Goal: Task Accomplishment & Management: Manage account settings

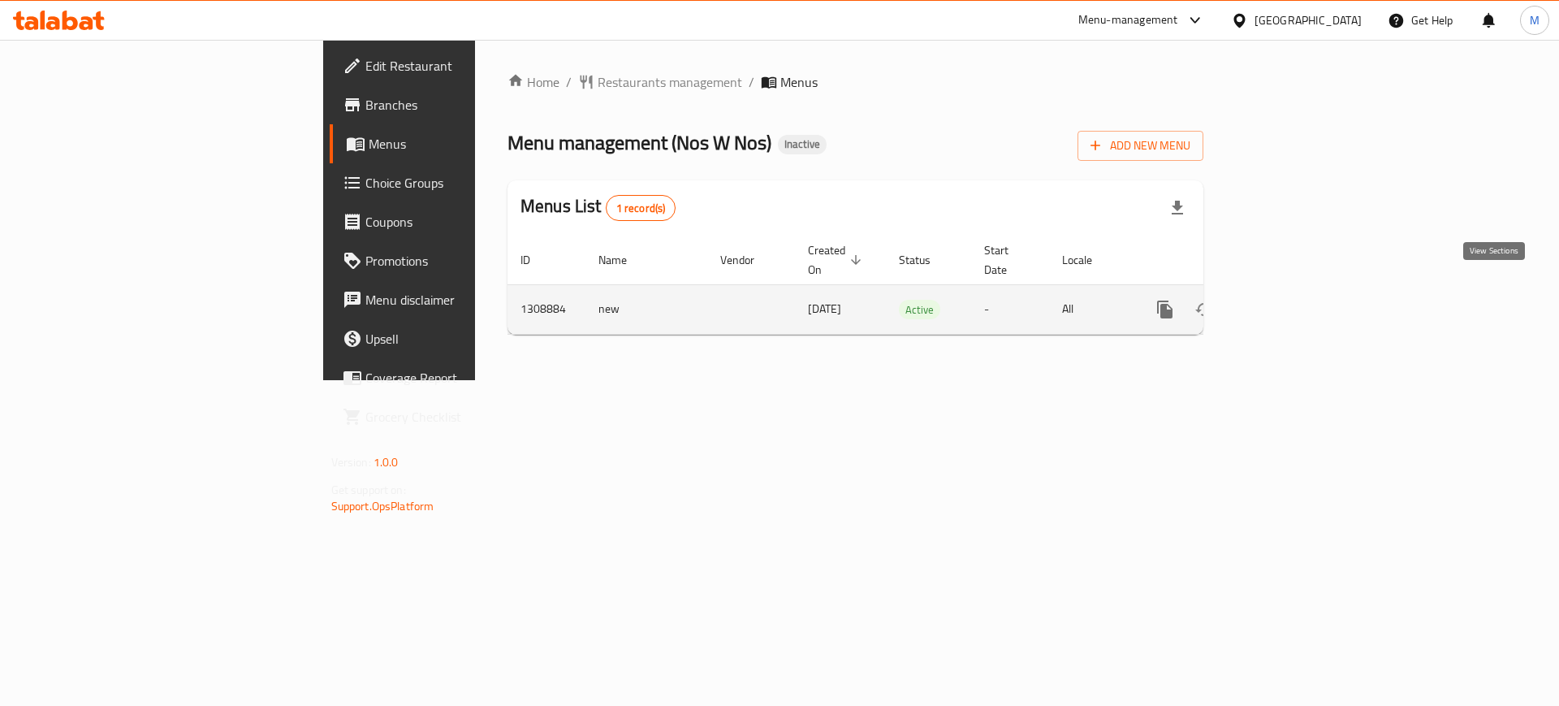
click at [1292, 300] on icon "enhanced table" at bounding box center [1281, 309] width 19 height 19
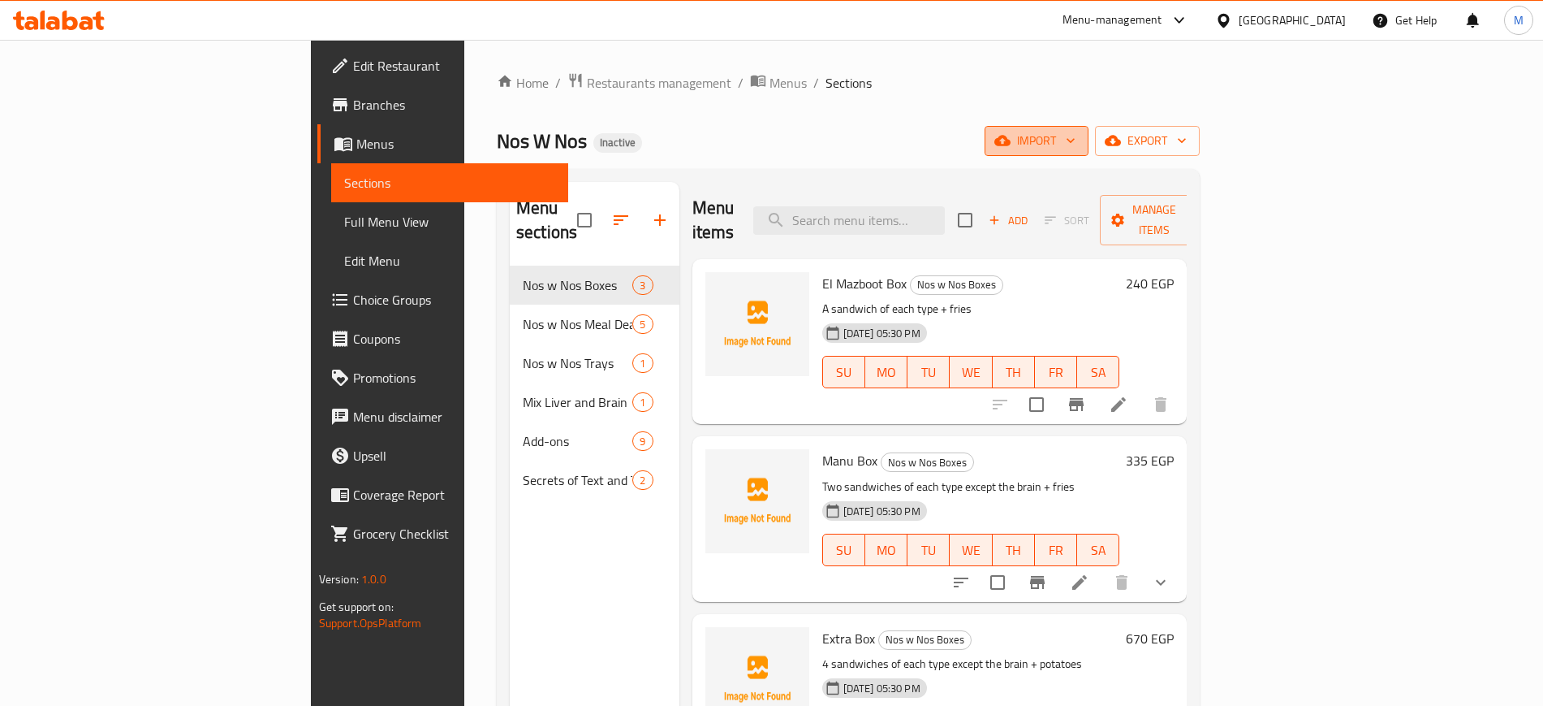
click at [1076, 144] on span "import" at bounding box center [1037, 141] width 78 height 20
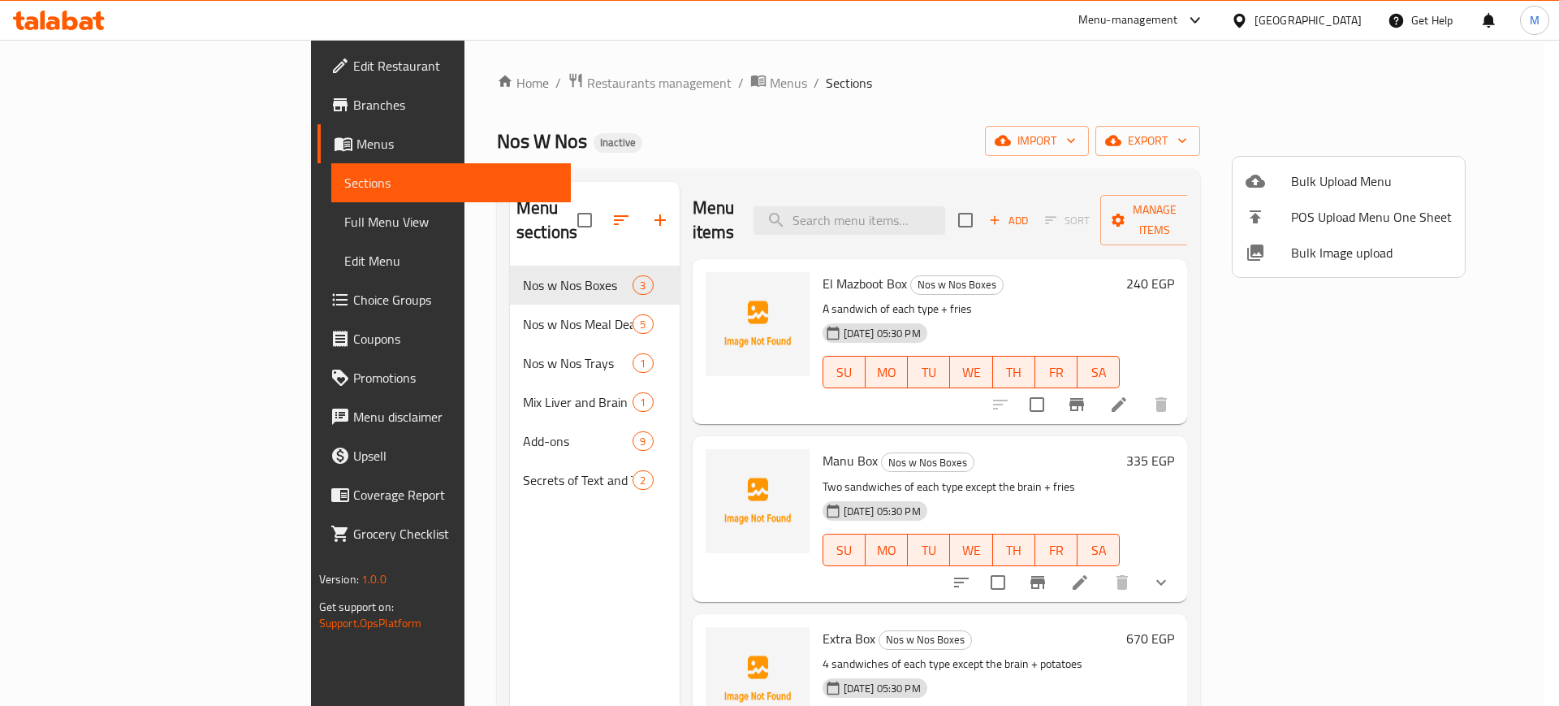
click at [1316, 250] on span "Bulk Image upload" at bounding box center [1371, 252] width 161 height 19
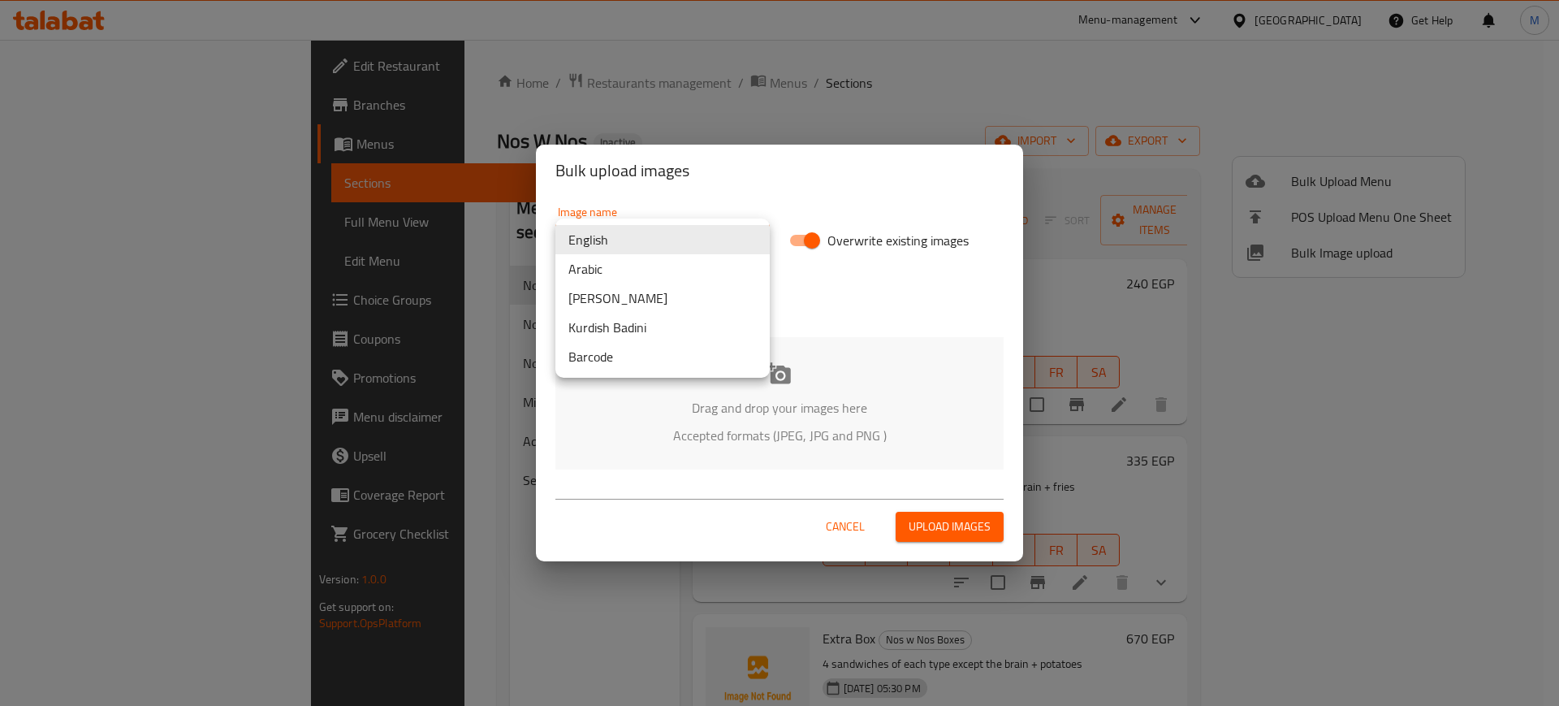
click at [707, 243] on body "​ Menu-management Egypt Get Help M Edit Restaurant Branches Menus Sections Full…" at bounding box center [779, 373] width 1559 height 666
click at [639, 267] on li "Arabic" at bounding box center [662, 268] width 214 height 29
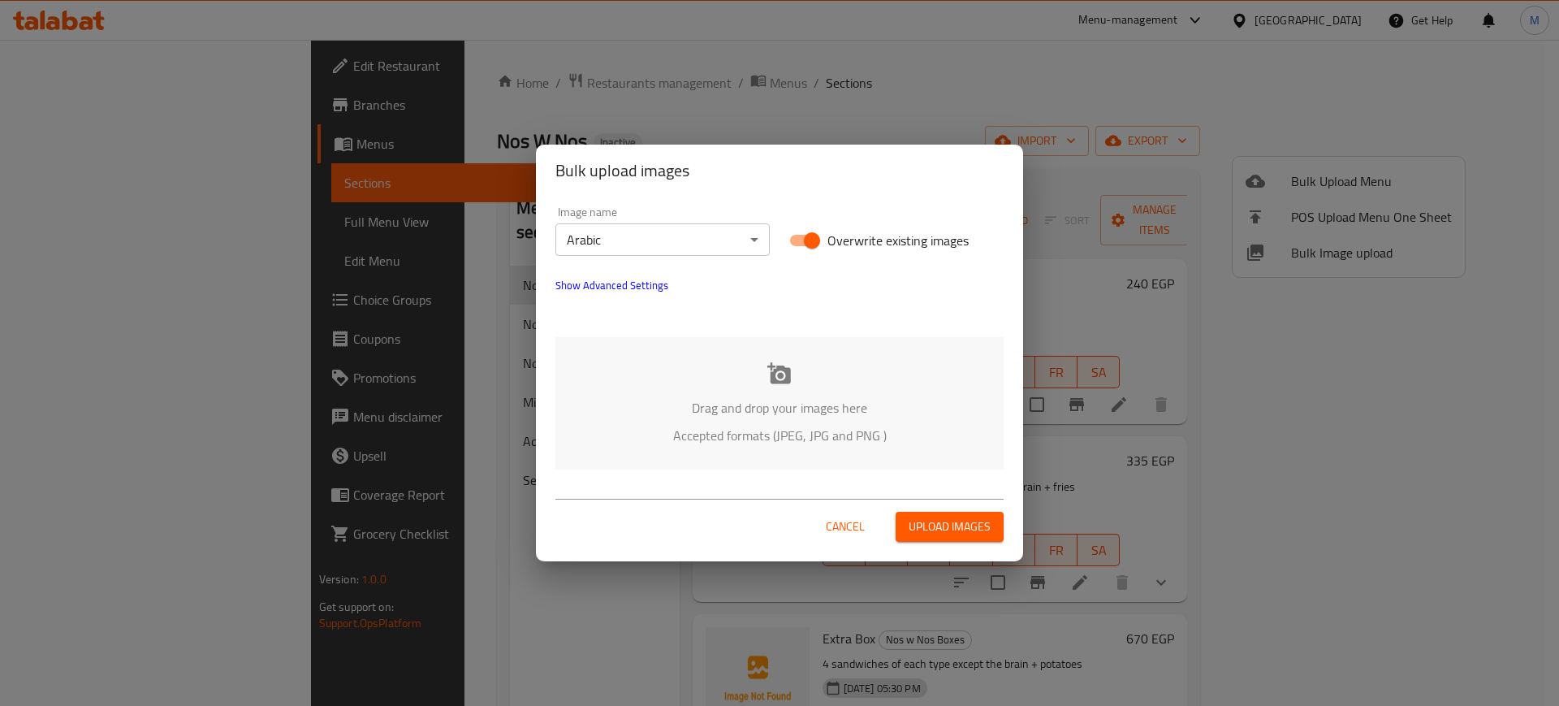
click at [675, 405] on p "Drag and drop your images here" at bounding box center [779, 407] width 399 height 19
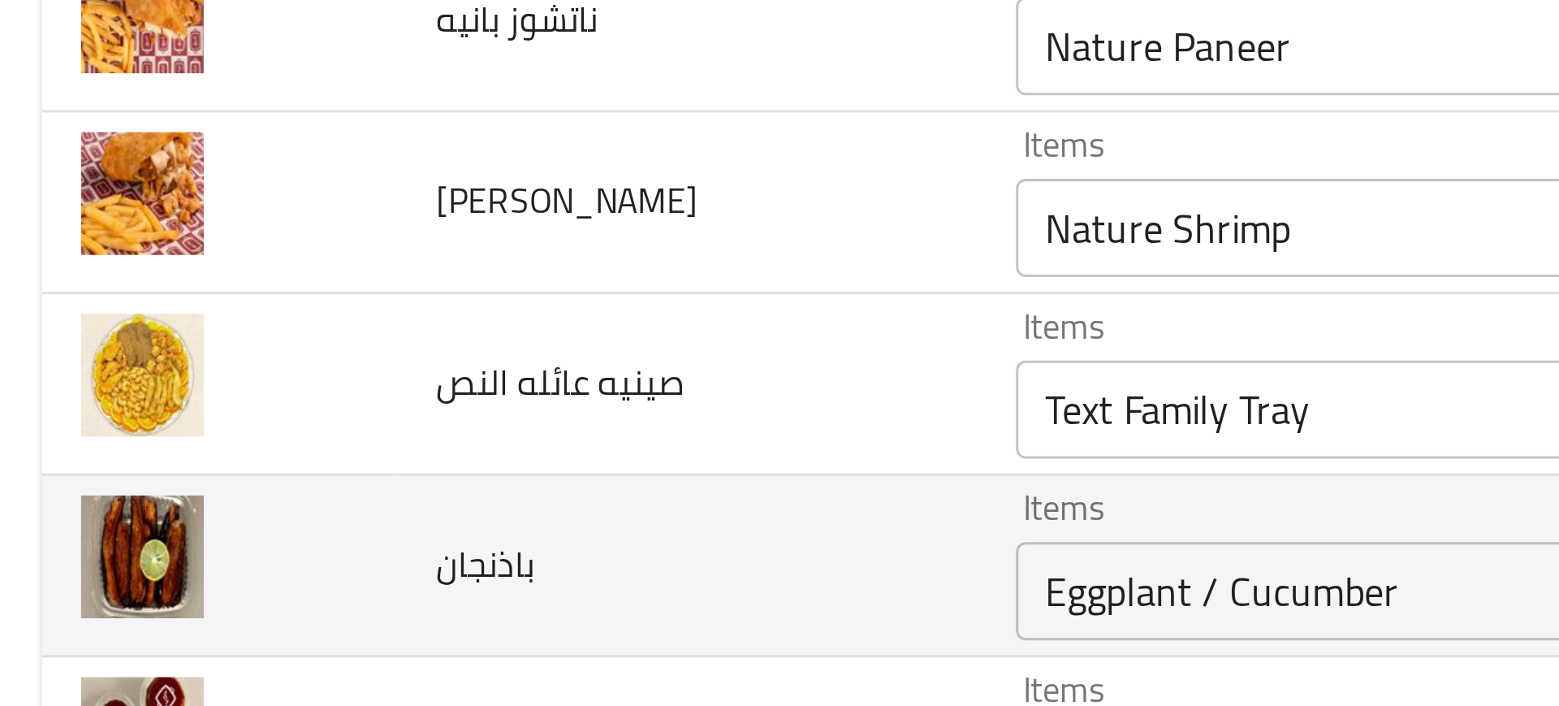
scroll to position [115, 0]
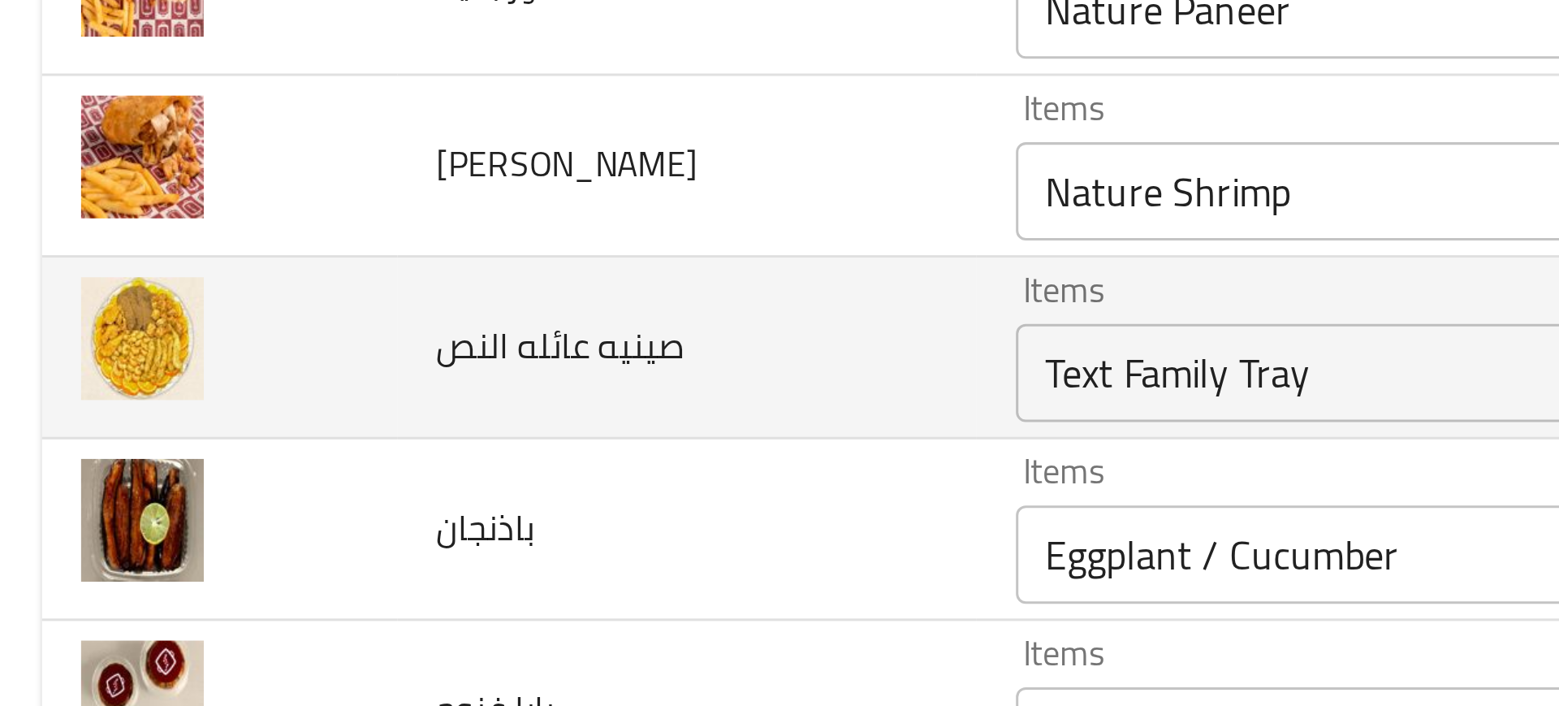
click at [371, 411] on النص "Text Family Tray" at bounding box center [556, 411] width 419 height 23
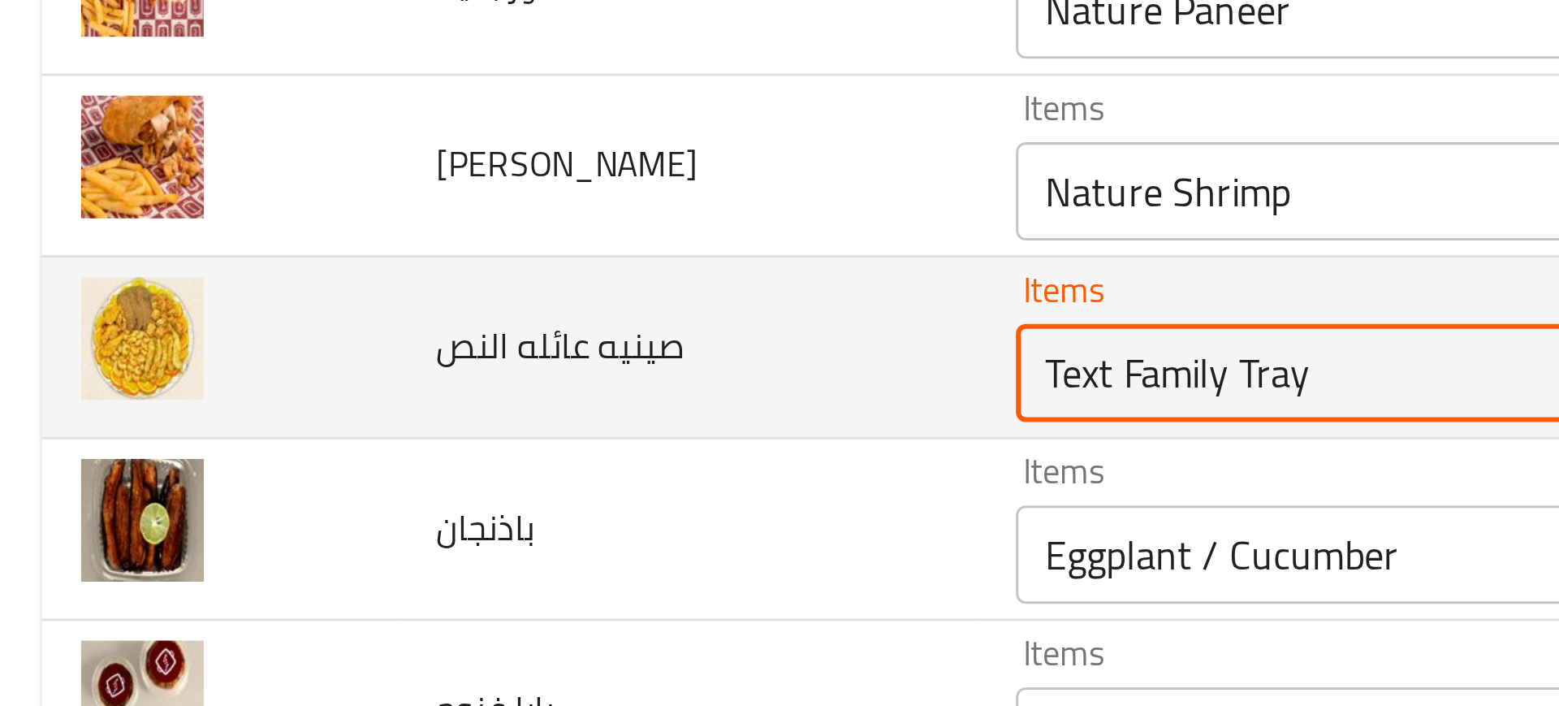
click at [371, 411] on النص "Text Family Tray" at bounding box center [556, 411] width 419 height 23
click at [380, 412] on النص "Text Family Tray" at bounding box center [556, 411] width 419 height 23
paste النص "Family"
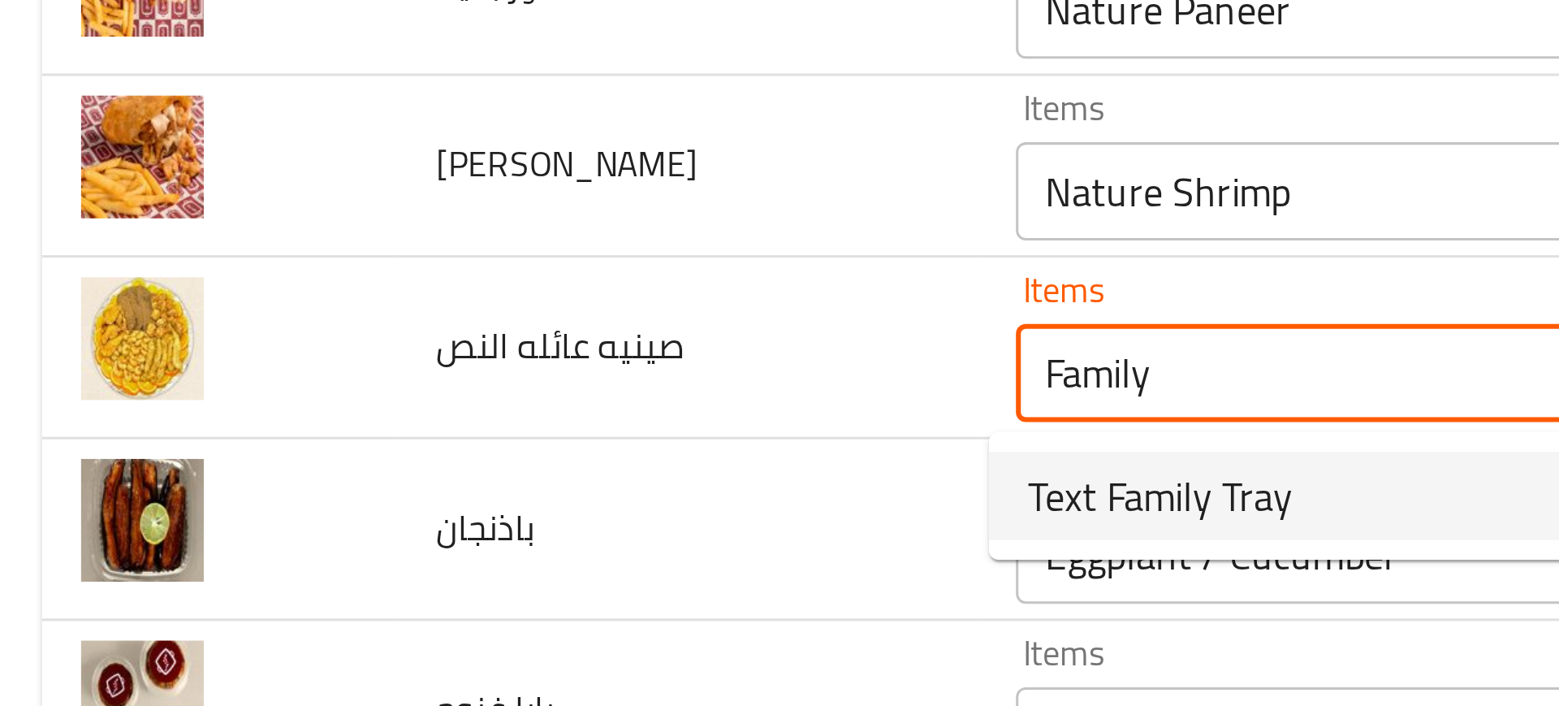
click at [361, 443] on span "Text Family Tray" at bounding box center [390, 451] width 88 height 19
type النص "Text Family Tray"
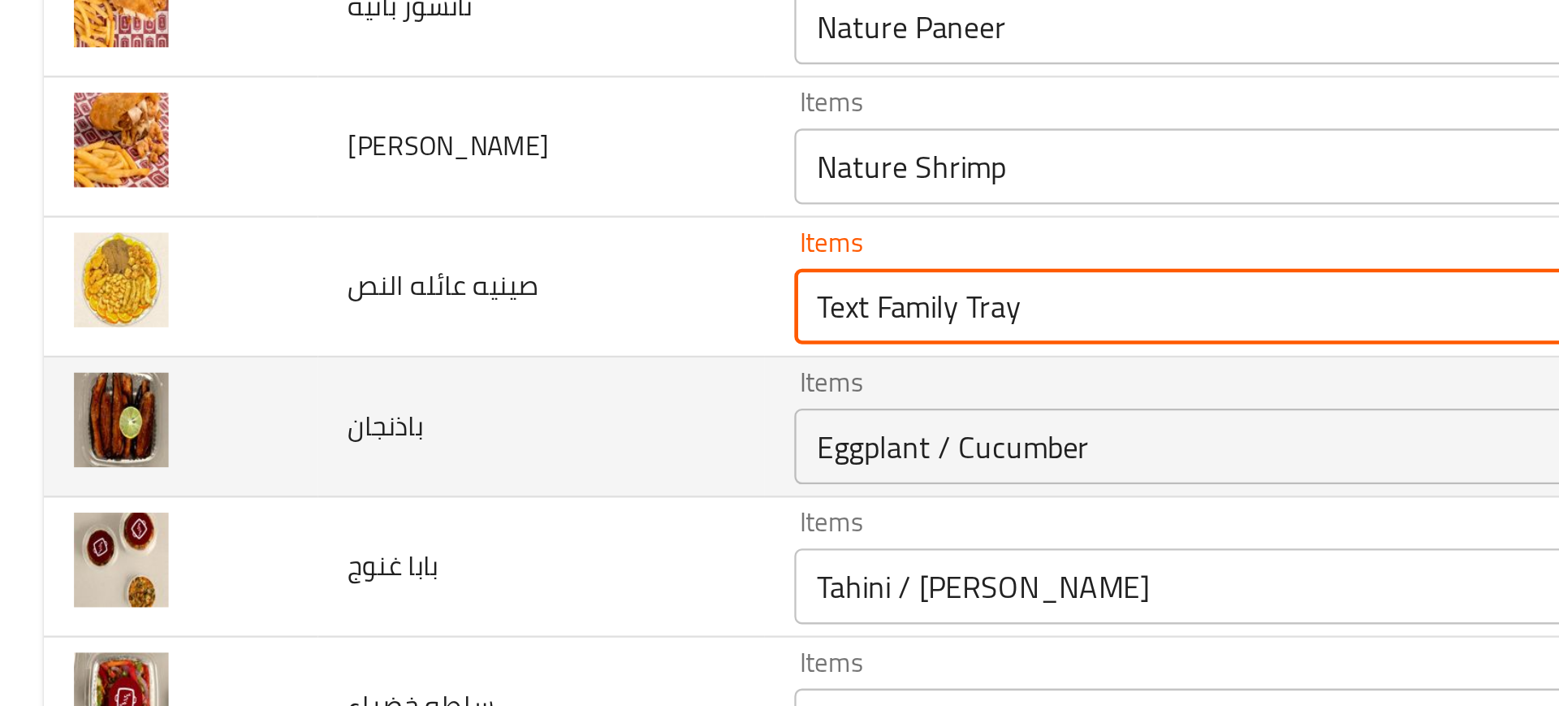
scroll to position [153, 0]
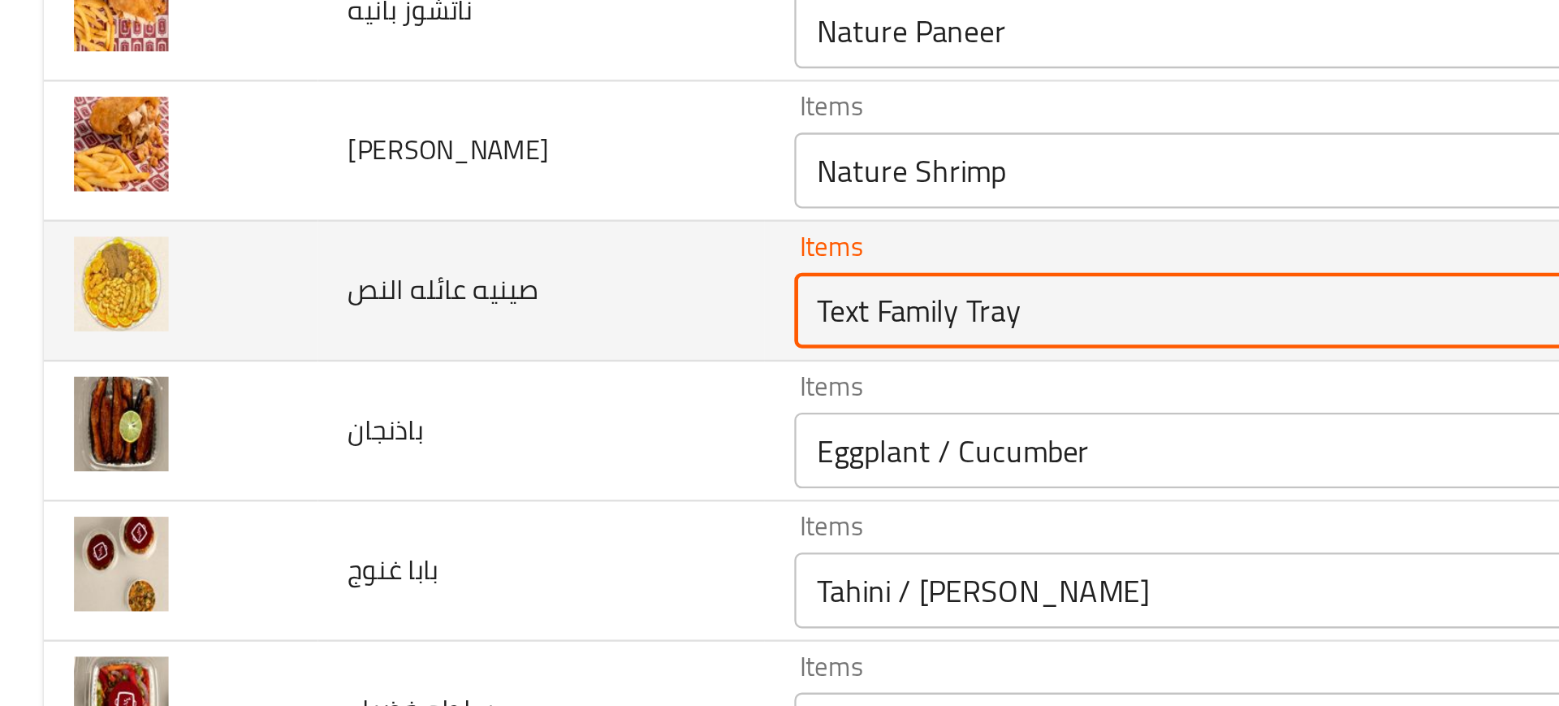
click at [395, 376] on النص "Text Family Tray" at bounding box center [556, 373] width 419 height 23
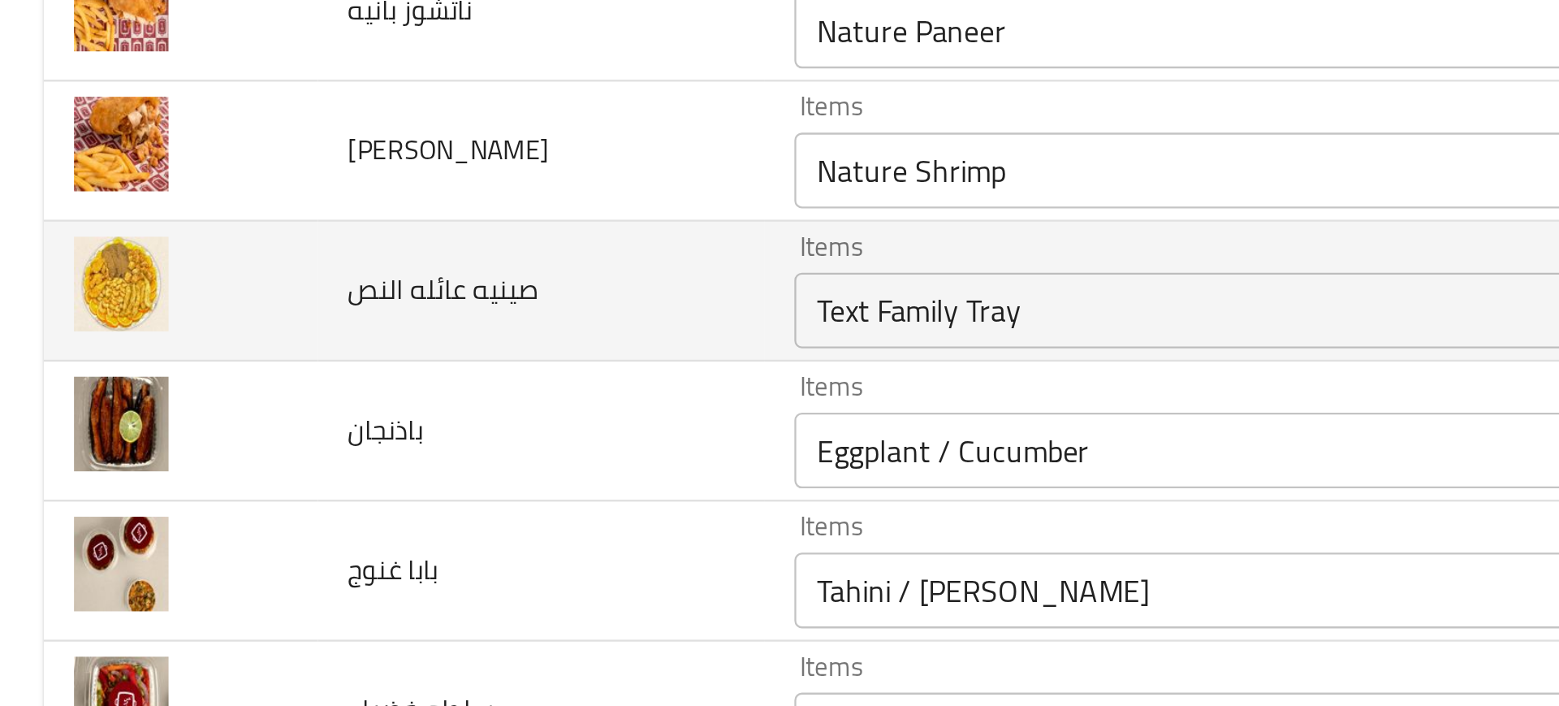
click at [210, 370] on span "صينيه عائله النص" at bounding box center [191, 364] width 82 height 21
copy span "صينيه عائله النص"
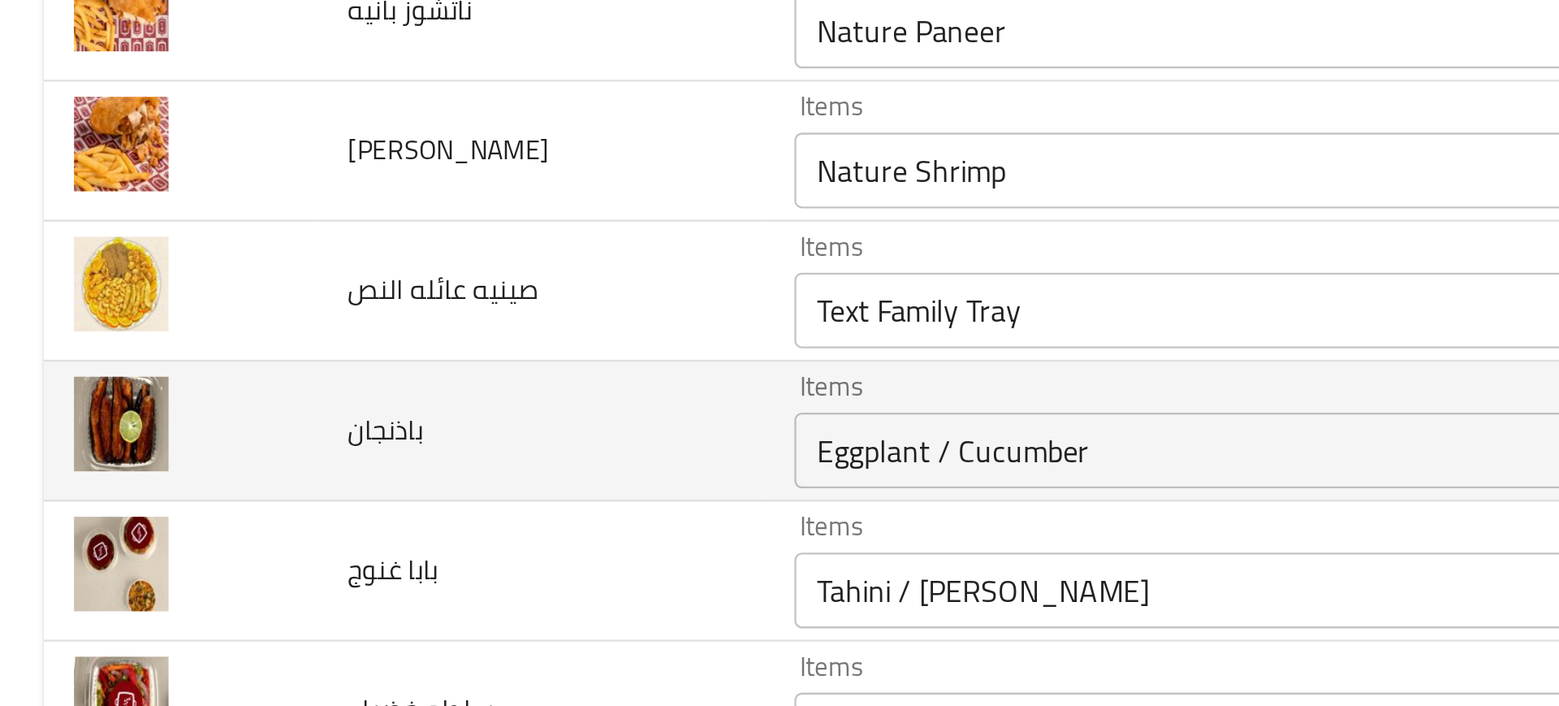
click at [278, 433] on td "باذنجان" at bounding box center [233, 425] width 192 height 60
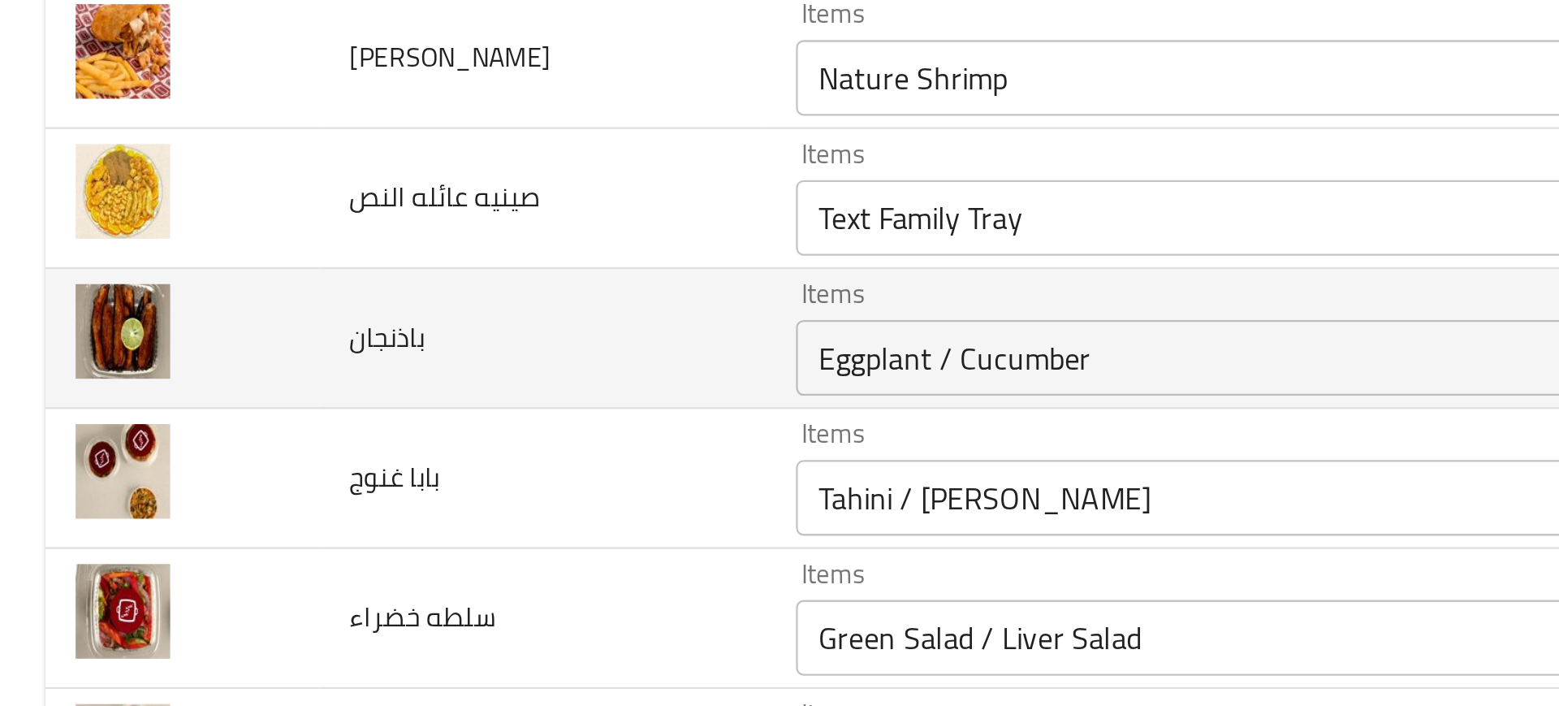
scroll to position [150, 0]
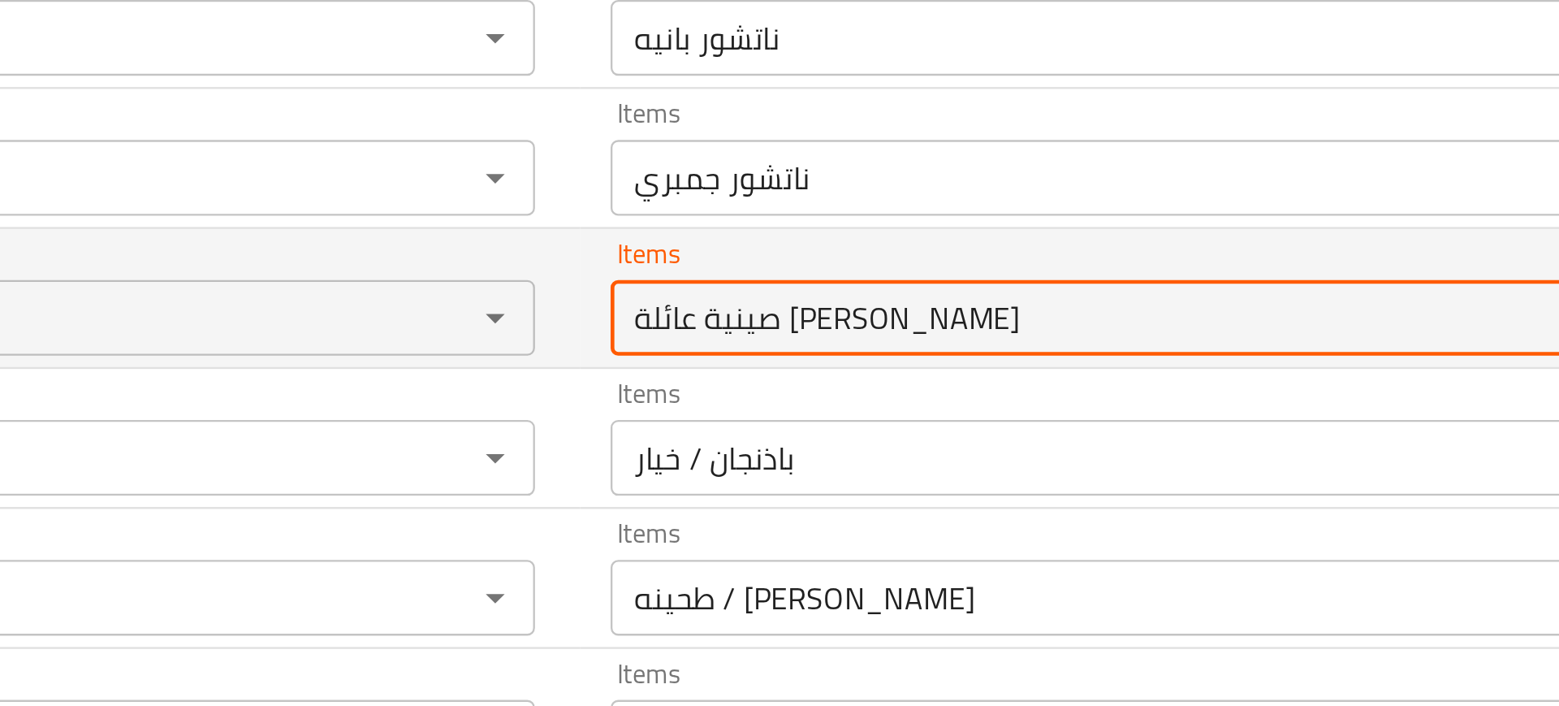
click at [865, 379] on النص-ar "صينية عائلة النص" at bounding box center [1064, 376] width 419 height 23
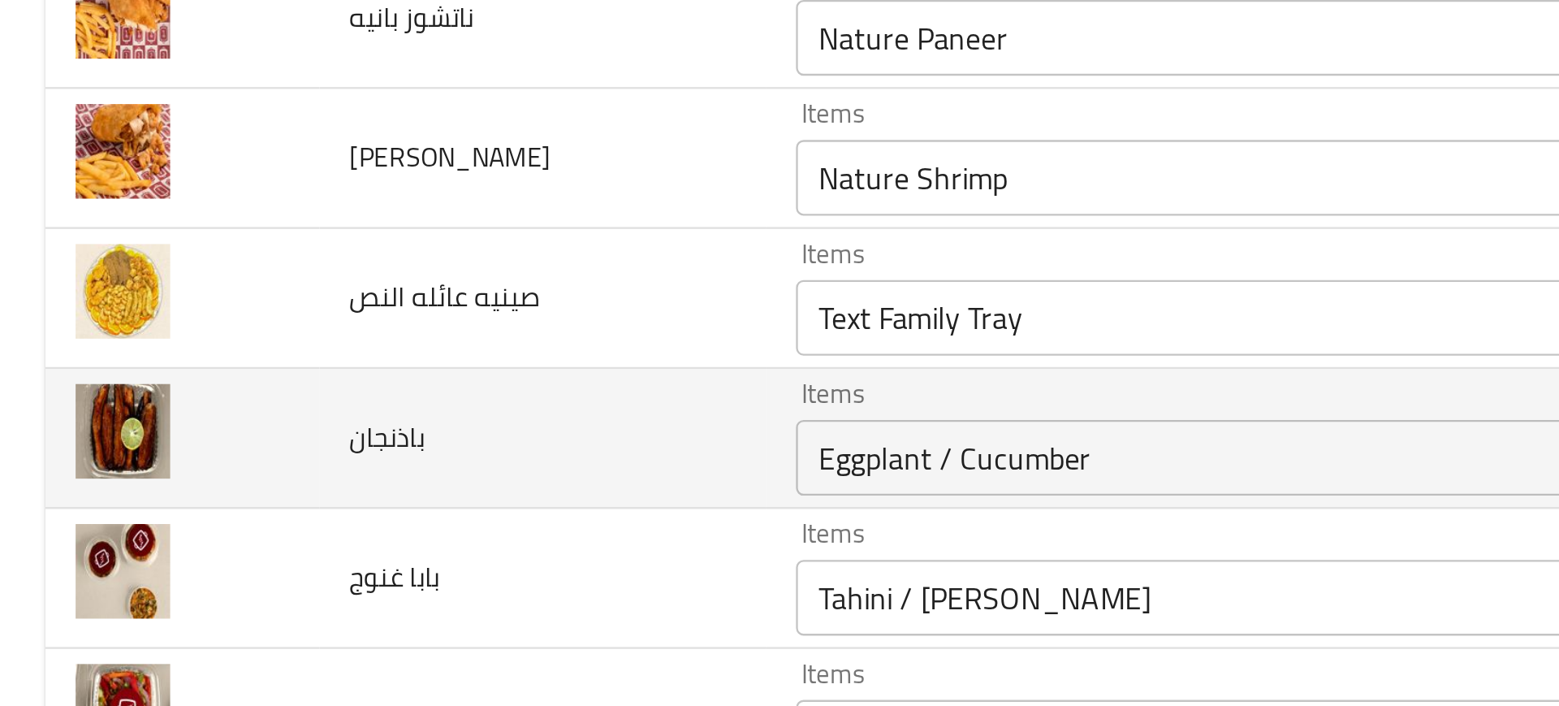
click at [238, 451] on td "باذنجان" at bounding box center [233, 429] width 192 height 60
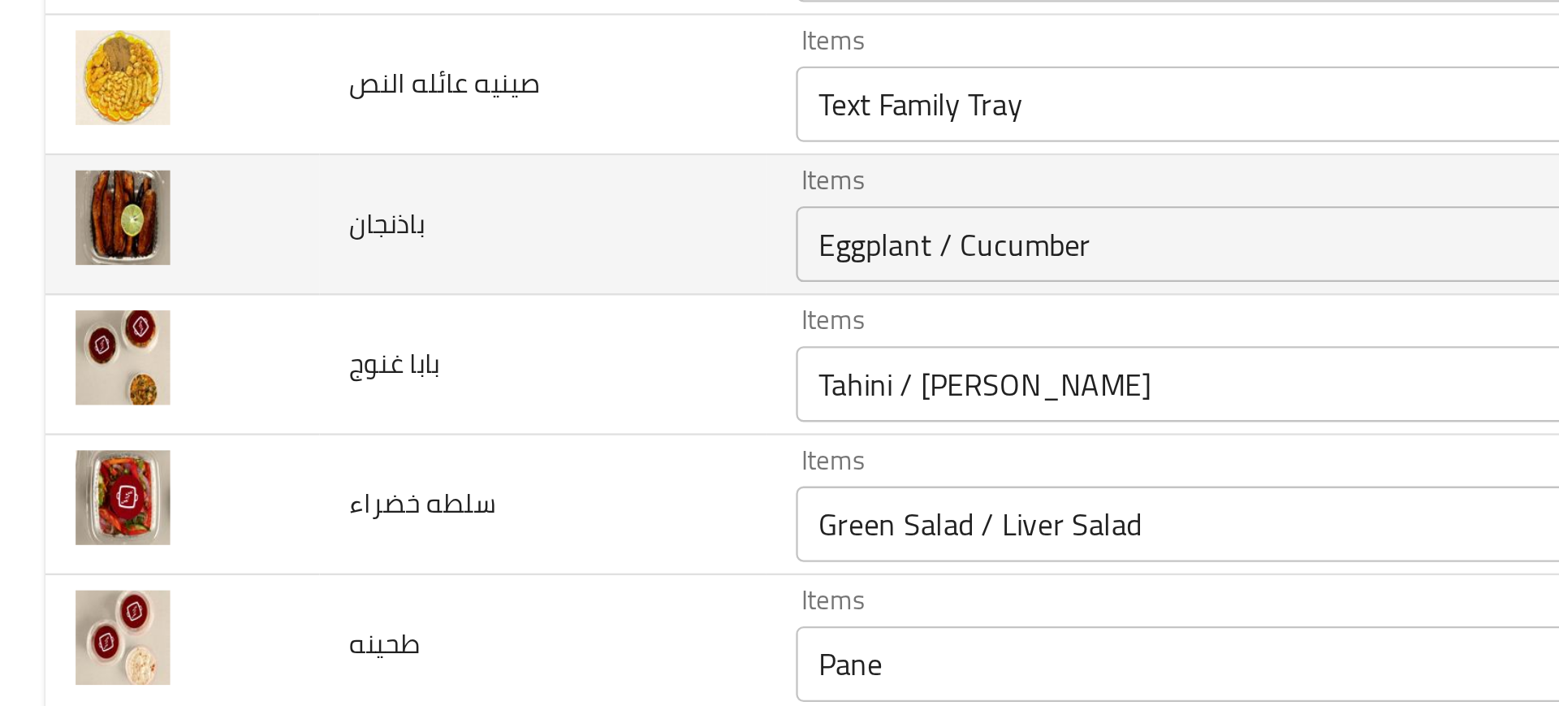
click at [238, 451] on td "سلطه خضراء" at bounding box center [233, 457] width 192 height 60
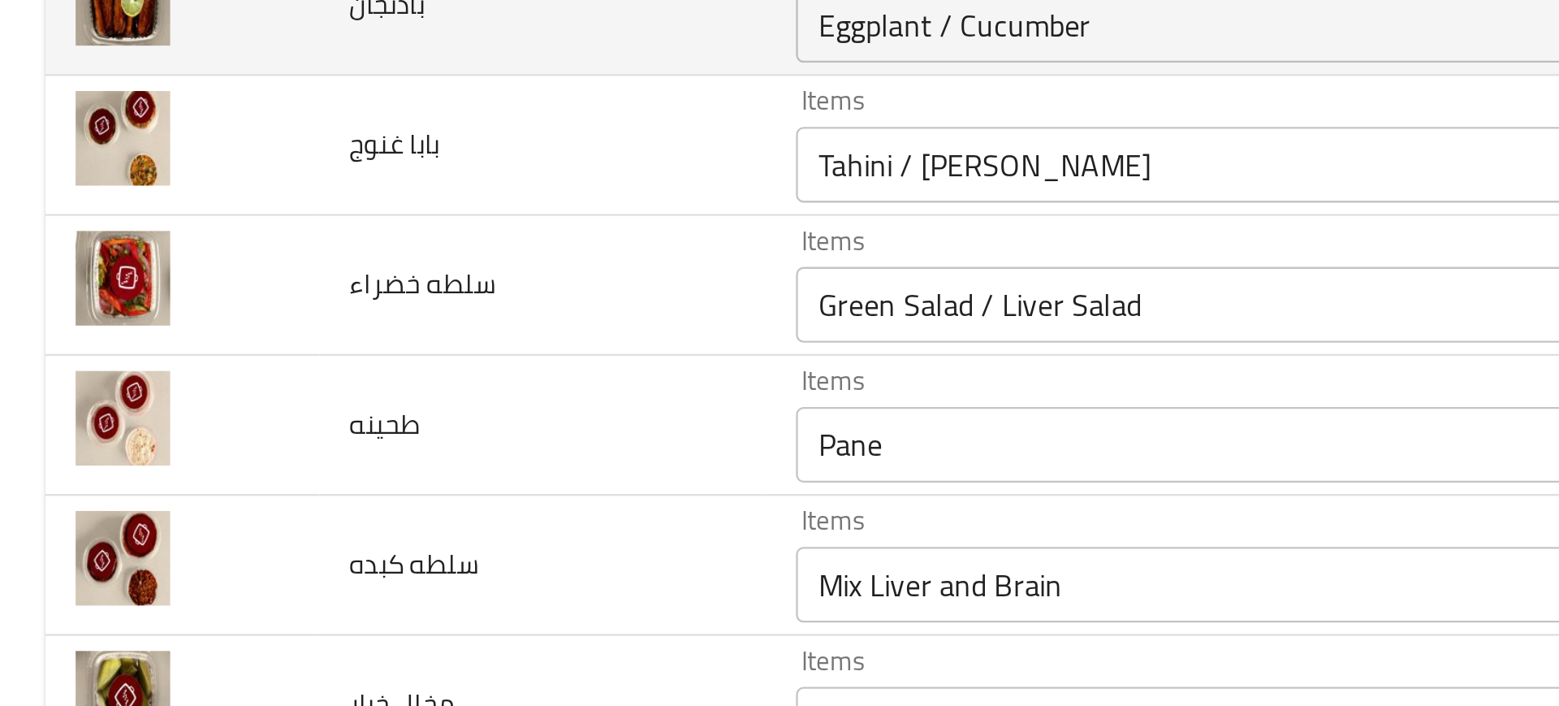
scroll to position [335, 0]
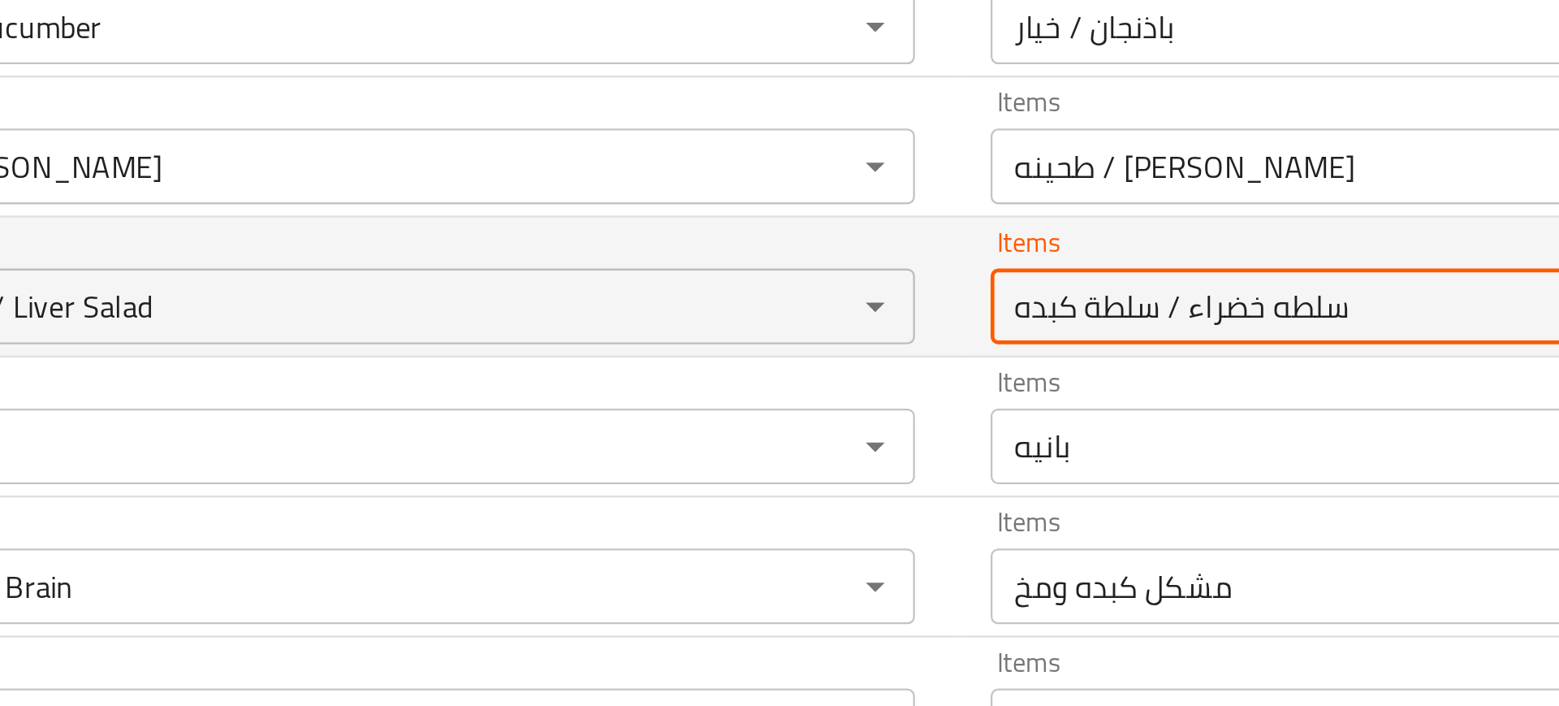
drag, startPoint x: 908, startPoint y: 375, endPoint x: 822, endPoint y: 382, distance: 86.3
click at [822, 382] on tr "سلطه خضراء Items Green Salad / Liver Salad Items Items سلطه خضراء / سلطة كبده I…" at bounding box center [779, 364] width 1520 height 60
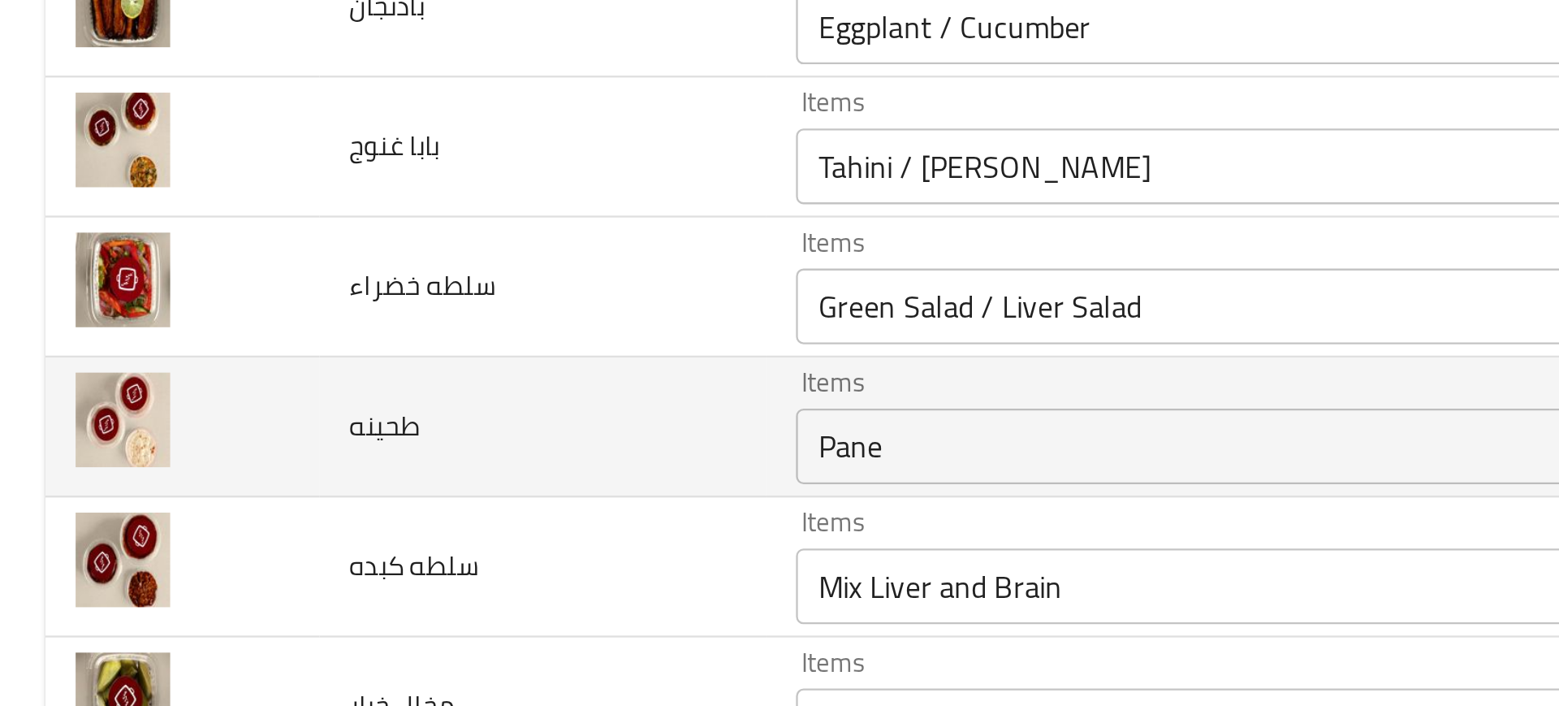
scroll to position [386, 0]
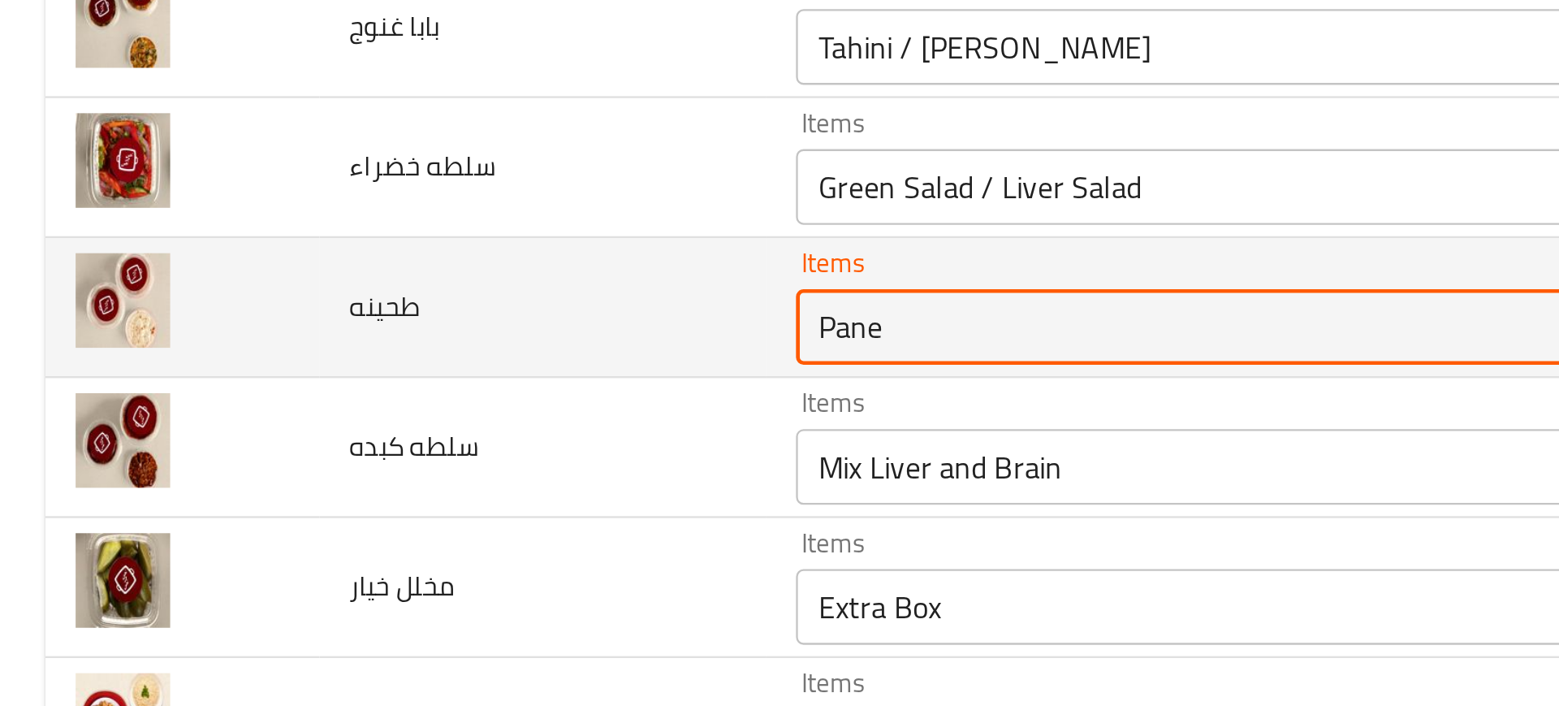
click at [397, 389] on input "Pane" at bounding box center [556, 380] width 419 height 23
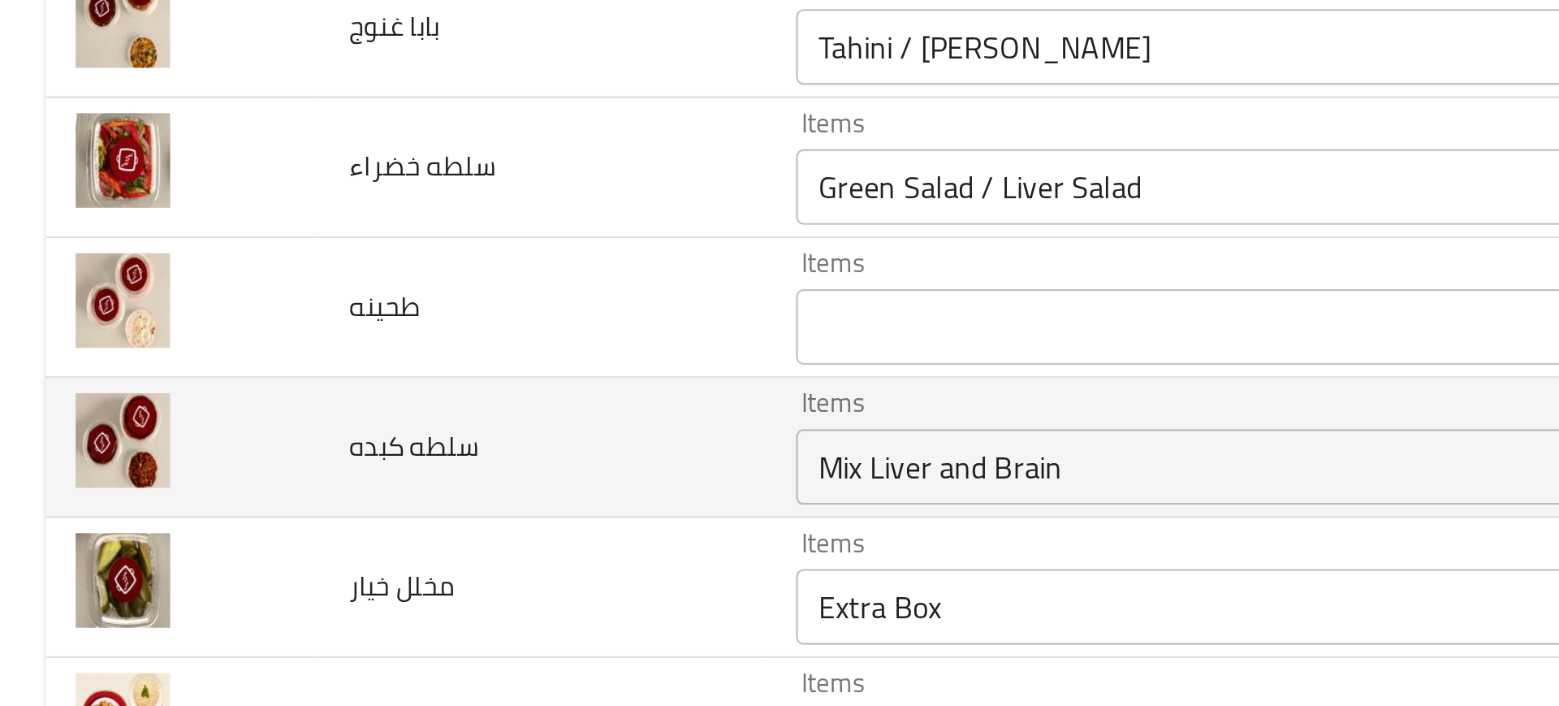
click at [235, 413] on td "سلطه كبده" at bounding box center [233, 433] width 192 height 60
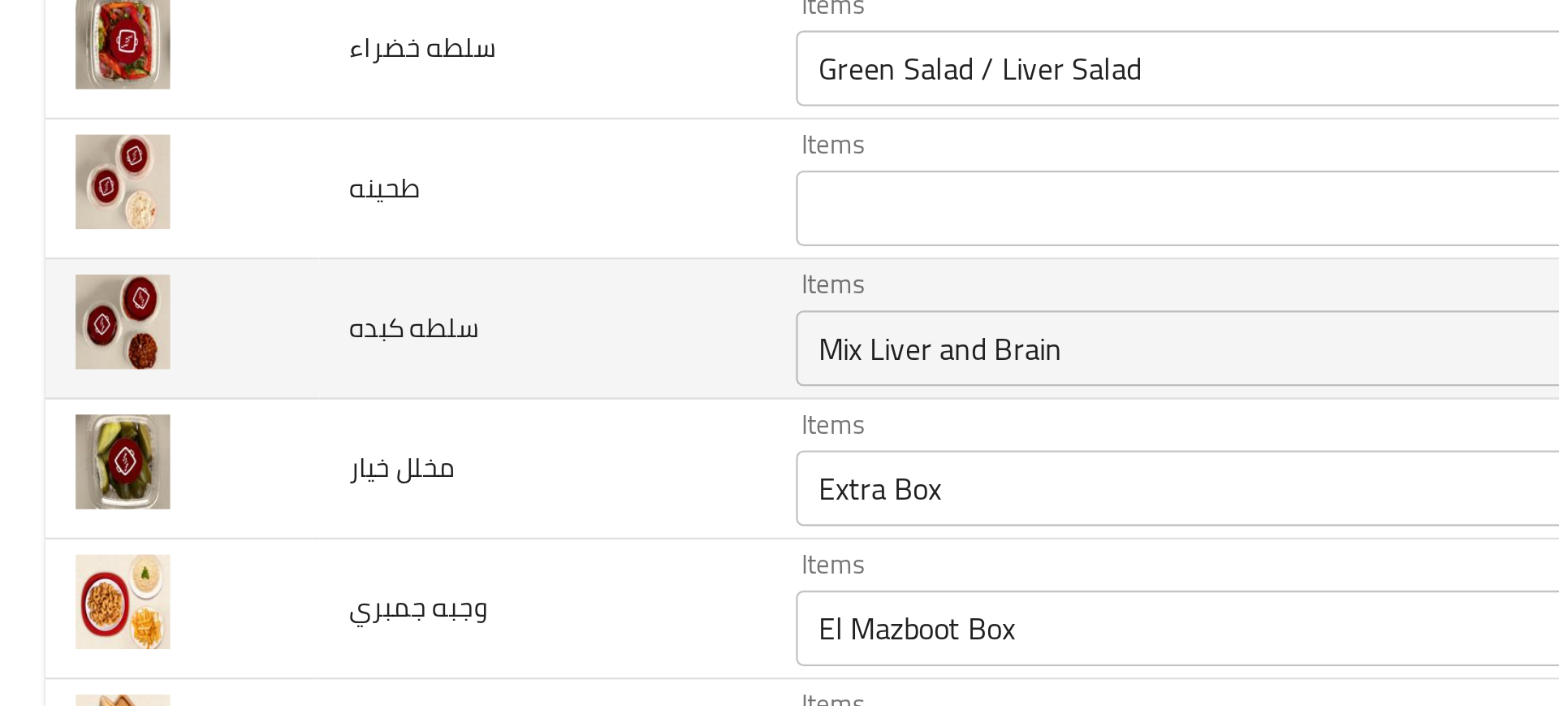
scroll to position [438, 0]
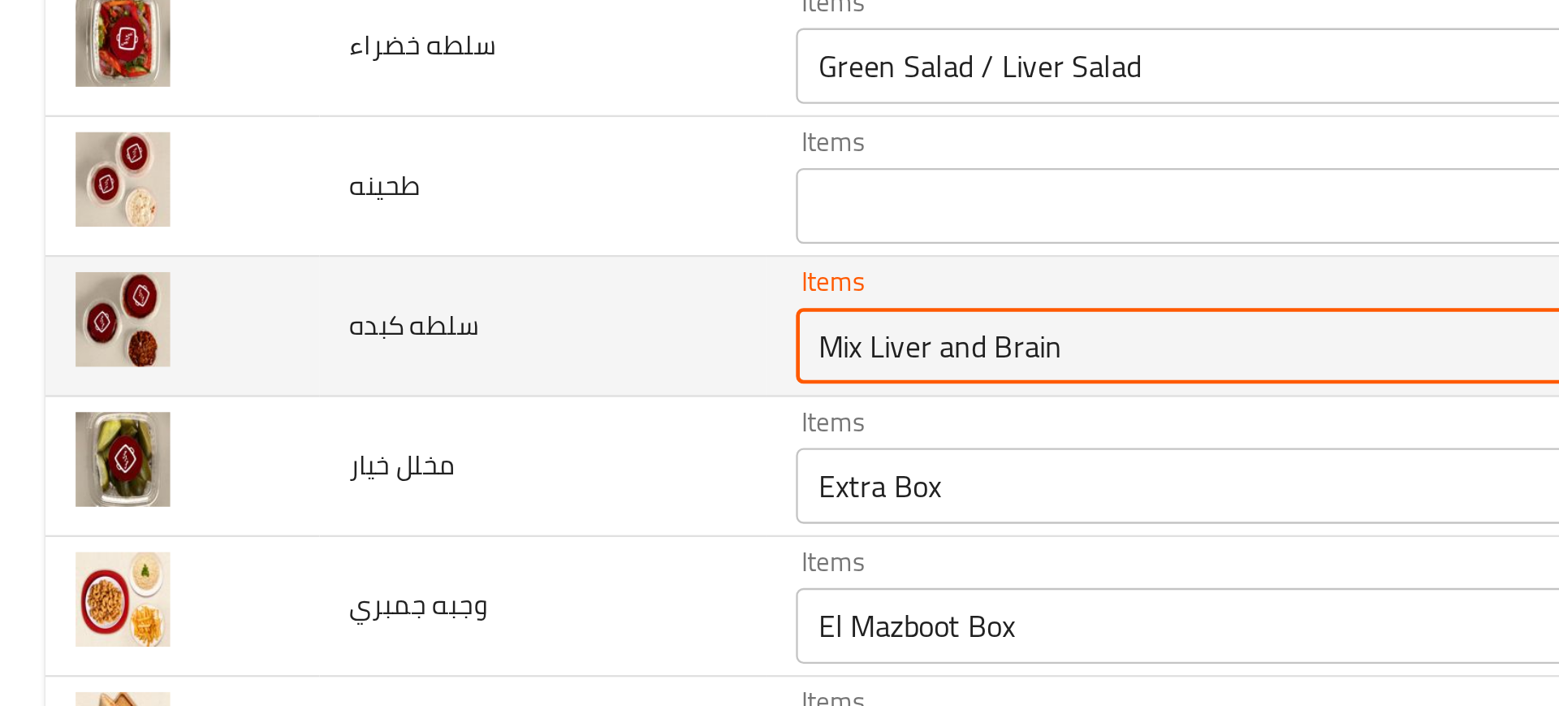
click at [378, 386] on كبده "Mix Liver and Brain" at bounding box center [556, 389] width 419 height 23
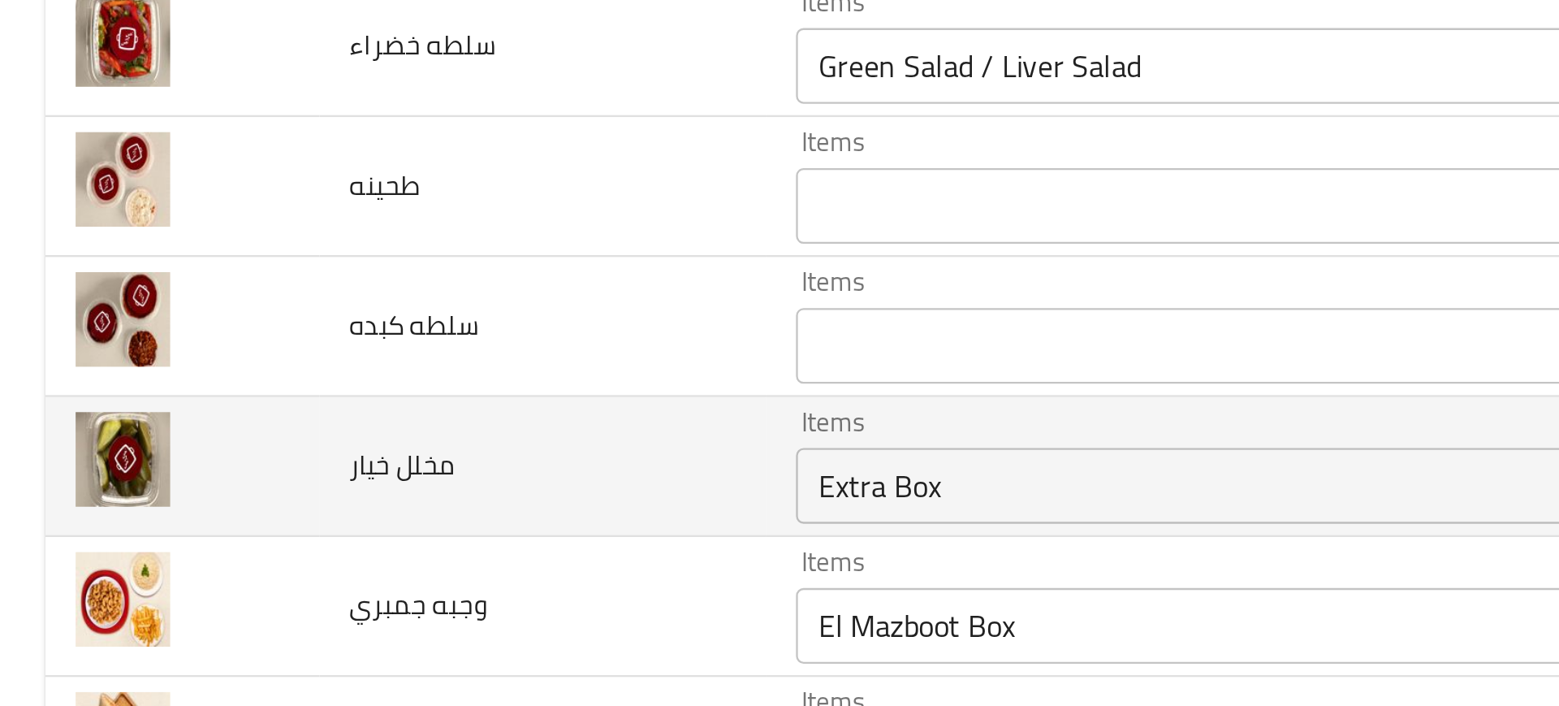
click at [306, 434] on td "مخلل خيار" at bounding box center [233, 441] width 192 height 60
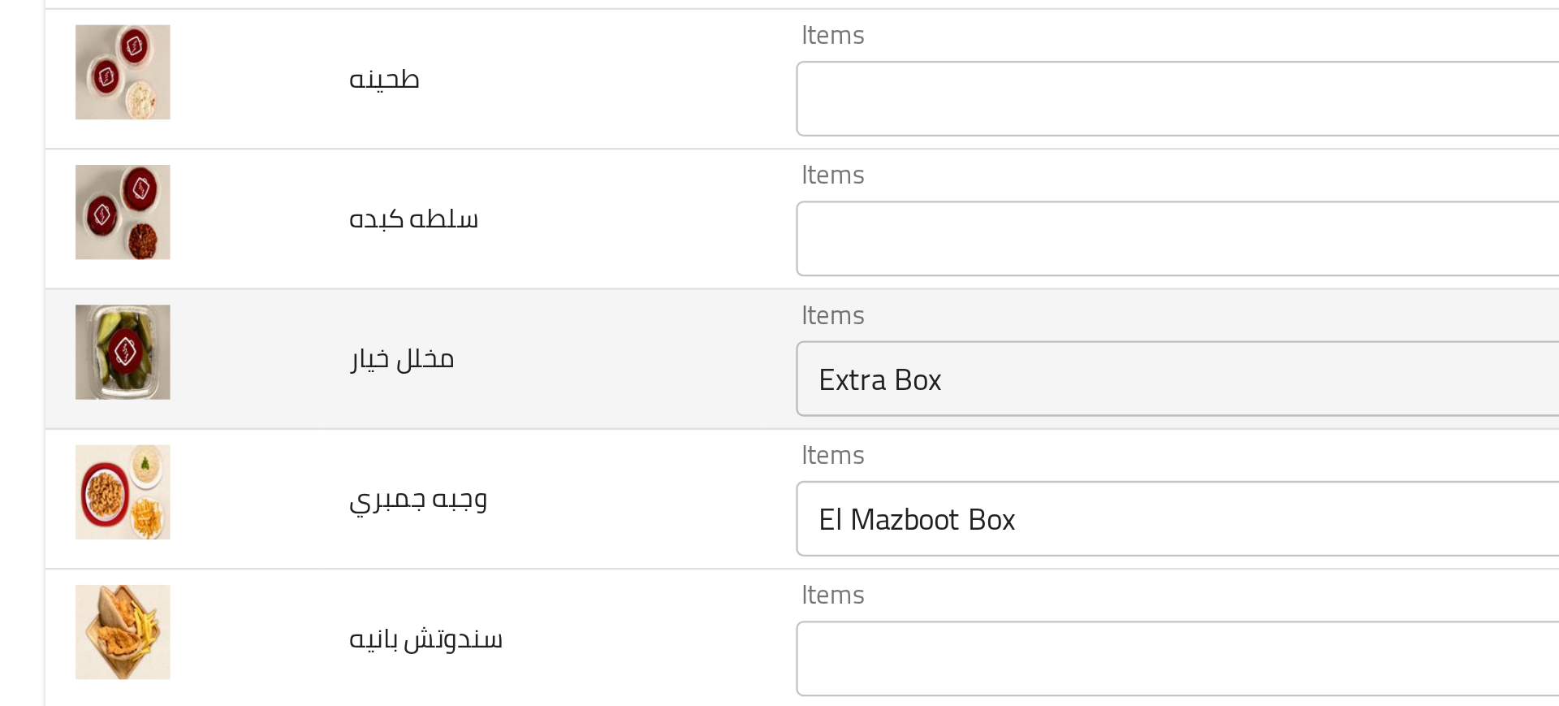
scroll to position [486, 0]
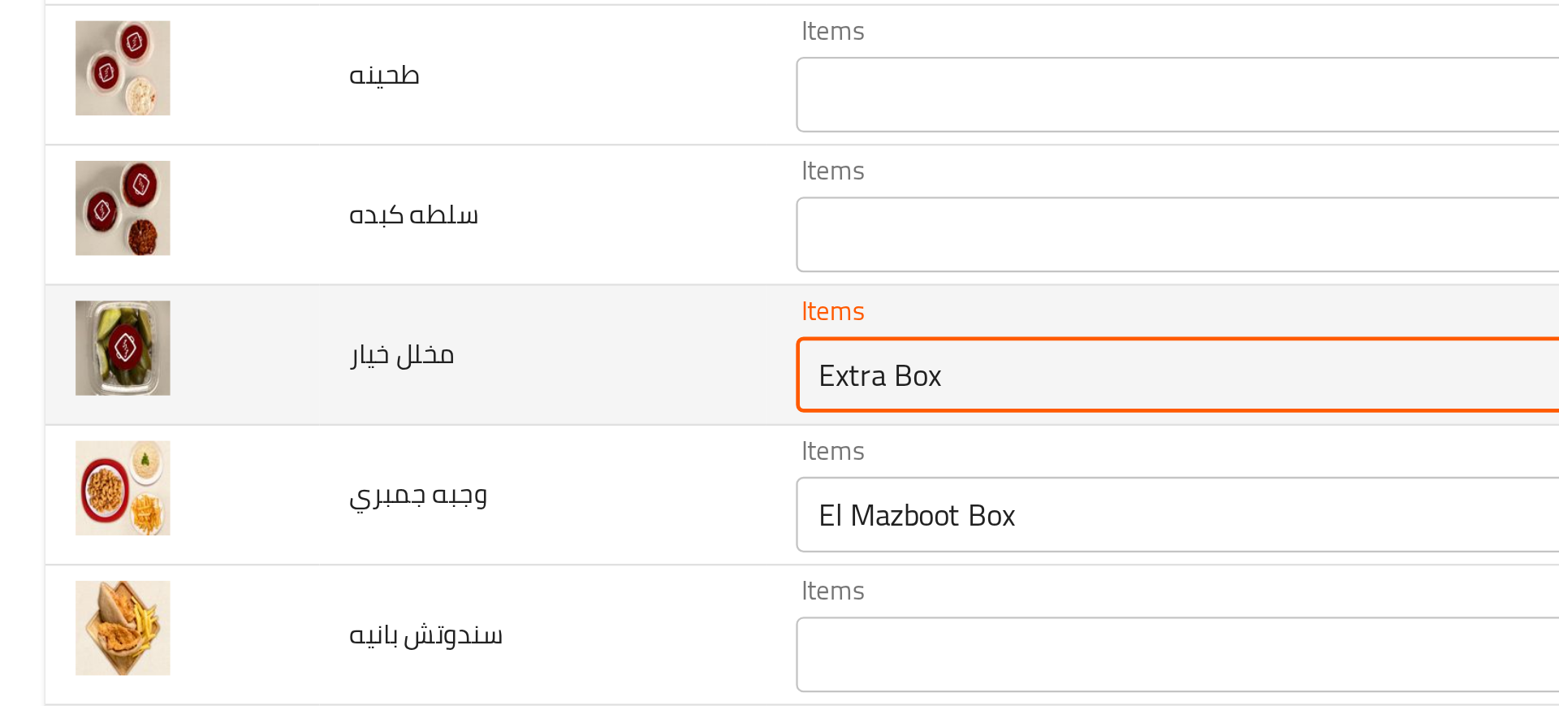
click at [404, 412] on خيار "Extra Box" at bounding box center [556, 401] width 419 height 23
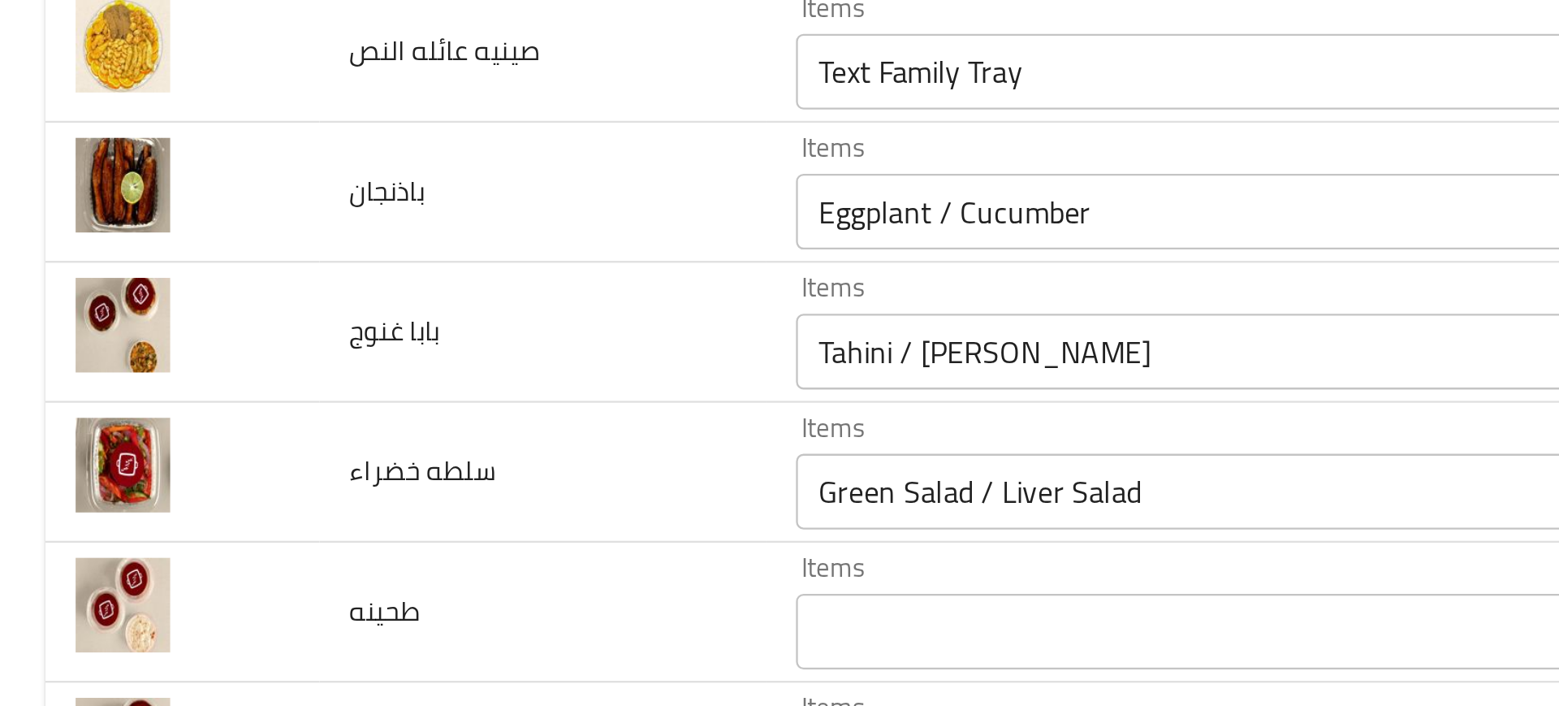
scroll to position [442, 0]
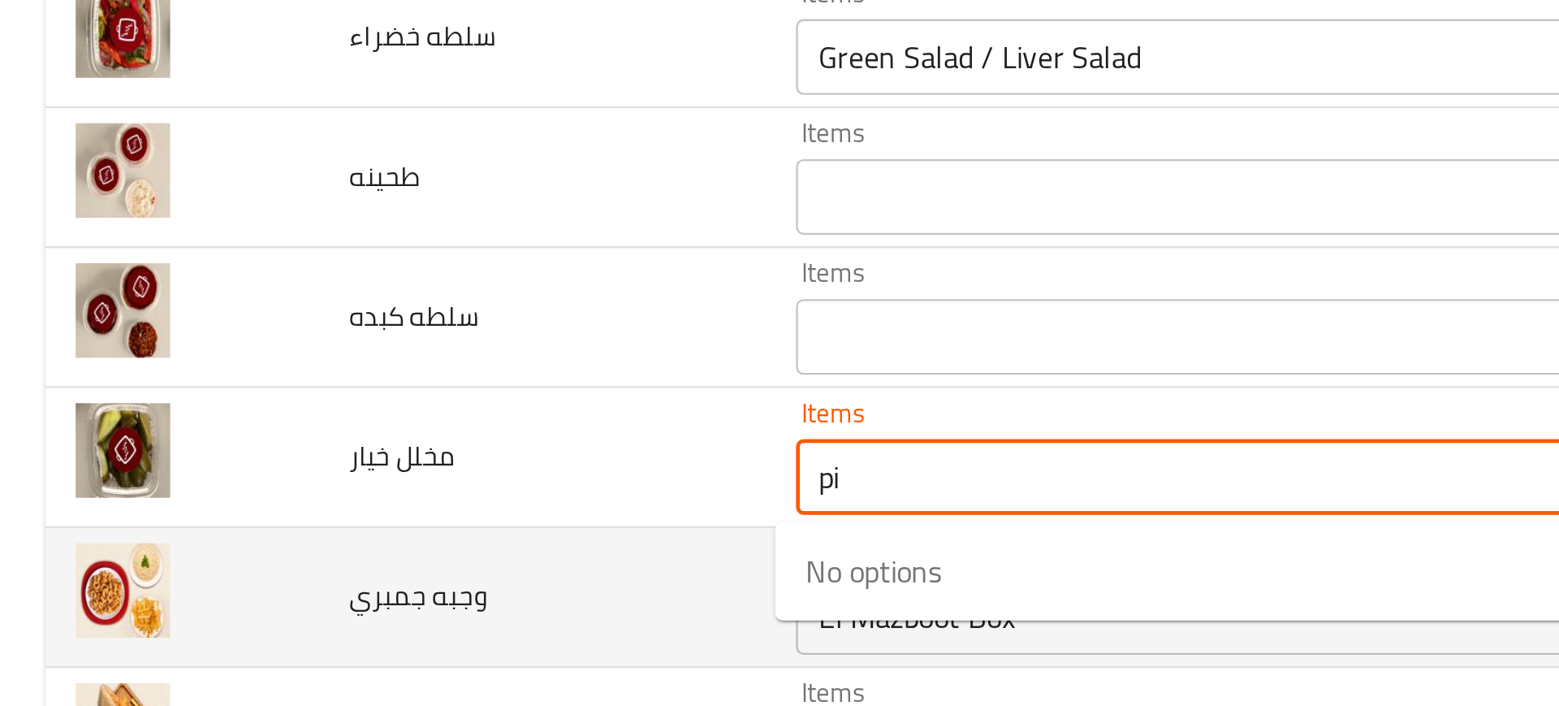
type خيار "p"
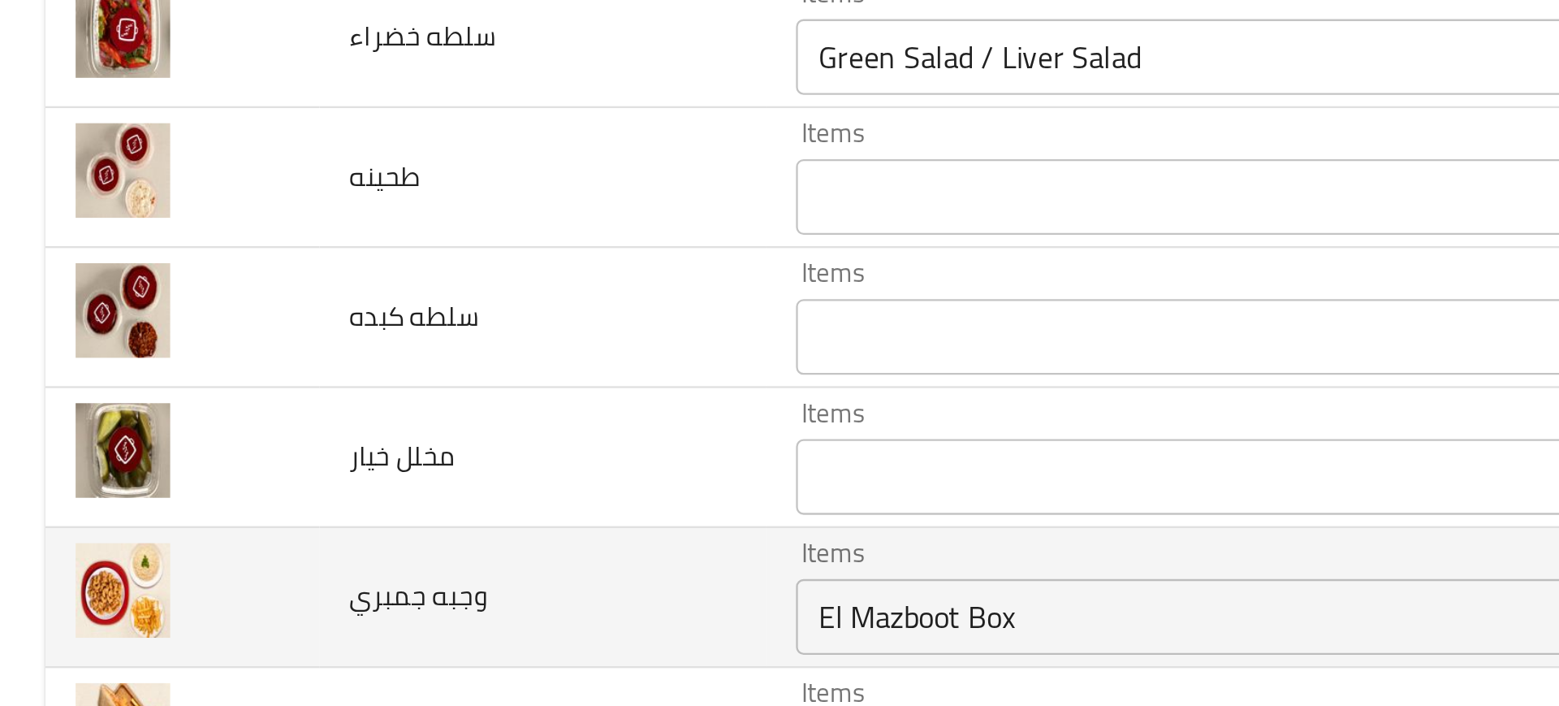
click at [256, 455] on td "مخلل خيار" at bounding box center [233, 437] width 192 height 60
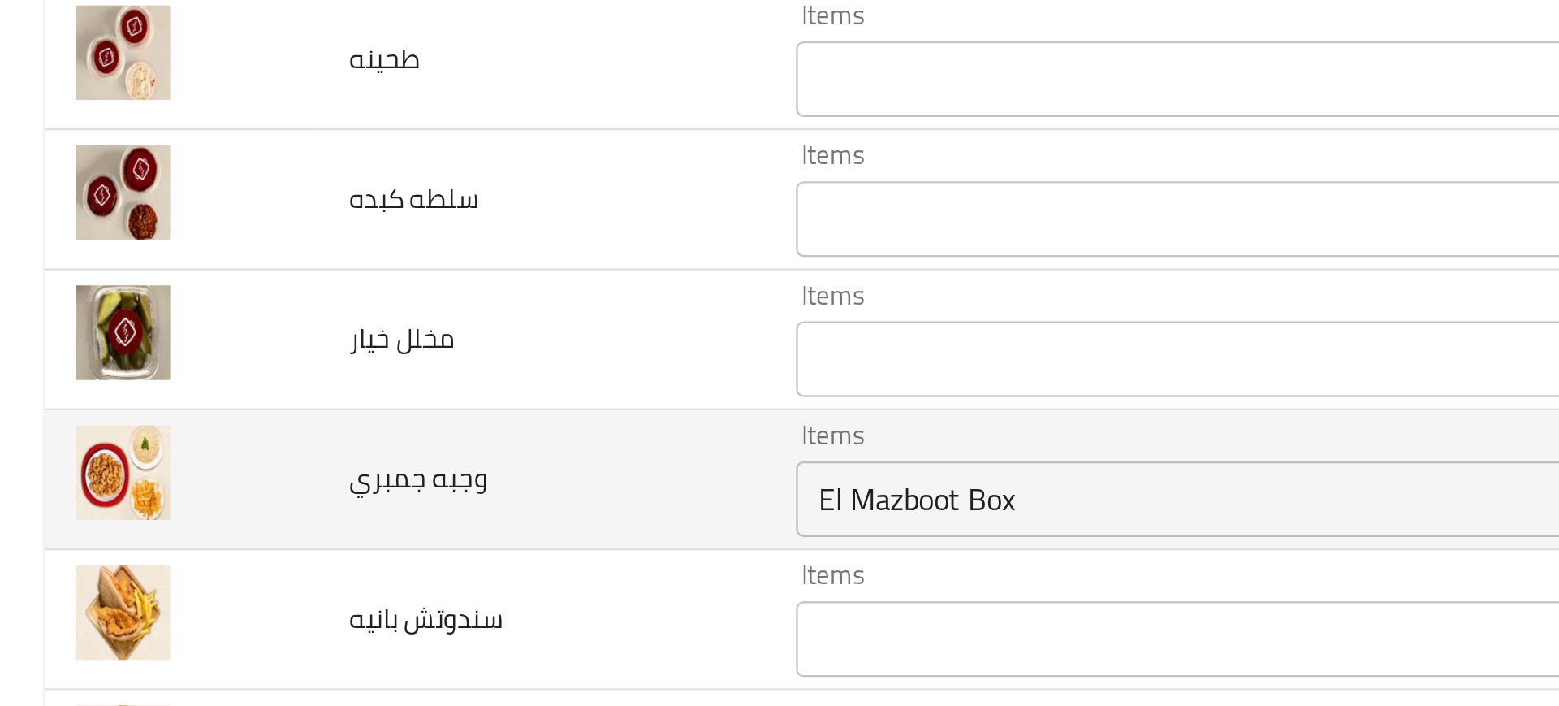
scroll to position [507, 0]
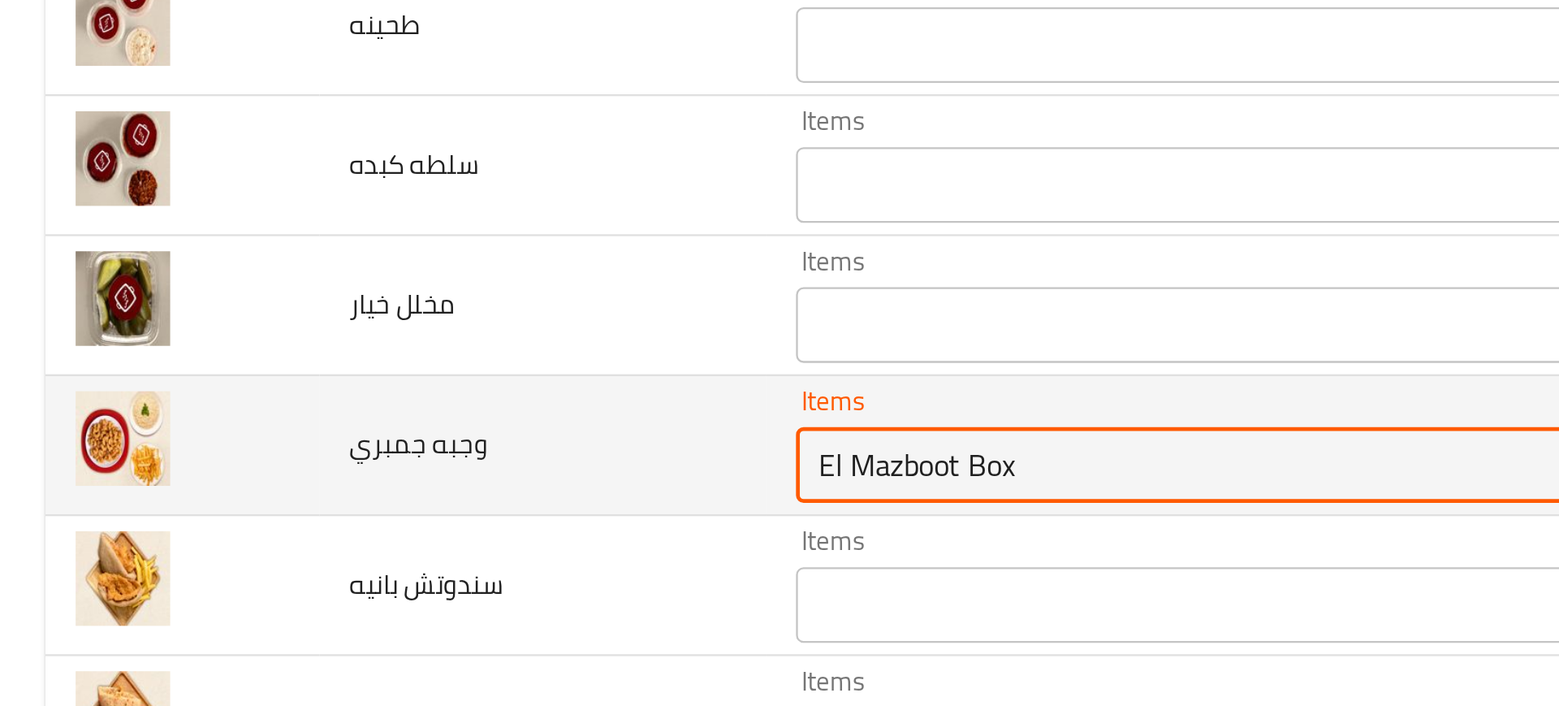
click at [357, 440] on جمبري "El Mazboot Box" at bounding box center [556, 440] width 419 height 23
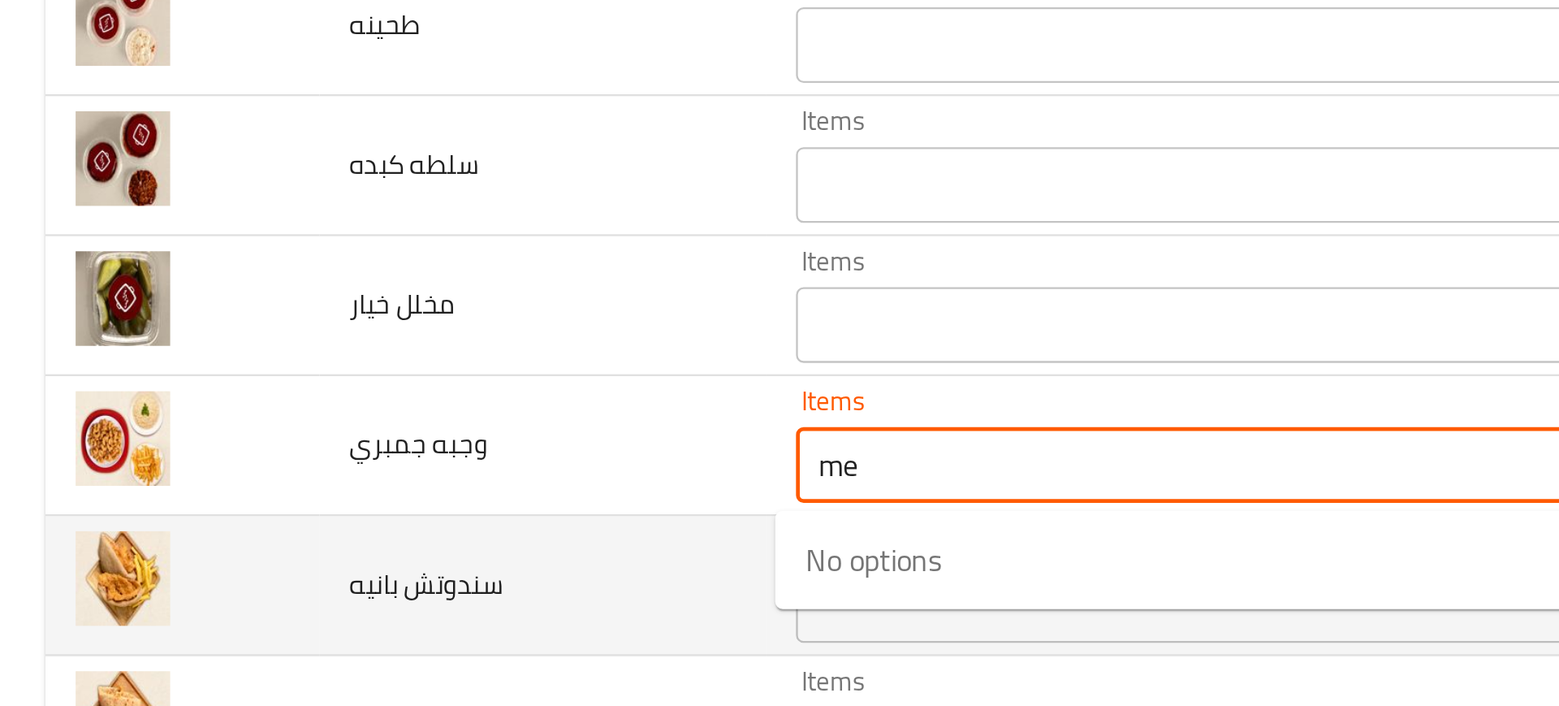
type جمبري "m"
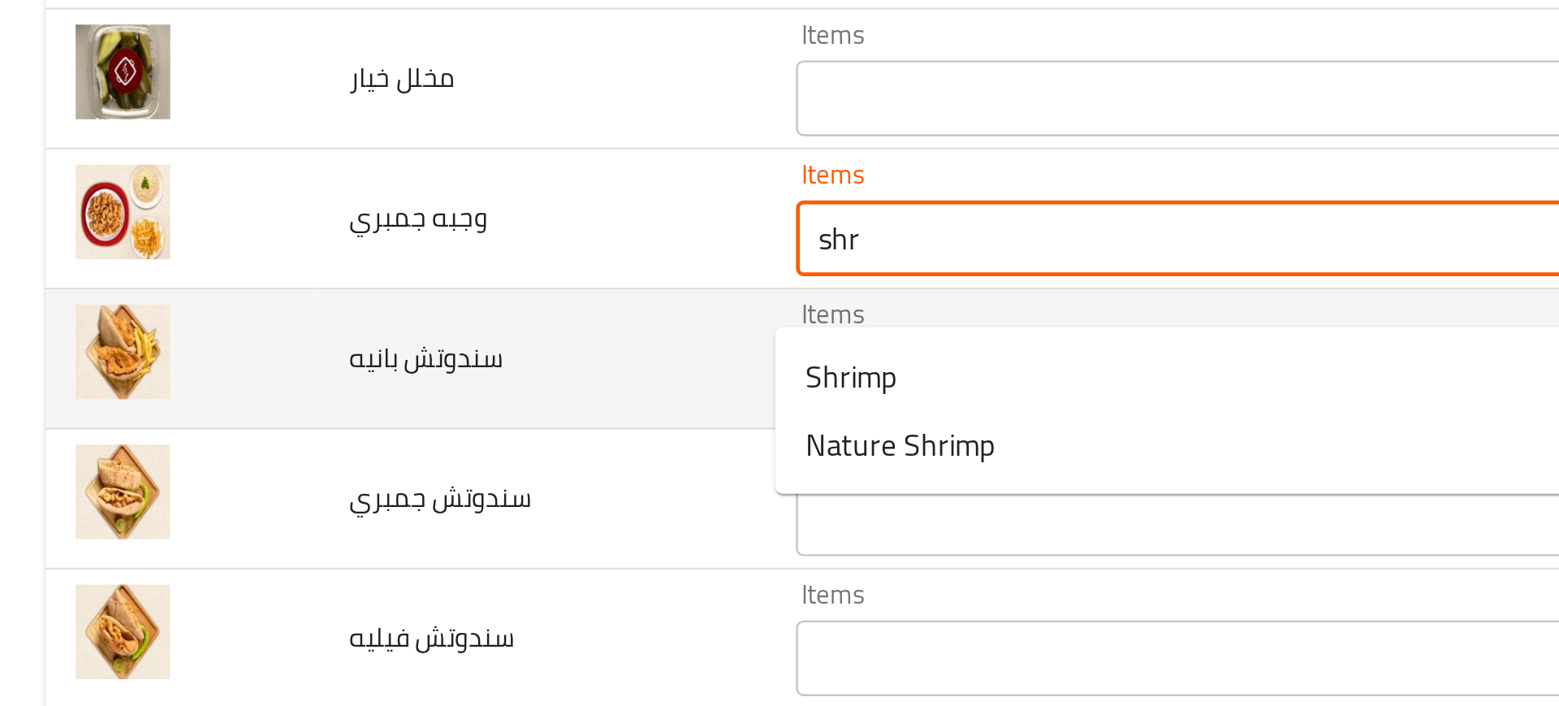
scroll to position [606, 0]
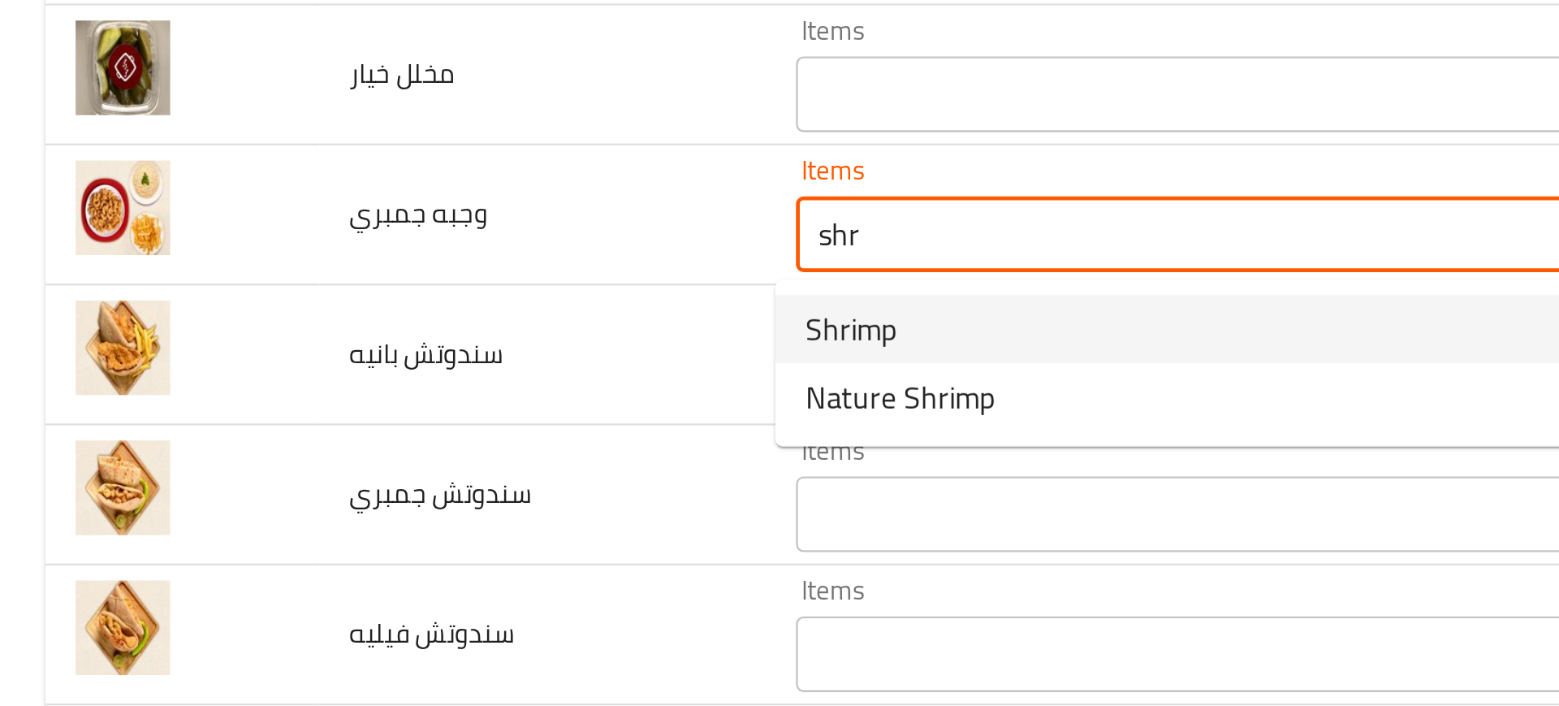
click at [357, 379] on span "Shrimp" at bounding box center [365, 381] width 39 height 19
type جمبري "Shrimp"
type جمبري-ar "جمبري"
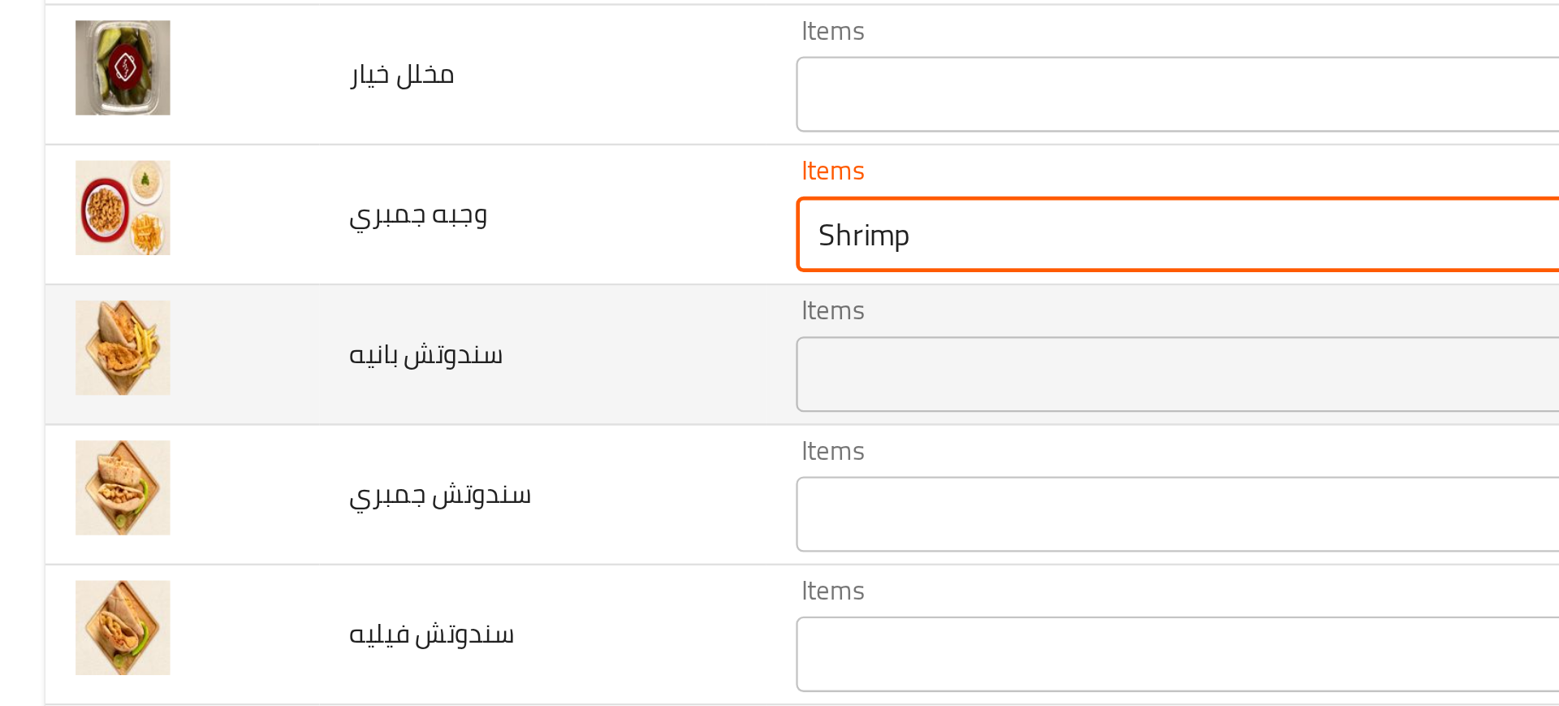
type جمبري "Shrimp"
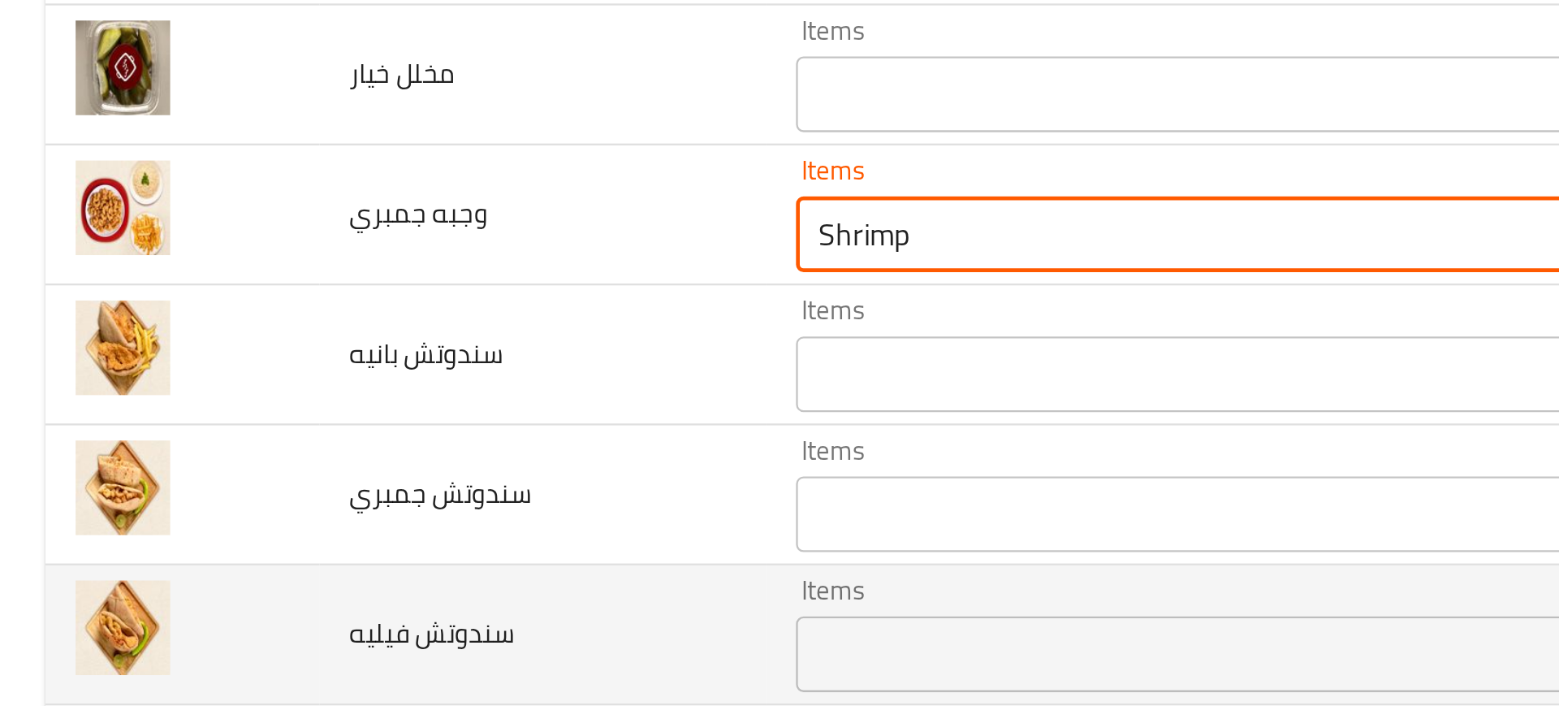
scroll to position [608, 0]
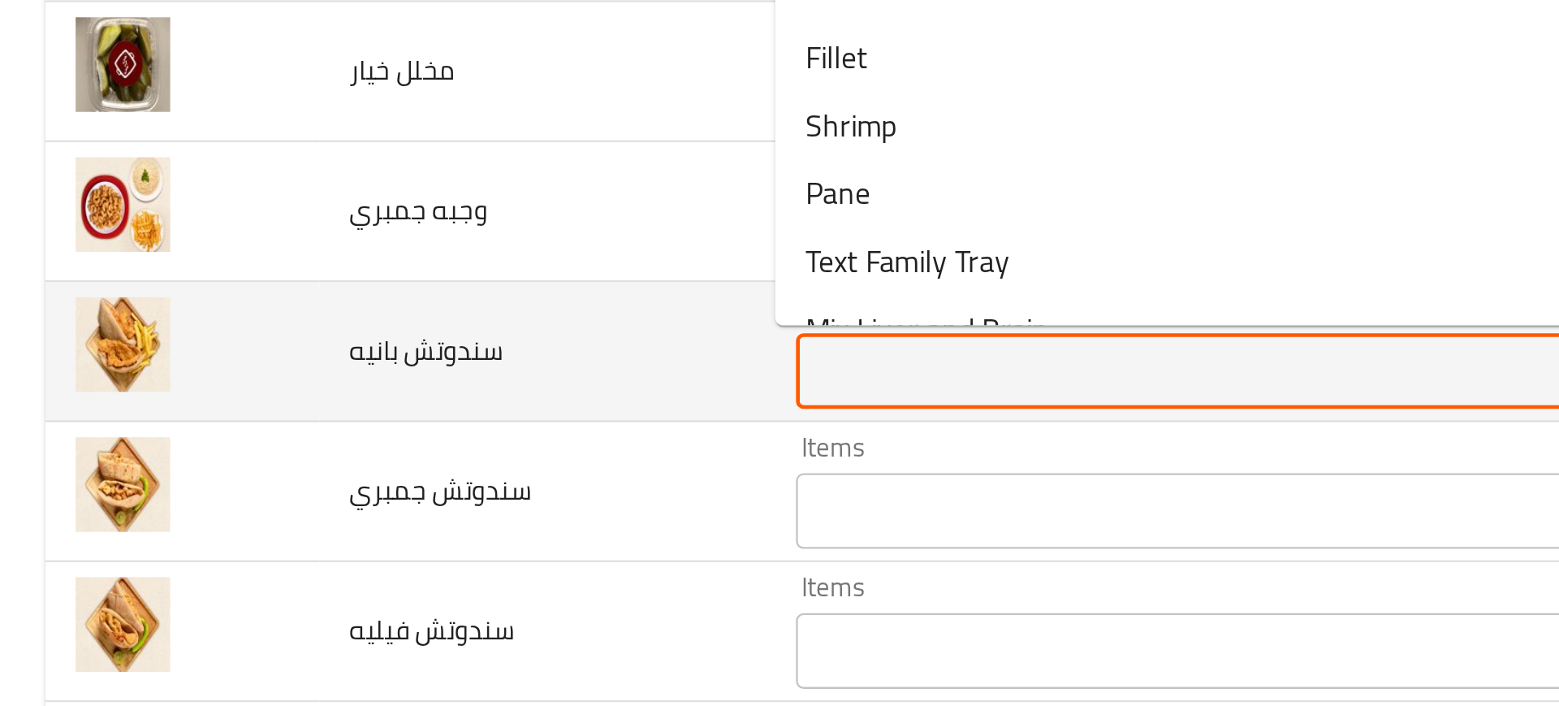
click at [347, 404] on بانيه "Items" at bounding box center [556, 399] width 419 height 23
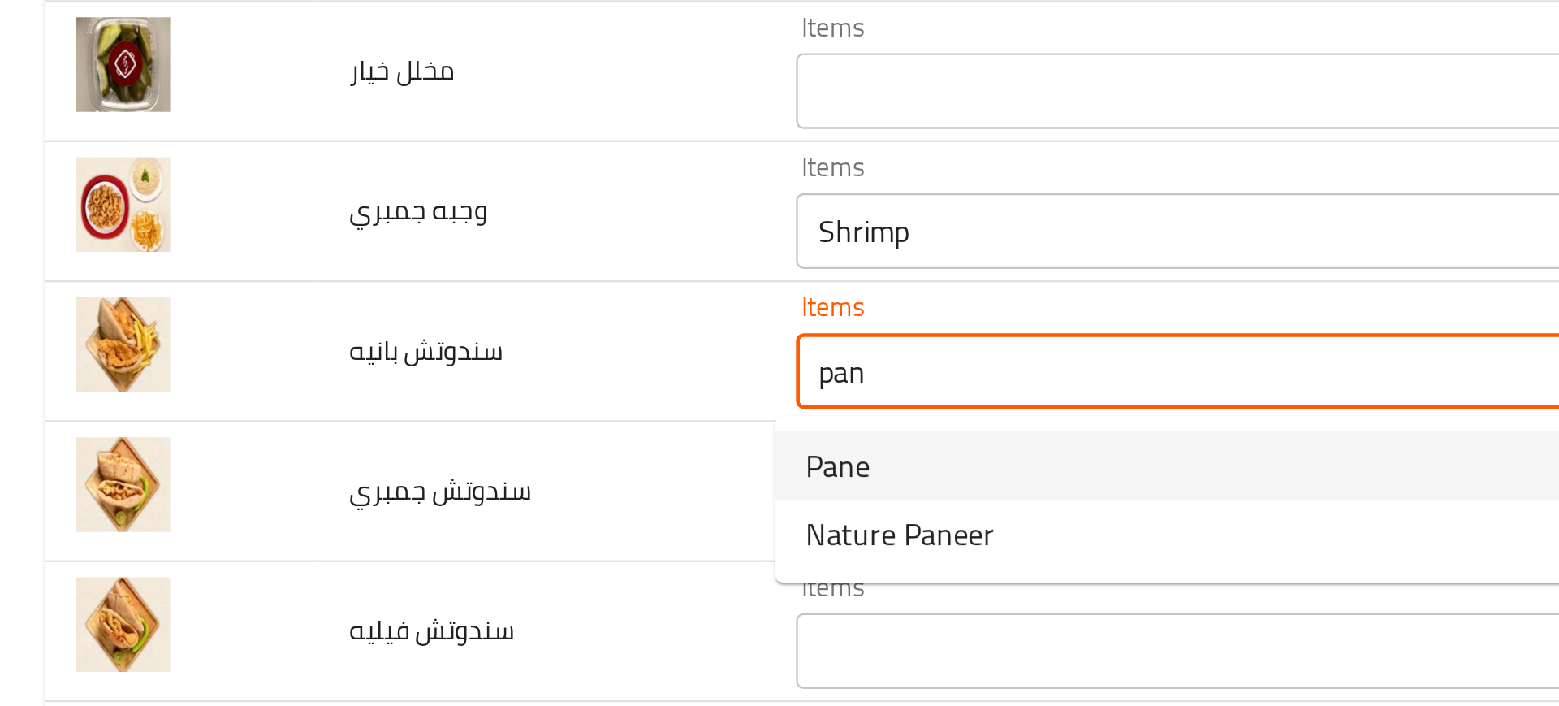
click at [358, 432] on span "Pane" at bounding box center [360, 439] width 28 height 19
type بانيه "Pane"
type بانيه-ar "بانيه"
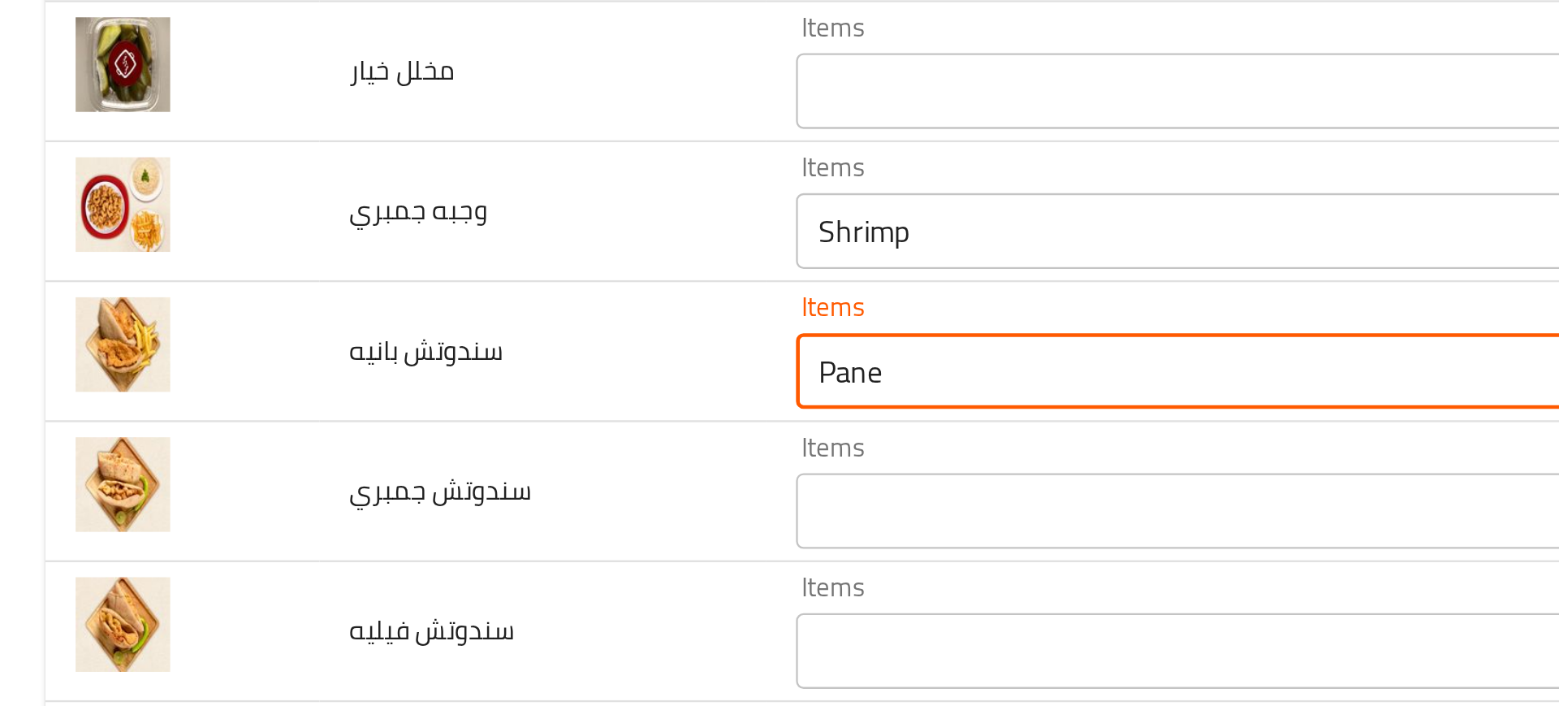
type بانيه "Pane"
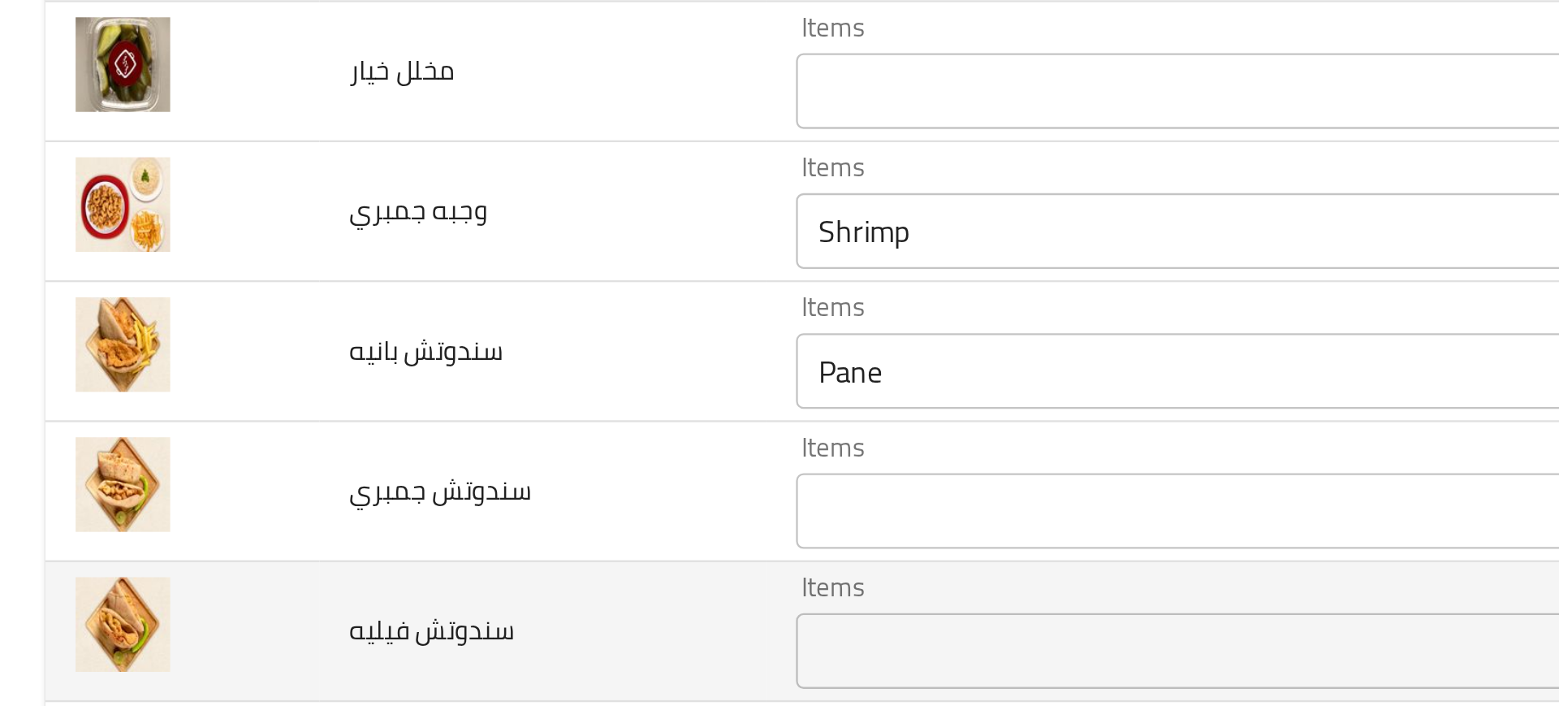
click at [214, 501] on span "سندوتش فيليه" at bounding box center [185, 510] width 71 height 21
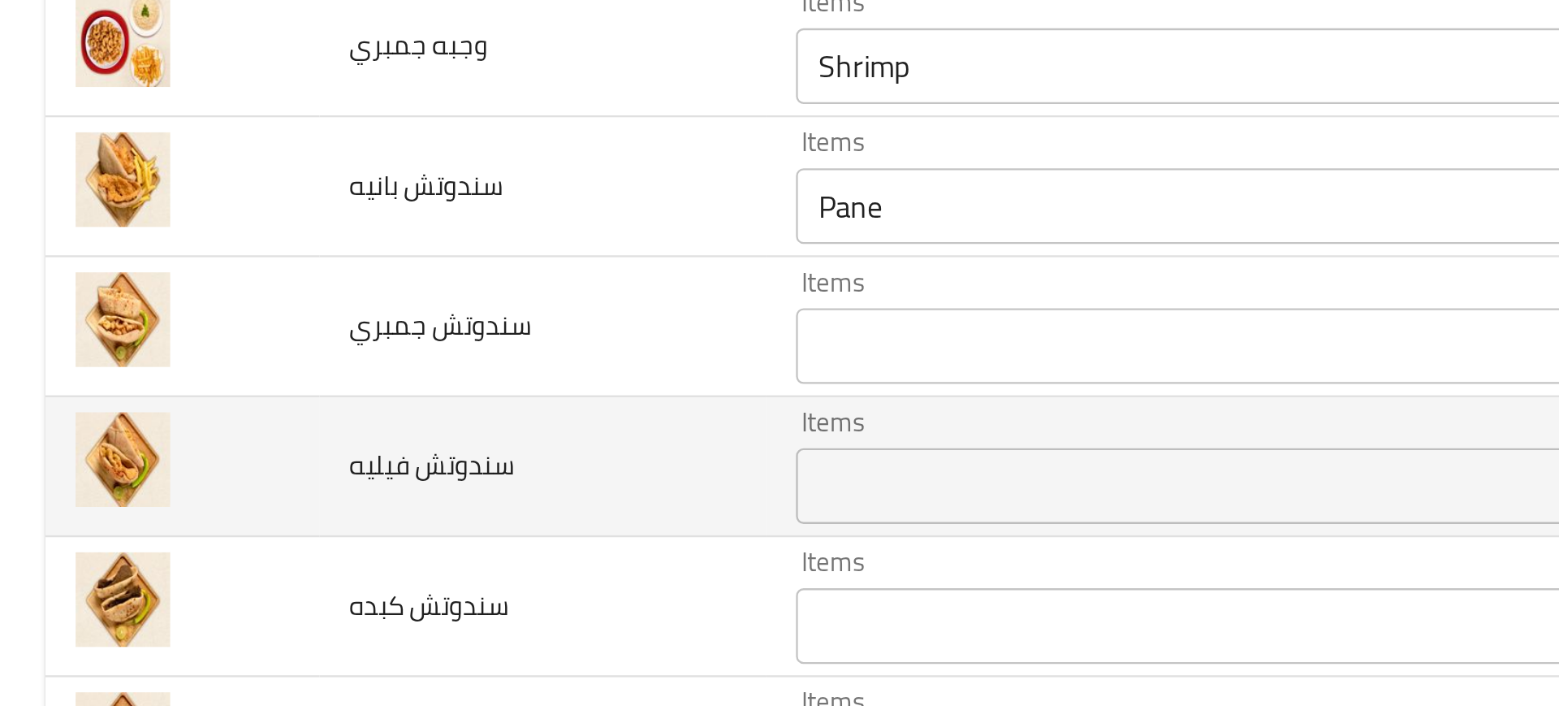
scroll to position [708, 0]
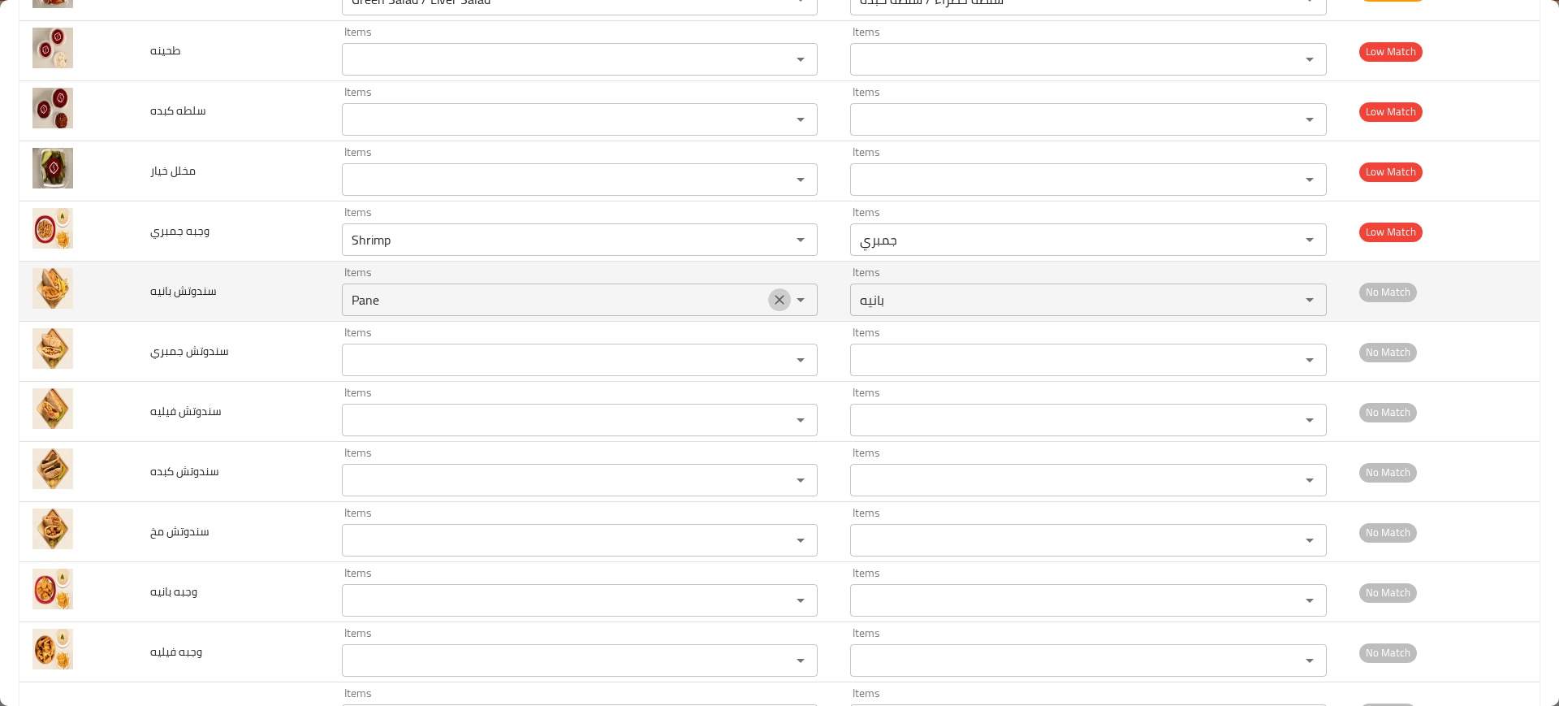
click at [771, 302] on icon "Clear" at bounding box center [779, 299] width 16 height 16
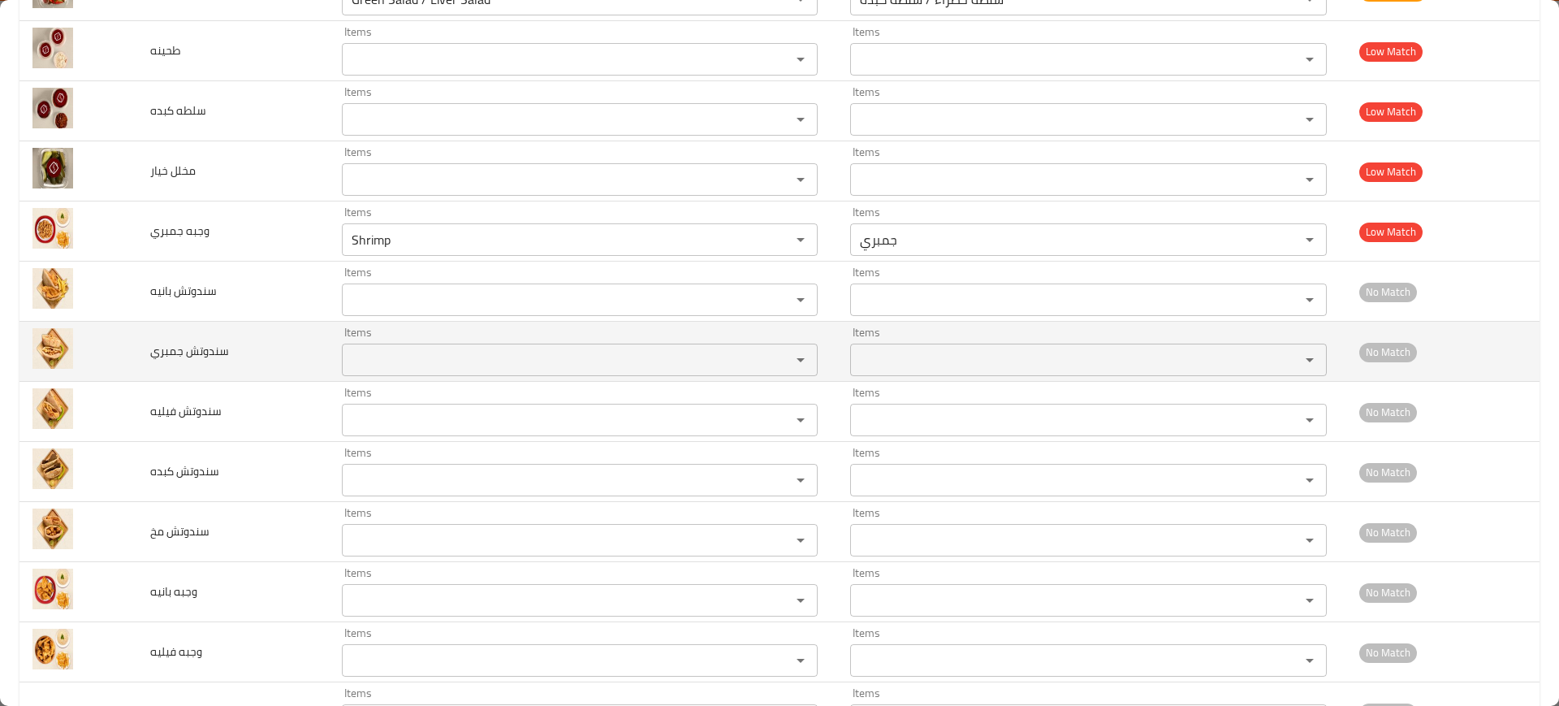
click at [161, 369] on td "سندوتش جمبري" at bounding box center [233, 352] width 192 height 60
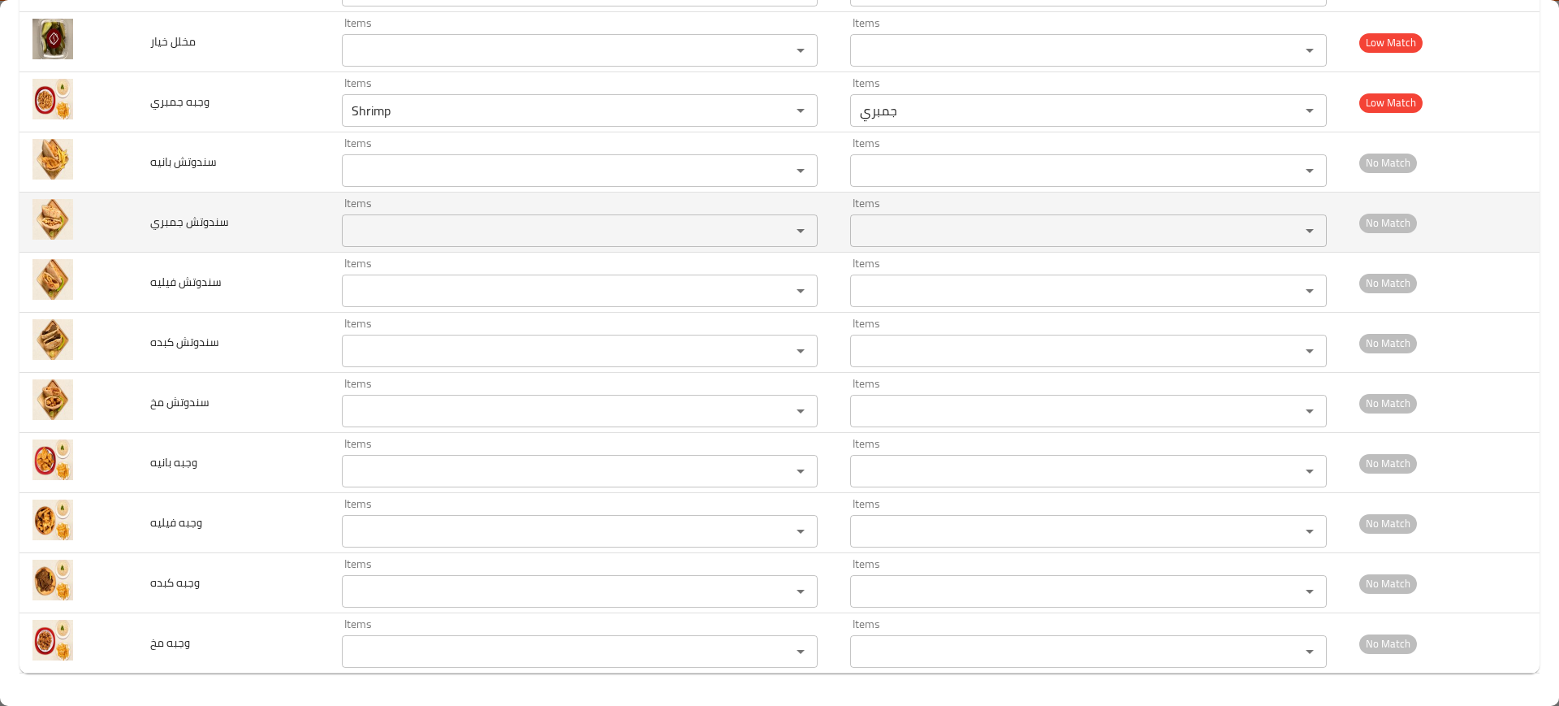
scroll to position [836, 0]
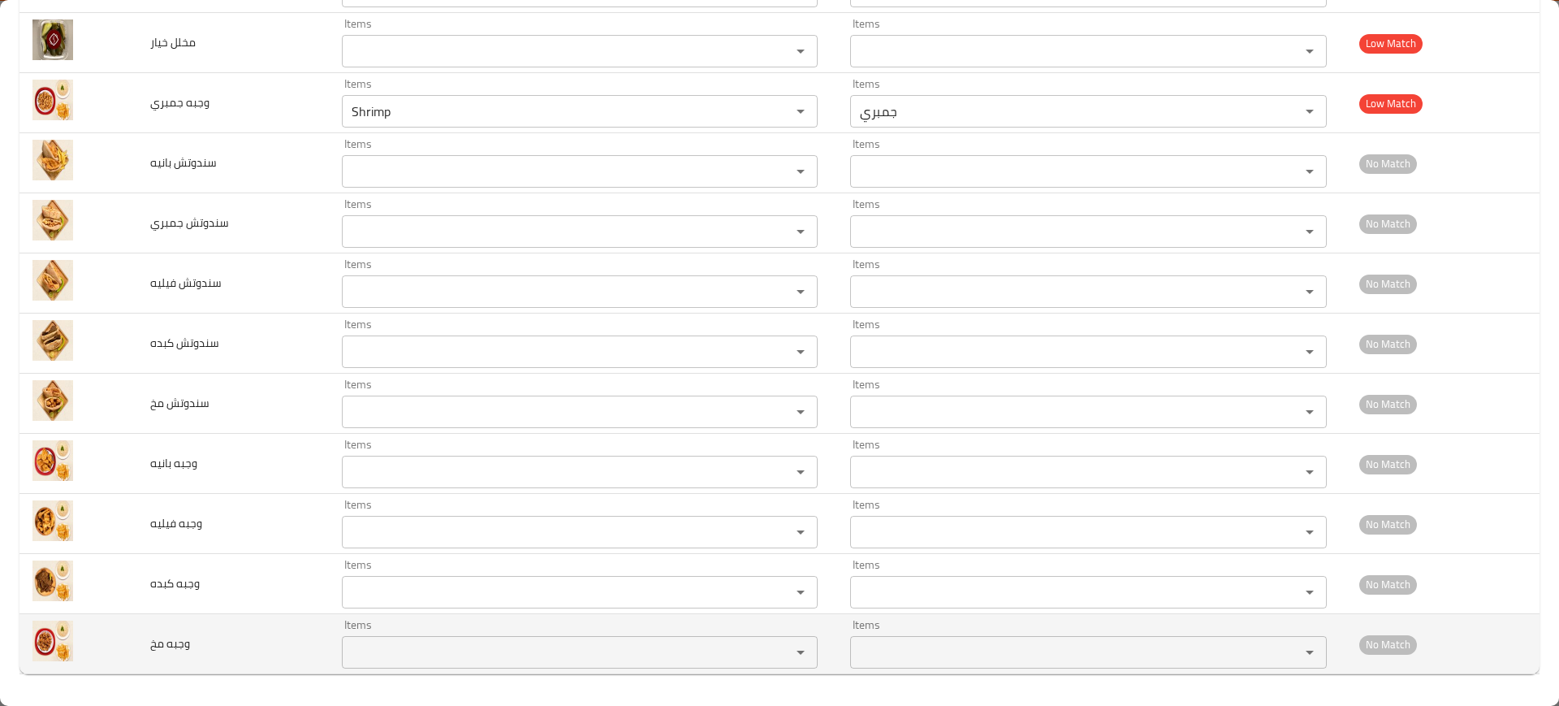
click at [343, 639] on div "Items" at bounding box center [580, 652] width 477 height 32
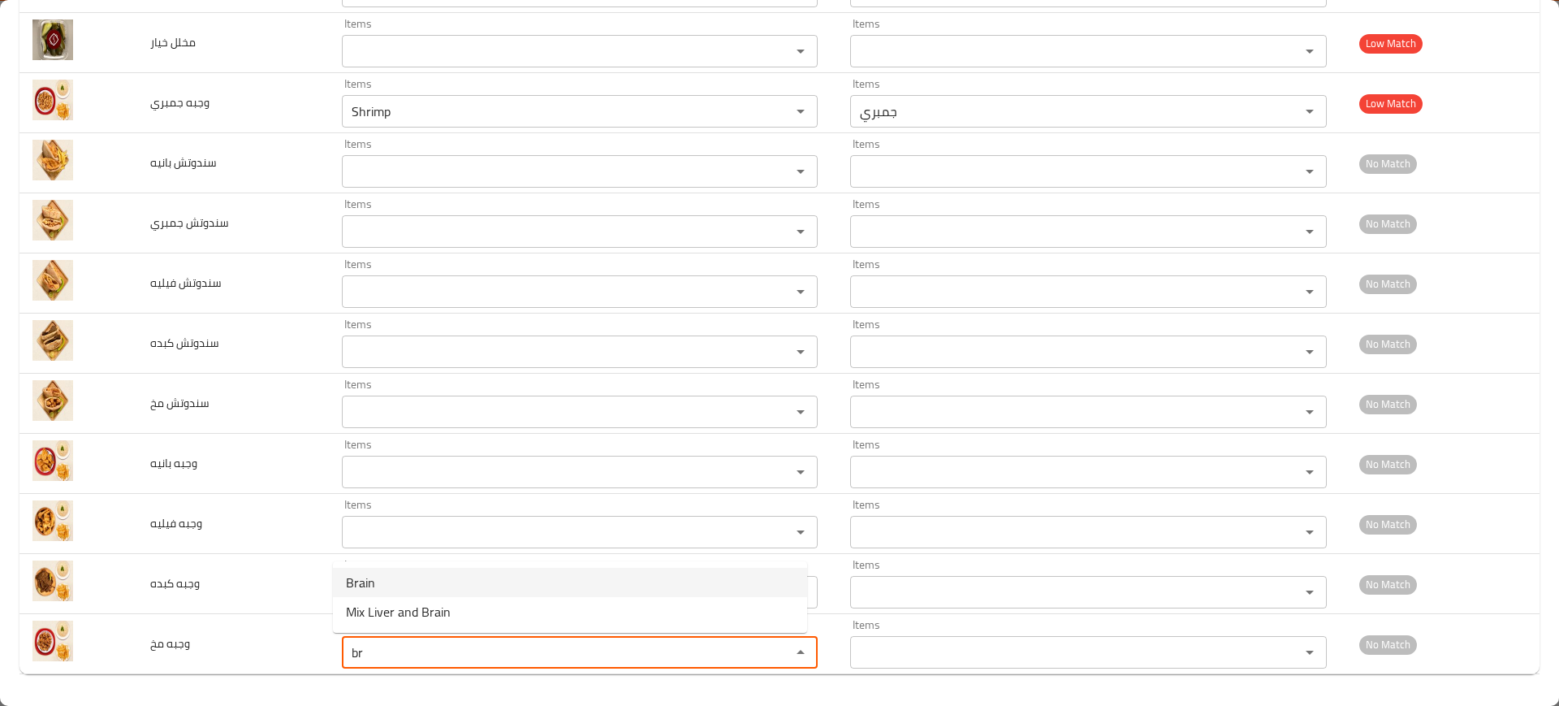
click at [381, 576] on مخ-option-0 "Brain" at bounding box center [570, 582] width 474 height 29
type مخ "Brain"
type مخ-ar "مخ"
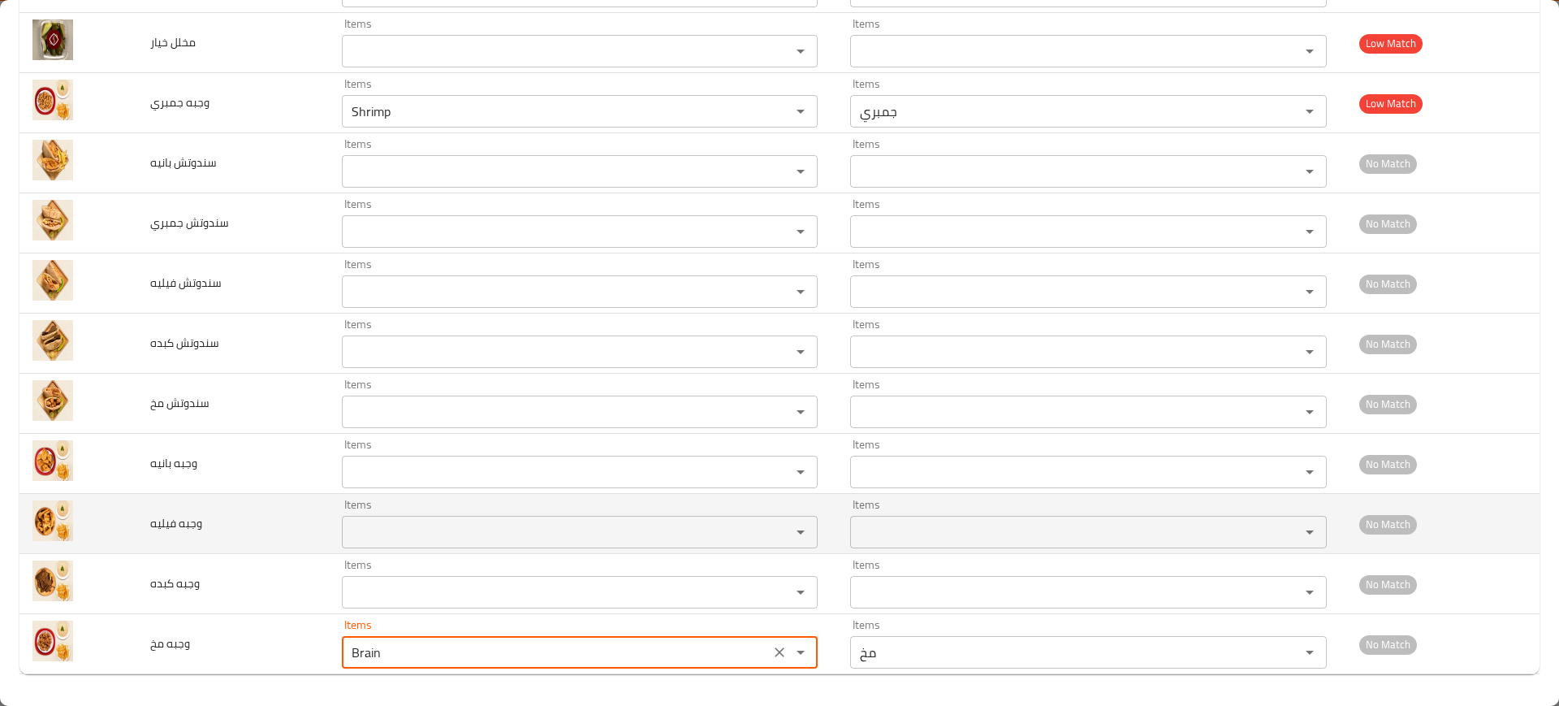
type مخ "Brain"
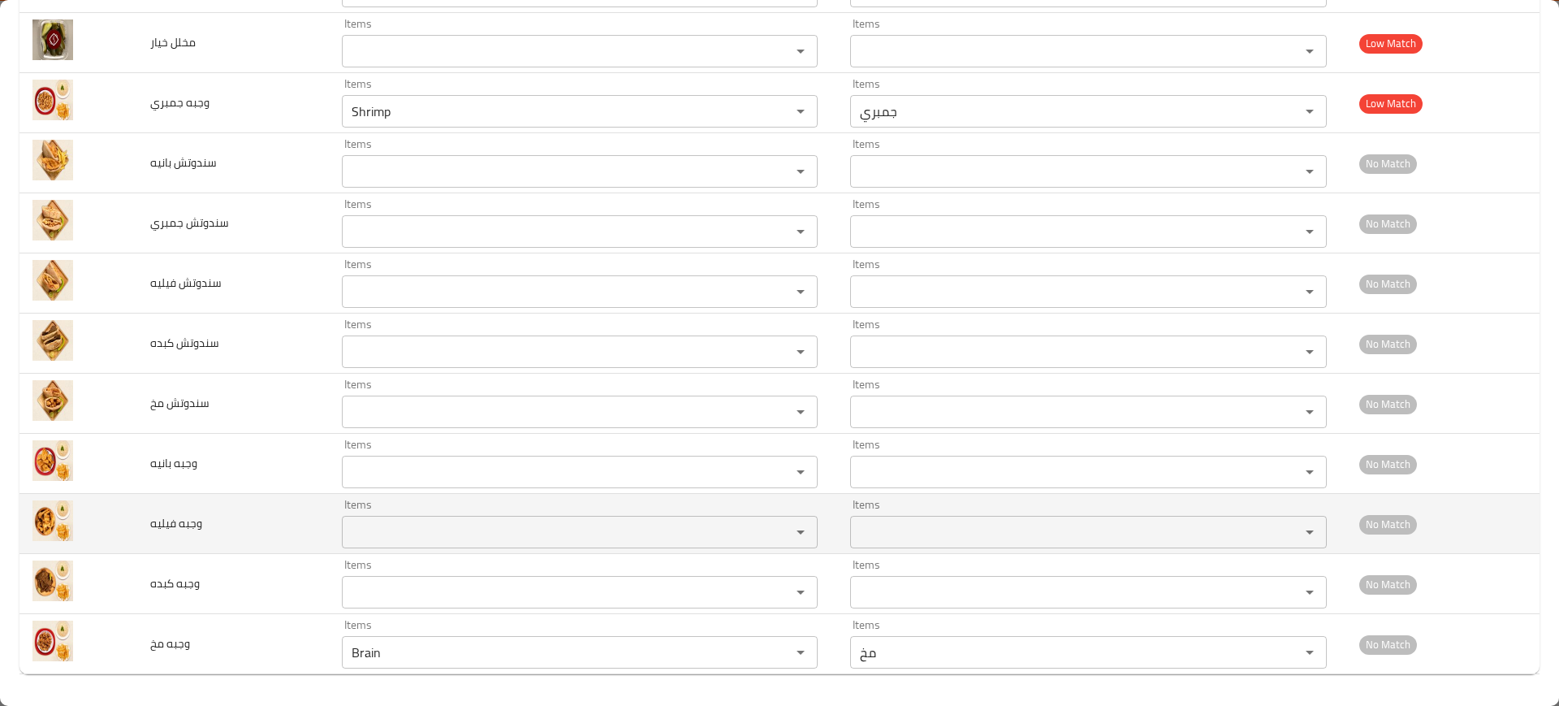
click at [205, 533] on td "وجبه فيليه" at bounding box center [233, 524] width 192 height 60
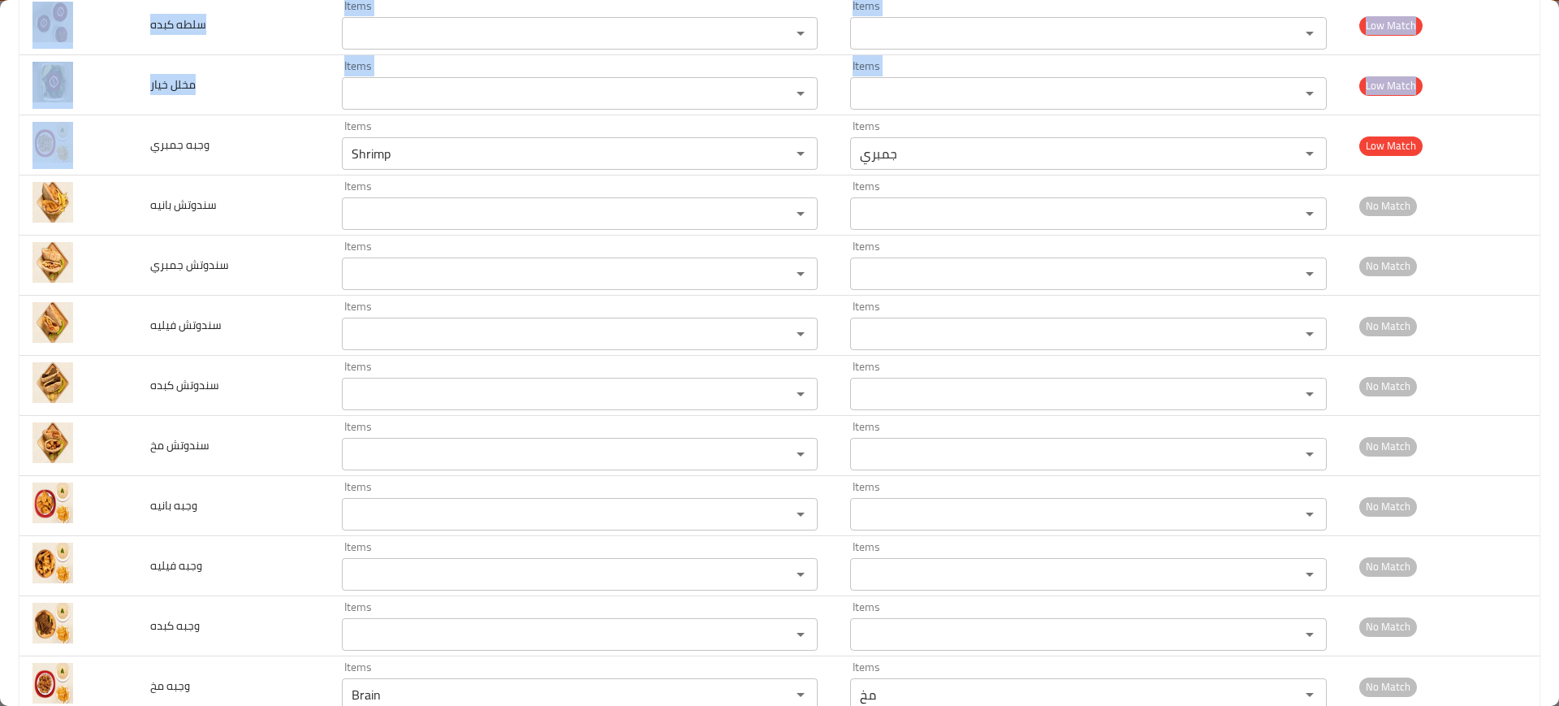
scroll to position [837, 0]
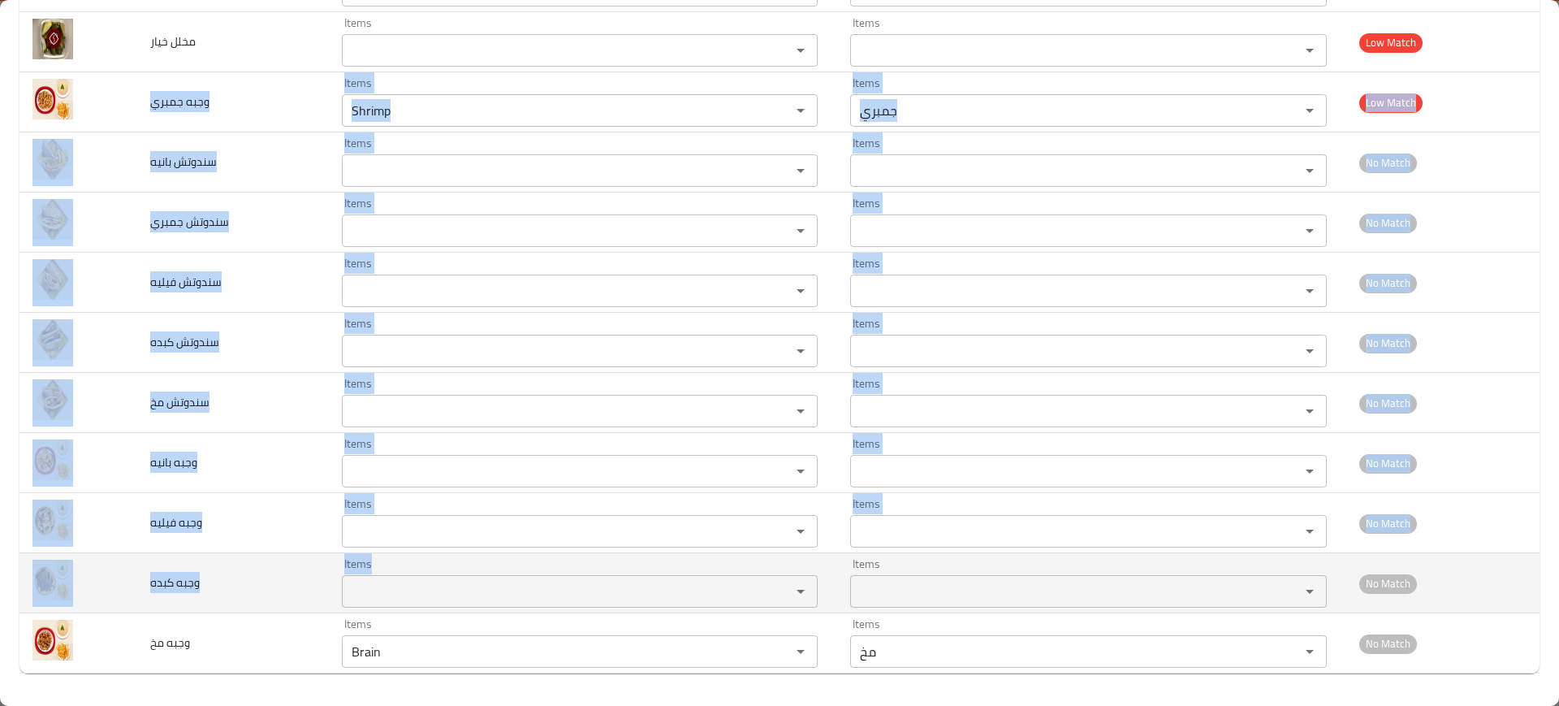
drag, startPoint x: 146, startPoint y: 395, endPoint x: 406, endPoint y: 601, distance: 331.7
click at [406, 601] on tbody "بوكس المانو Items Manu Box Items Items بوكس المانو Items Good Match ويسكي حلال …" at bounding box center [779, 42] width 1520 height 1262
copy tbody "وجبه جمبري Items Items Items Items Low Match سندوتش بانيه Items Items Items Ite…"
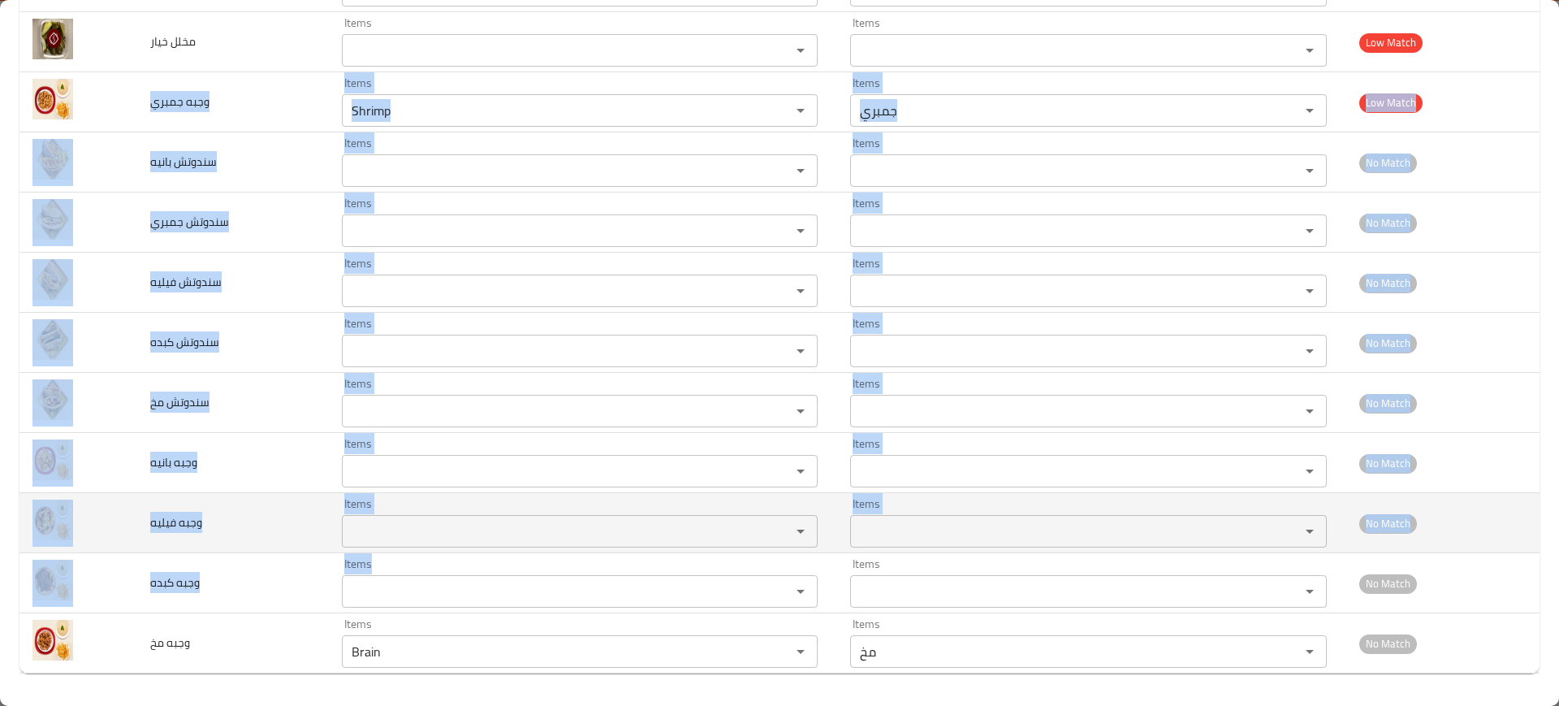
click at [265, 494] on td "وجبه فيليه" at bounding box center [233, 523] width 192 height 60
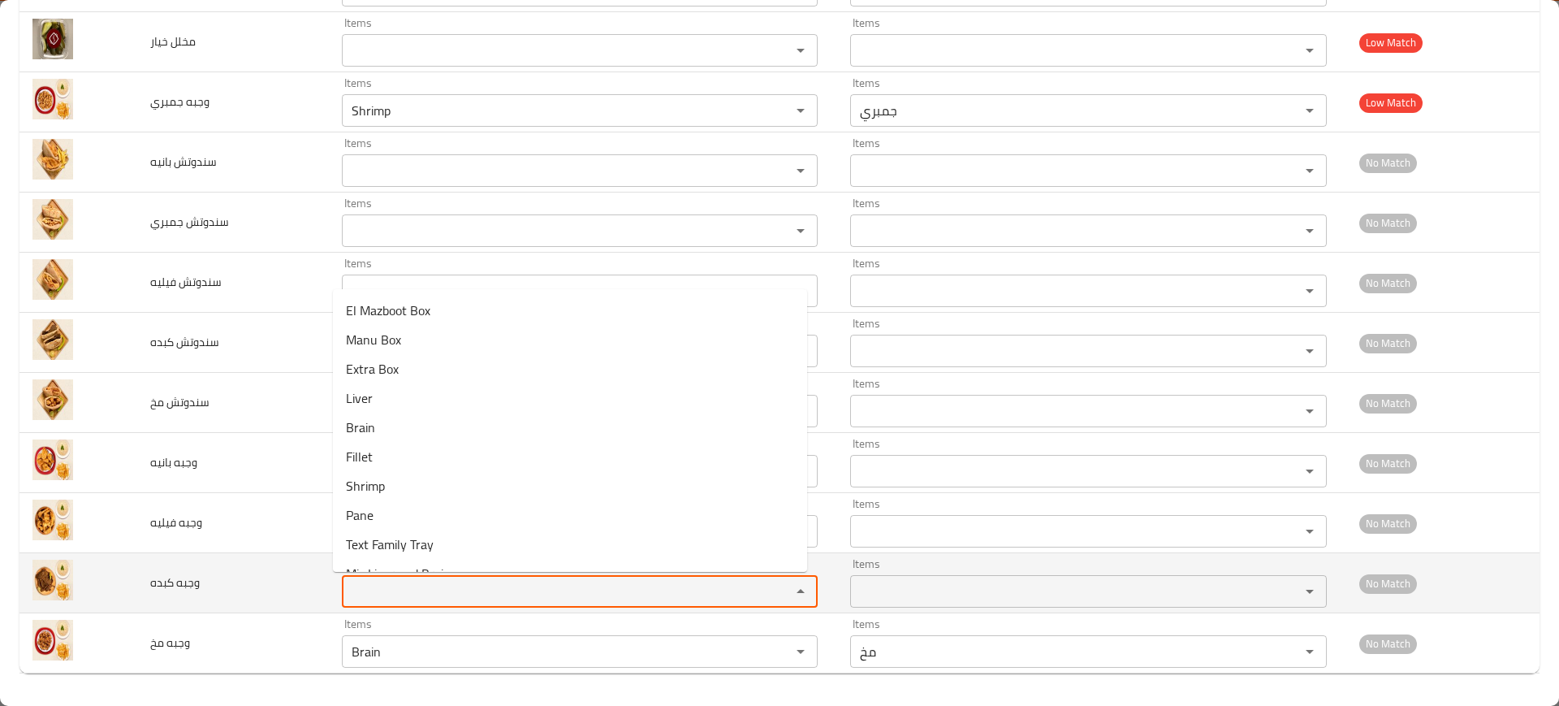
click at [417, 588] on كبده "Items" at bounding box center [556, 591] width 419 height 23
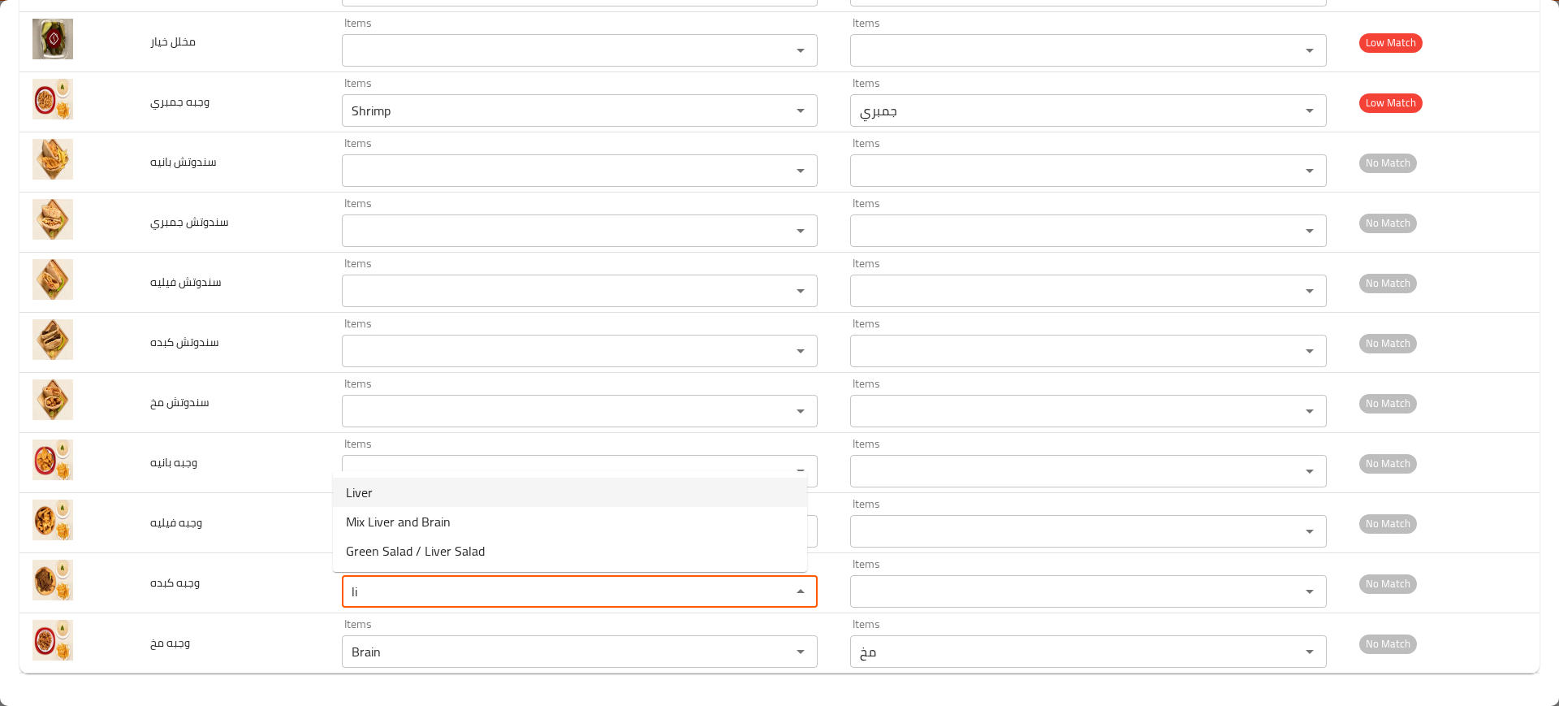
click at [366, 482] on span "Liver" at bounding box center [359, 491] width 27 height 19
type كبده "Liver"
type كبده-ar "كبده"
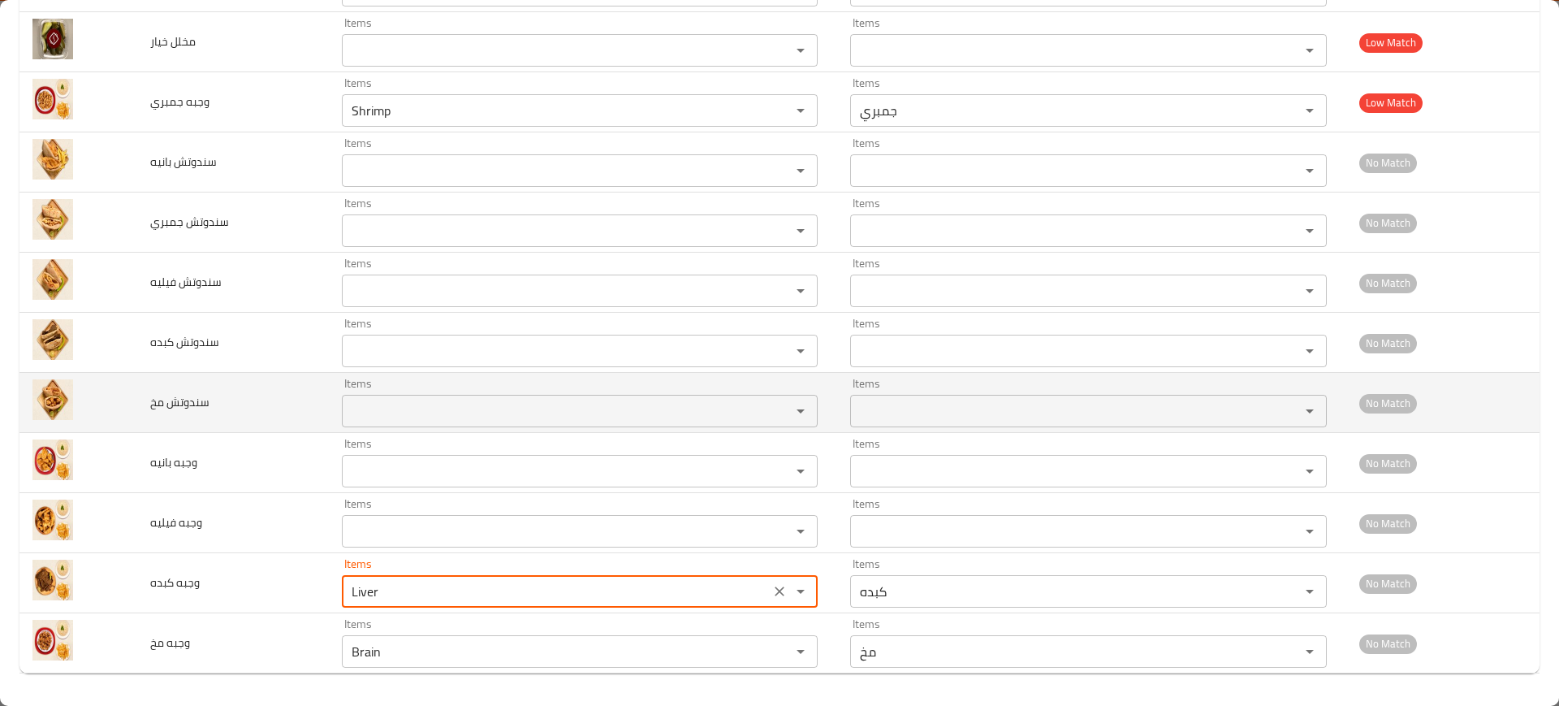
type كبده "Liver"
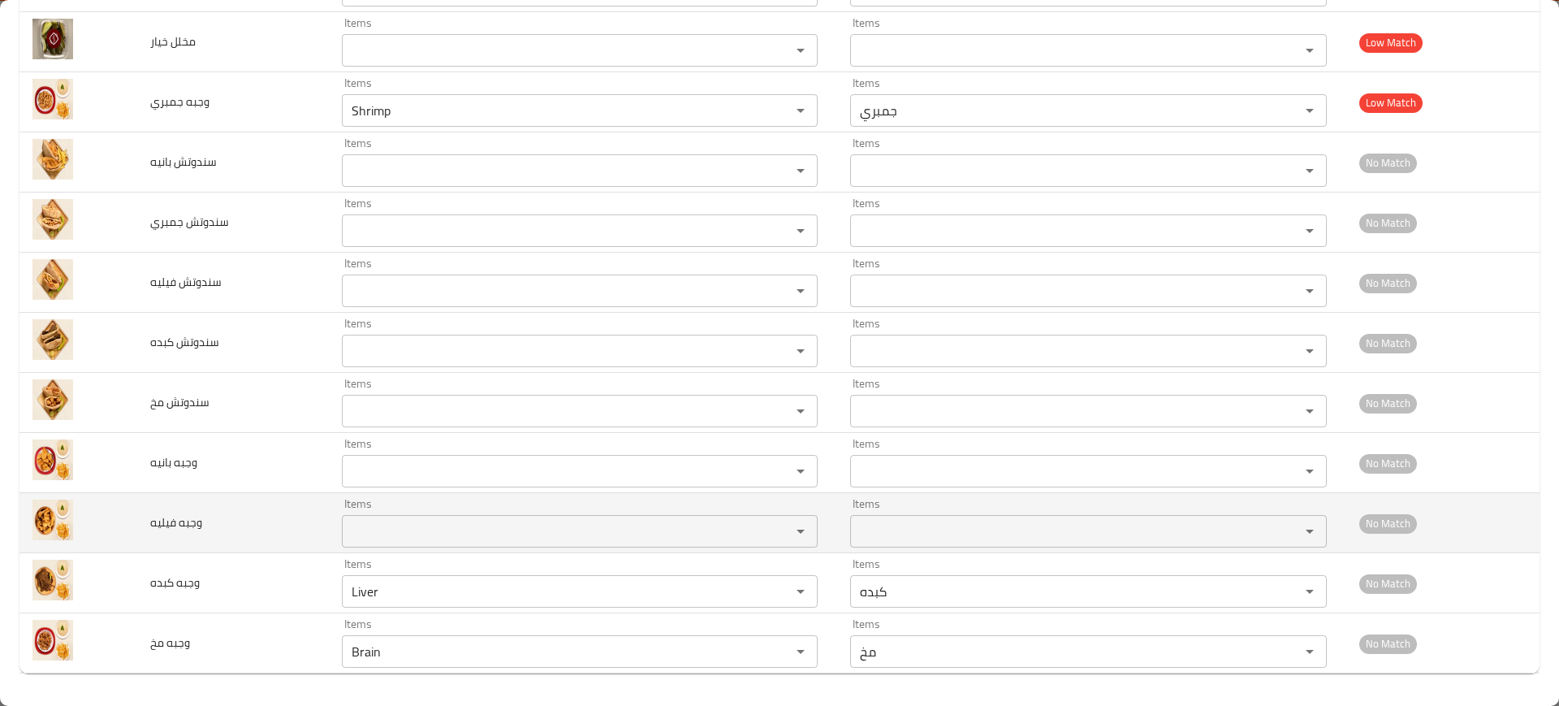
click at [179, 525] on span "وجبه فيليه" at bounding box center [176, 521] width 52 height 21
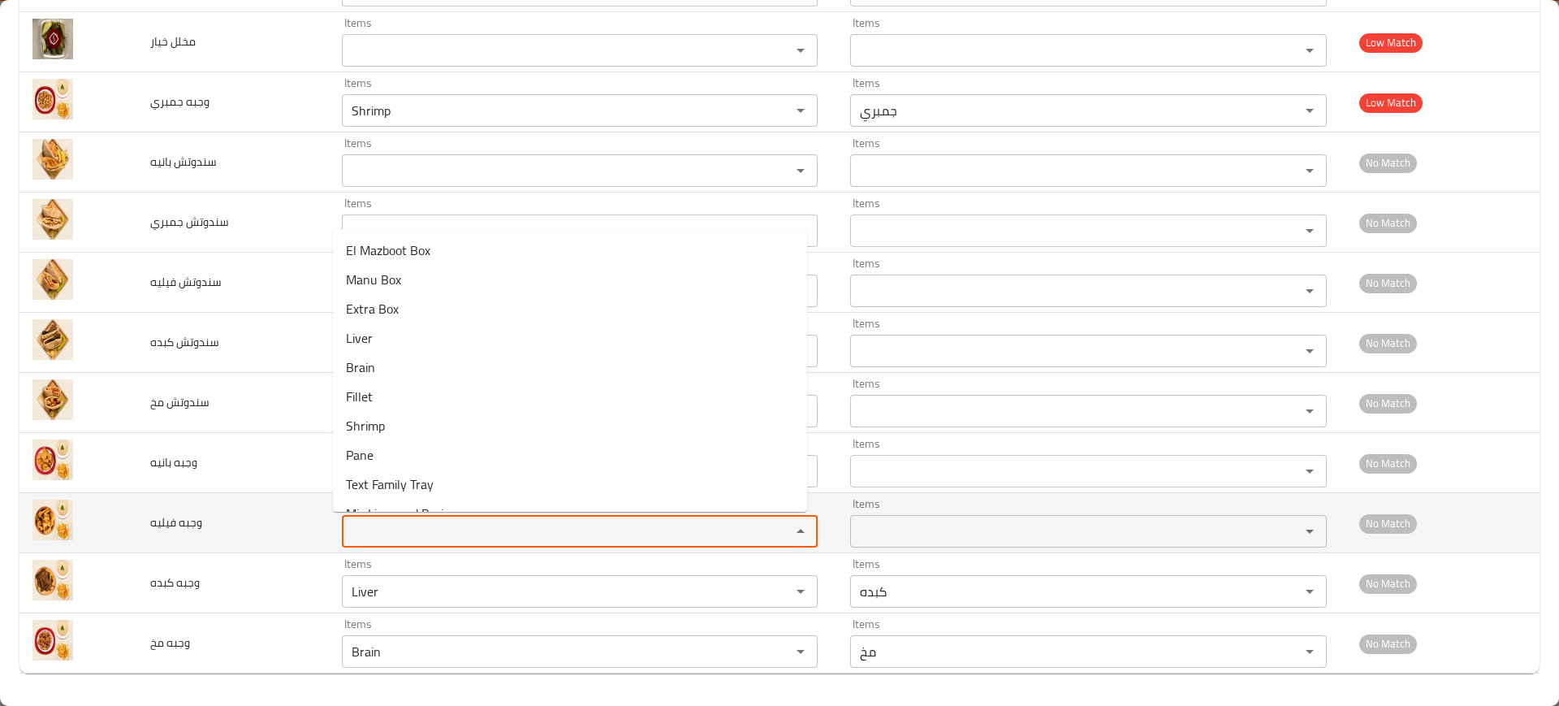
click at [351, 535] on فيليه "Items" at bounding box center [556, 531] width 419 height 23
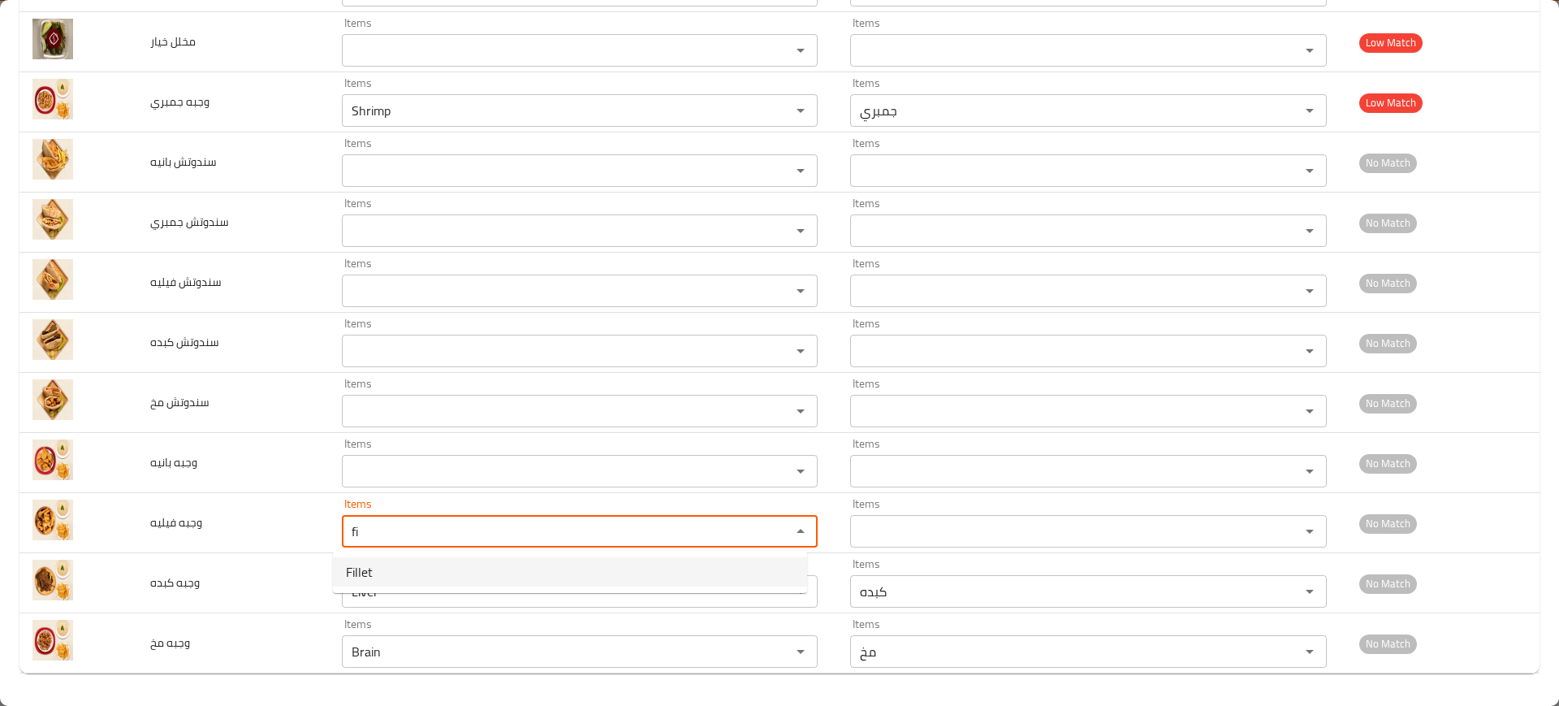
click at [386, 576] on فيليه-option-0 "Fillet" at bounding box center [570, 571] width 474 height 29
type فيليه "Fillet"
type فيليه-ar "فيليه"
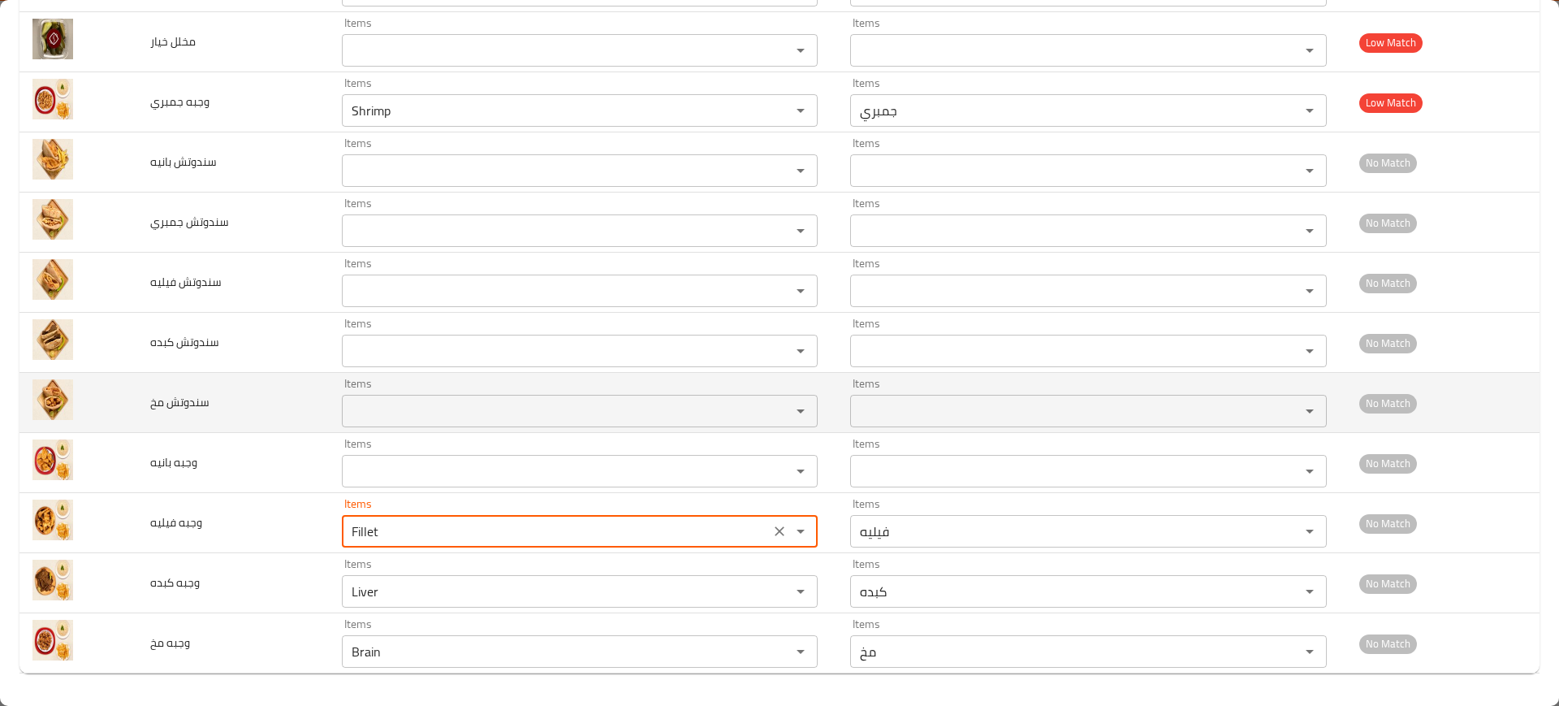
type فيليه "Fillet"
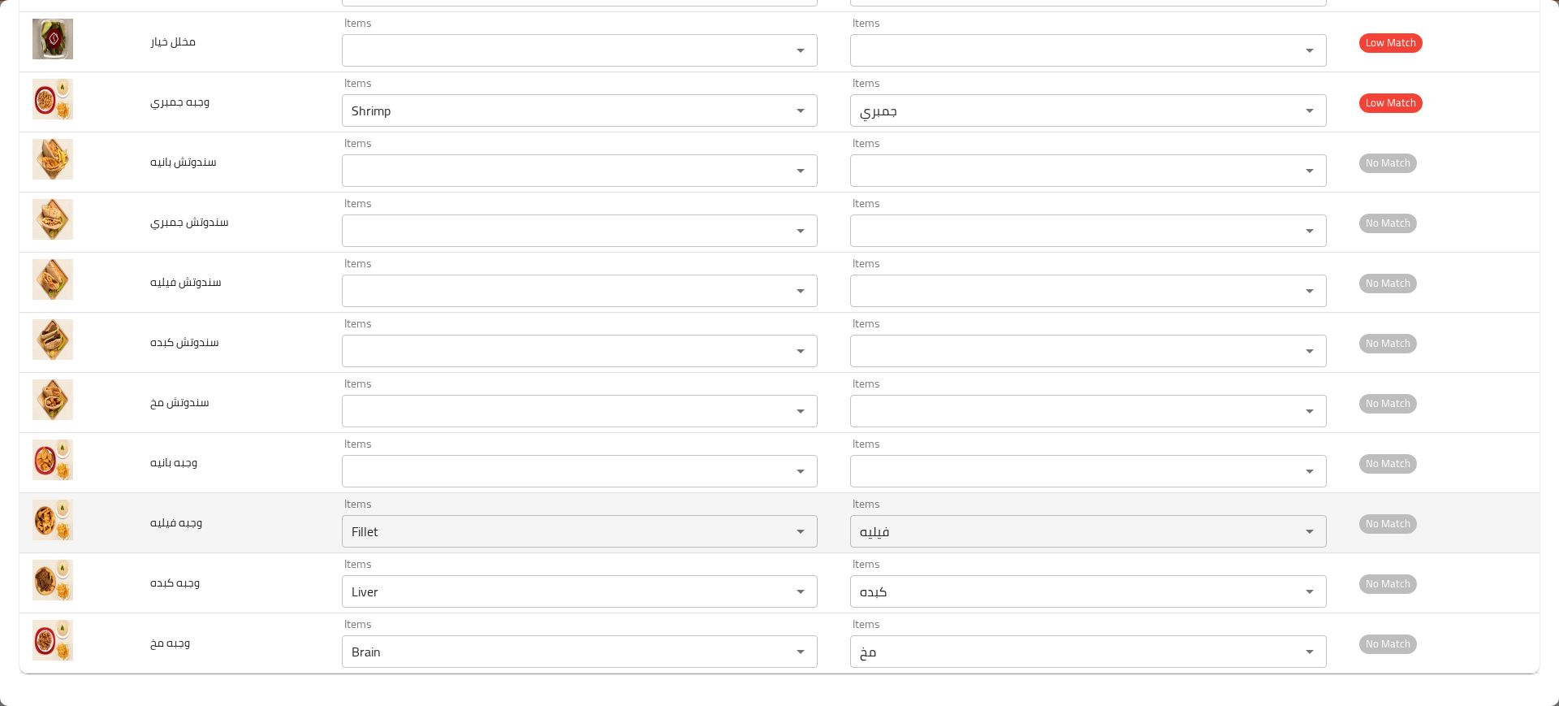
click at [278, 526] on td "وجبه فيليه" at bounding box center [233, 523] width 192 height 60
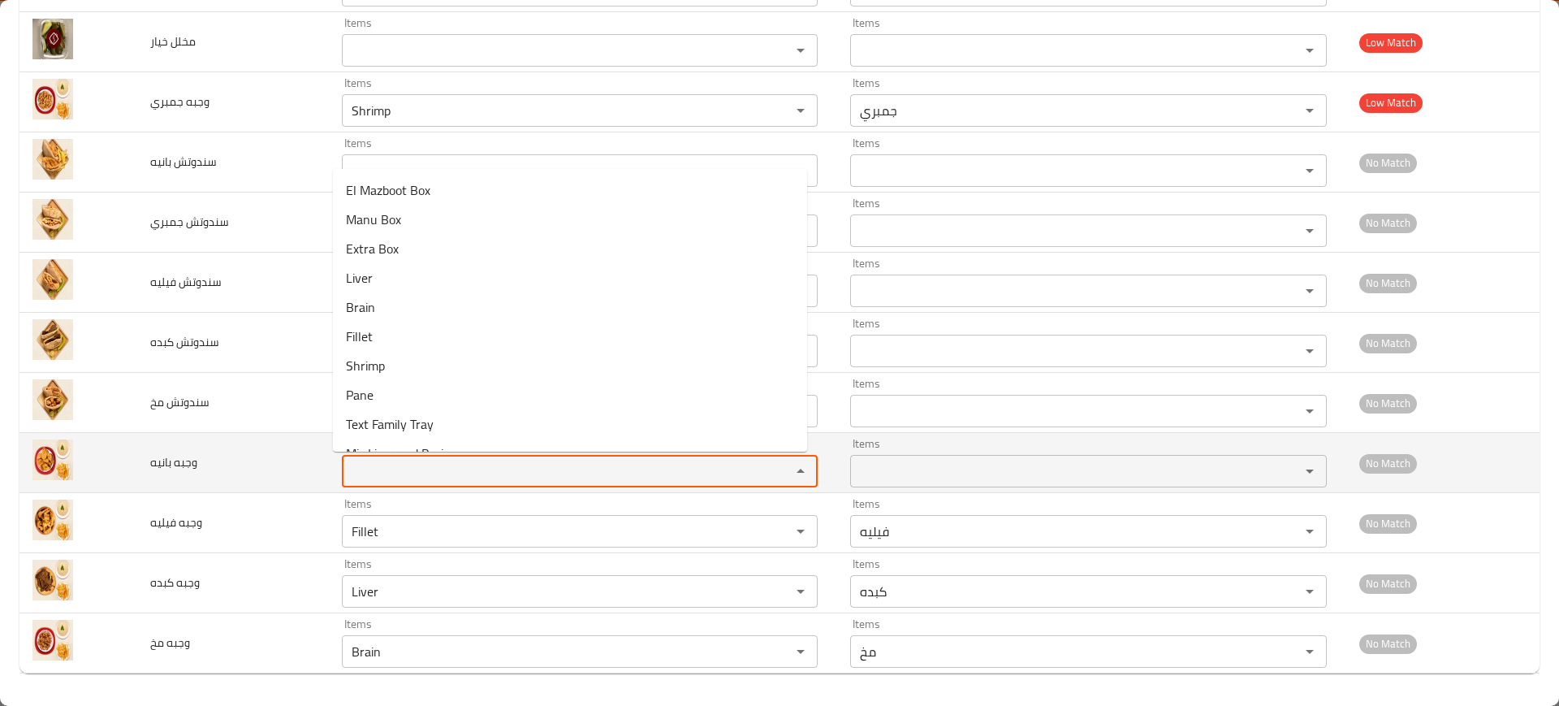
click at [414, 460] on بانيه "Items" at bounding box center [556, 471] width 419 height 23
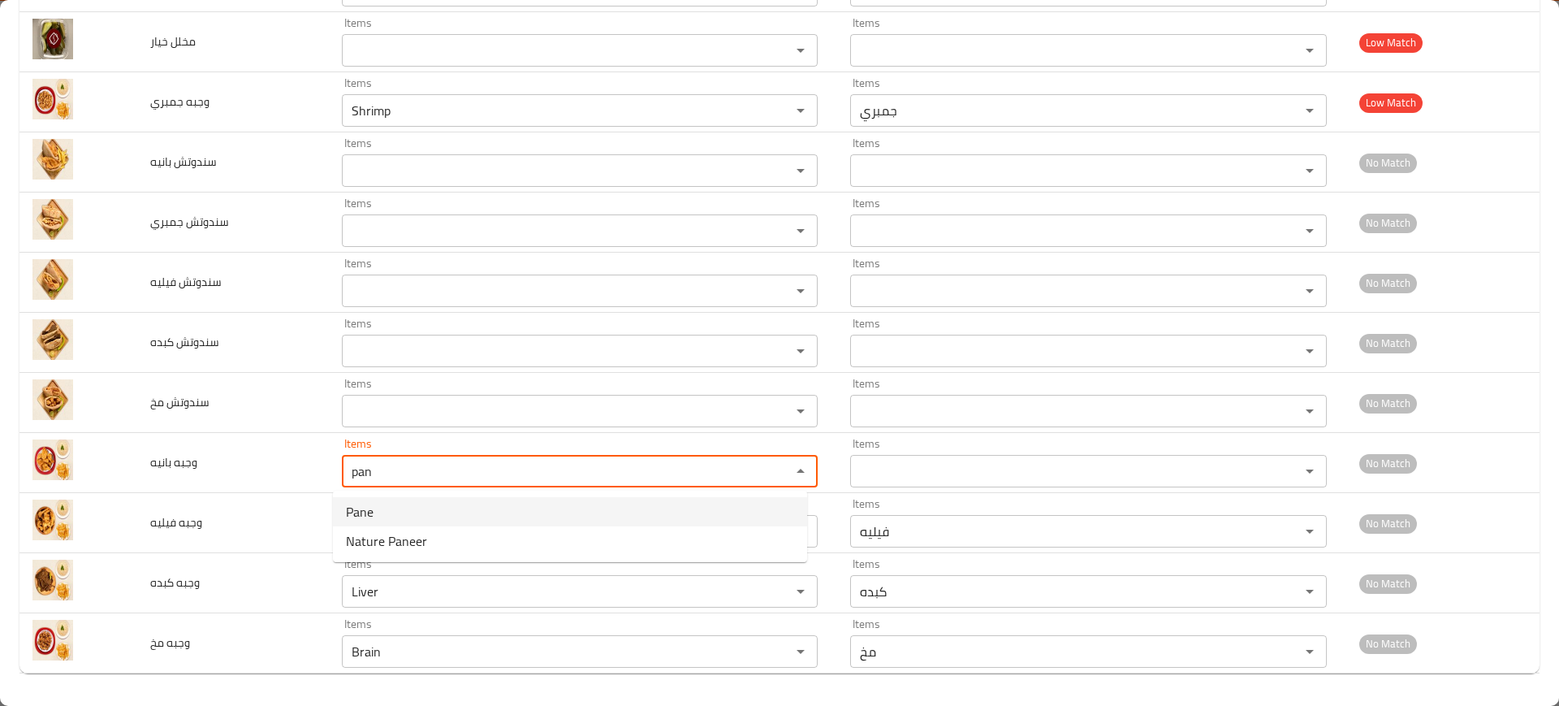
click at [430, 514] on بانيه-option-0 "Pane" at bounding box center [570, 511] width 474 height 29
type بانيه "Pane"
type بانيه-ar "بانيه"
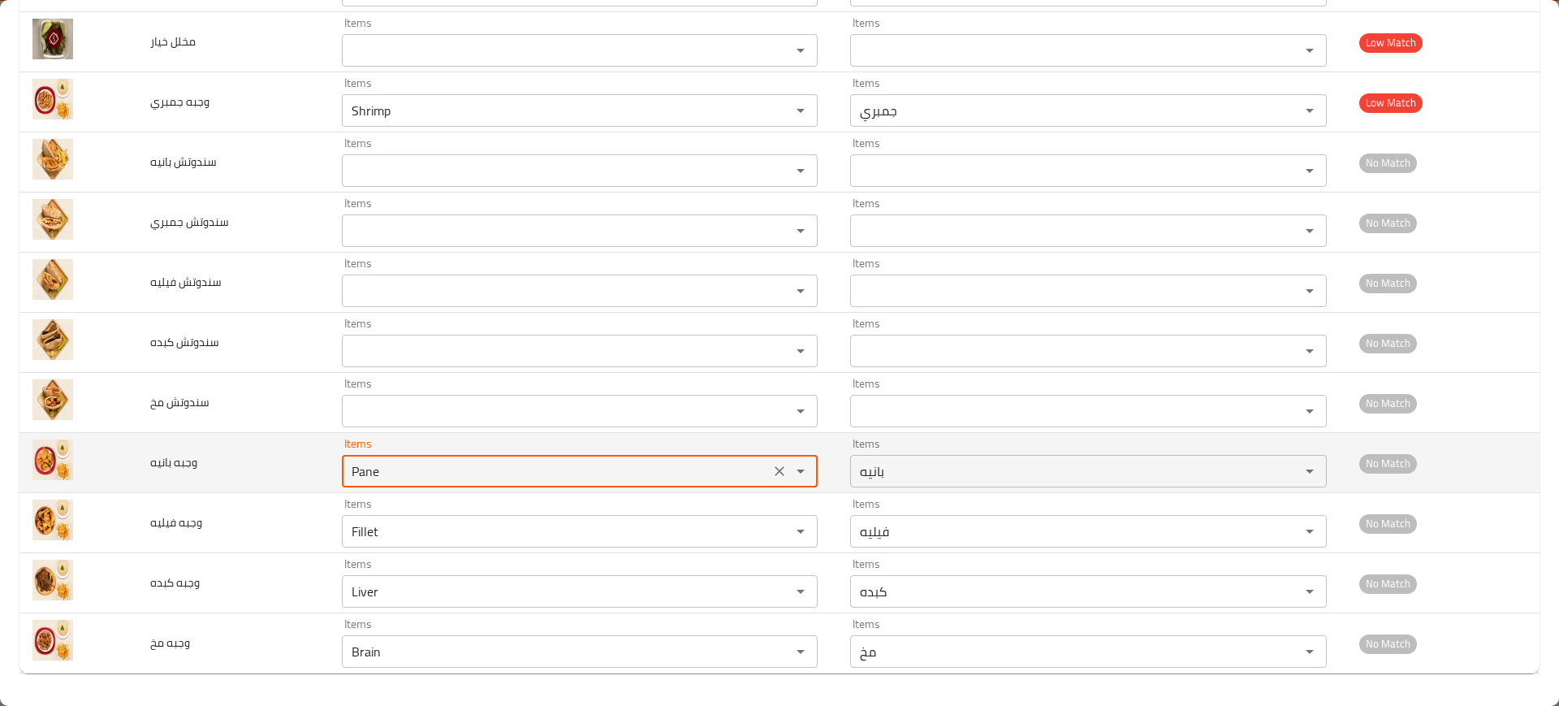
type بانيه "Pane"
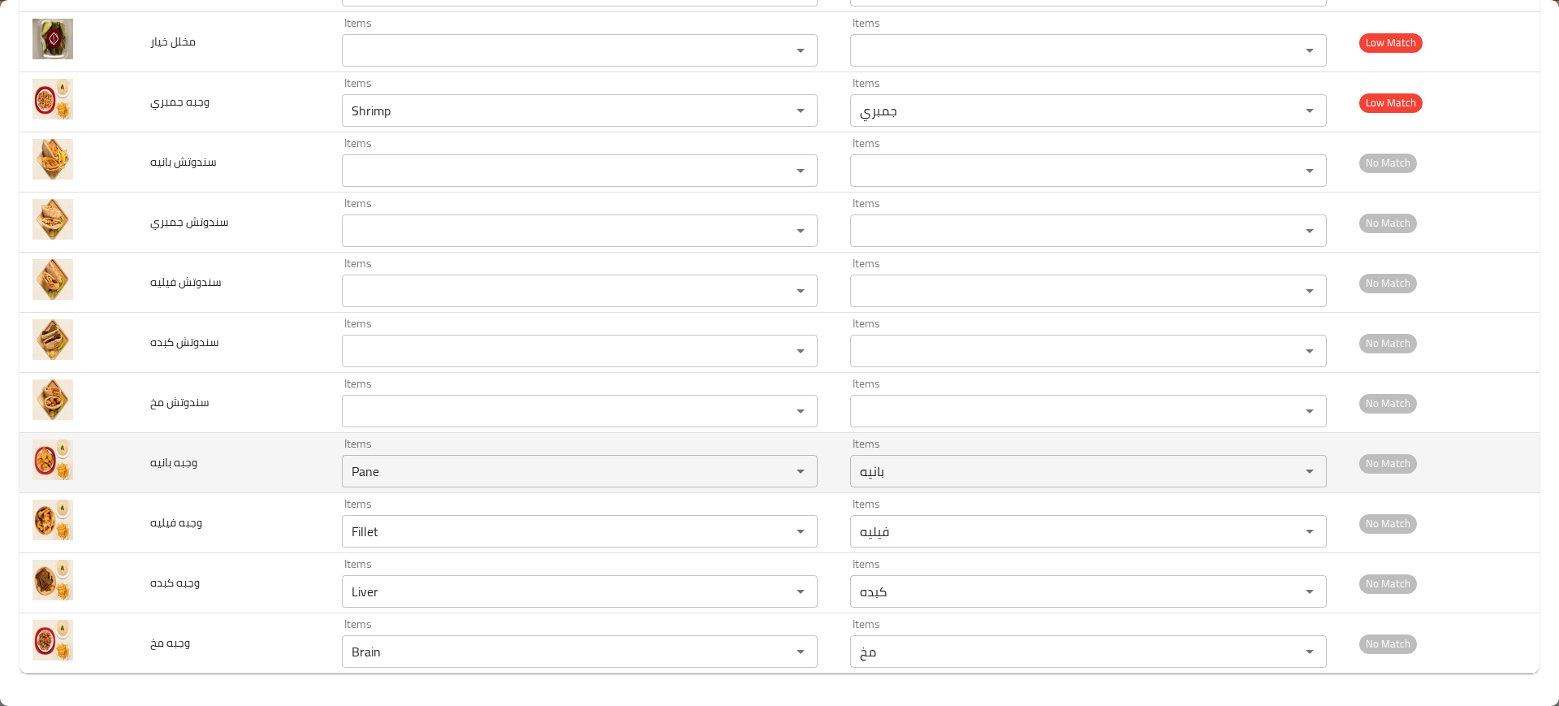
click at [172, 447] on td "وجبه بانيه" at bounding box center [233, 463] width 192 height 60
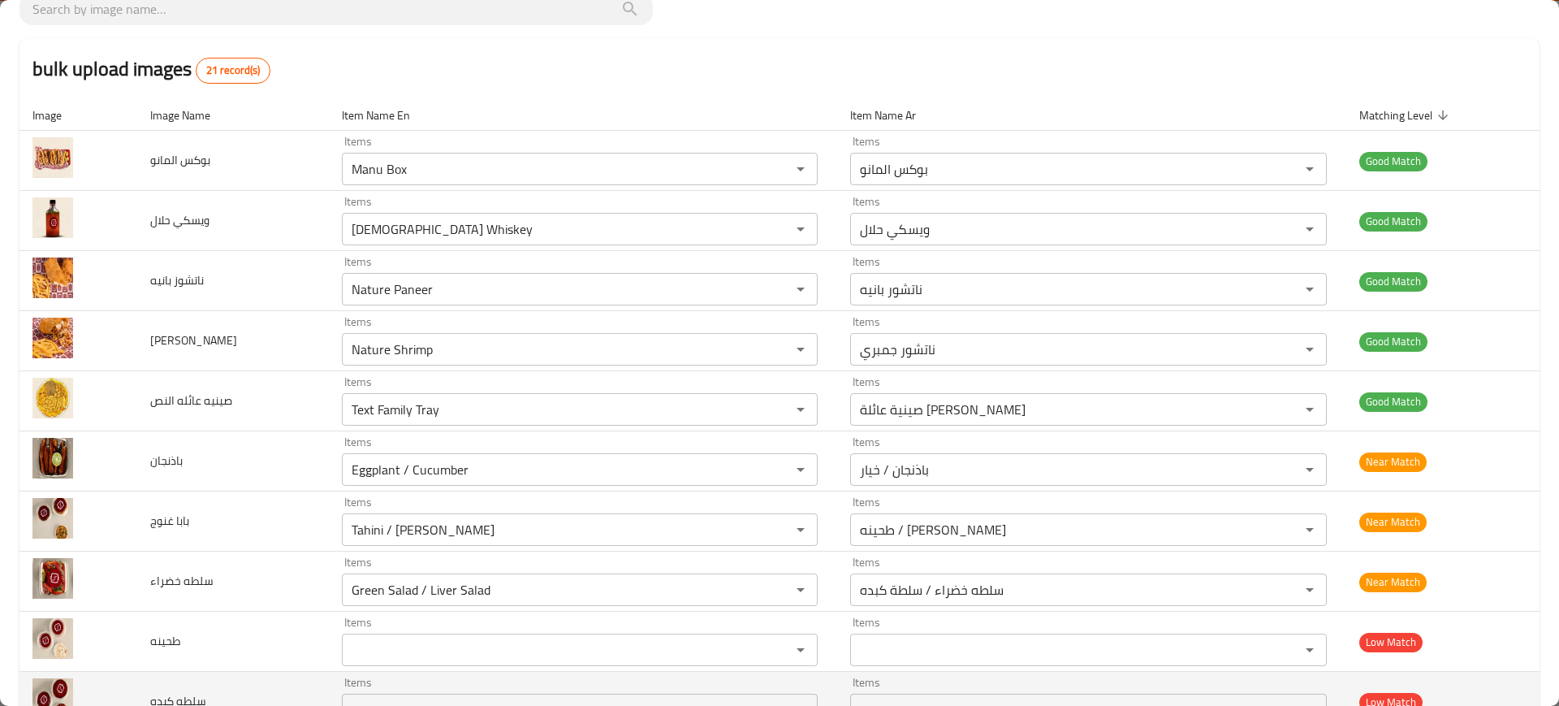
scroll to position [119, 0]
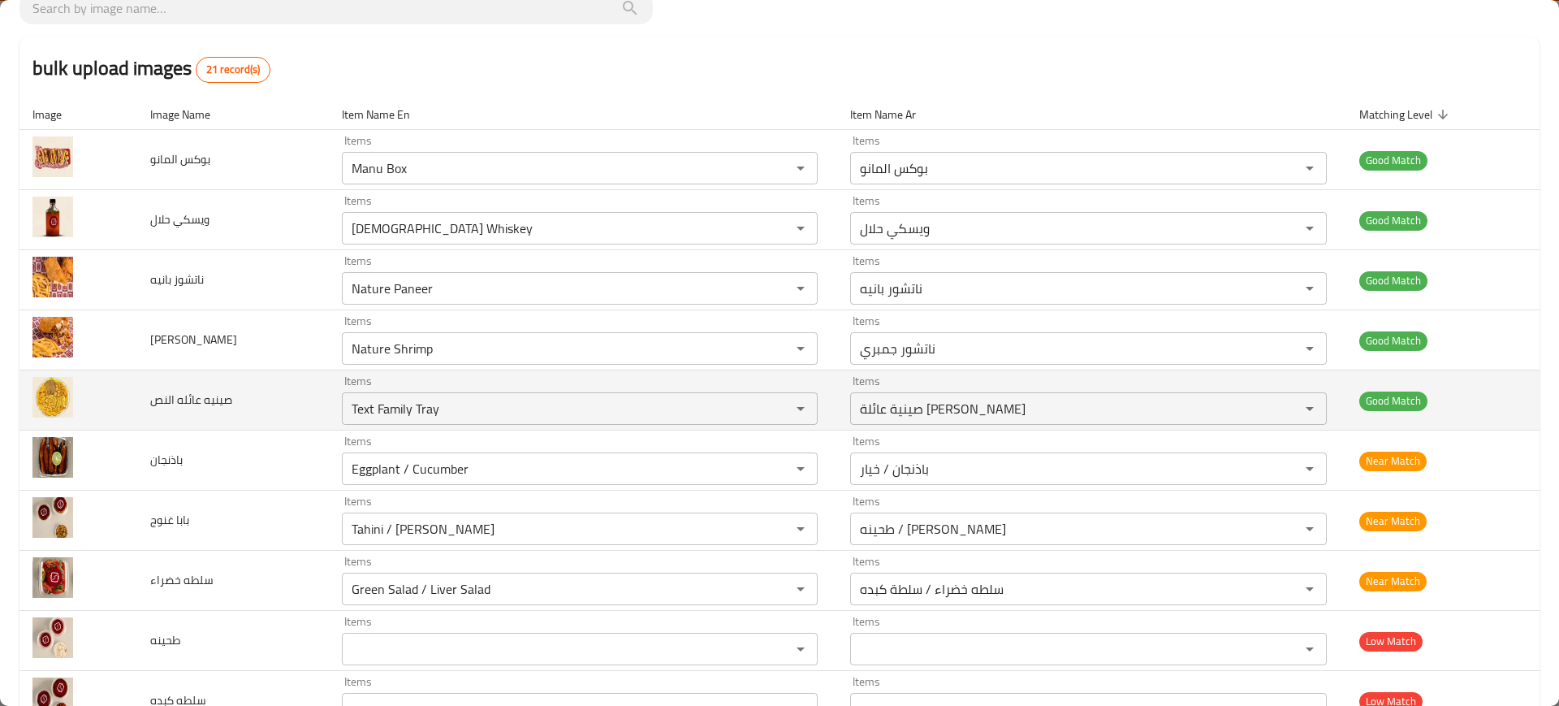
click at [225, 393] on span "صينيه عائله النص" at bounding box center [191, 399] width 82 height 21
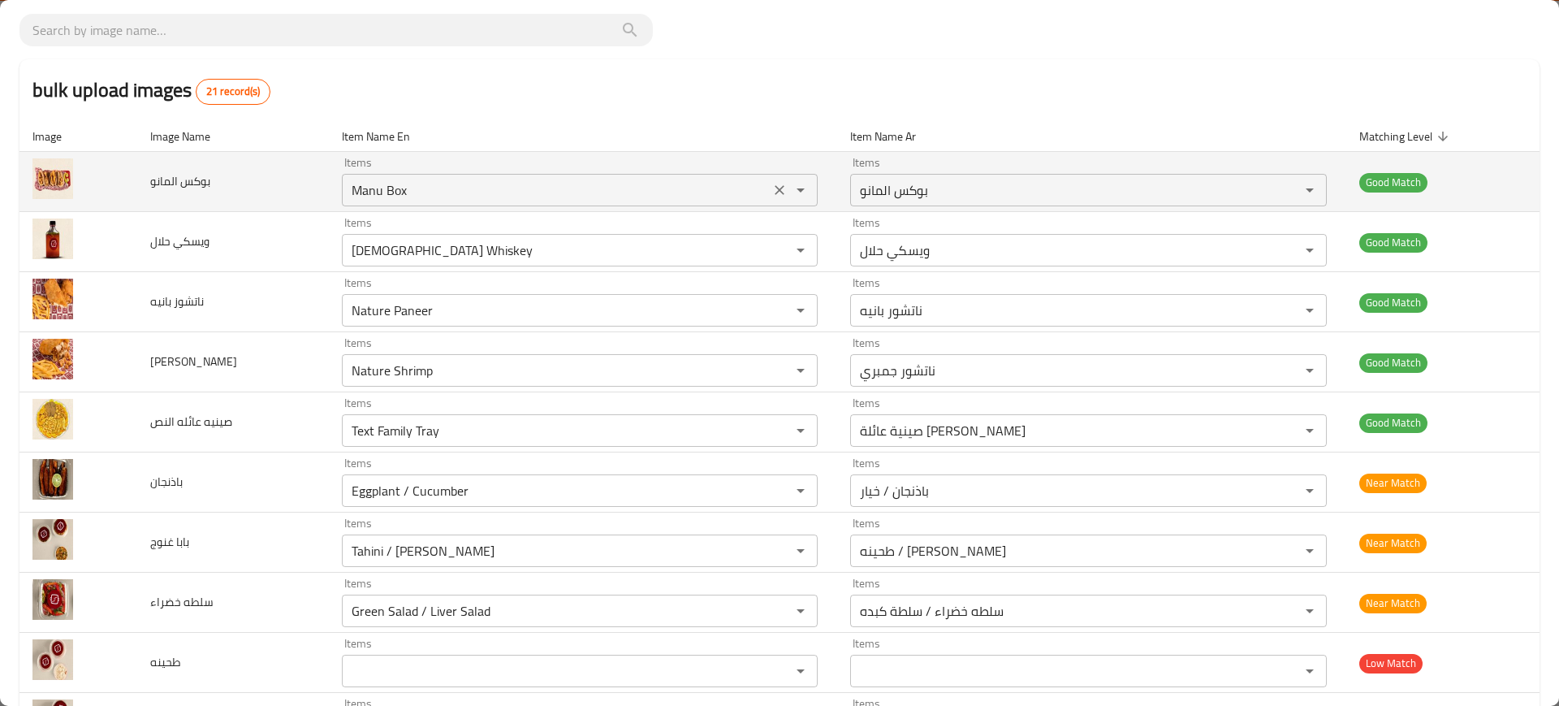
scroll to position [0, 0]
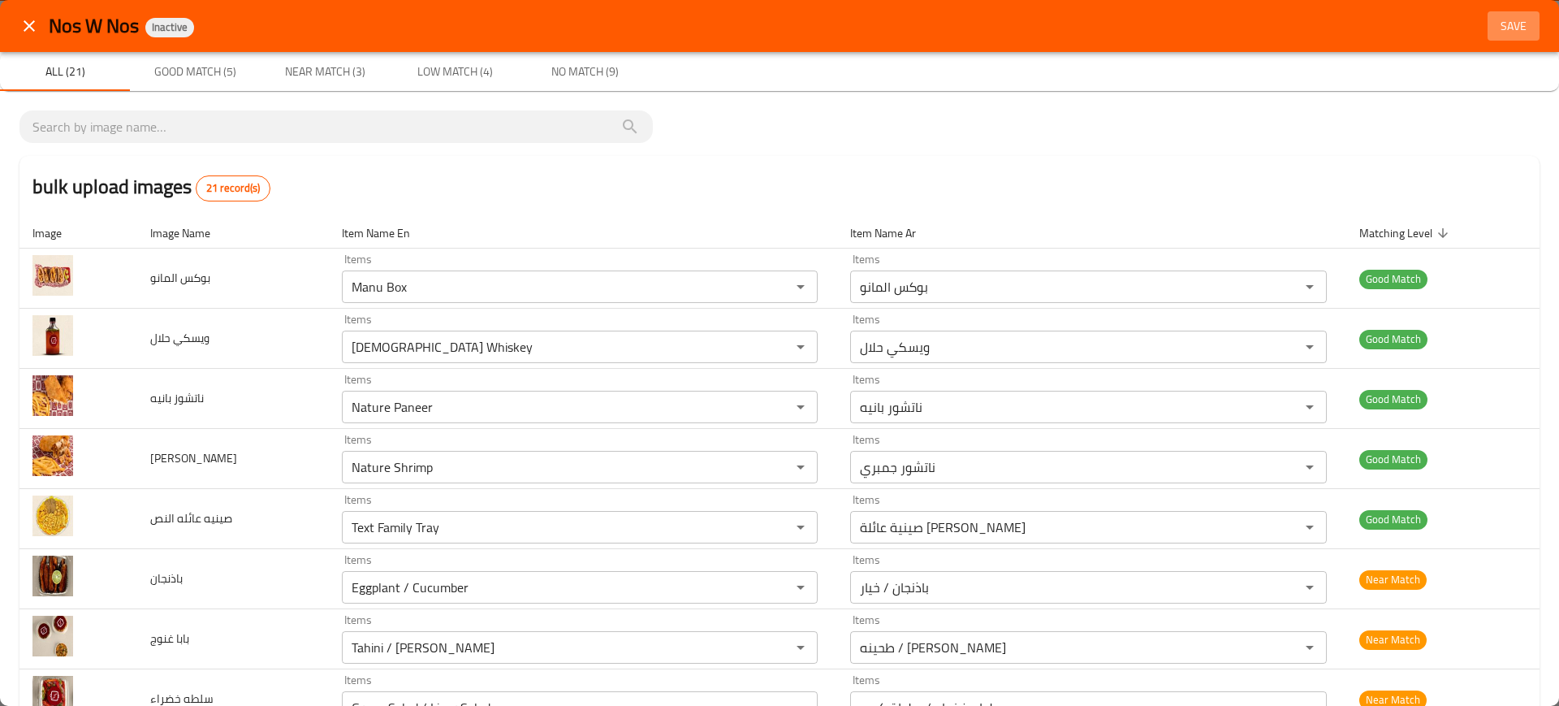
click at [1509, 13] on button "Save" at bounding box center [1513, 26] width 52 height 30
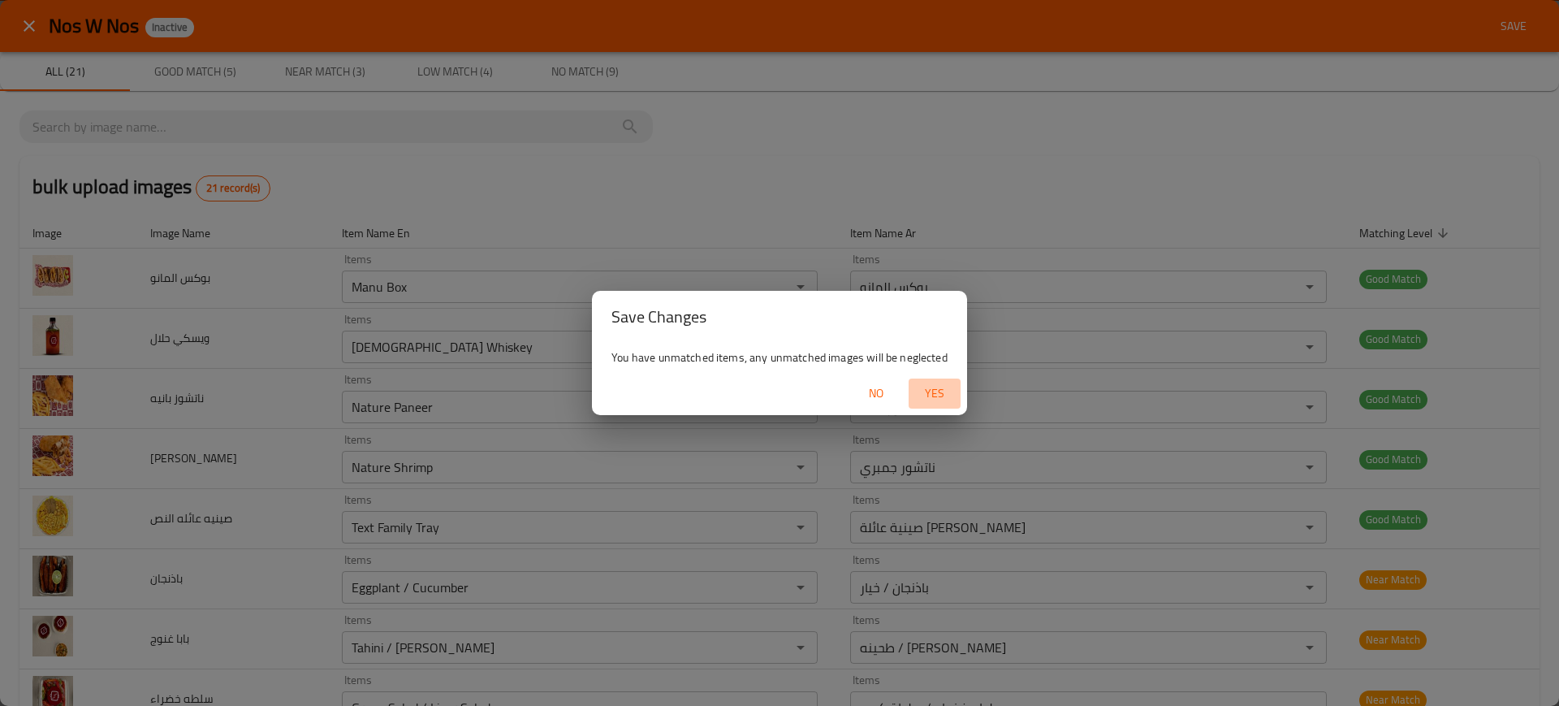
click at [930, 395] on span "Yes" at bounding box center [934, 393] width 39 height 20
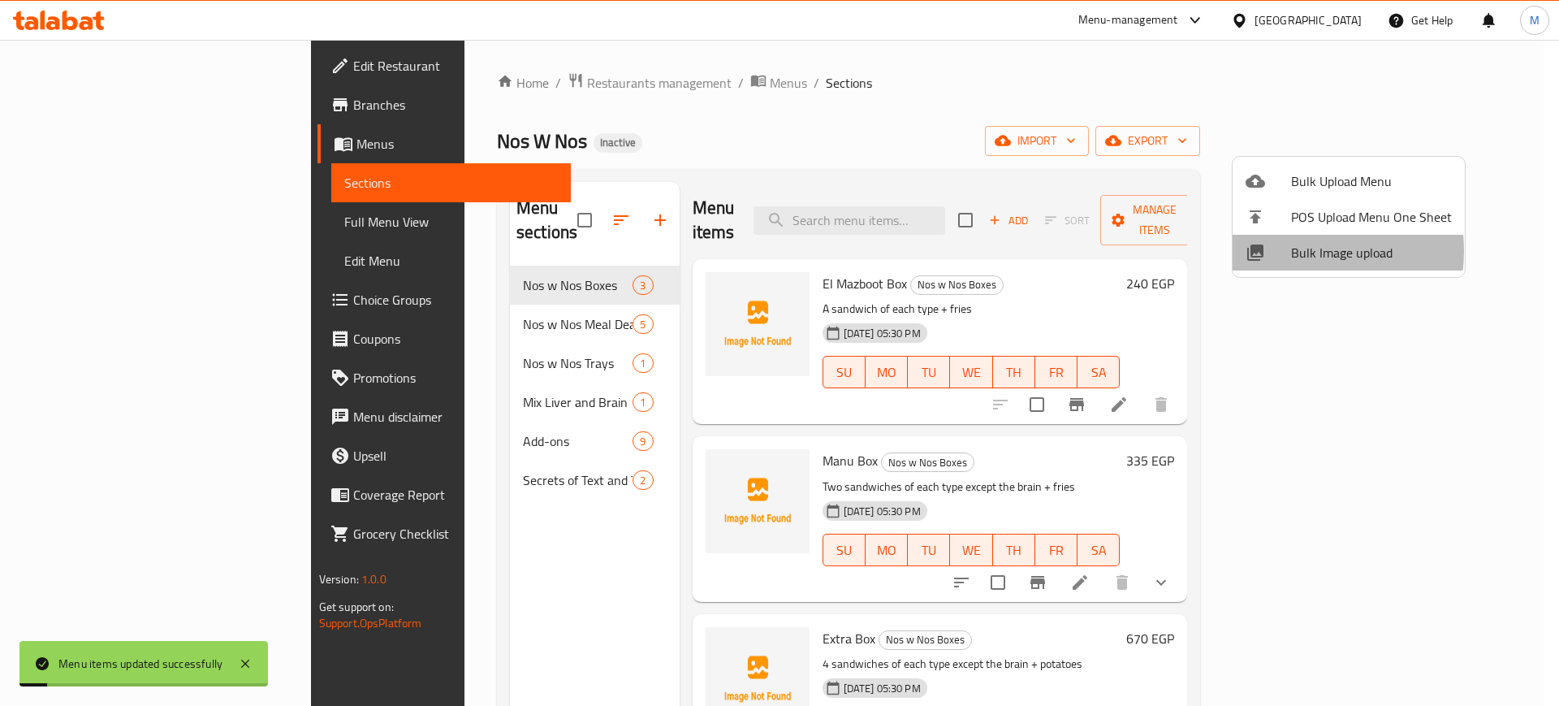
click at [1287, 251] on div at bounding box center [1267, 252] width 45 height 19
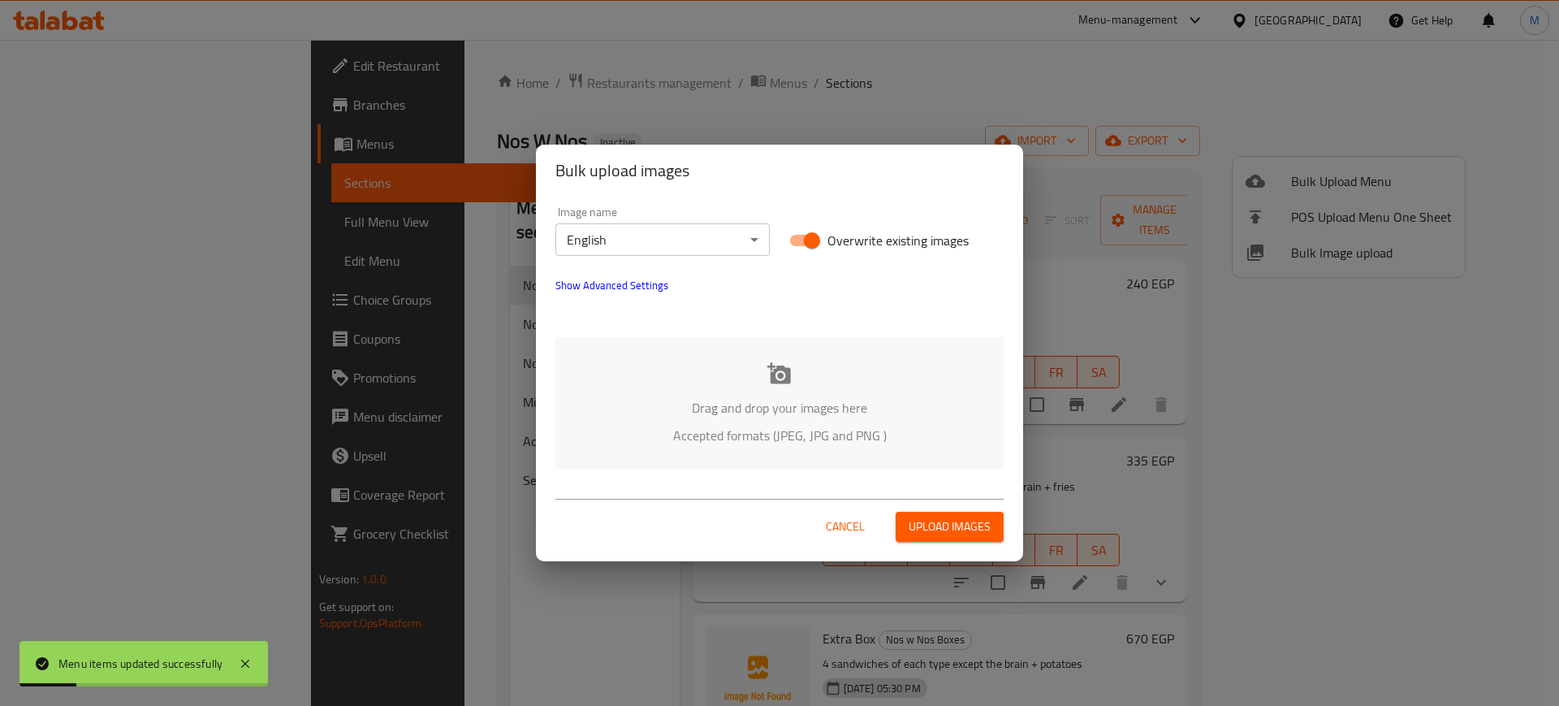
click at [701, 357] on div "Drag and drop your images here Accepted formats (JPEG, JPG and PNG )" at bounding box center [779, 403] width 448 height 132
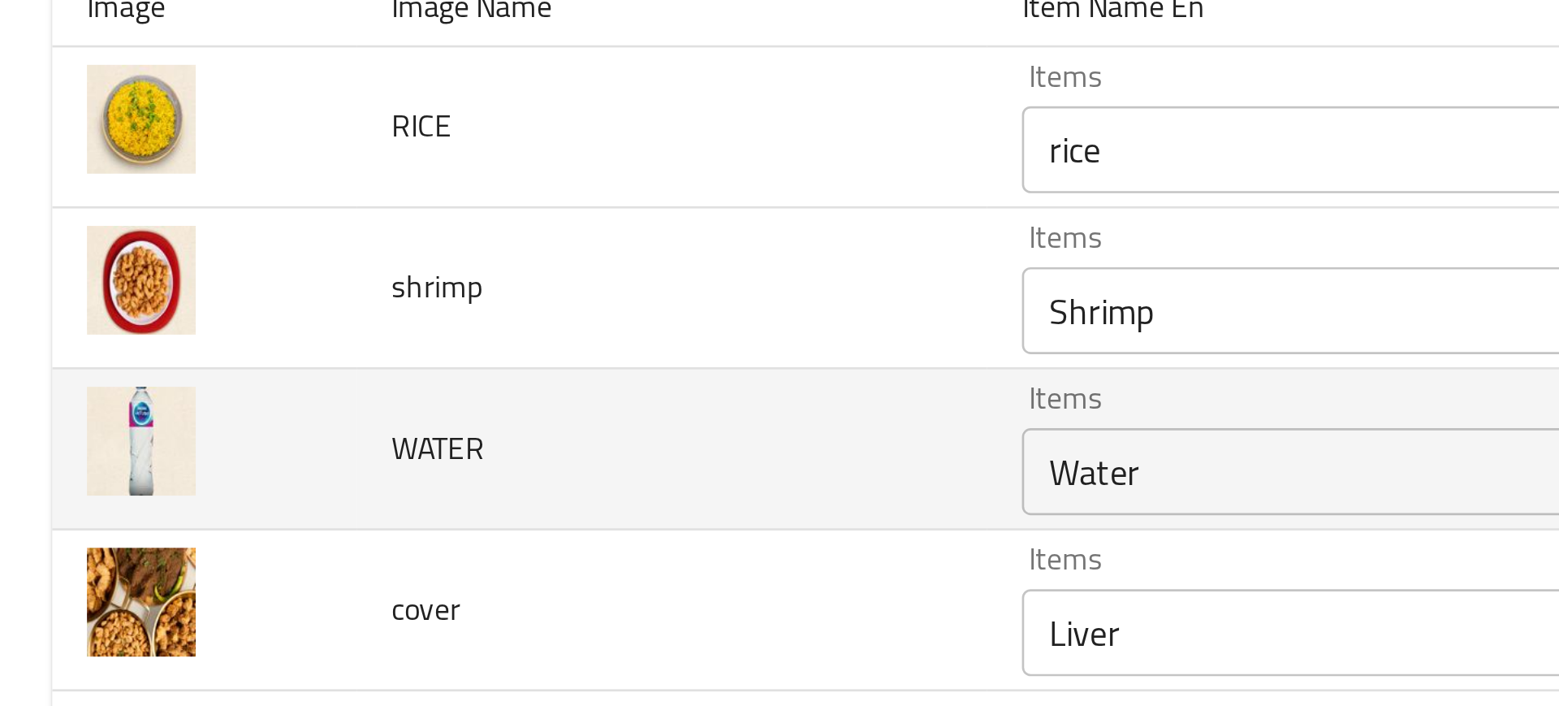
scroll to position [33, 0]
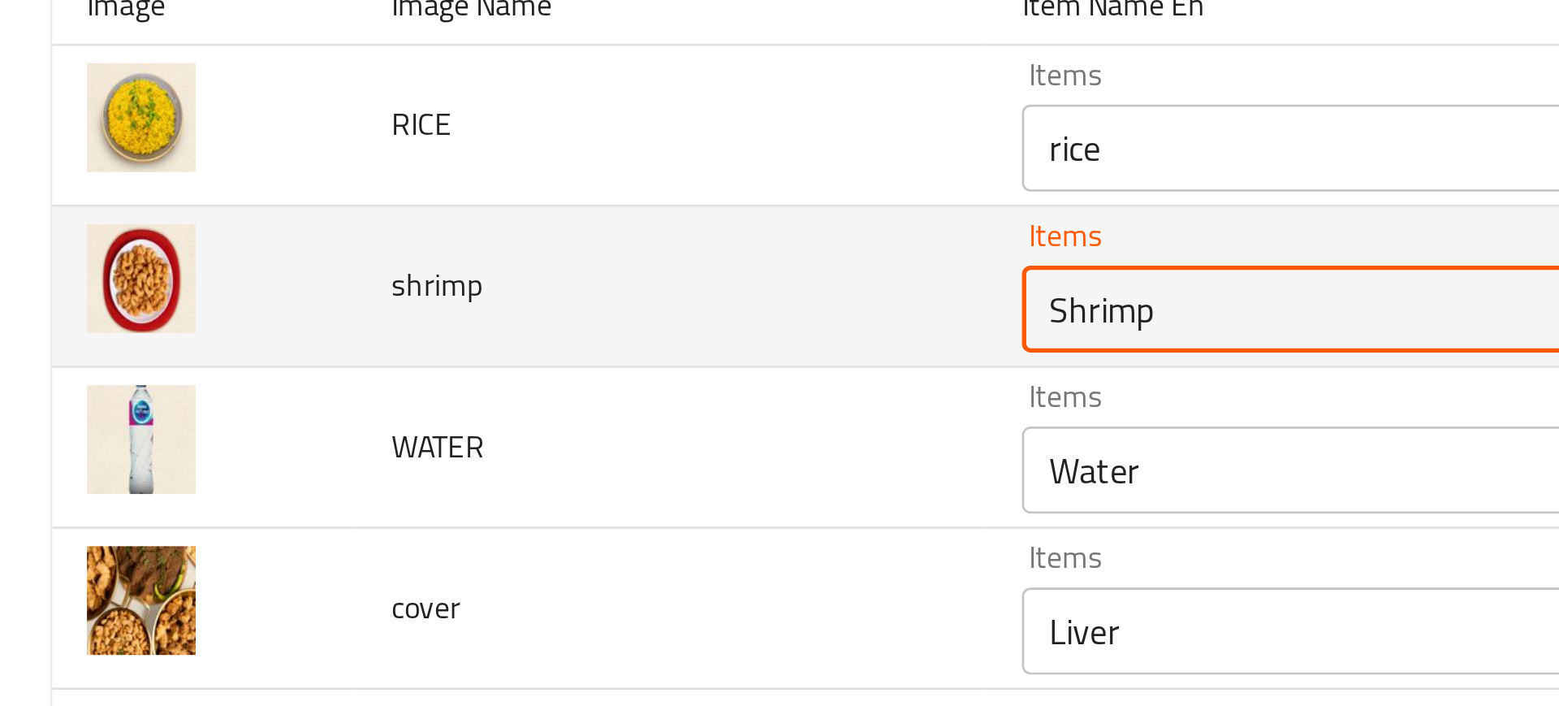
click at [413, 318] on input "Shrimp" at bounding box center [587, 313] width 402 height 23
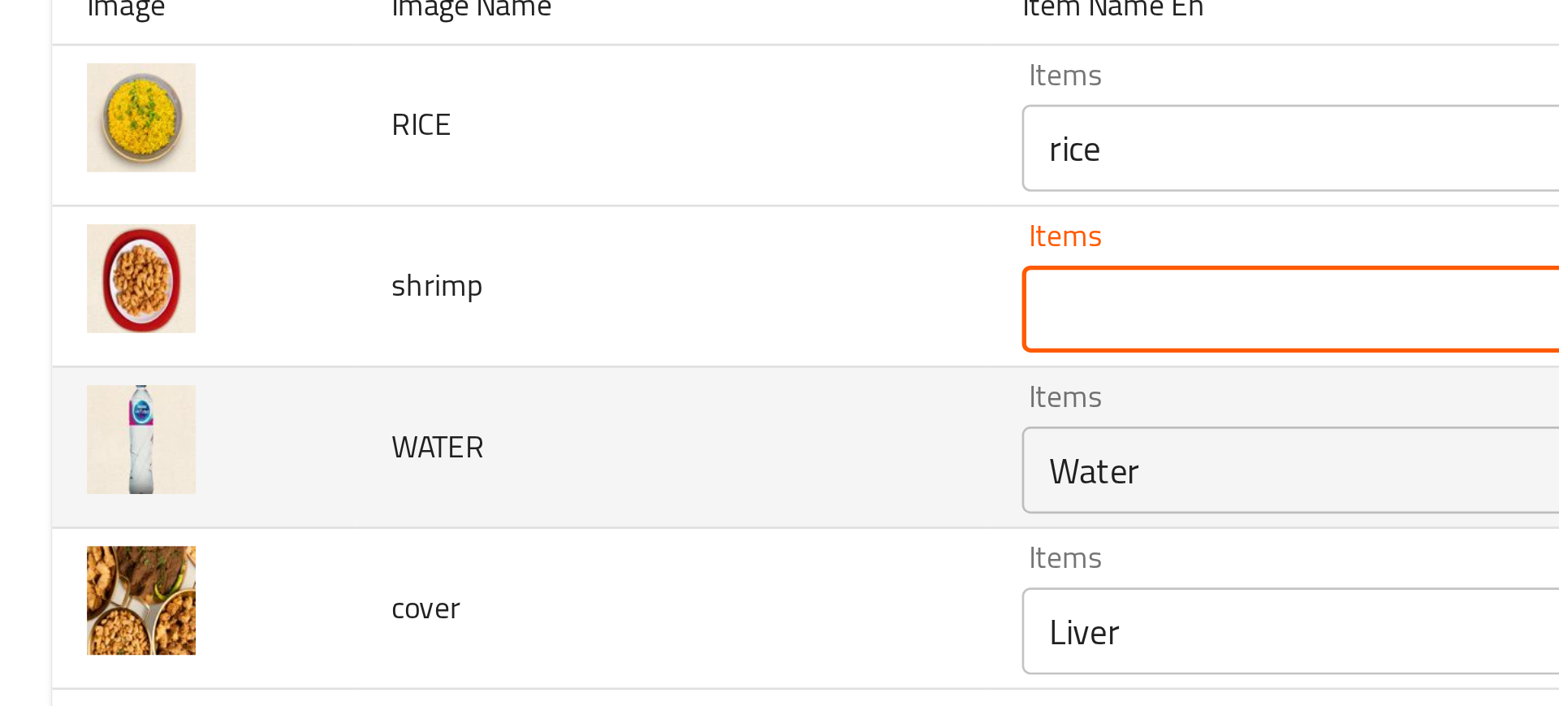
click at [235, 337] on td "WATER" at bounding box center [251, 365] width 236 height 60
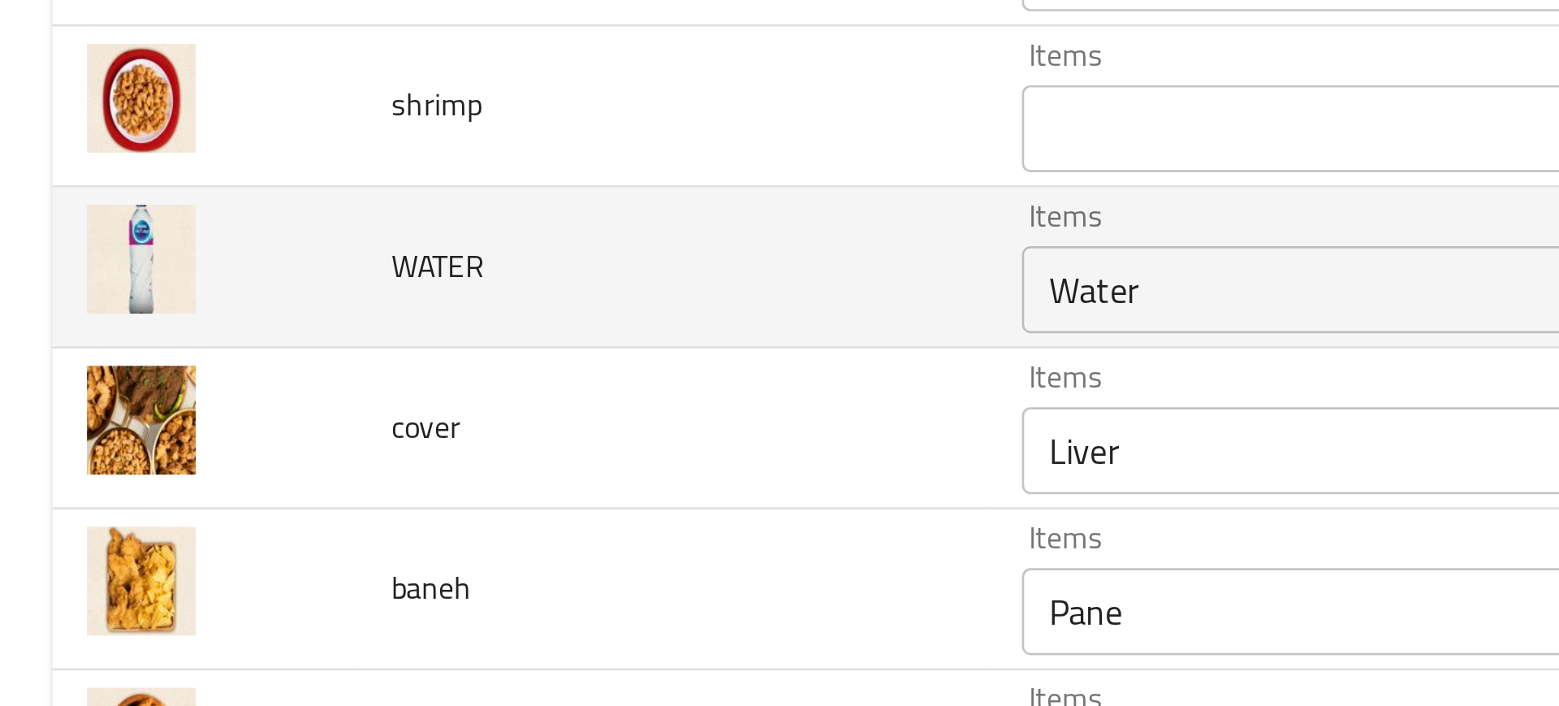
scroll to position [111, 0]
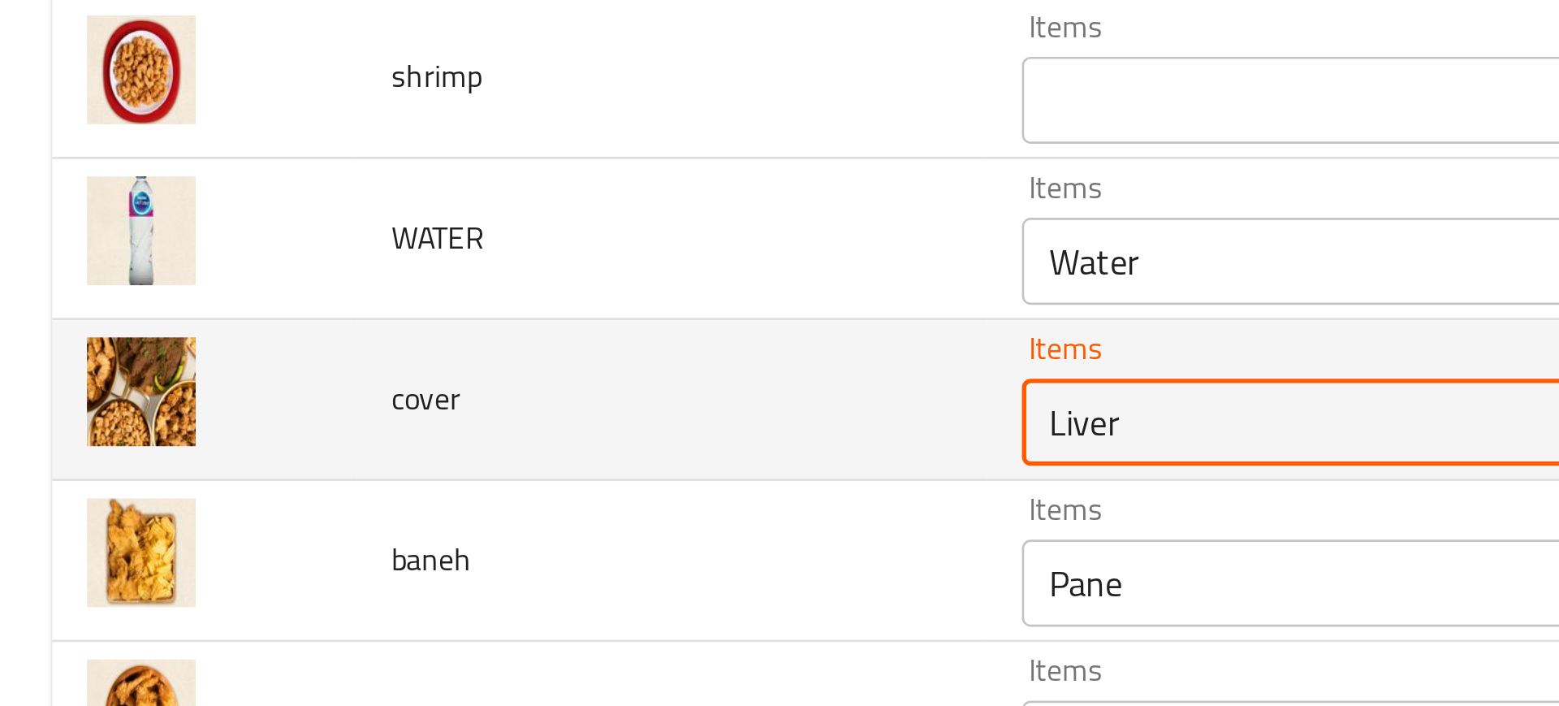
click at [401, 360] on input "Liver" at bounding box center [587, 355] width 402 height 23
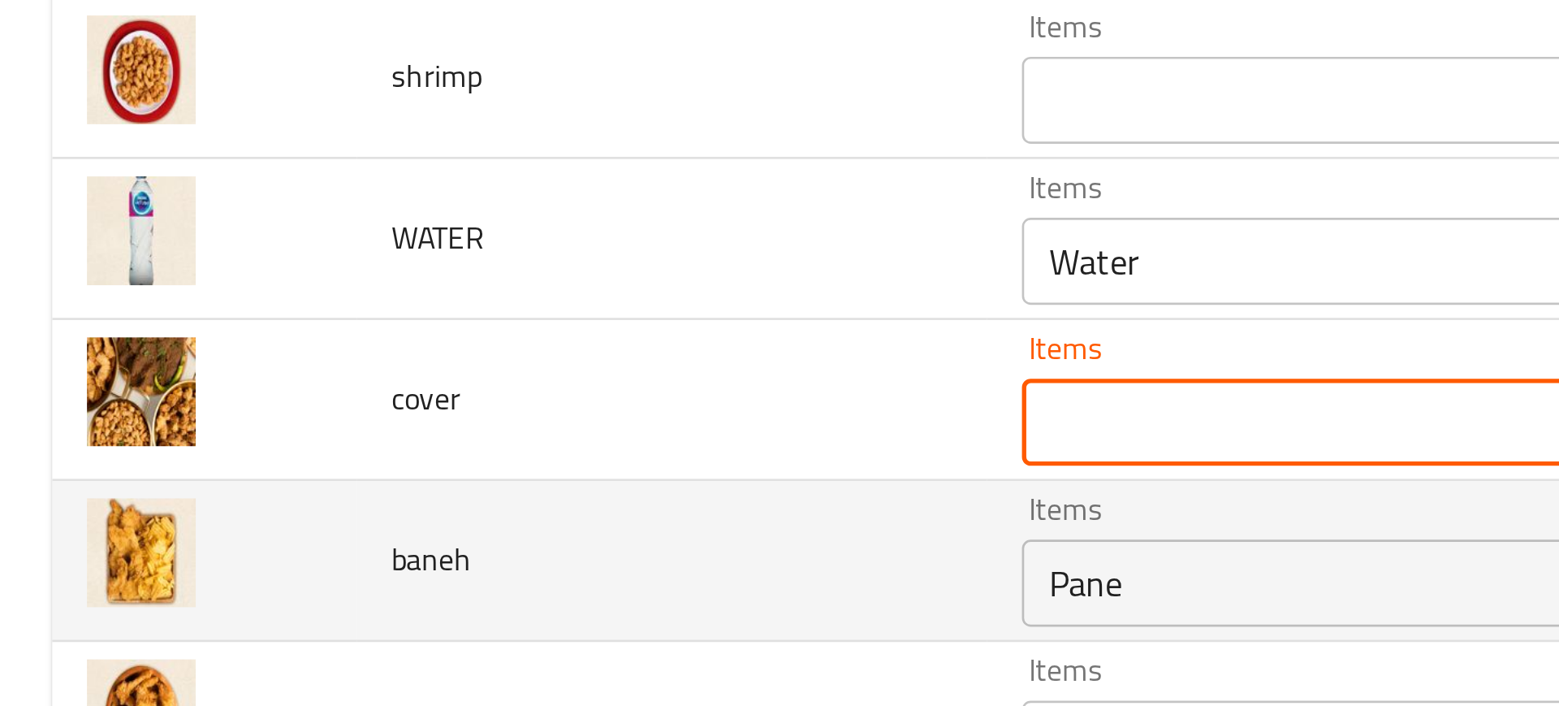
scroll to position [240, 0]
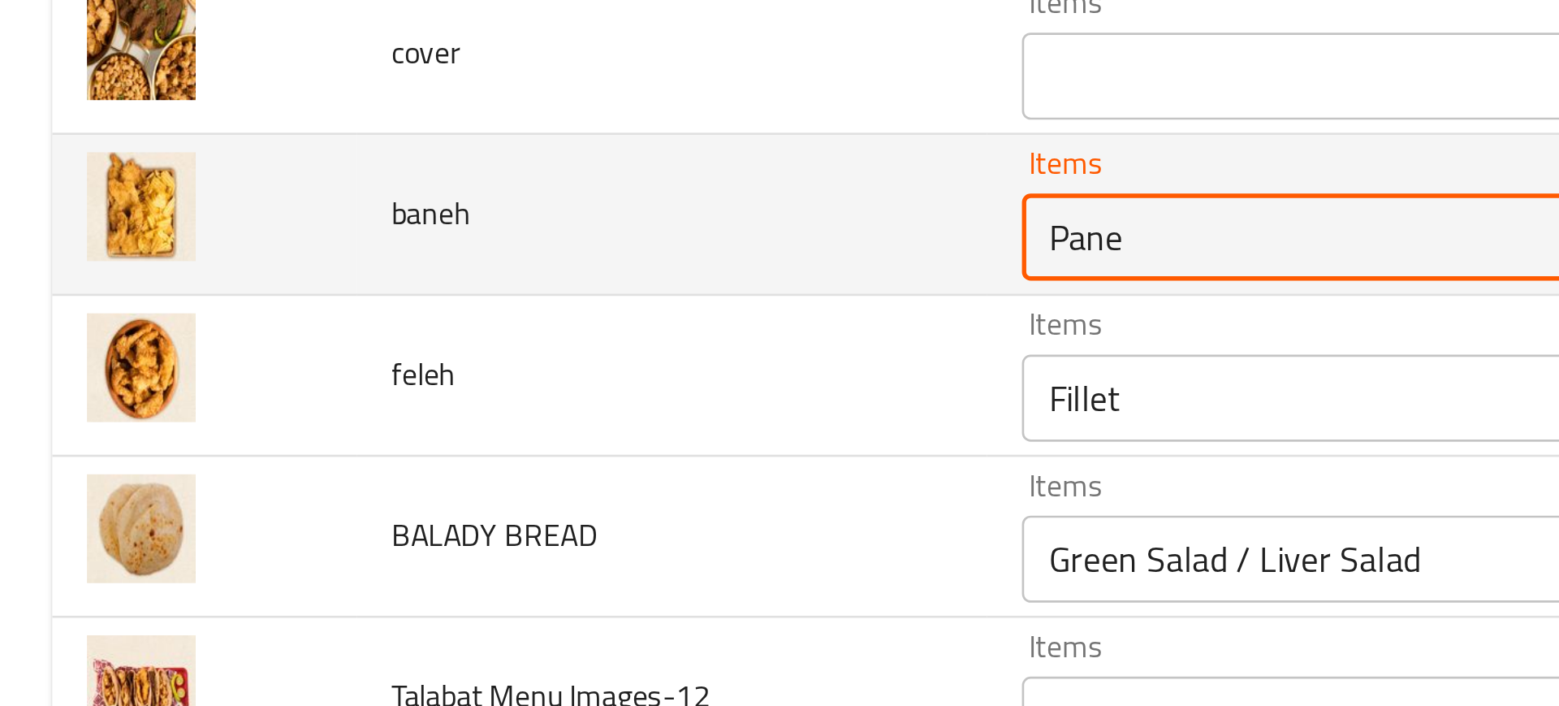
click at [404, 293] on input "Pane" at bounding box center [587, 286] width 402 height 23
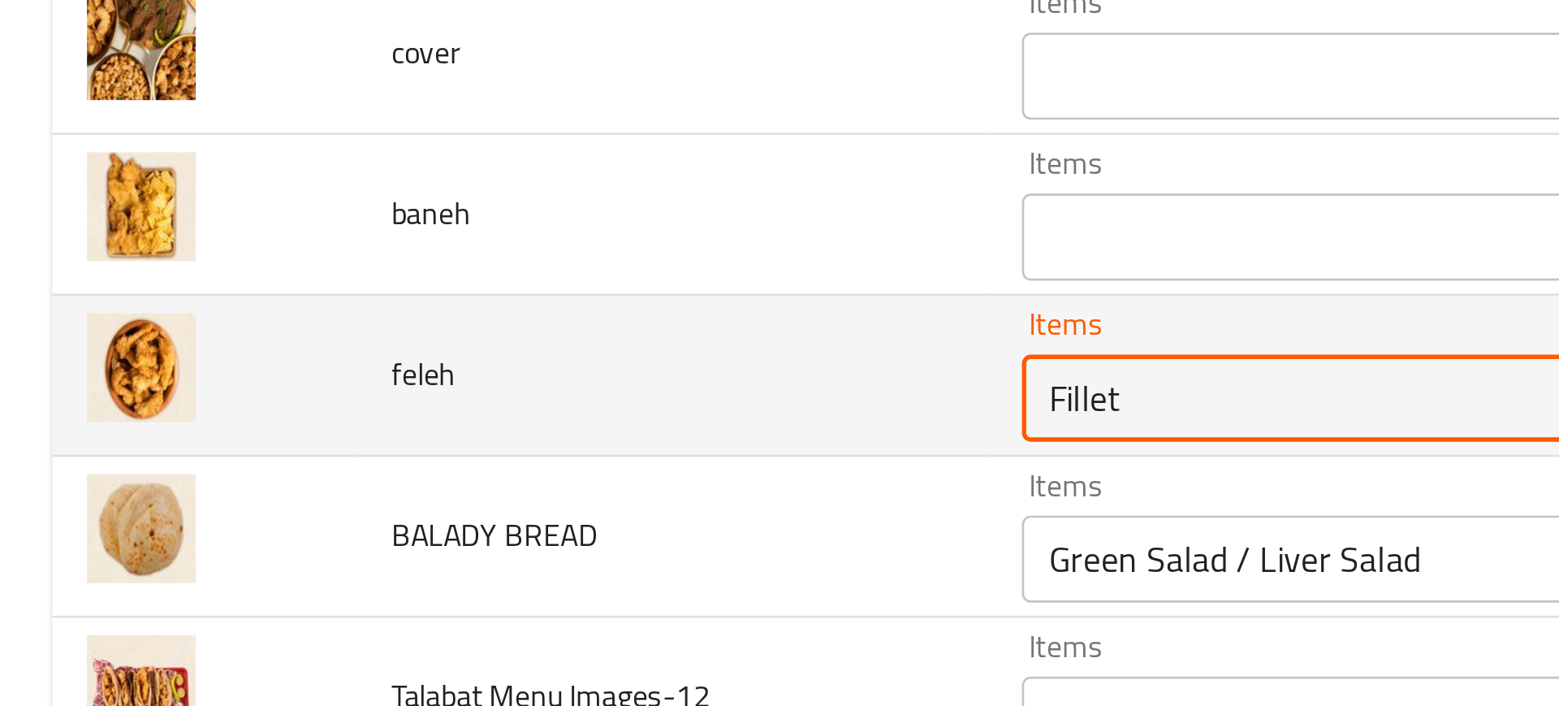
click at [421, 348] on input "Fillet" at bounding box center [587, 346] width 402 height 23
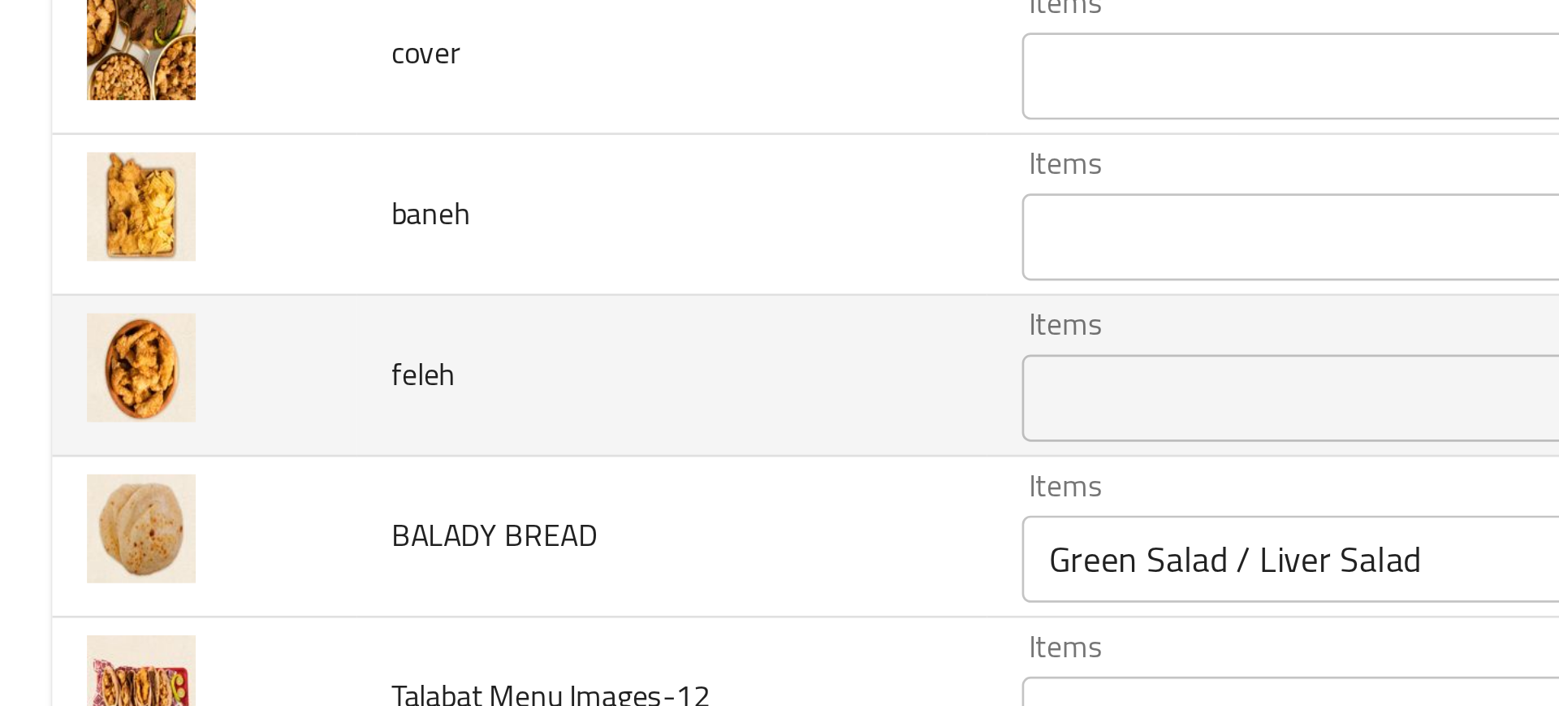
click at [328, 343] on td "feleh" at bounding box center [251, 339] width 236 height 60
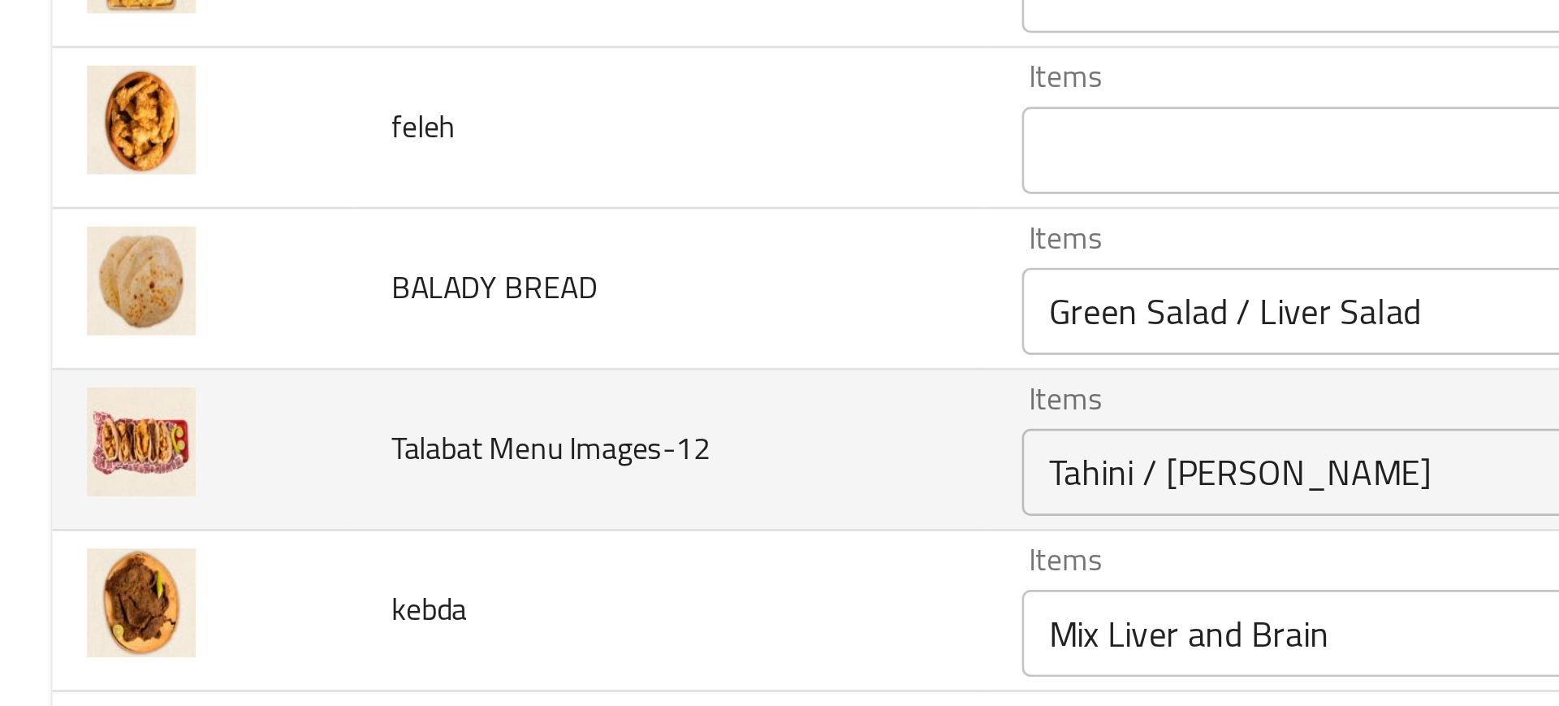
click at [292, 370] on td "Talabat Menu Images-12" at bounding box center [251, 366] width 236 height 60
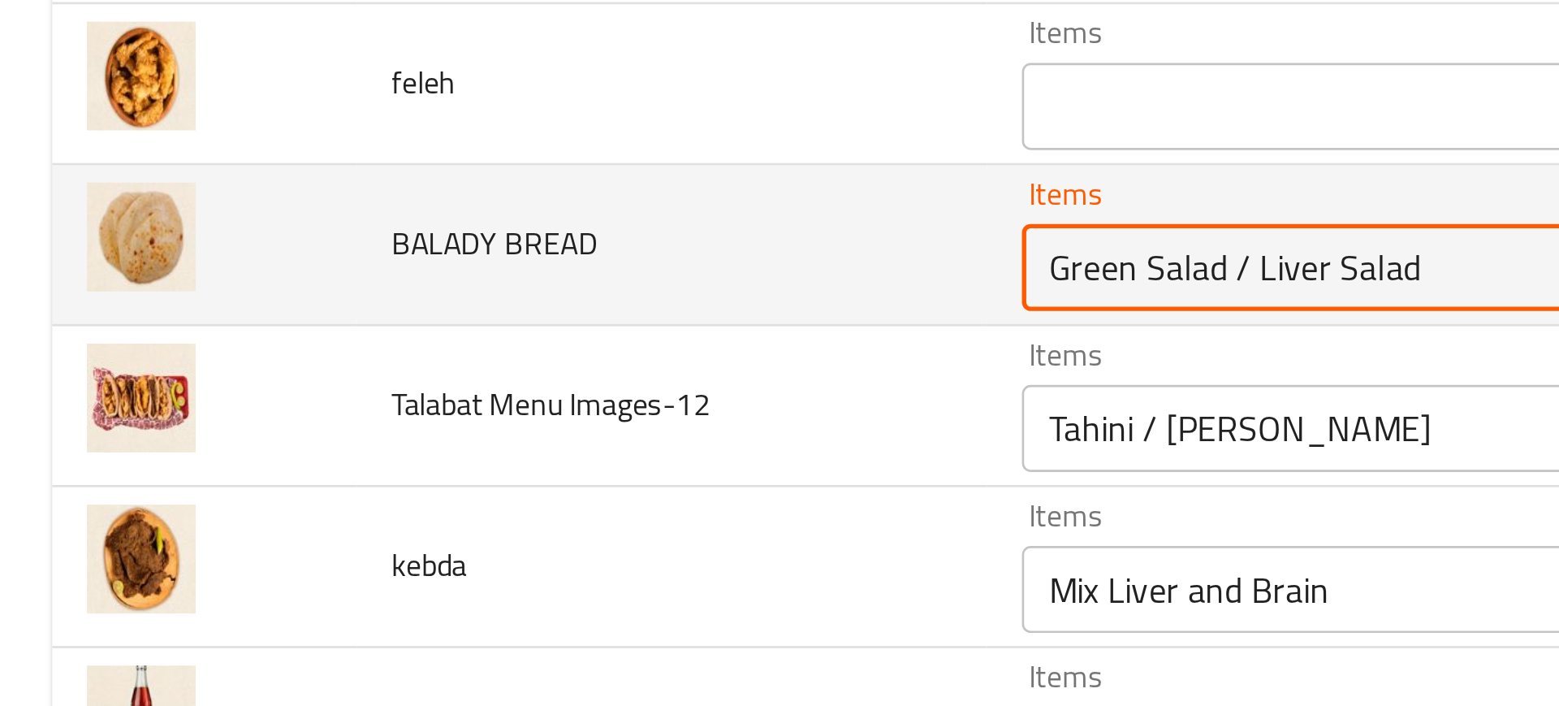
click at [402, 295] on BREAD "Green Salad / Liver Salad" at bounding box center [587, 298] width 402 height 23
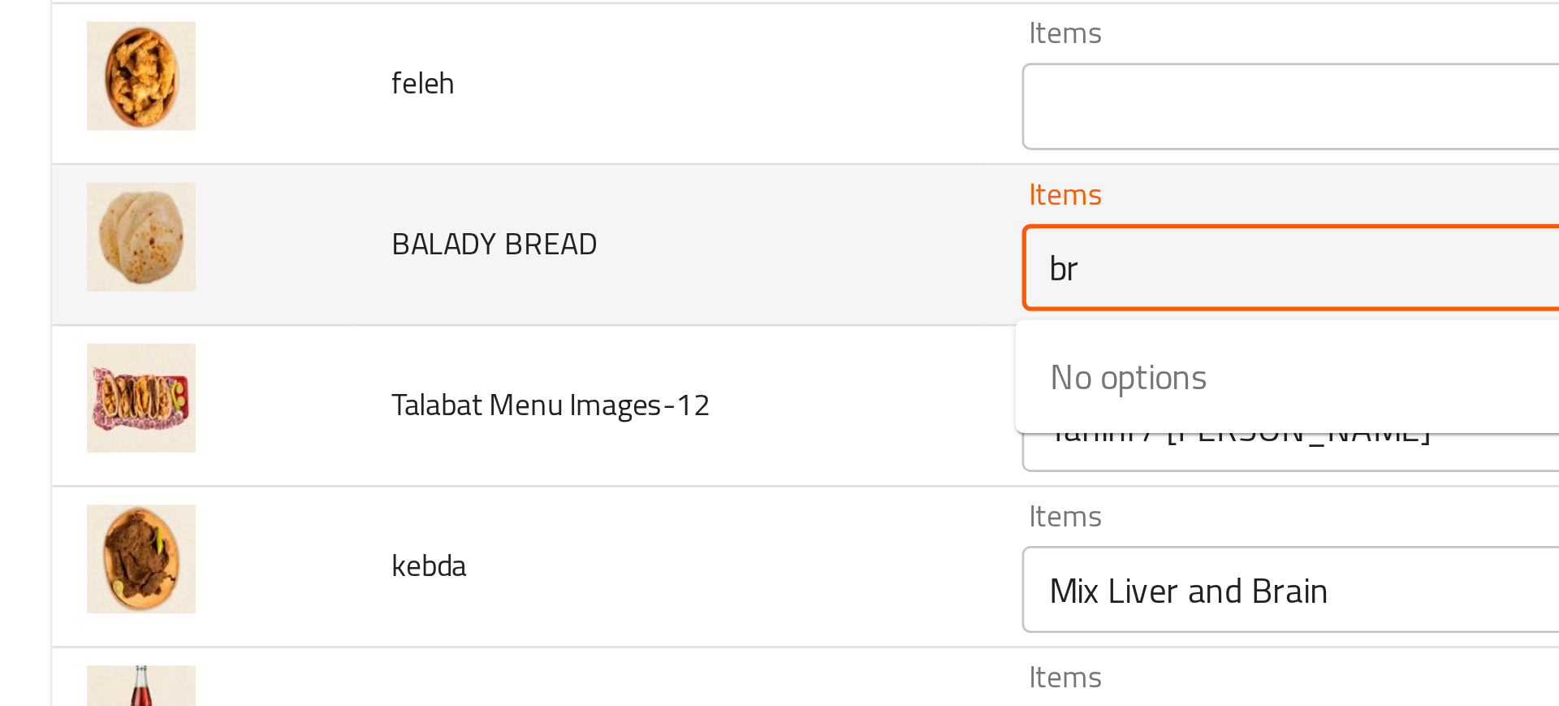
type BREAD "b"
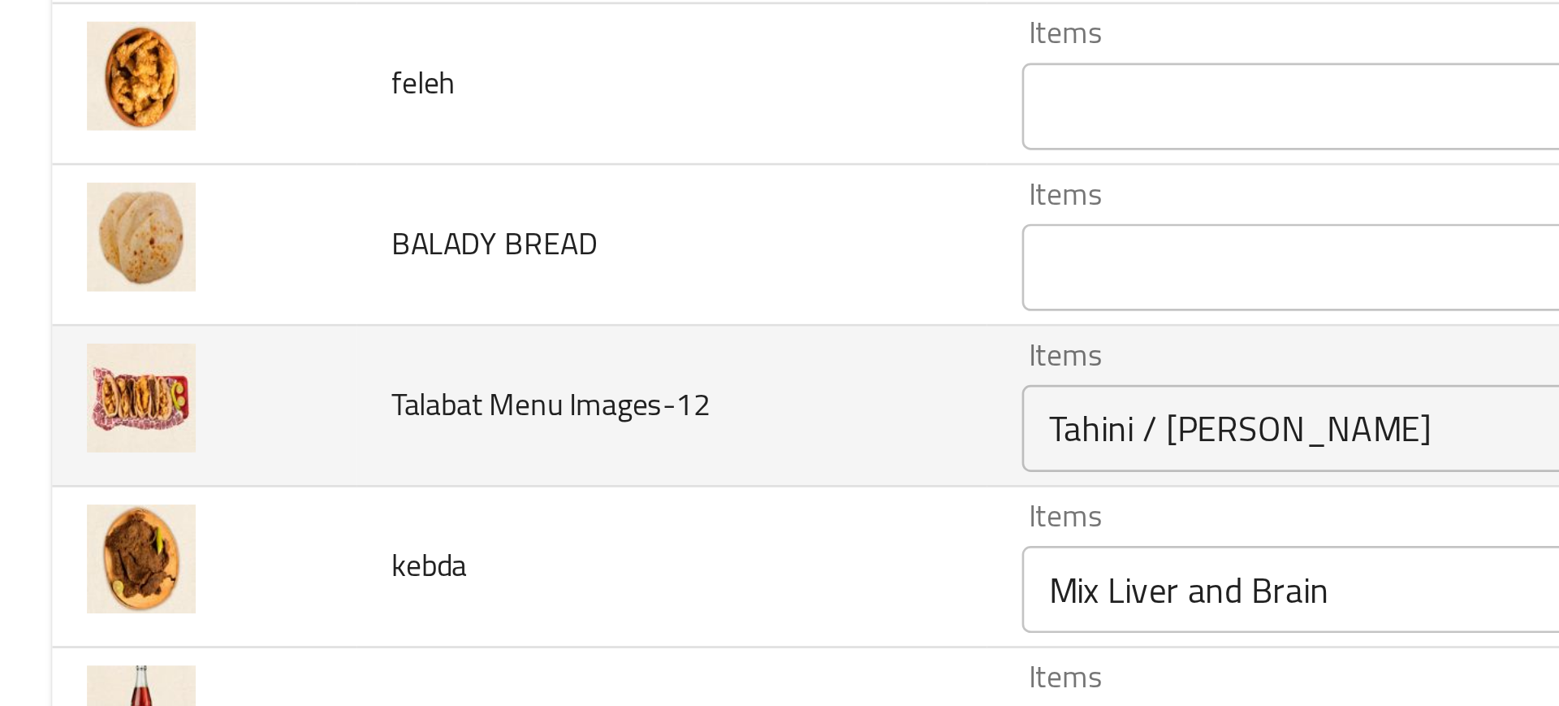
click at [343, 359] on td "Talabat Menu Images-12" at bounding box center [251, 350] width 236 height 60
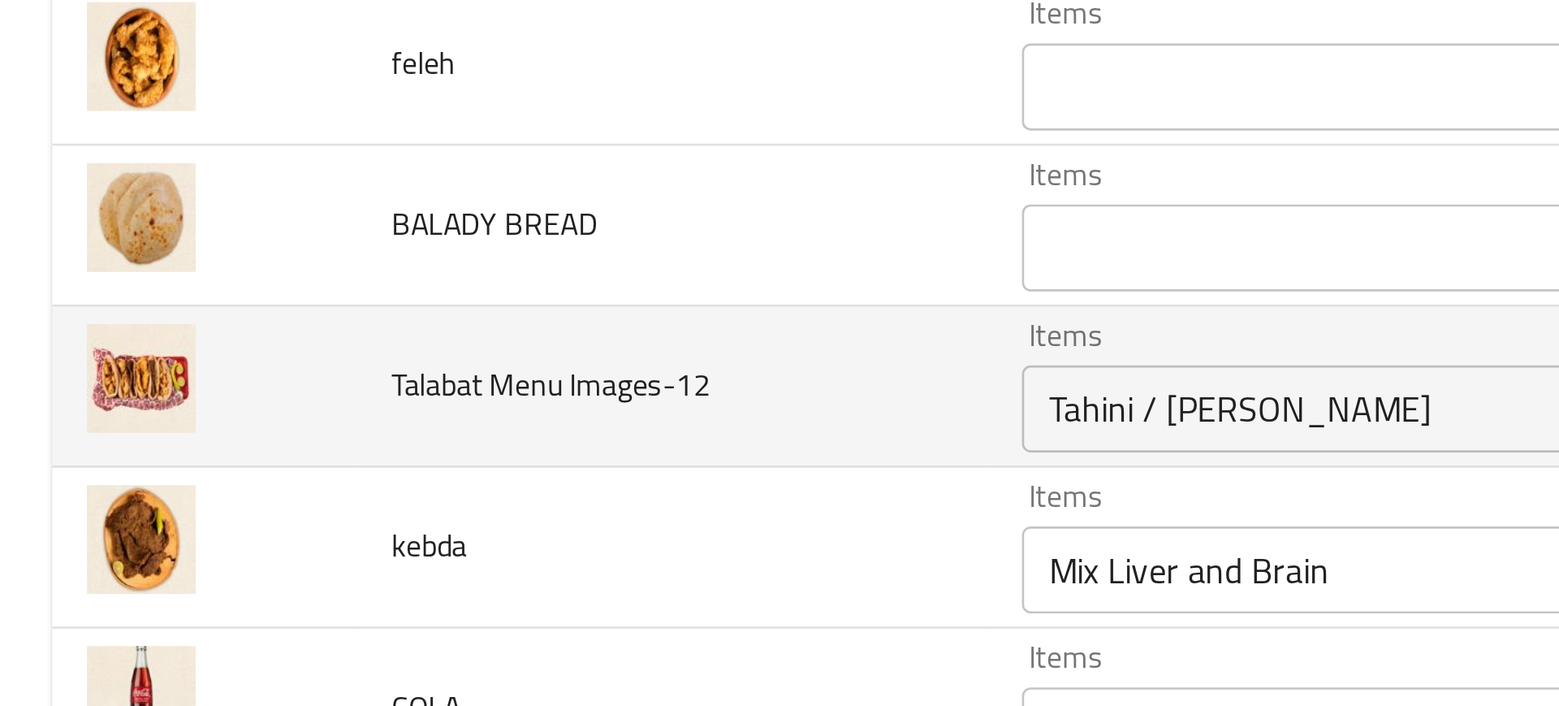
click at [343, 359] on td "Talabat Menu Images-12" at bounding box center [251, 343] width 236 height 60
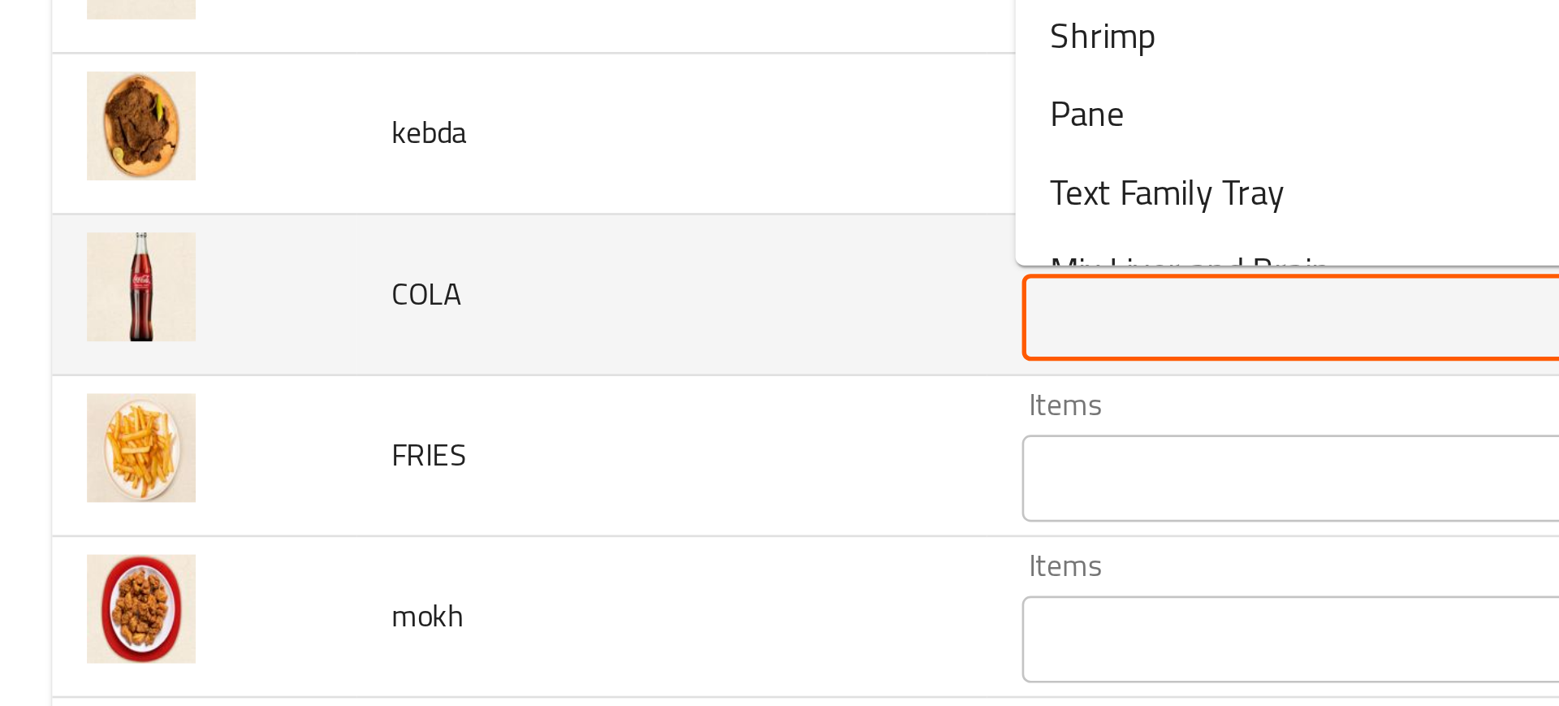
click at [392, 471] on input "Items" at bounding box center [587, 471] width 402 height 23
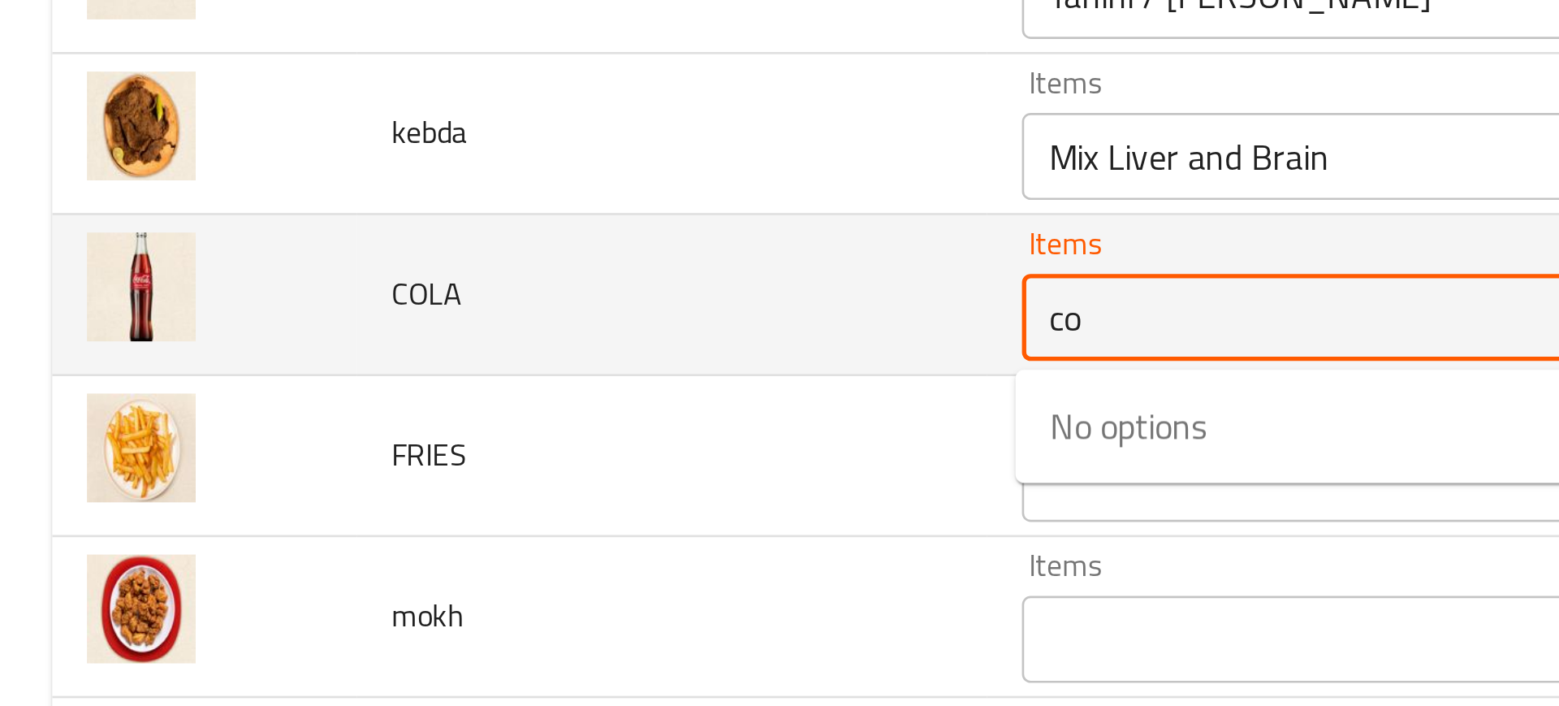
type input "col"
type input "s"
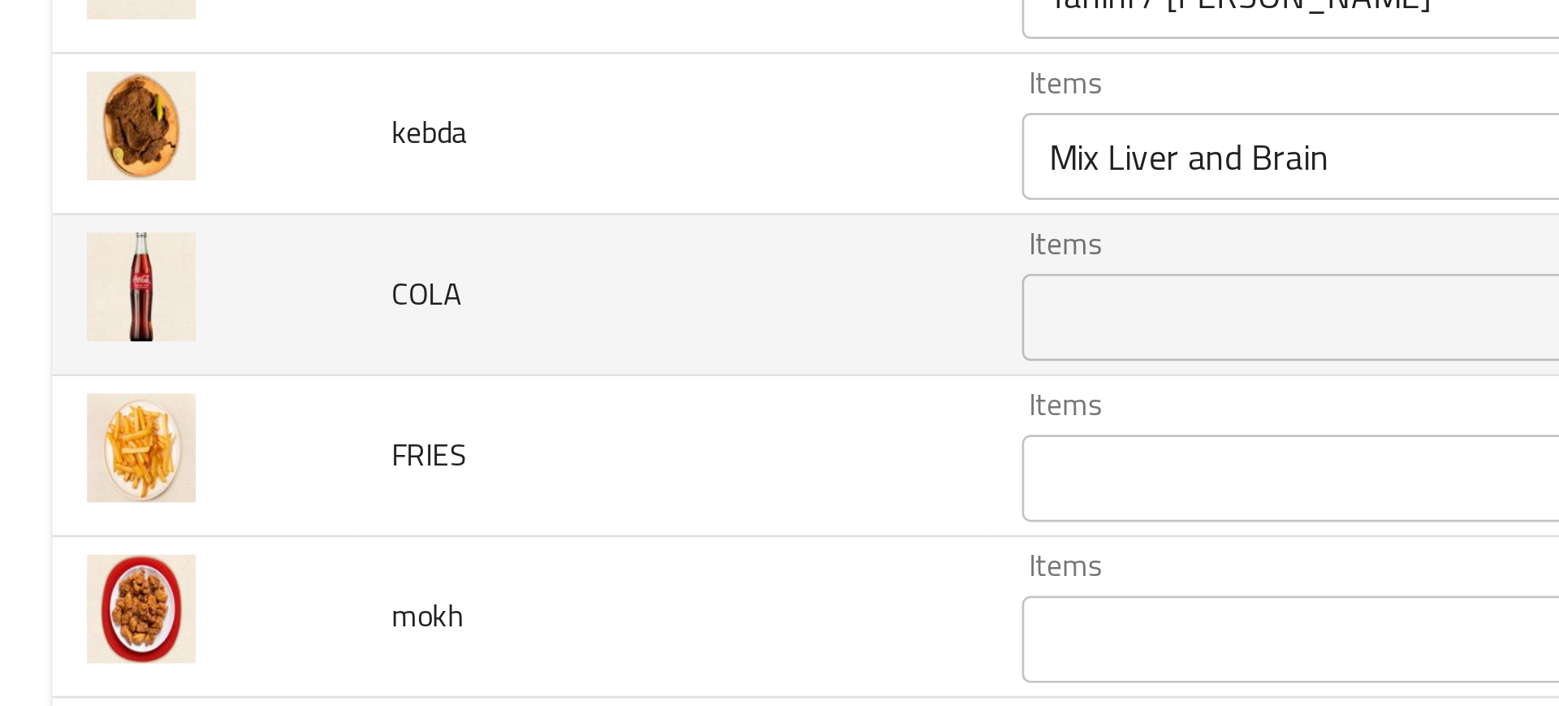
click at [365, 463] on td "COLA" at bounding box center [251, 463] width 236 height 60
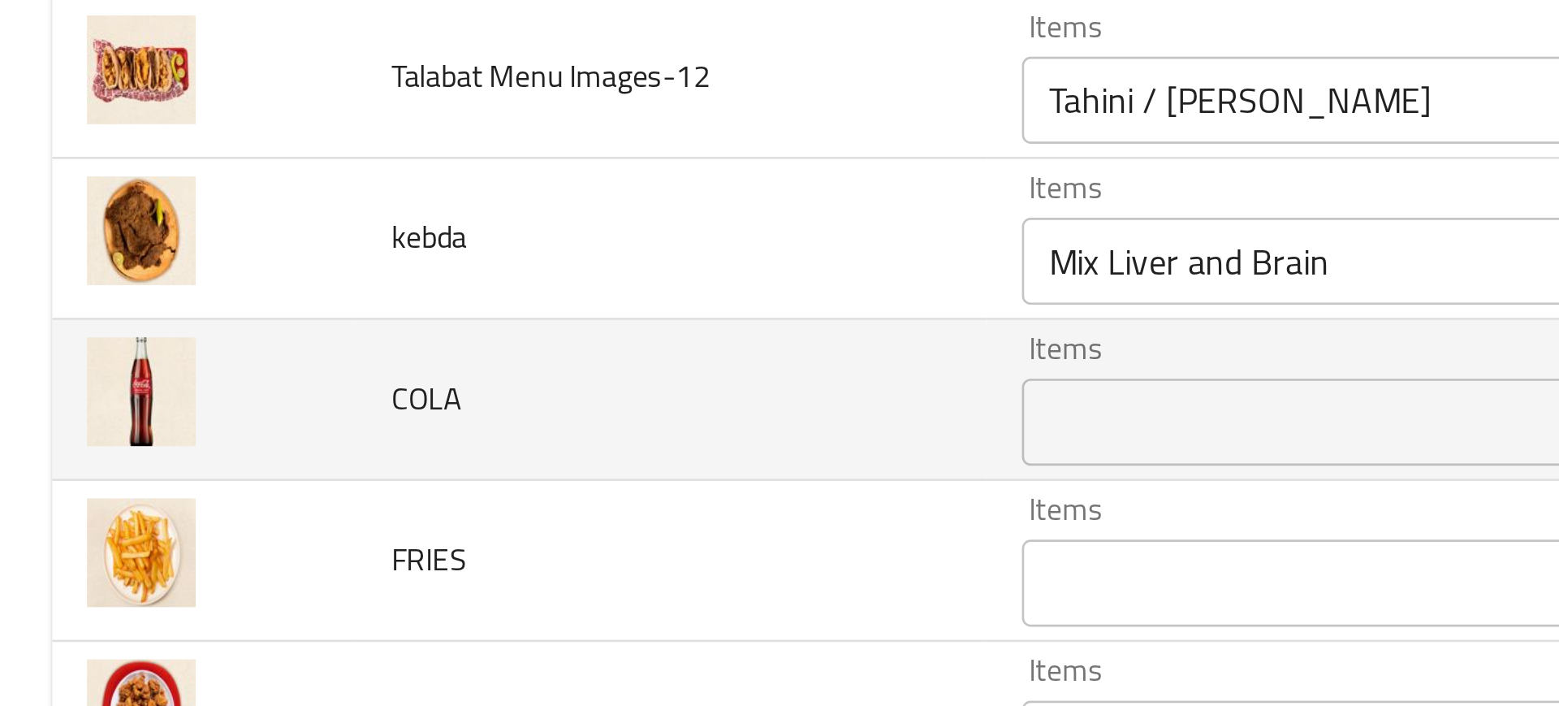
scroll to position [317, 0]
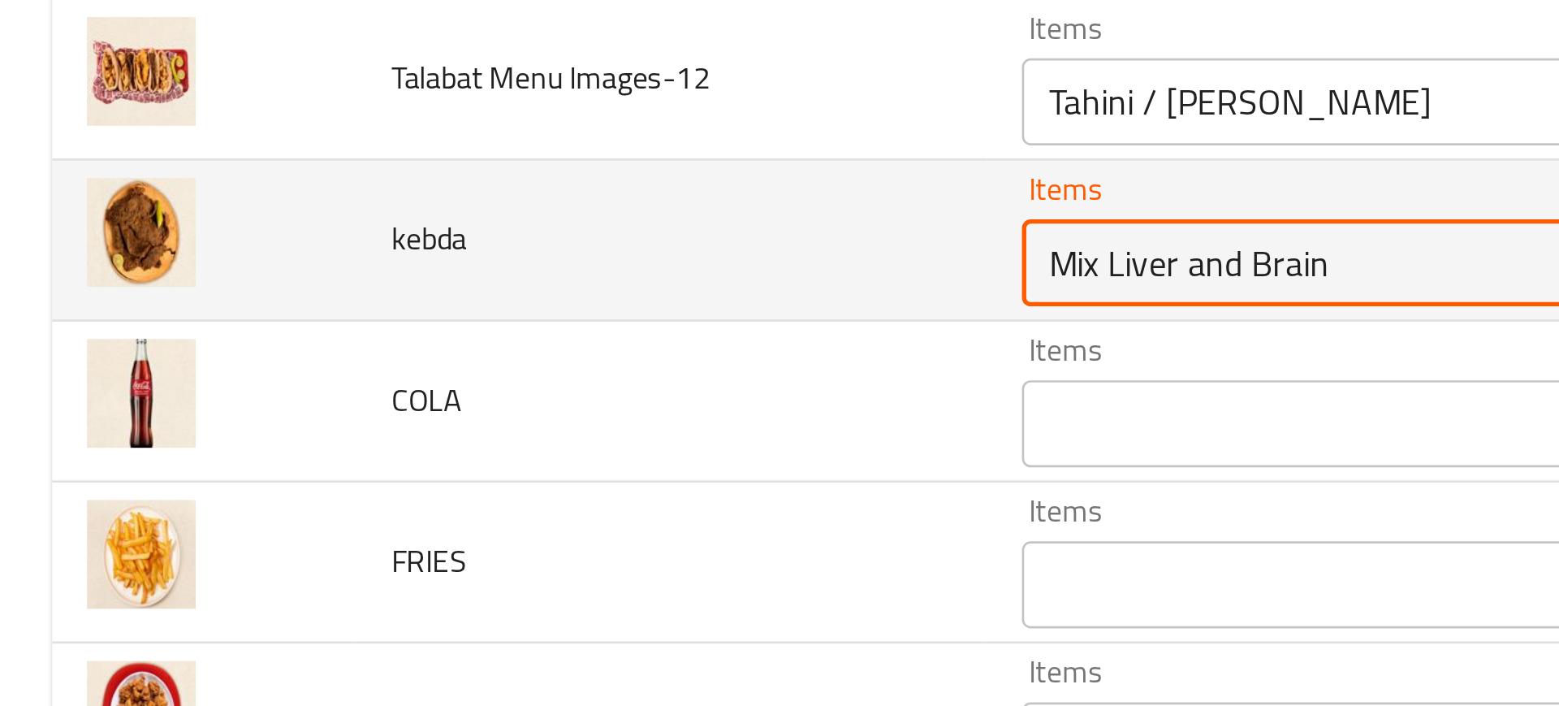
click at [421, 457] on input "Mix Liver and Brain" at bounding box center [587, 450] width 402 height 23
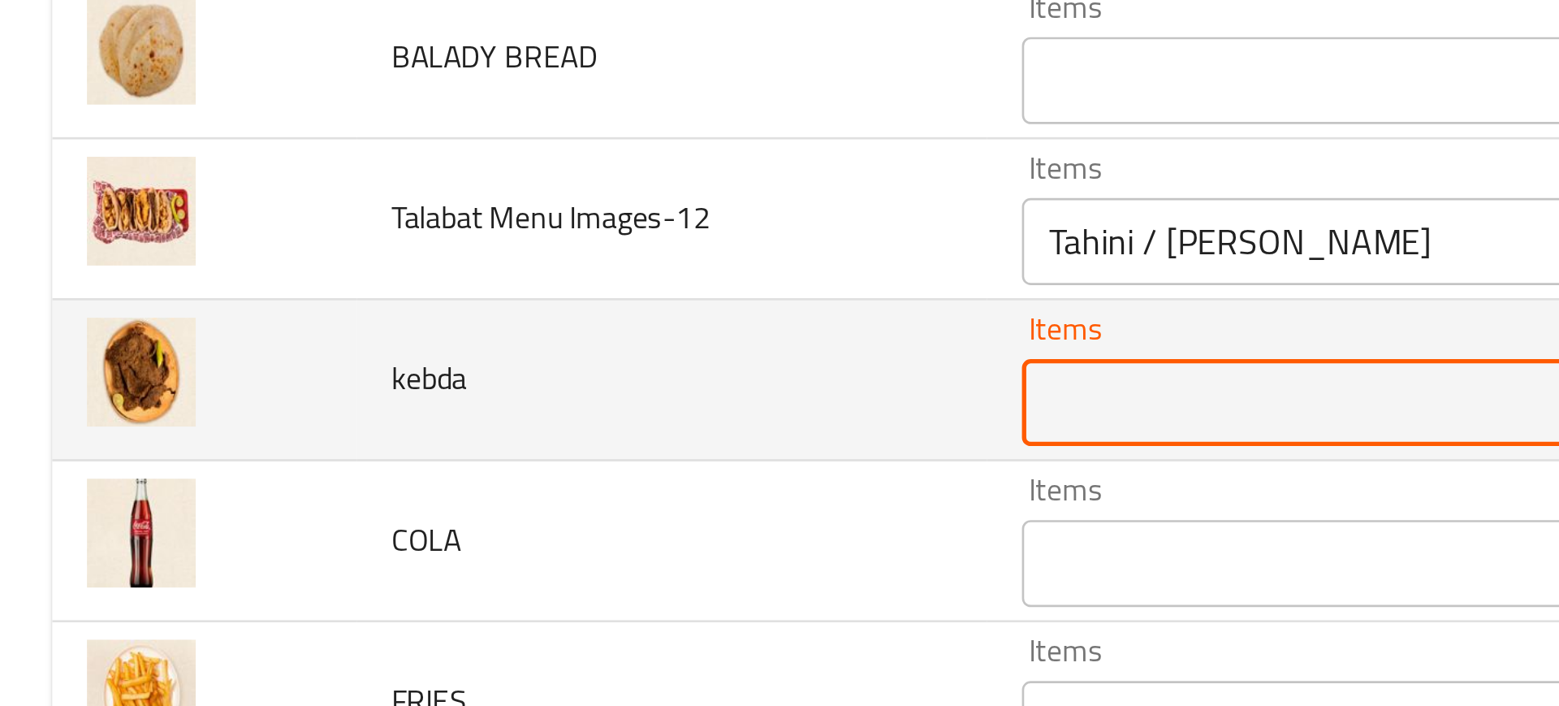
scroll to position [264, 0]
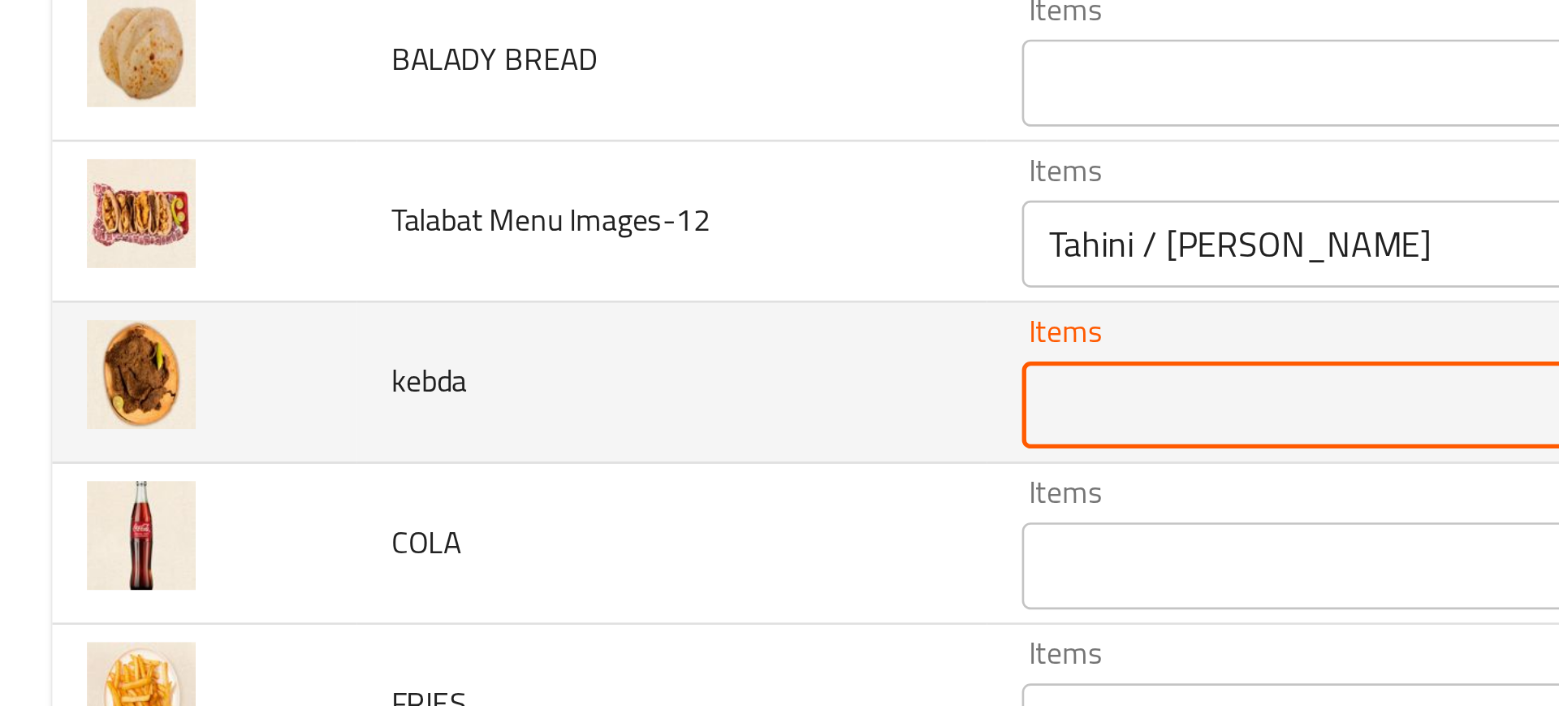
click at [421, 457] on div "Tahini / Baba Ghanoush Items" at bounding box center [612, 443] width 460 height 32
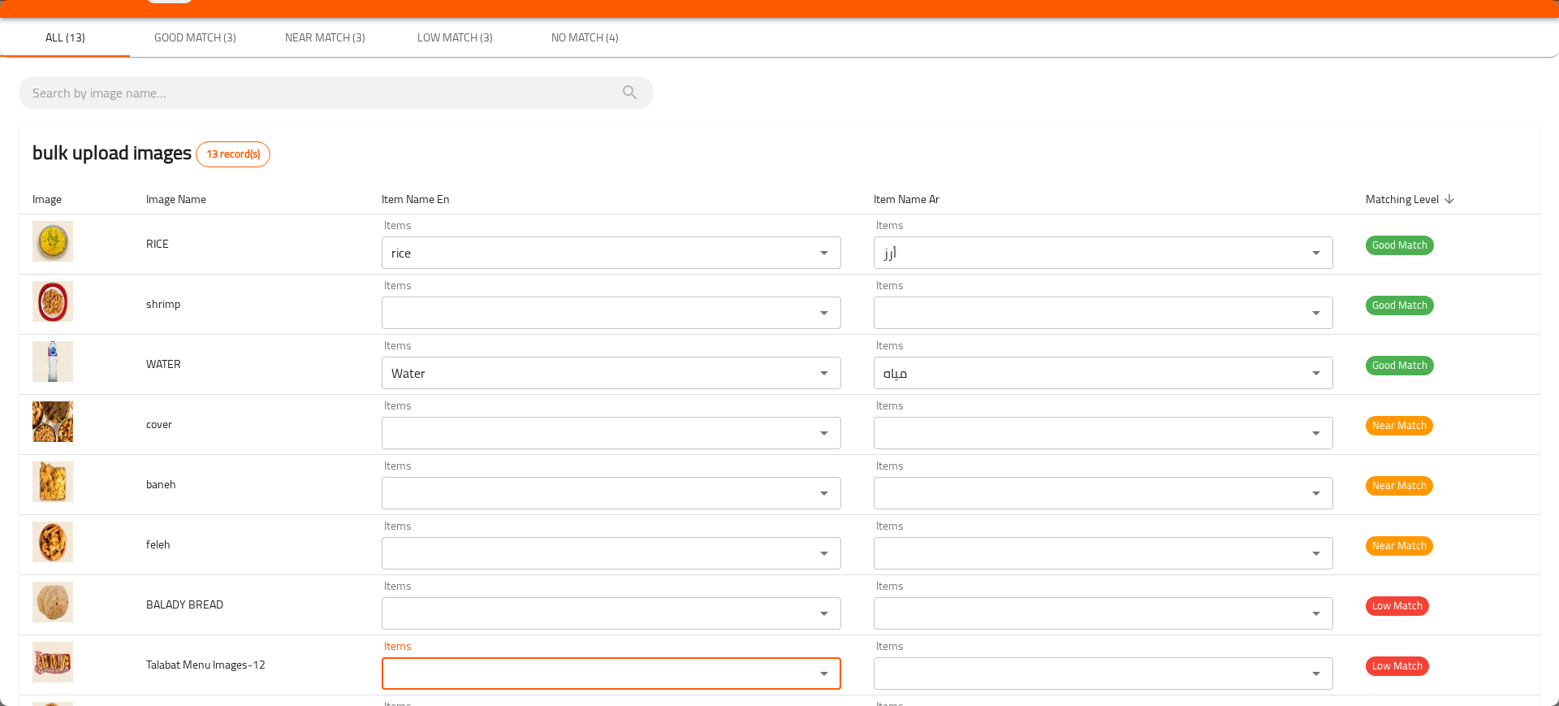
scroll to position [35, 0]
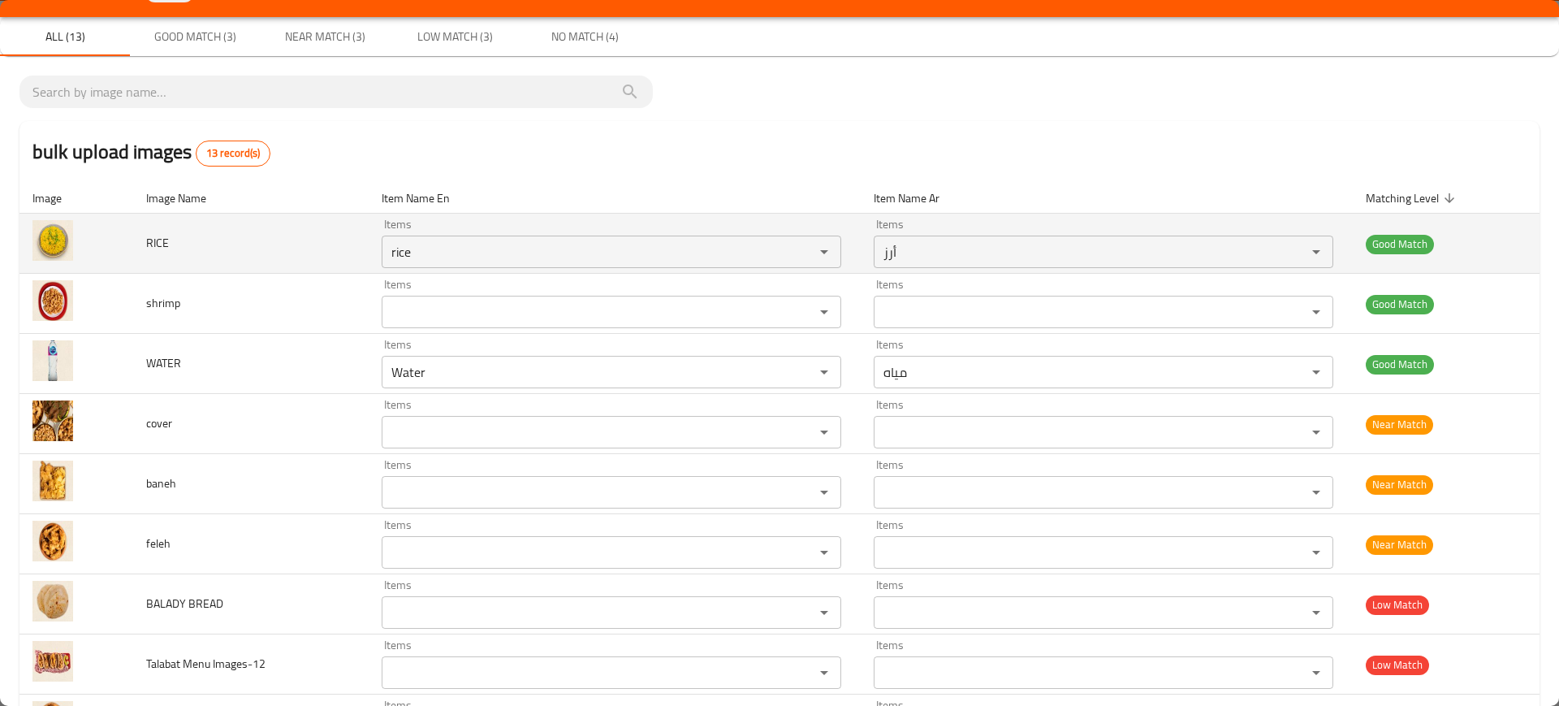
click at [133, 229] on td "RICE" at bounding box center [251, 244] width 236 height 60
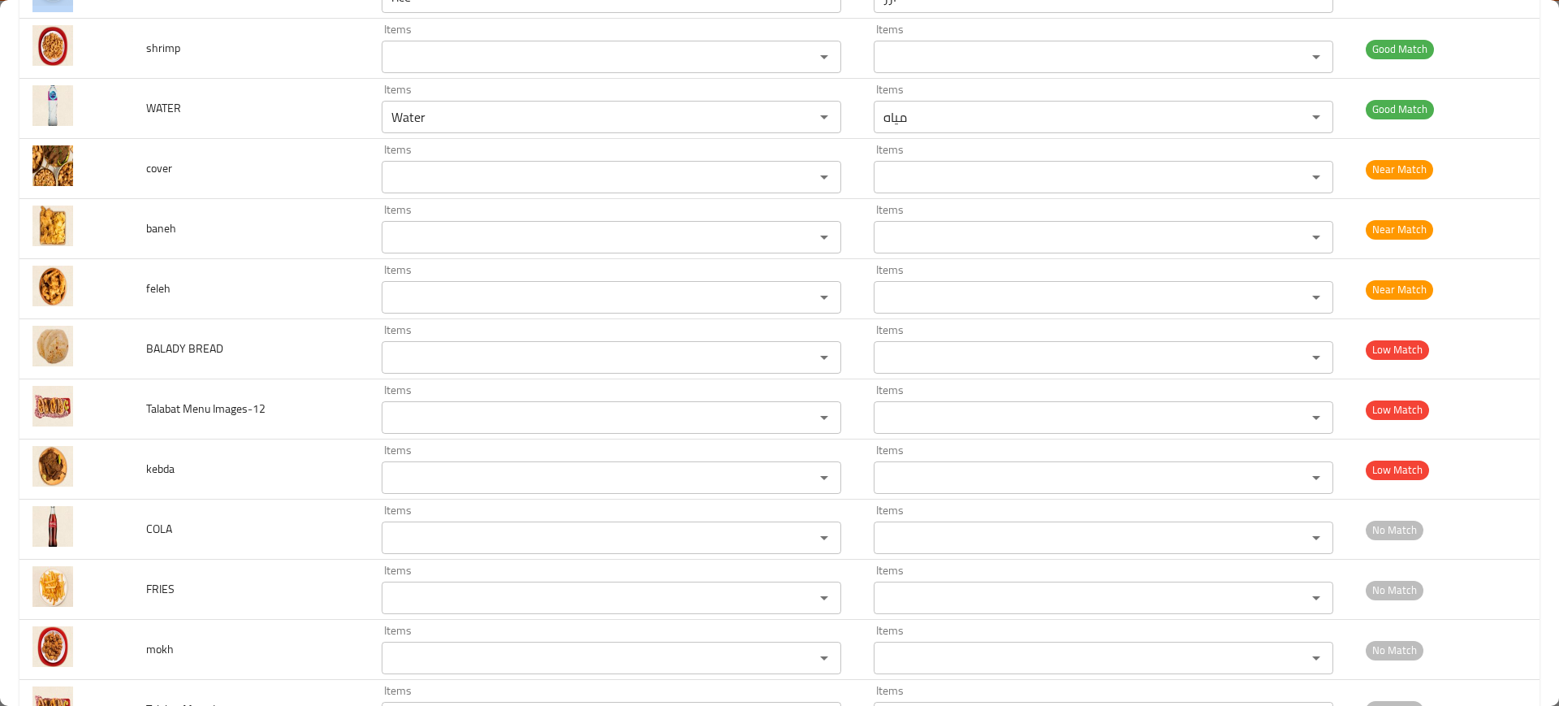
scroll to position [356, 0]
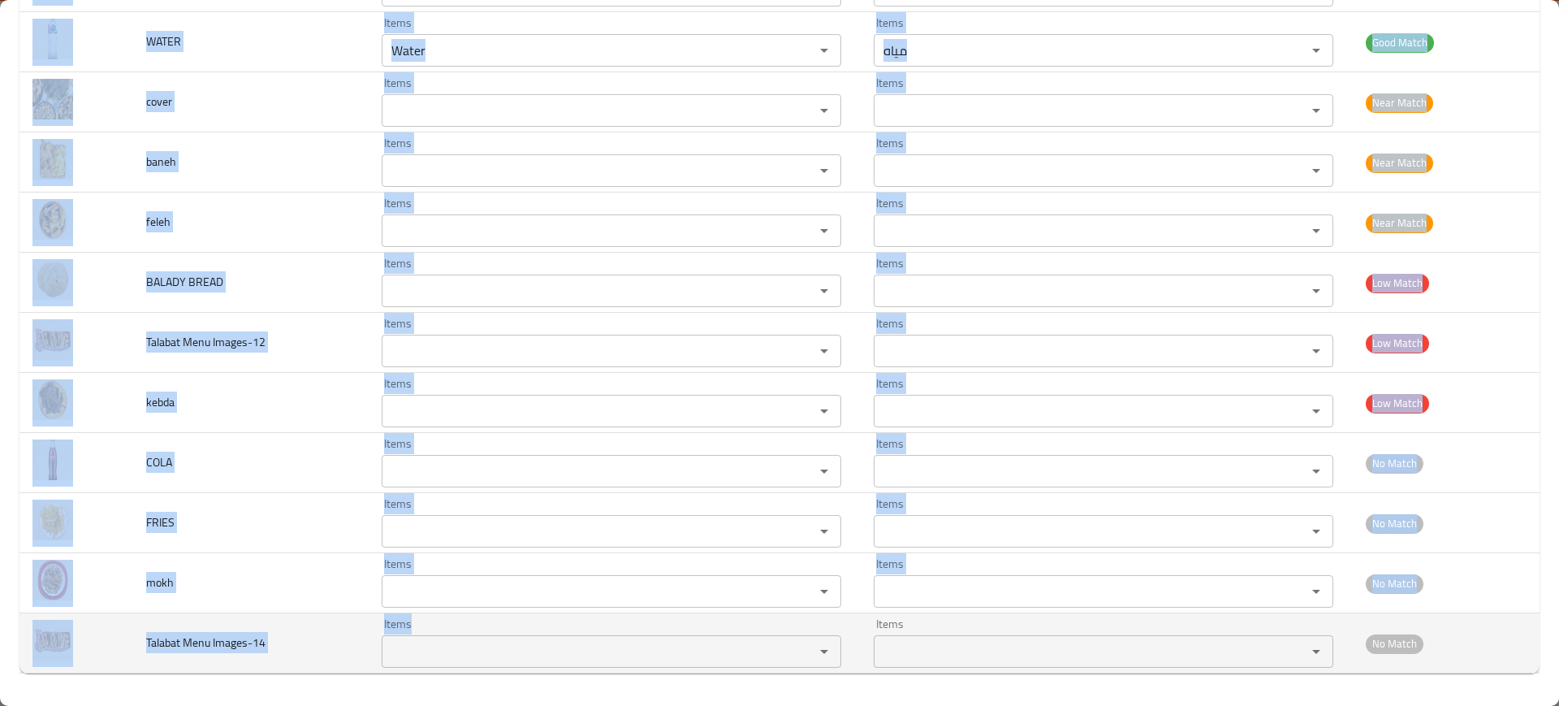
drag, startPoint x: 140, startPoint y: 238, endPoint x: 549, endPoint y: 636, distance: 570.1
click at [549, 636] on tbody "RICE Items rice Items Items أرز Items Good Match shrimp Items Items Items Items…" at bounding box center [779, 282] width 1520 height 781
copy tbody "RICE Items Items Items Items Good Match shrimp Items Items Items Items Good Mat…"
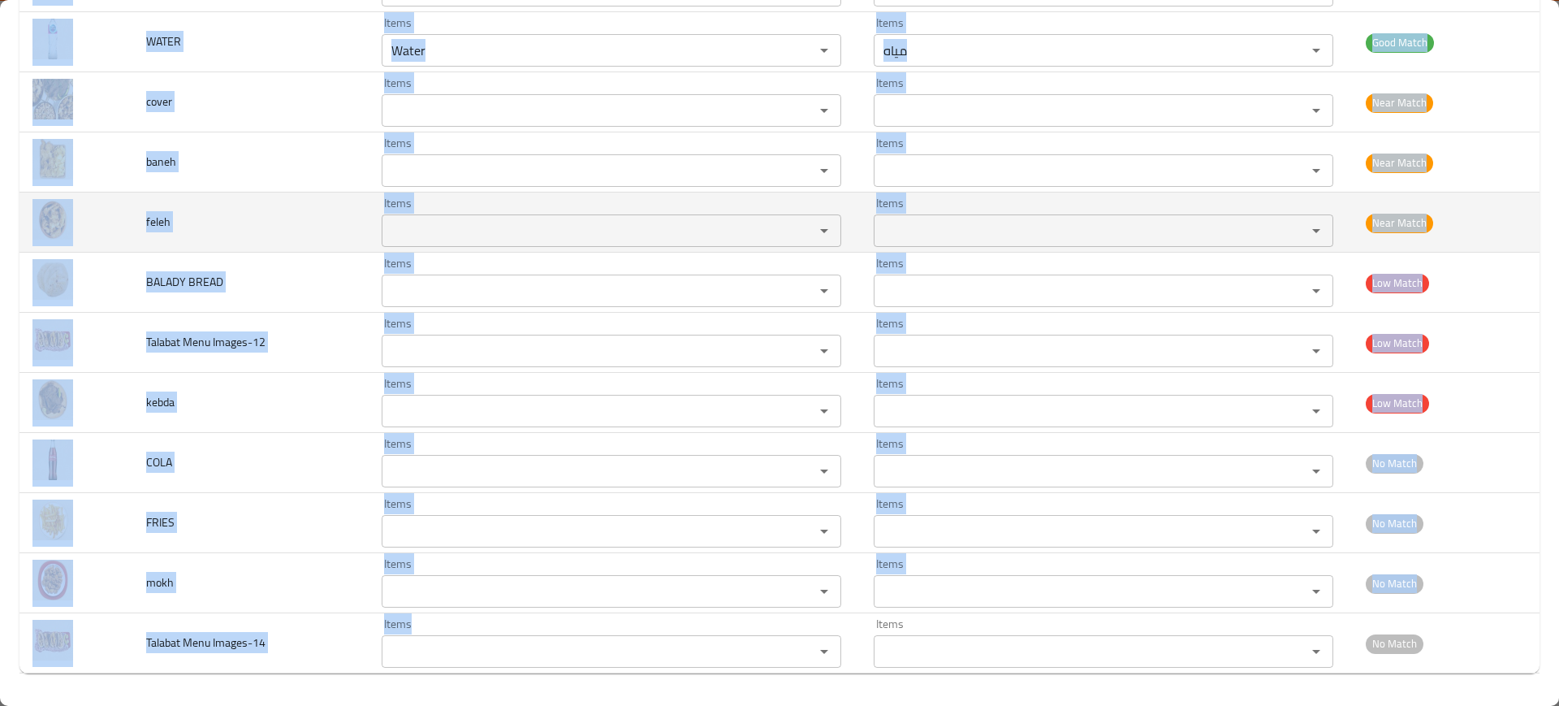
click at [119, 247] on td "enhanced table" at bounding box center [76, 222] width 114 height 60
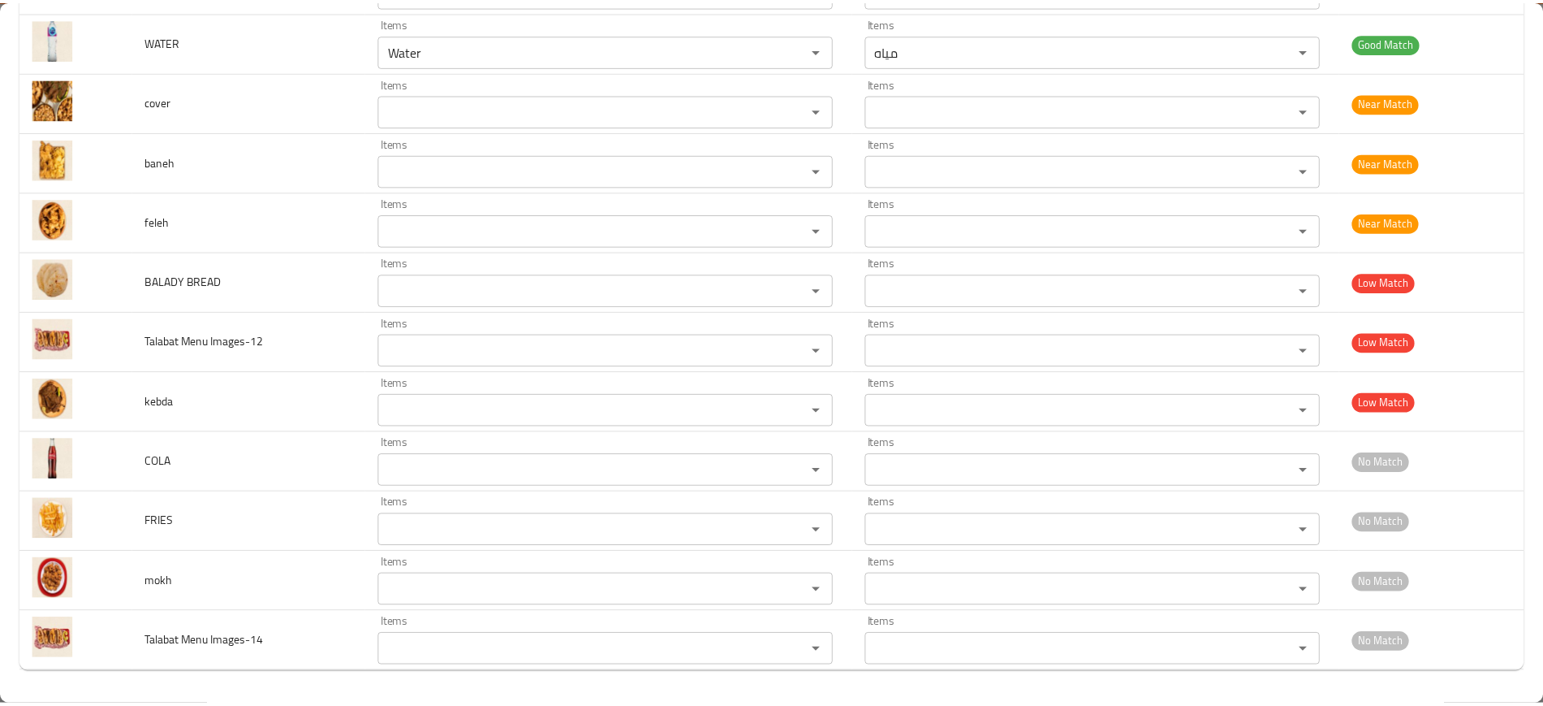
scroll to position [0, 0]
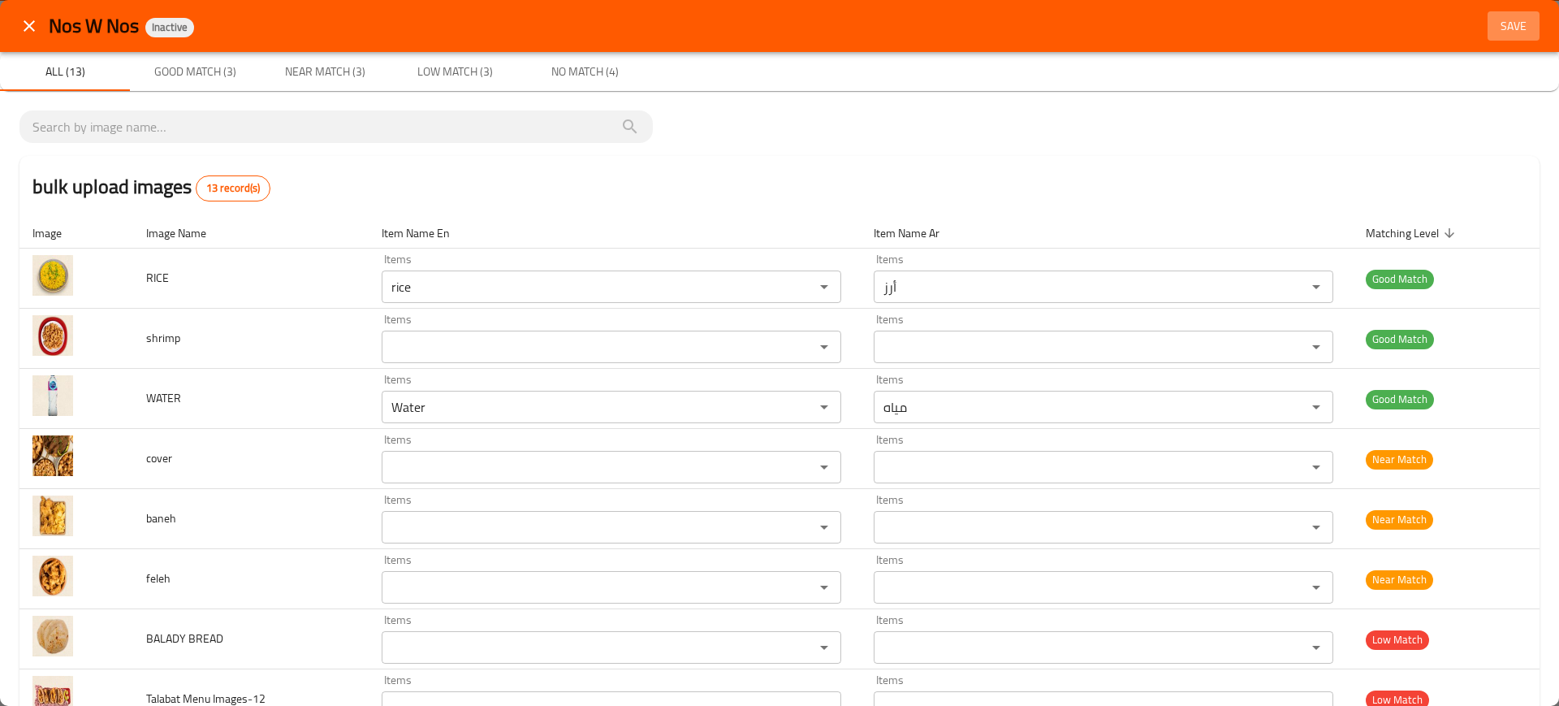
click at [1487, 28] on button "Save" at bounding box center [1513, 26] width 52 height 30
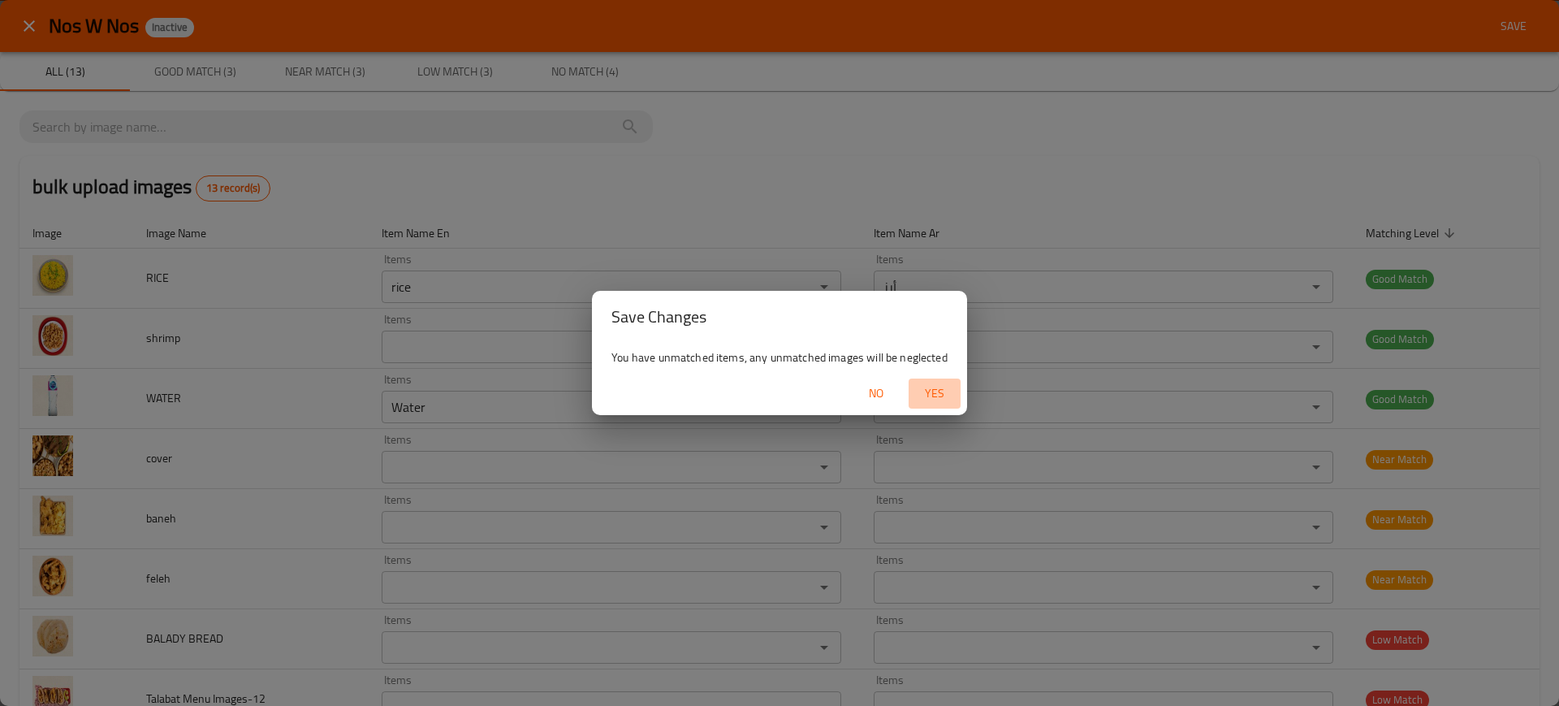
click at [908, 391] on button "Yes" at bounding box center [934, 393] width 52 height 30
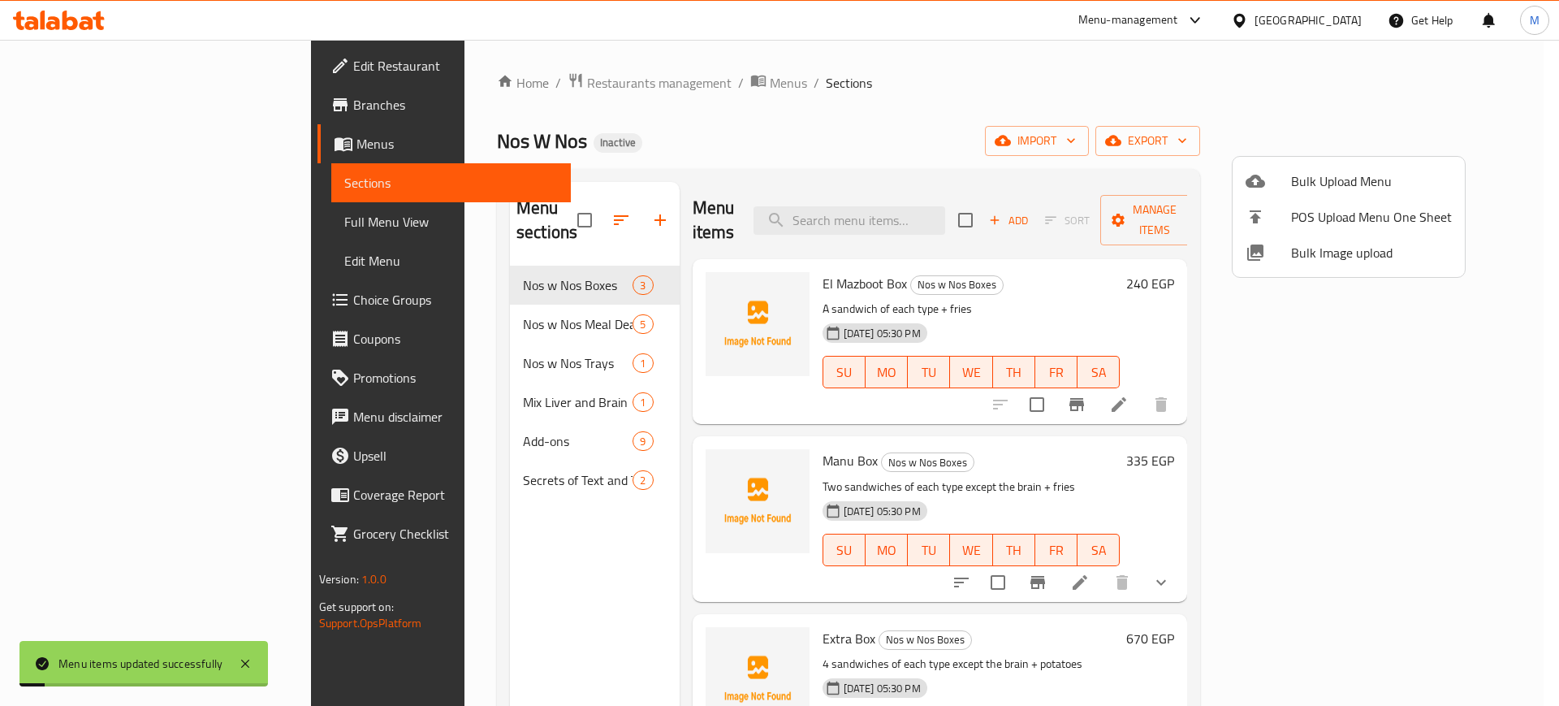
click at [472, 546] on div at bounding box center [779, 353] width 1559 height 706
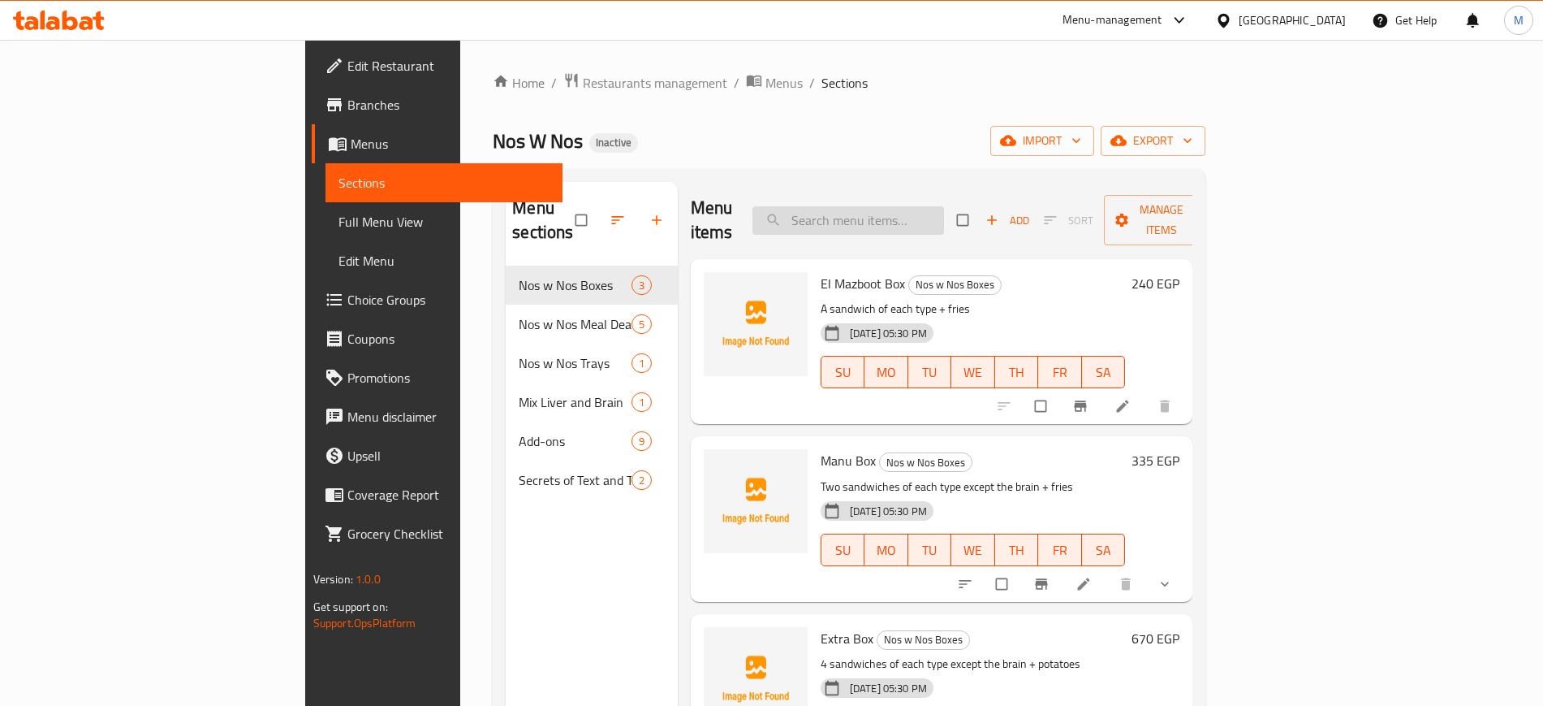
click at [944, 206] on input "search" at bounding box center [849, 220] width 192 height 28
paste input "Shrimp"
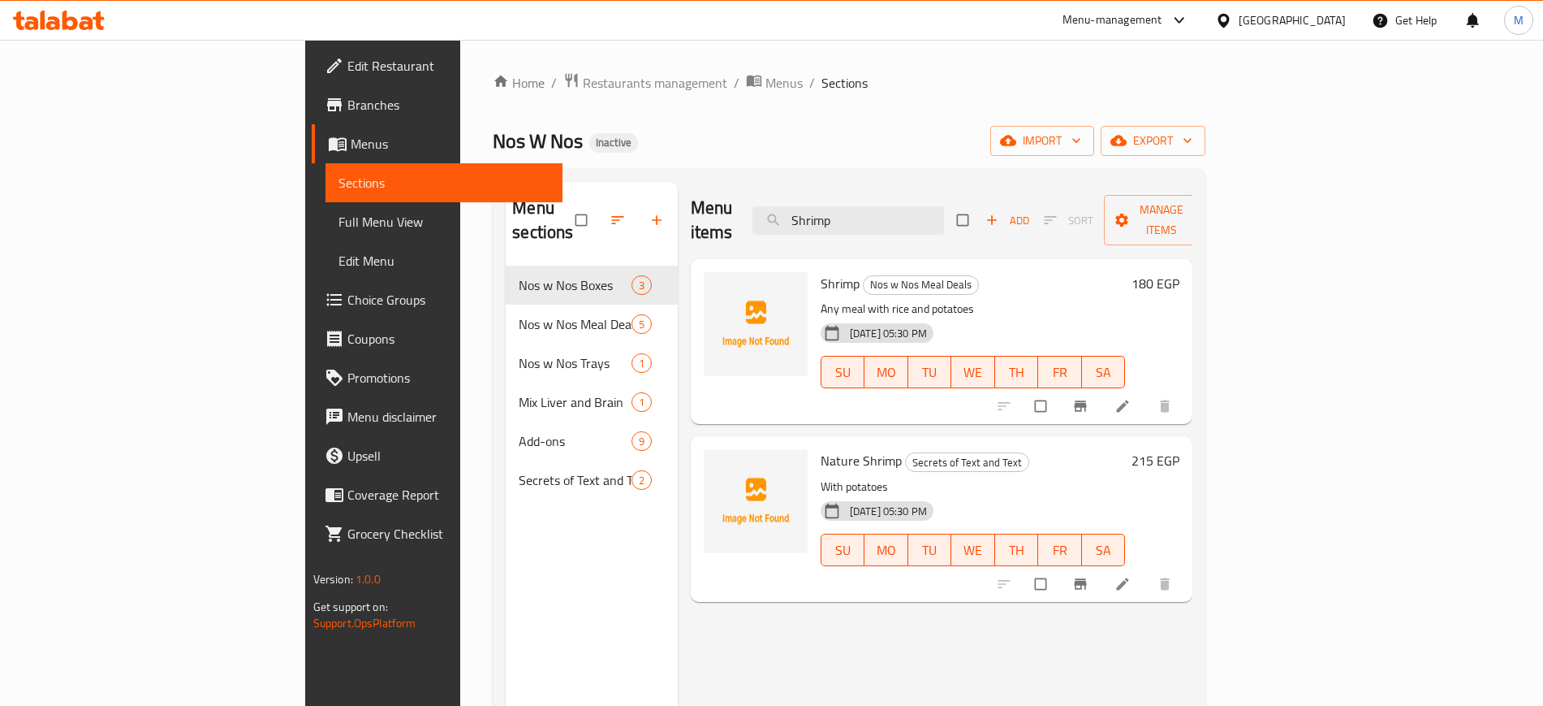
click at [506, 558] on div "Menu sections Nos w Nos Boxes 3 Nos w Nos Meal Deals 5 Nos w Nos Trays 1 Mix Li…" at bounding box center [592, 535] width 172 height 706
click at [944, 206] on input "Shrimp" at bounding box center [849, 220] width 192 height 28
paste input "Pane"
click at [506, 608] on div "Menu sections Nos w Nos Boxes 3 Nos w Nos Meal Deals 5 Nos w Nos Trays 1 Mix Li…" at bounding box center [592, 535] width 172 height 706
click at [935, 210] on input "Pane" at bounding box center [849, 220] width 192 height 28
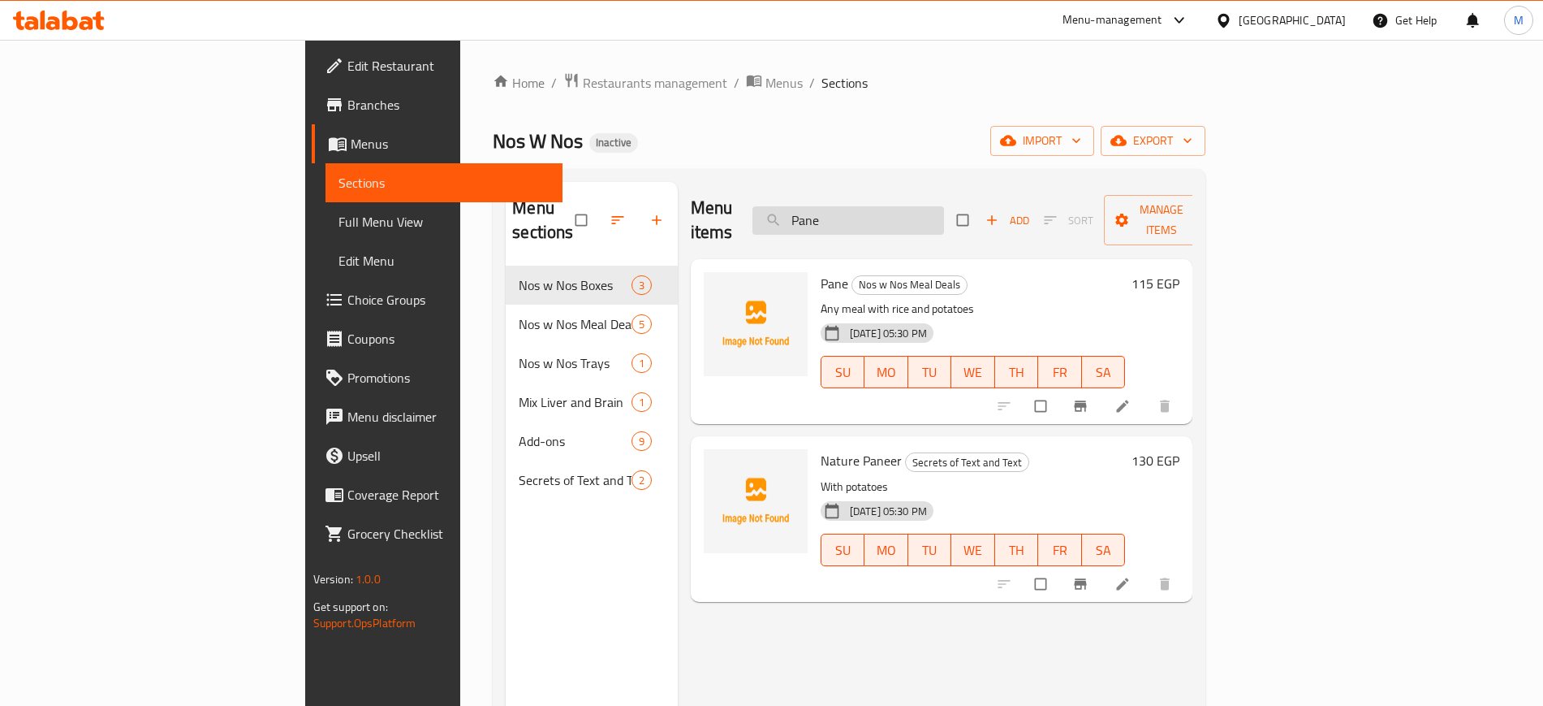
paste input "Brain"
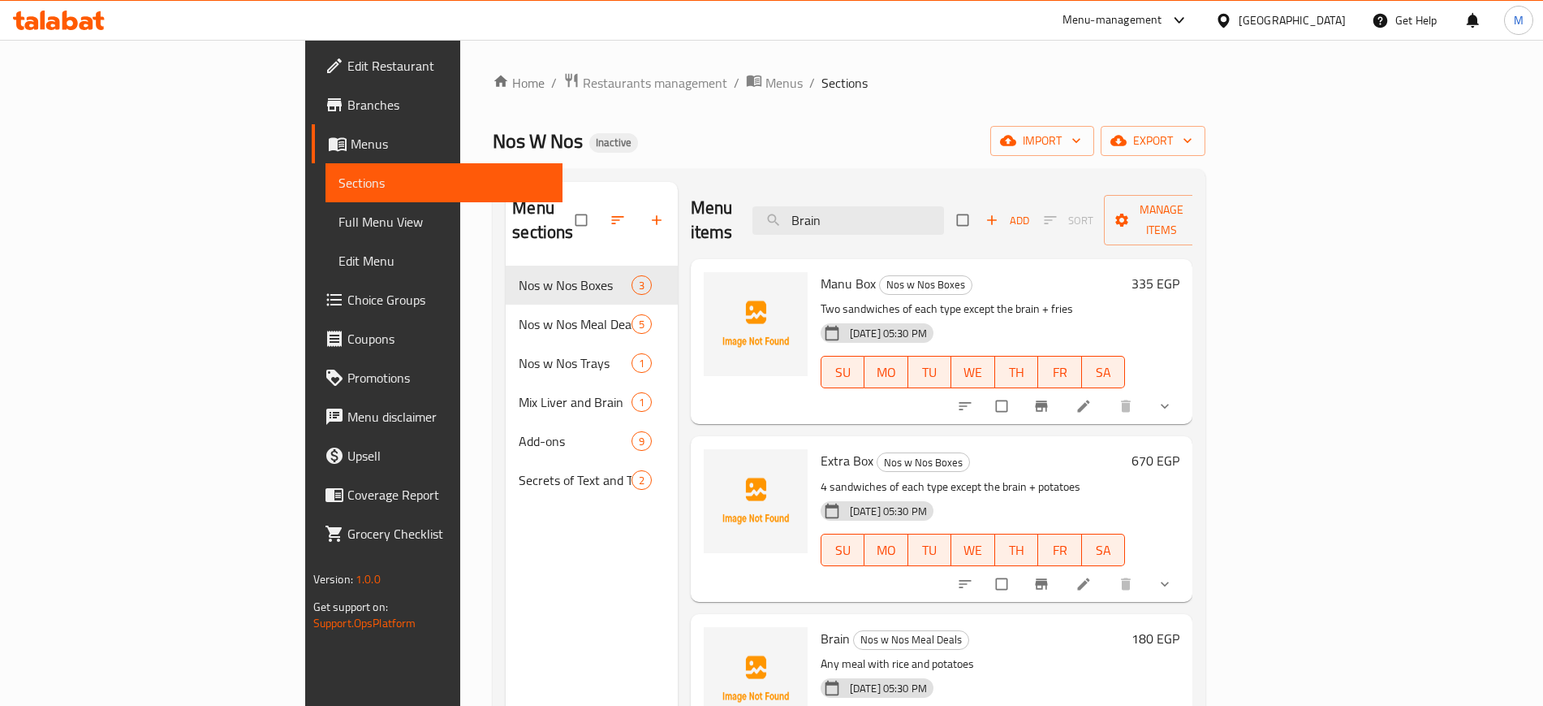
paste input "Liver"
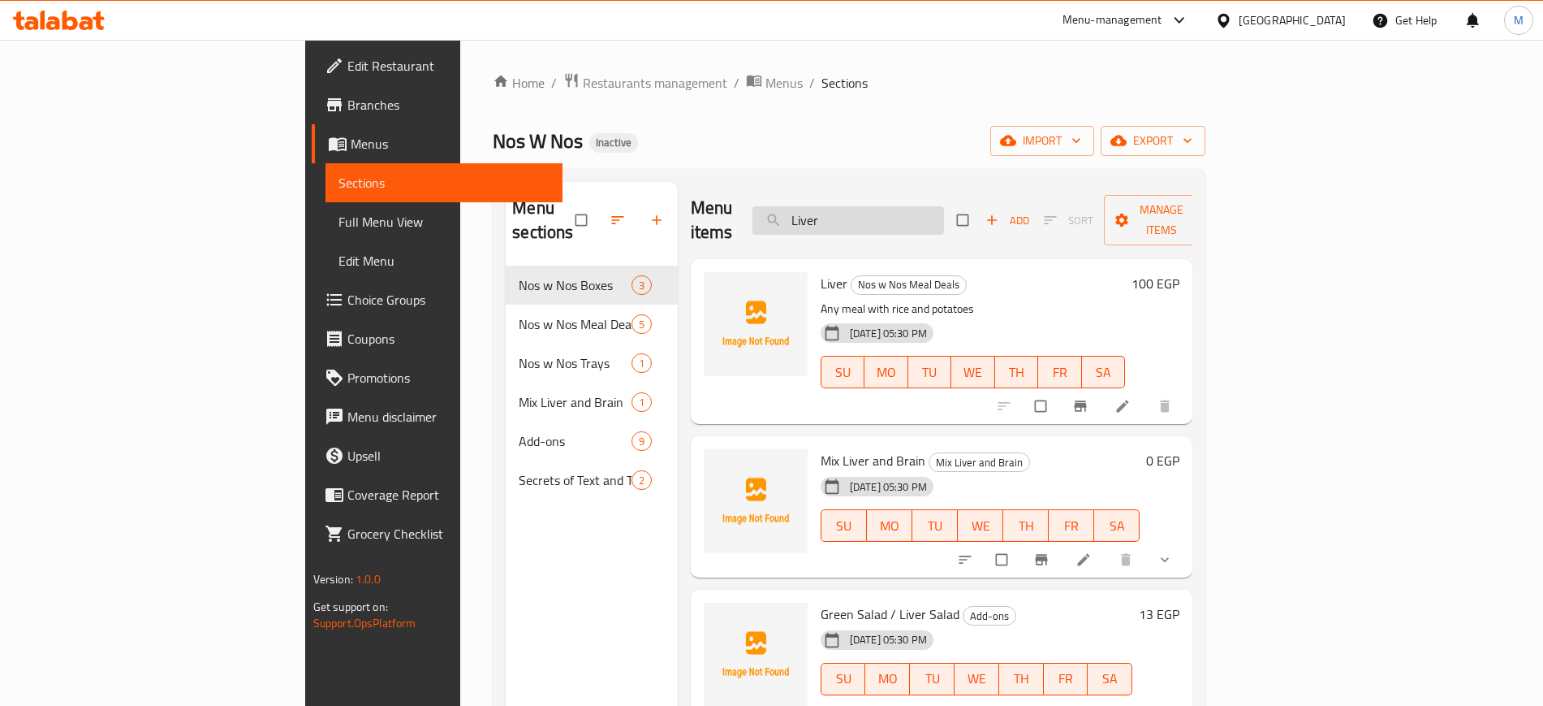
paste input "Fillet"
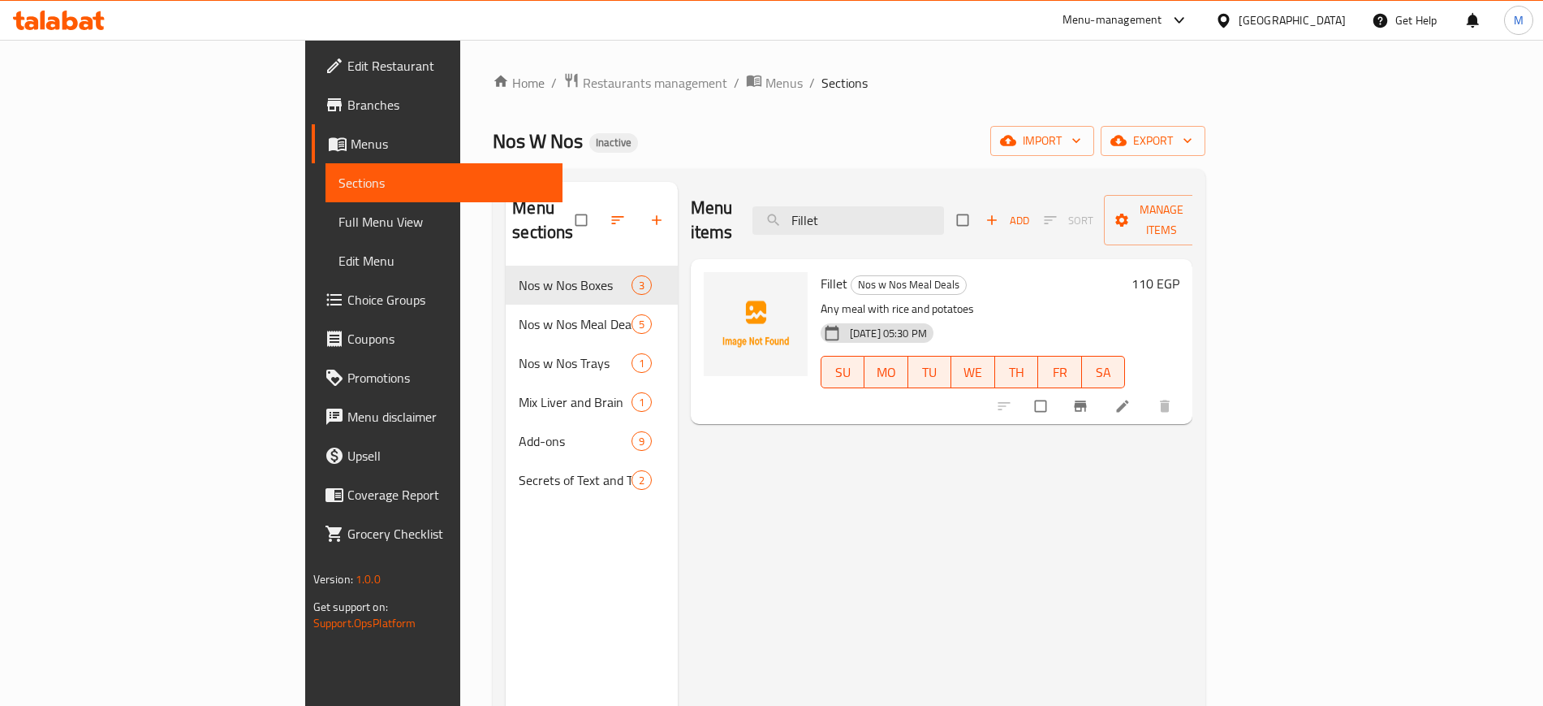
paste input "Shrimp"
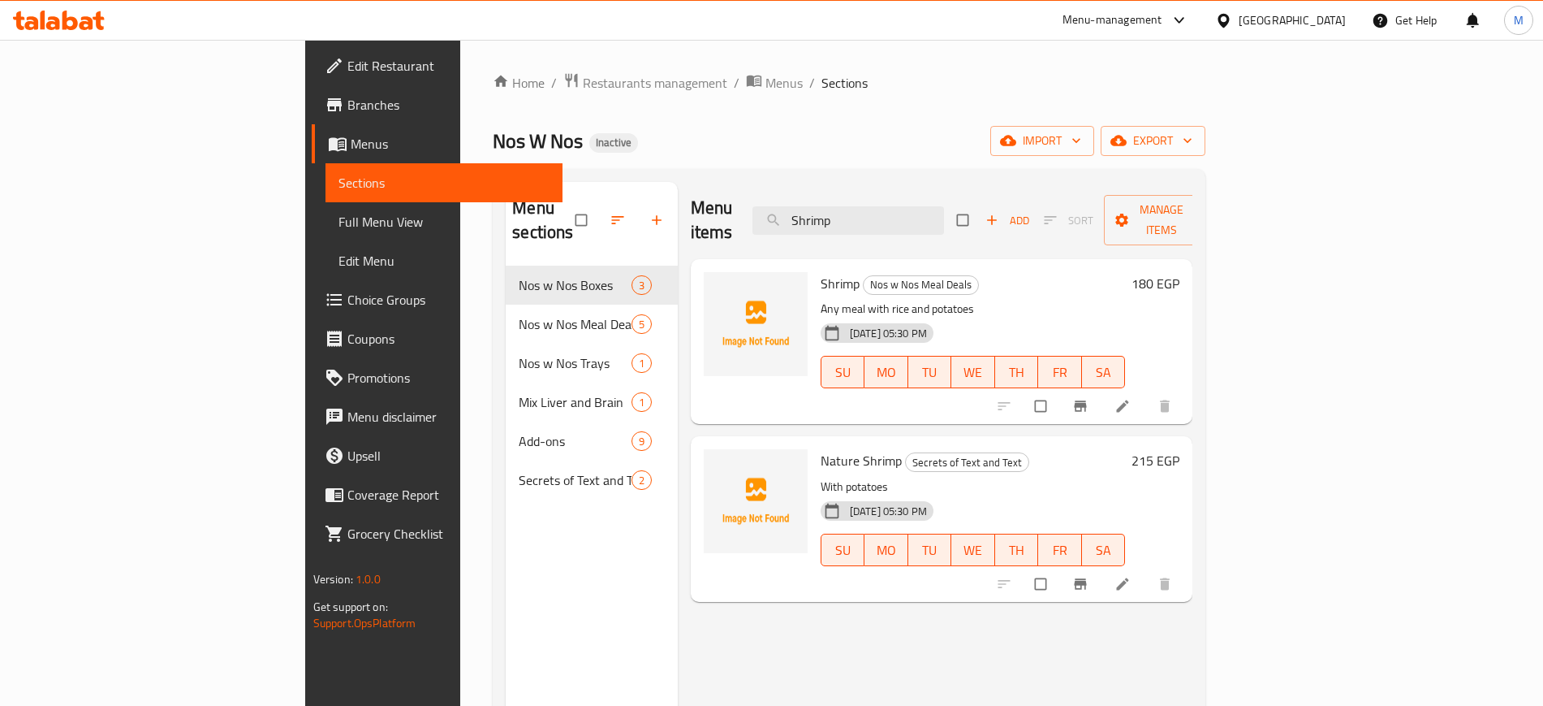
type input "Shrimp"
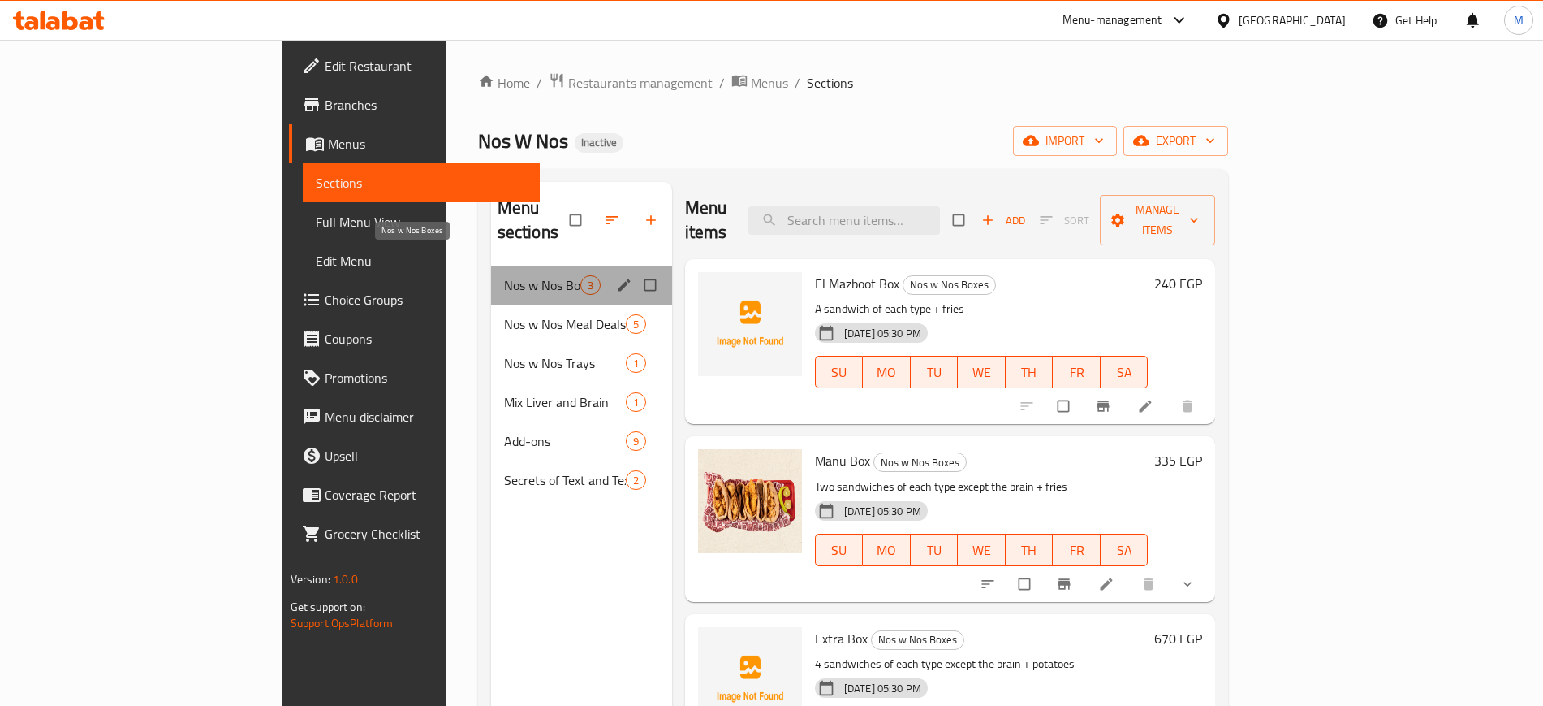
click at [504, 275] on span "Nos w Nos Boxes" at bounding box center [542, 284] width 76 height 19
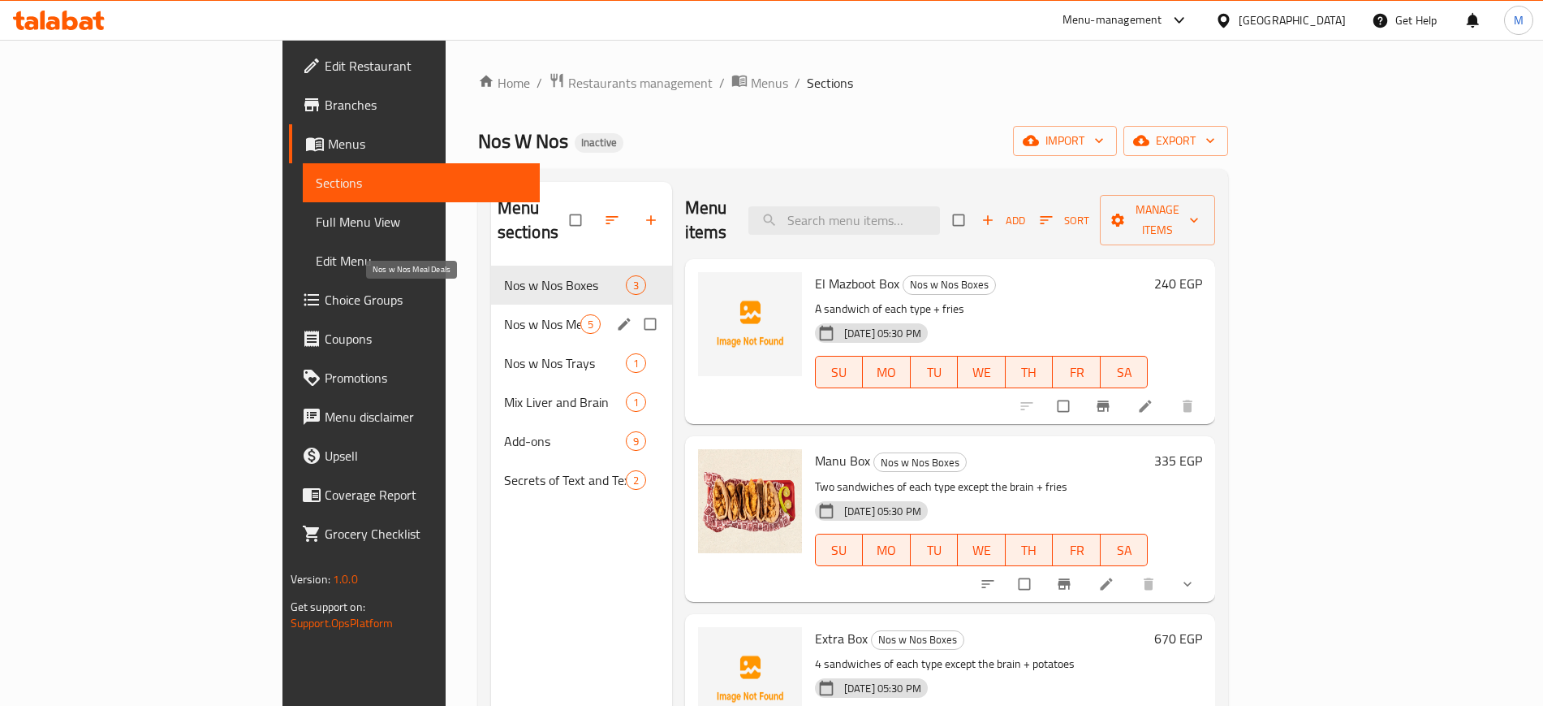
click at [504, 314] on span "Nos w Nos Meal Deals" at bounding box center [542, 323] width 76 height 19
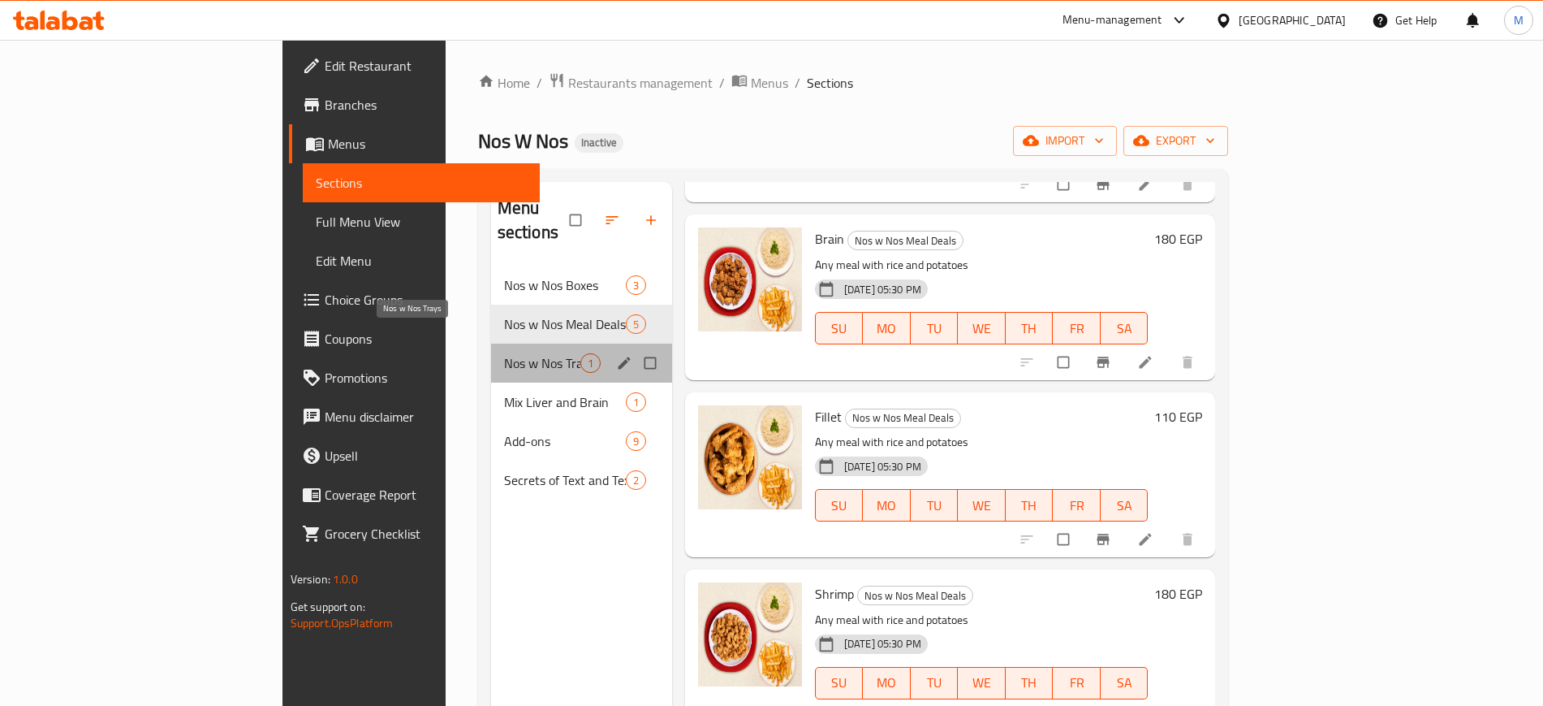
click at [504, 353] on span "Nos w Nos Trays" at bounding box center [542, 362] width 76 height 19
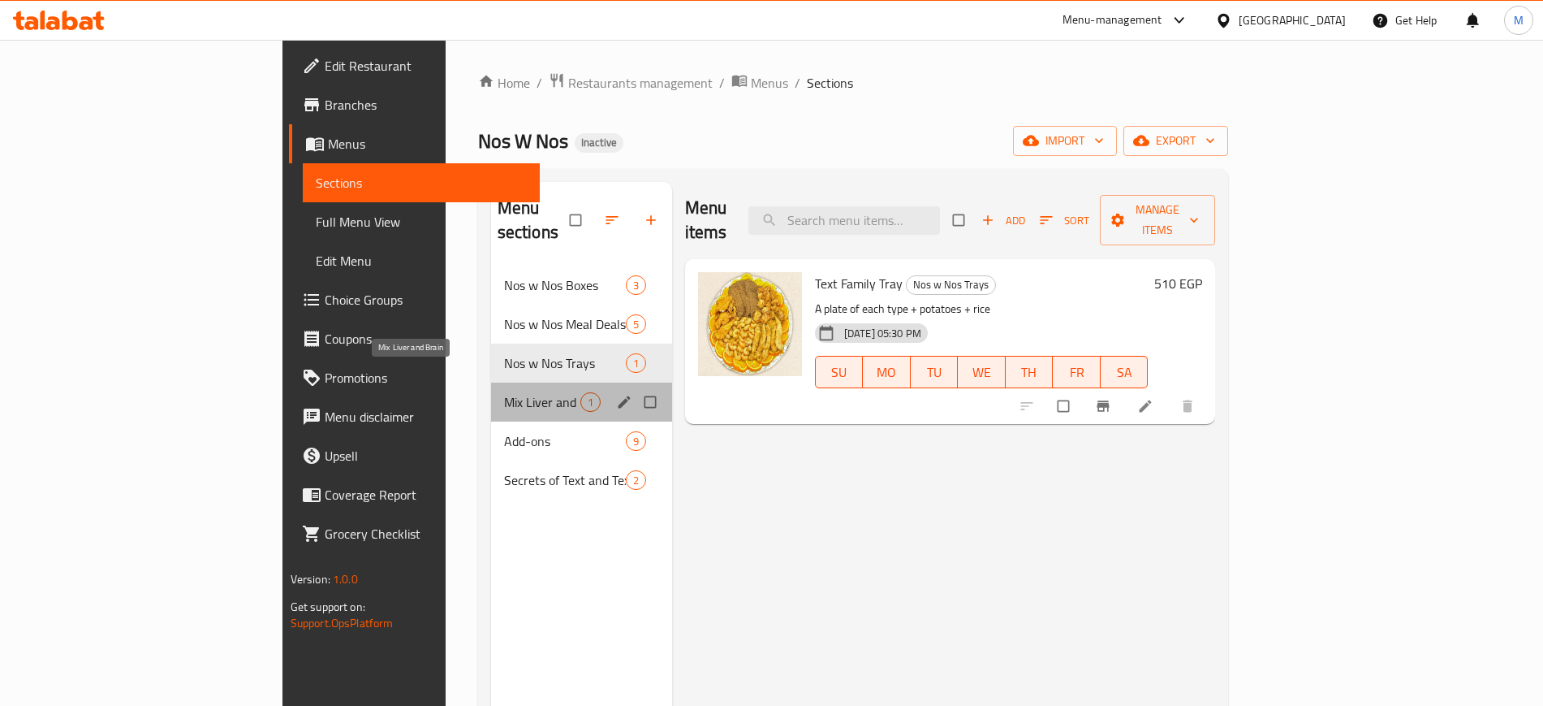
click at [504, 392] on span "Mix Liver and Brain" at bounding box center [542, 401] width 76 height 19
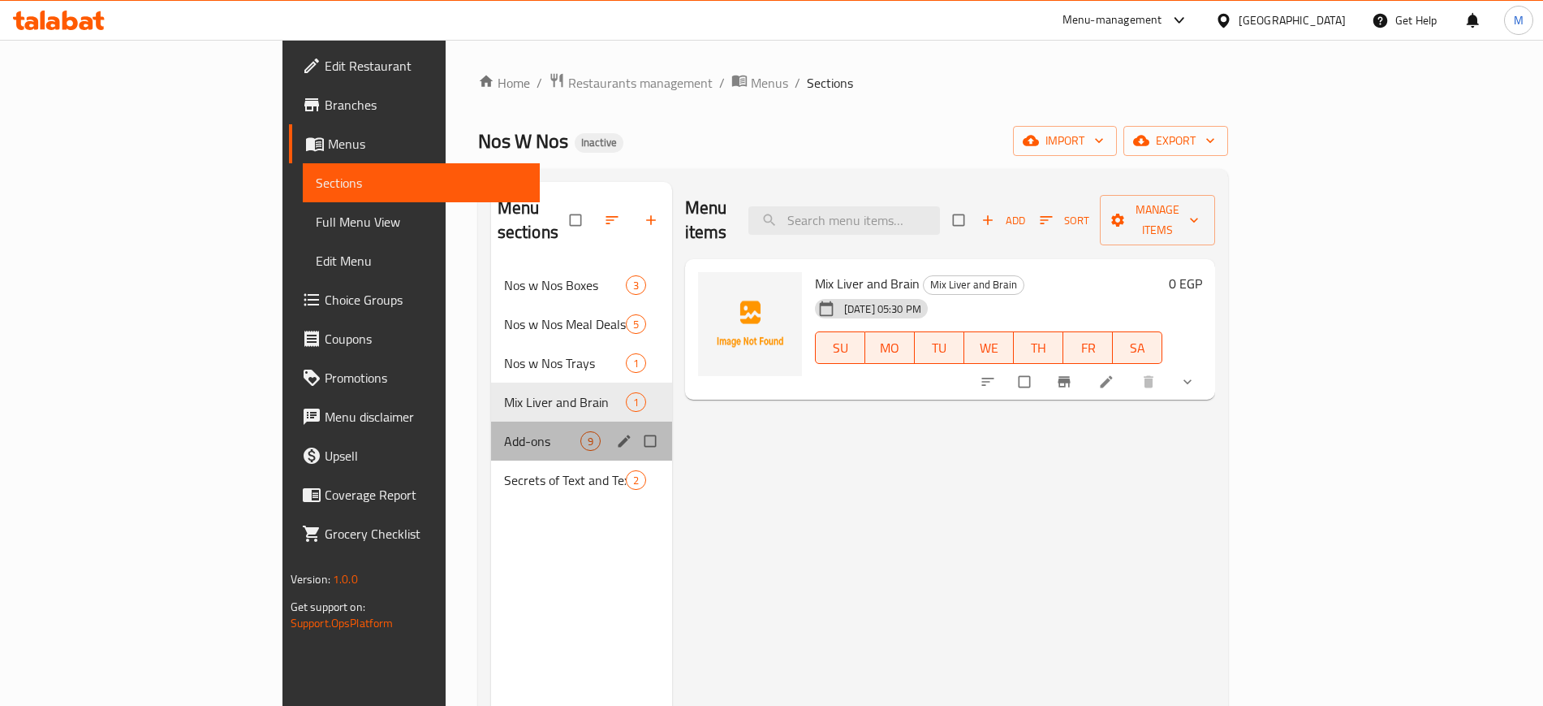
click at [491, 421] on div "Add-ons 9" at bounding box center [581, 440] width 181 height 39
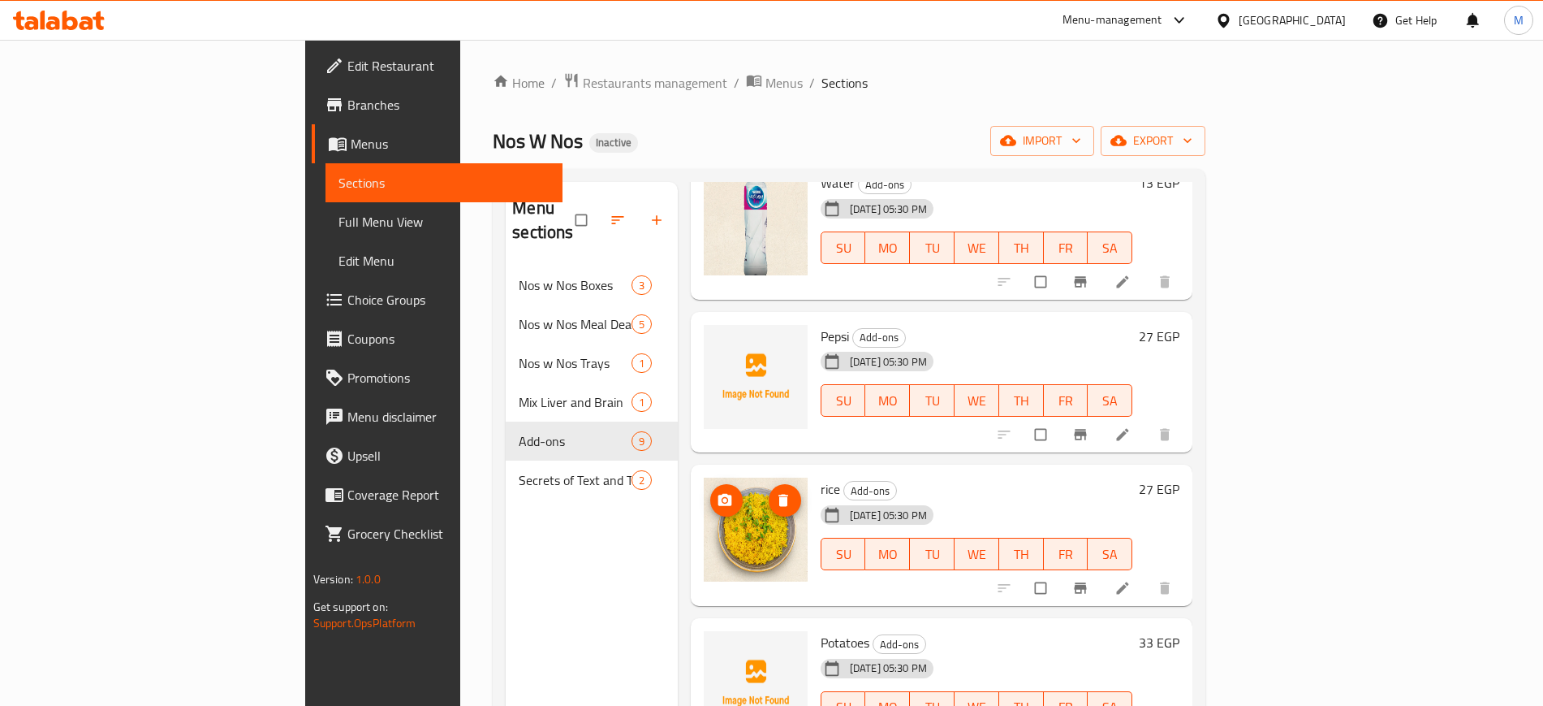
scroll to position [712, 0]
click at [717, 340] on icon "upload picture" at bounding box center [725, 348] width 16 height 16
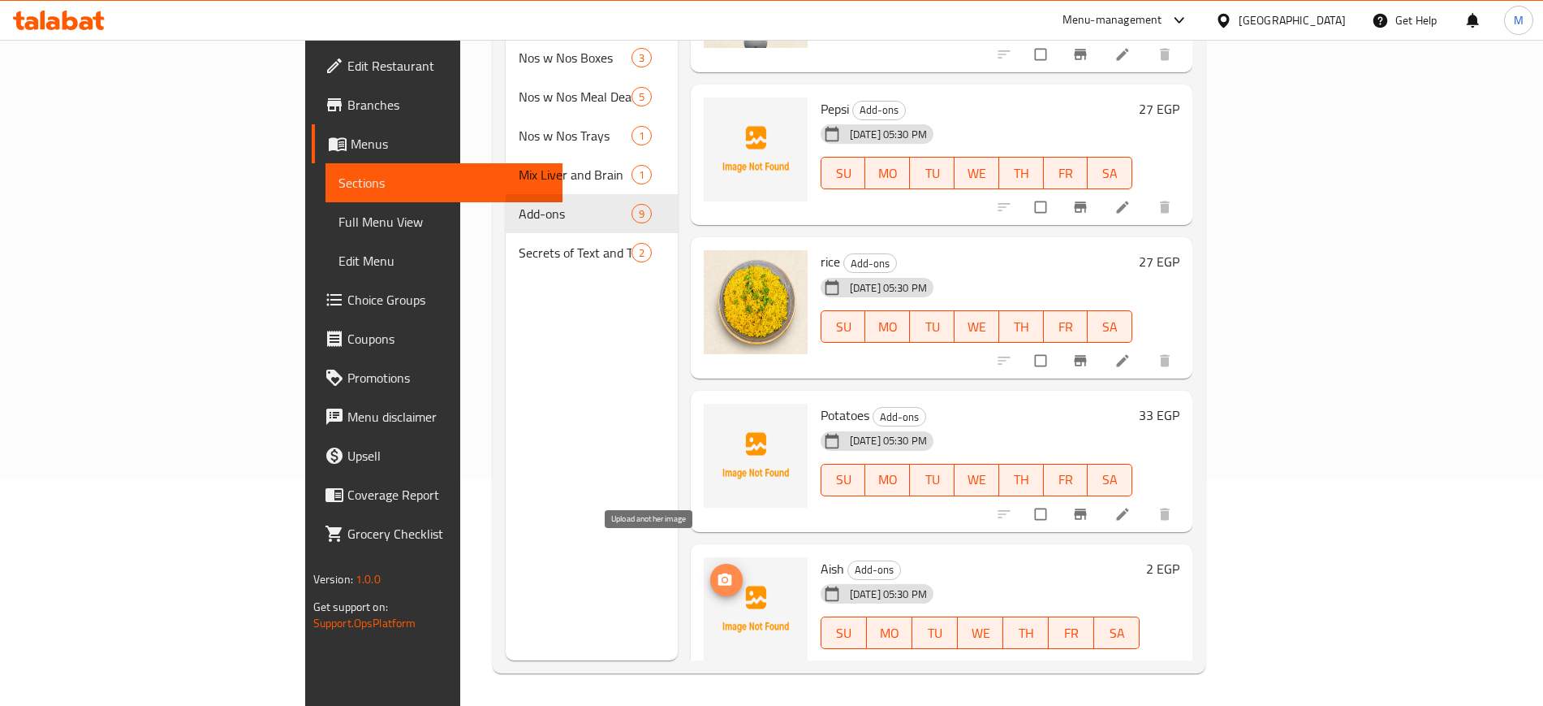
click at [710, 572] on span "upload picture" at bounding box center [726, 580] width 32 height 16
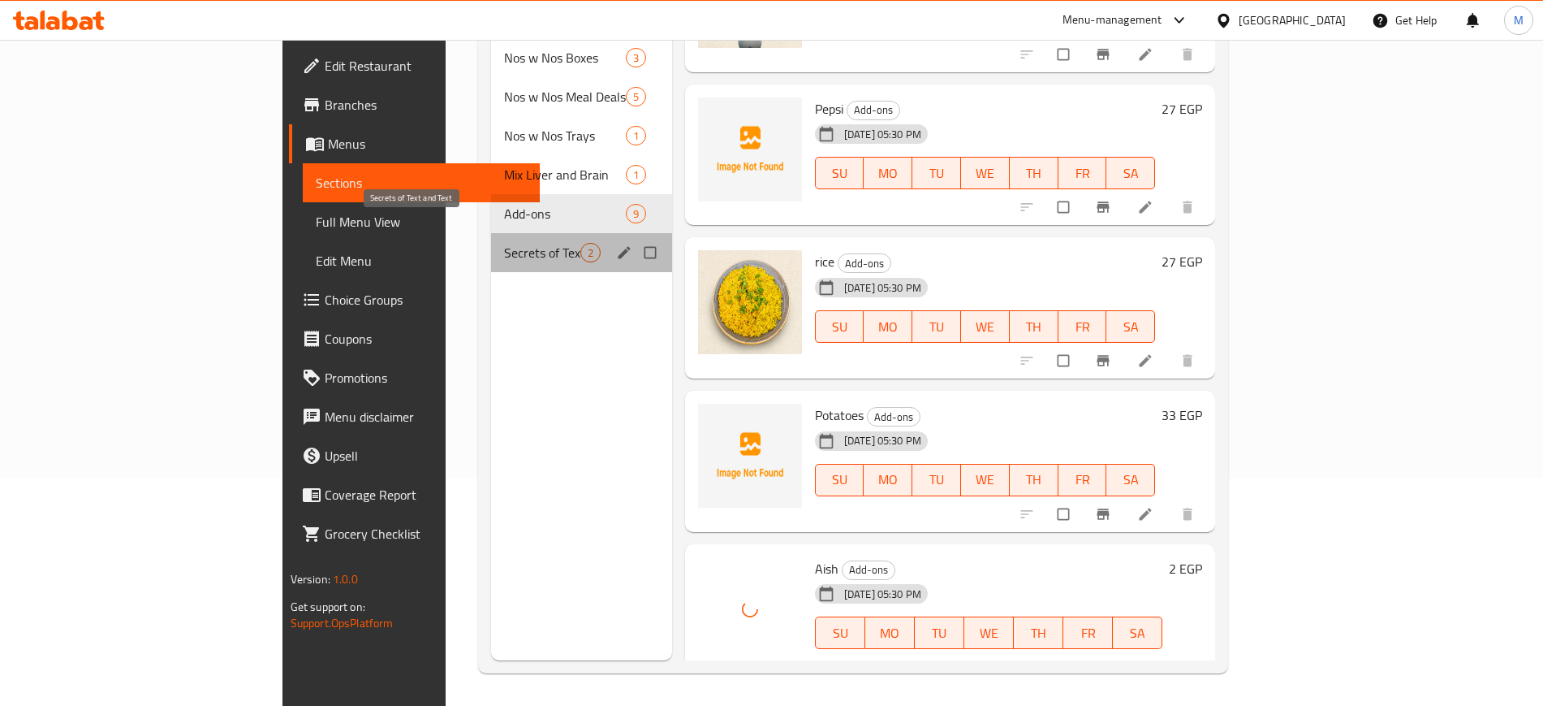
click at [504, 243] on span "Secrets of Text and Text" at bounding box center [542, 252] width 76 height 19
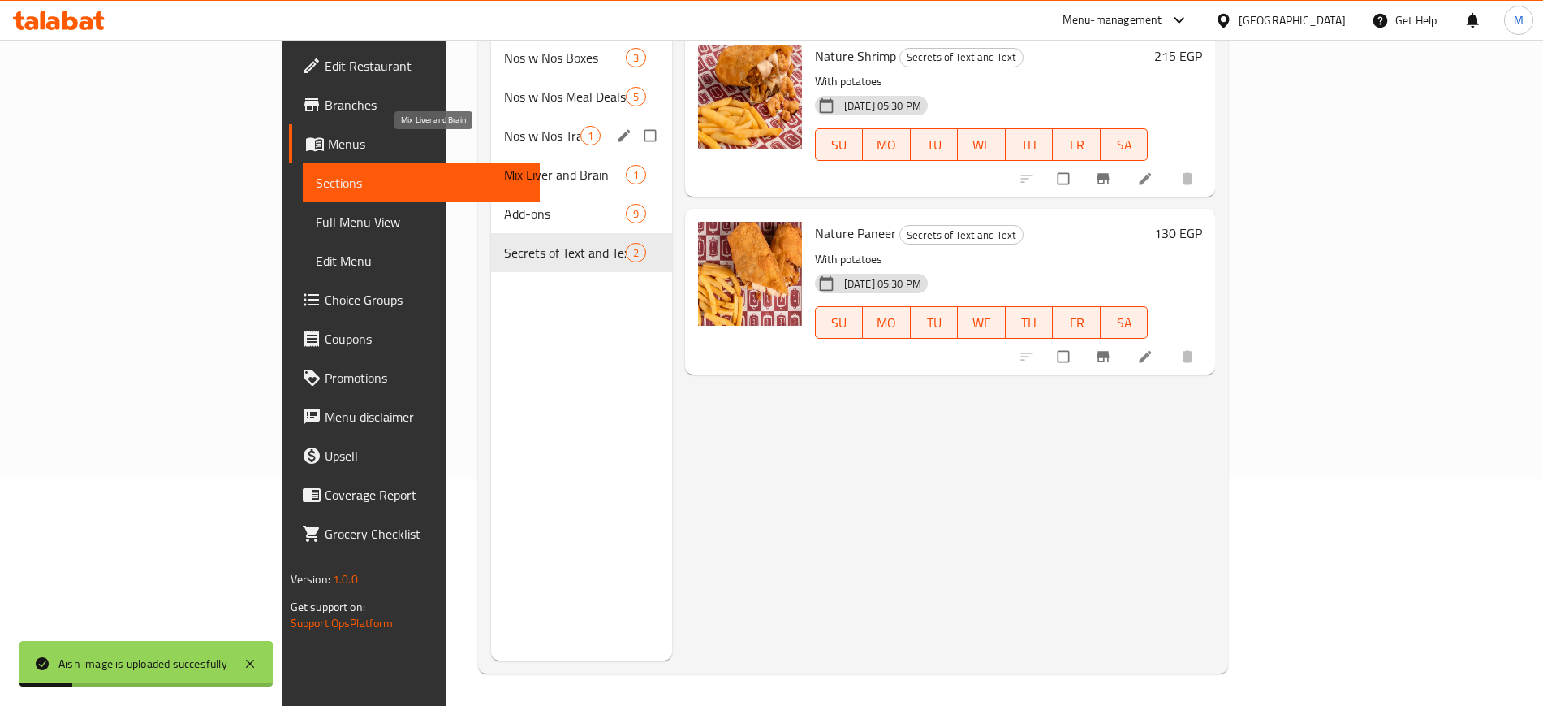
scroll to position [32, 0]
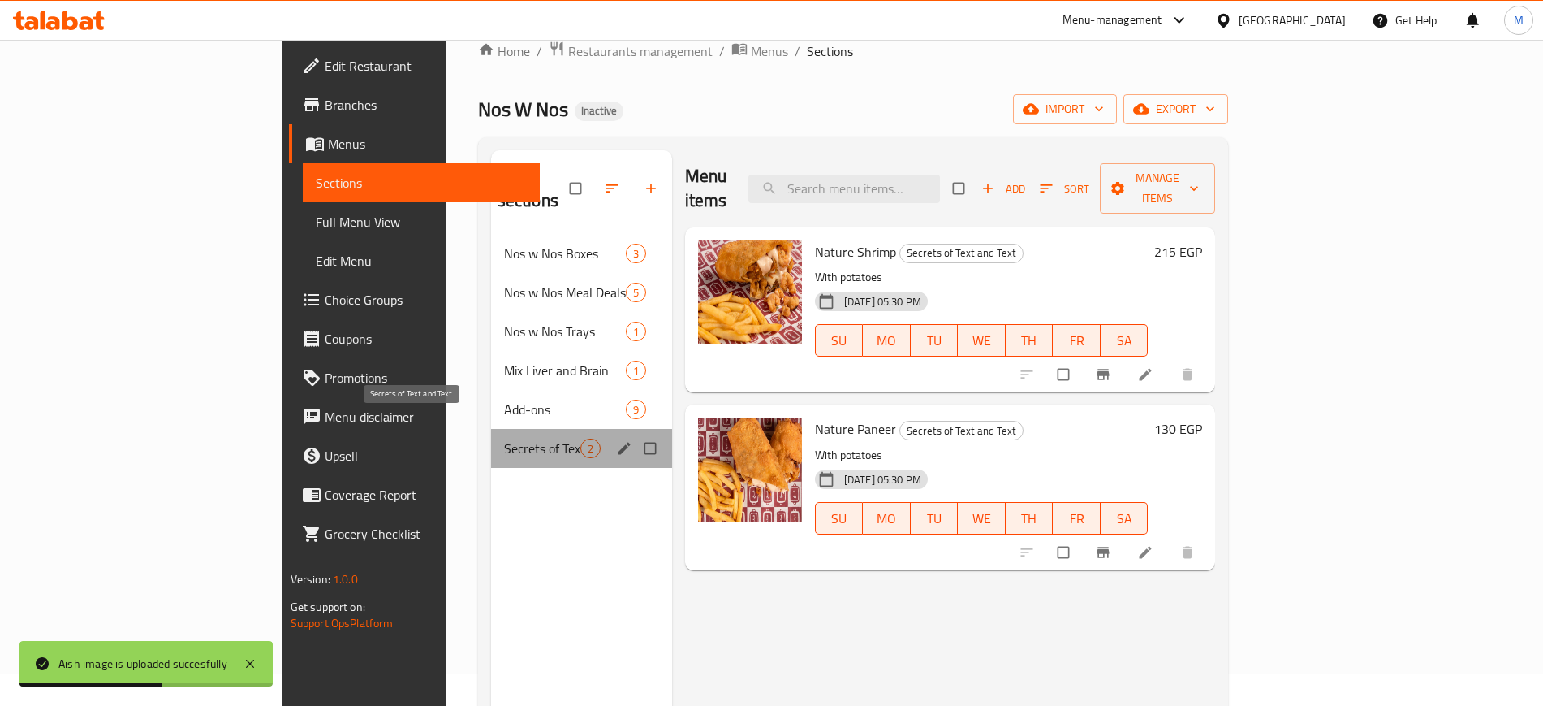
click at [504, 438] on span "Secrets of Text and Text" at bounding box center [542, 447] width 76 height 19
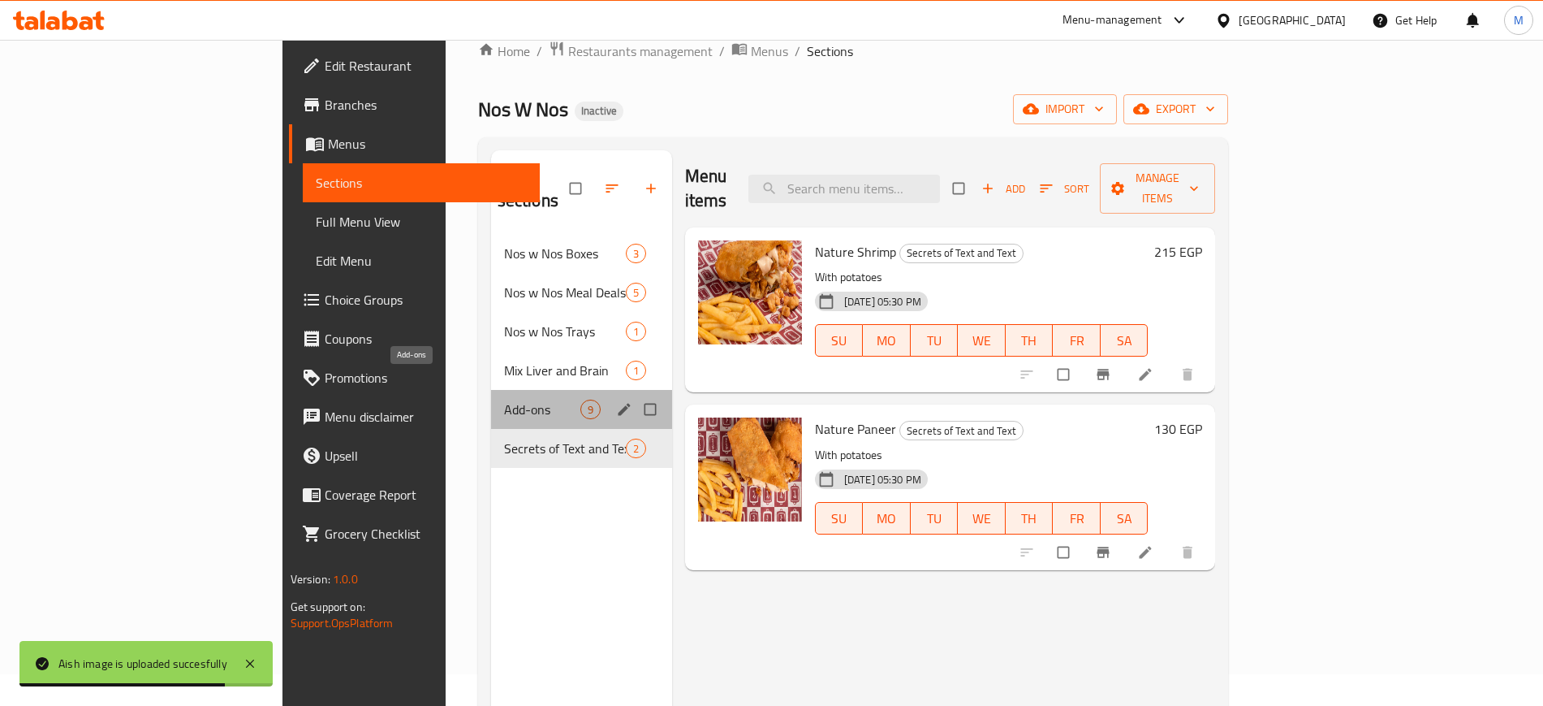
click at [504, 399] on span "Add-ons" at bounding box center [542, 408] width 76 height 19
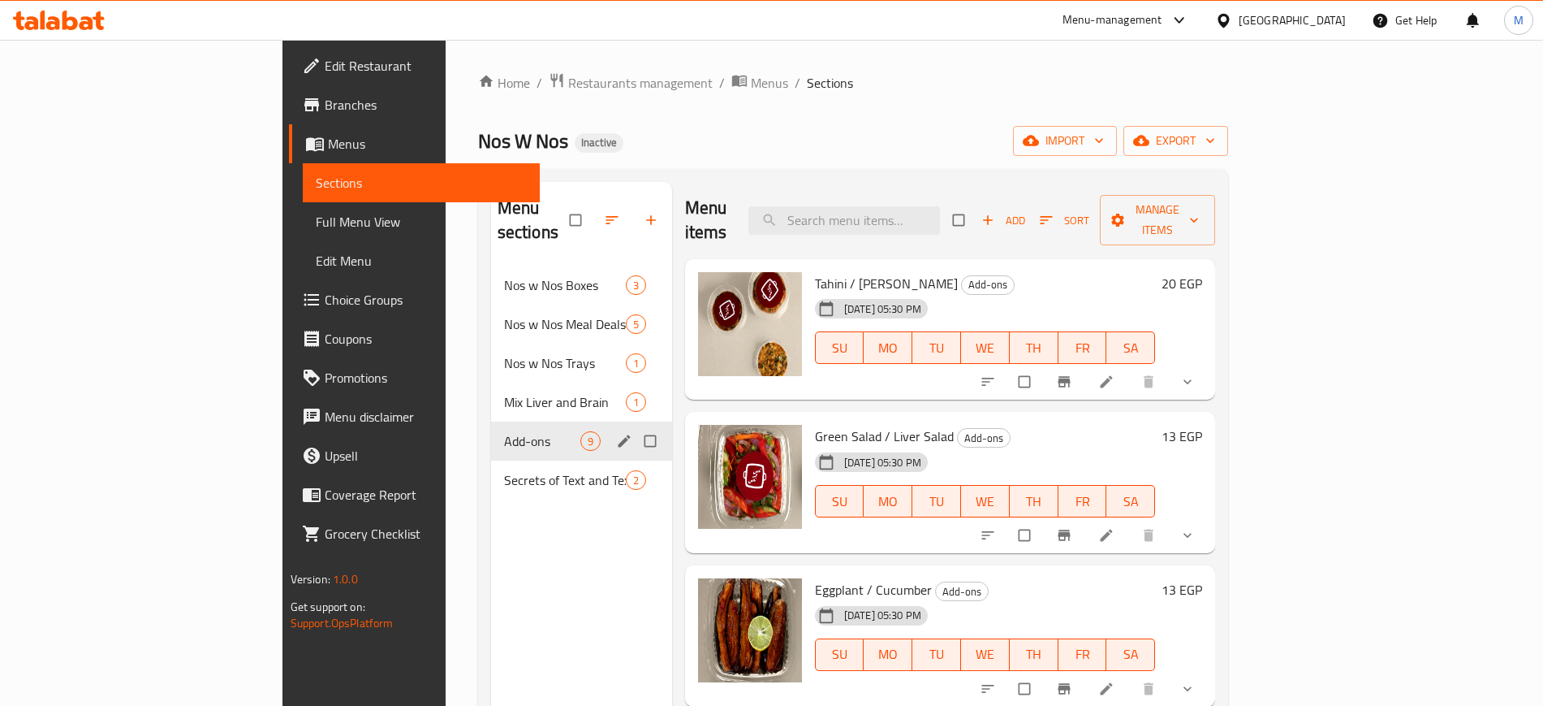
scroll to position [1, 0]
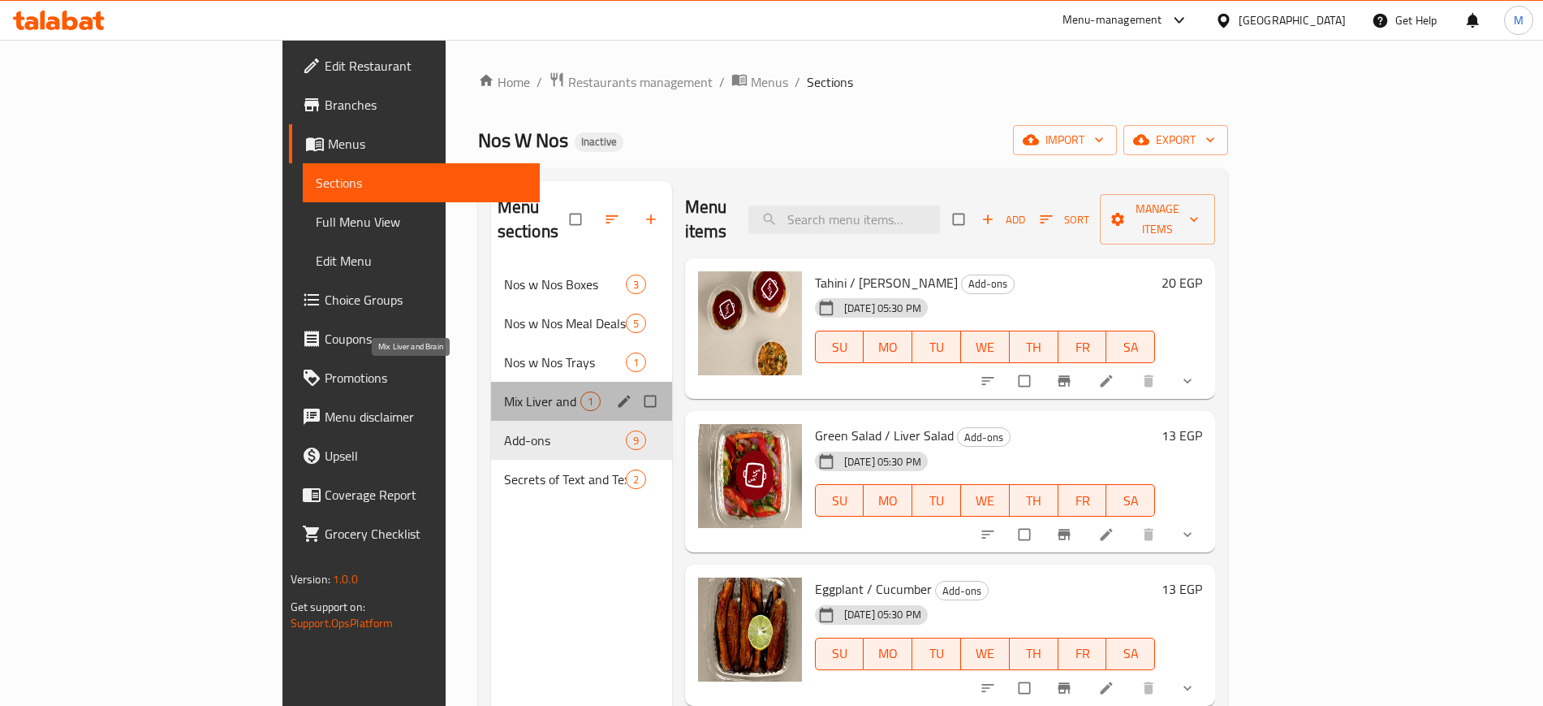
click at [504, 391] on span "Mix Liver and Brain" at bounding box center [542, 400] width 76 height 19
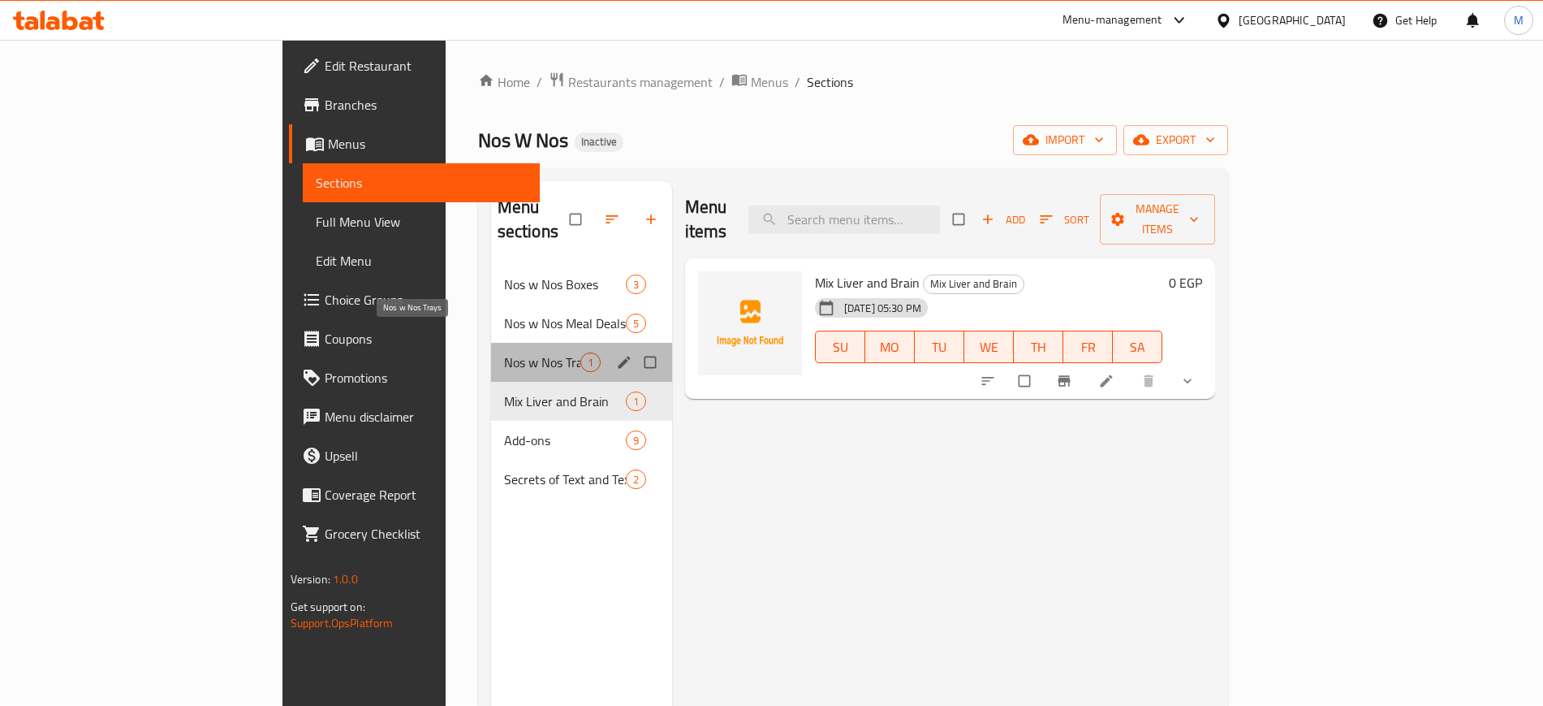
click at [504, 352] on span "Nos w Nos Trays" at bounding box center [542, 361] width 76 height 19
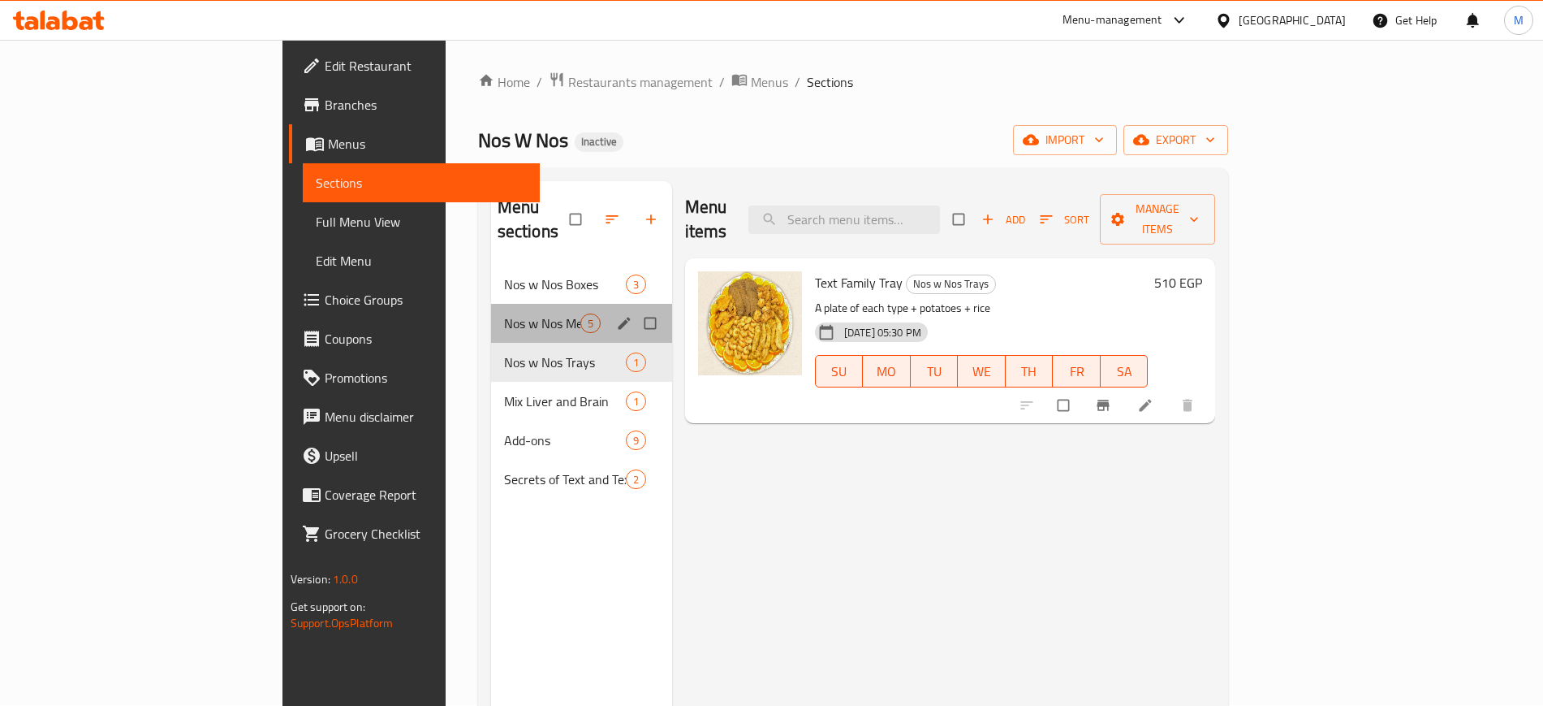
click at [491, 304] on div "Nos w Nos Meal Deals 5" at bounding box center [581, 323] width 181 height 39
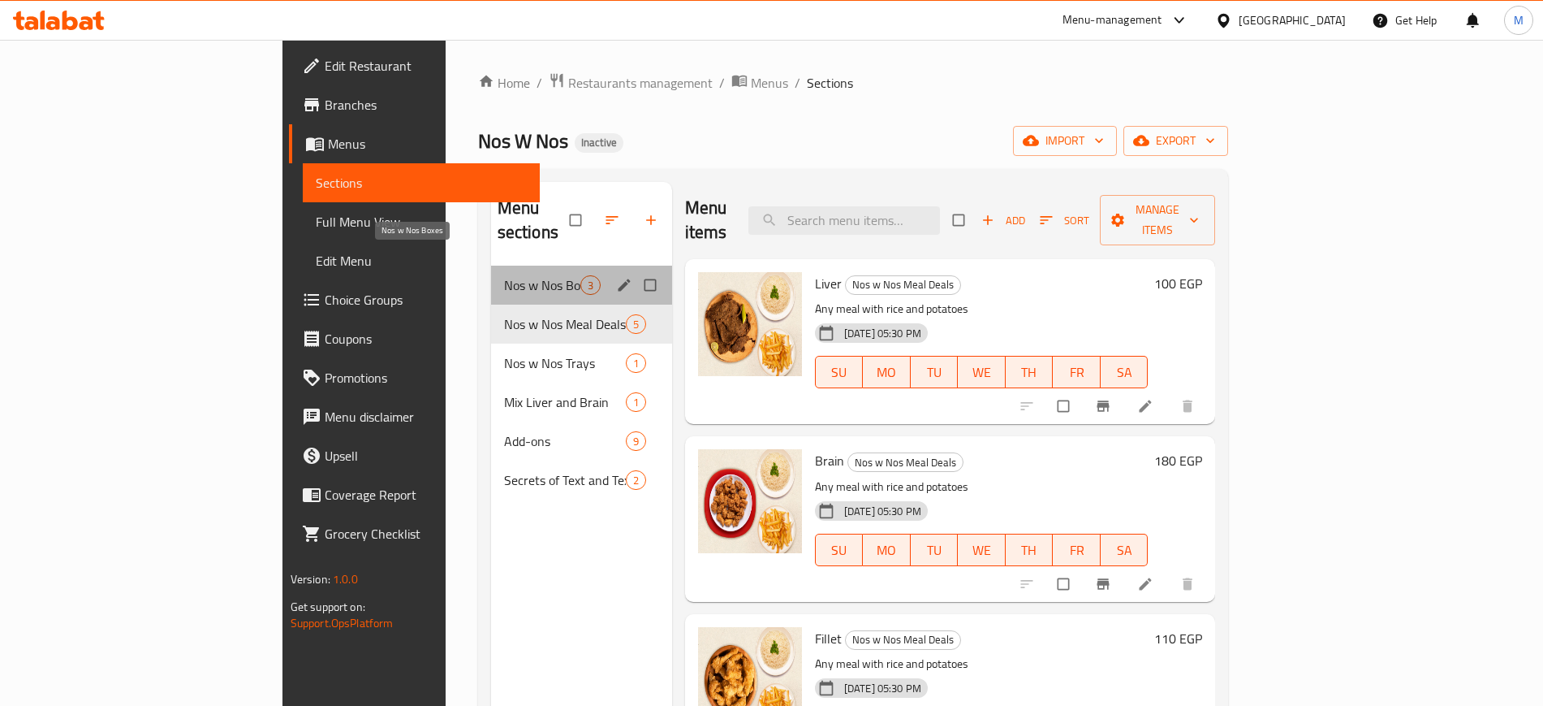
click at [504, 275] on span "Nos w Nos Boxes" at bounding box center [542, 284] width 76 height 19
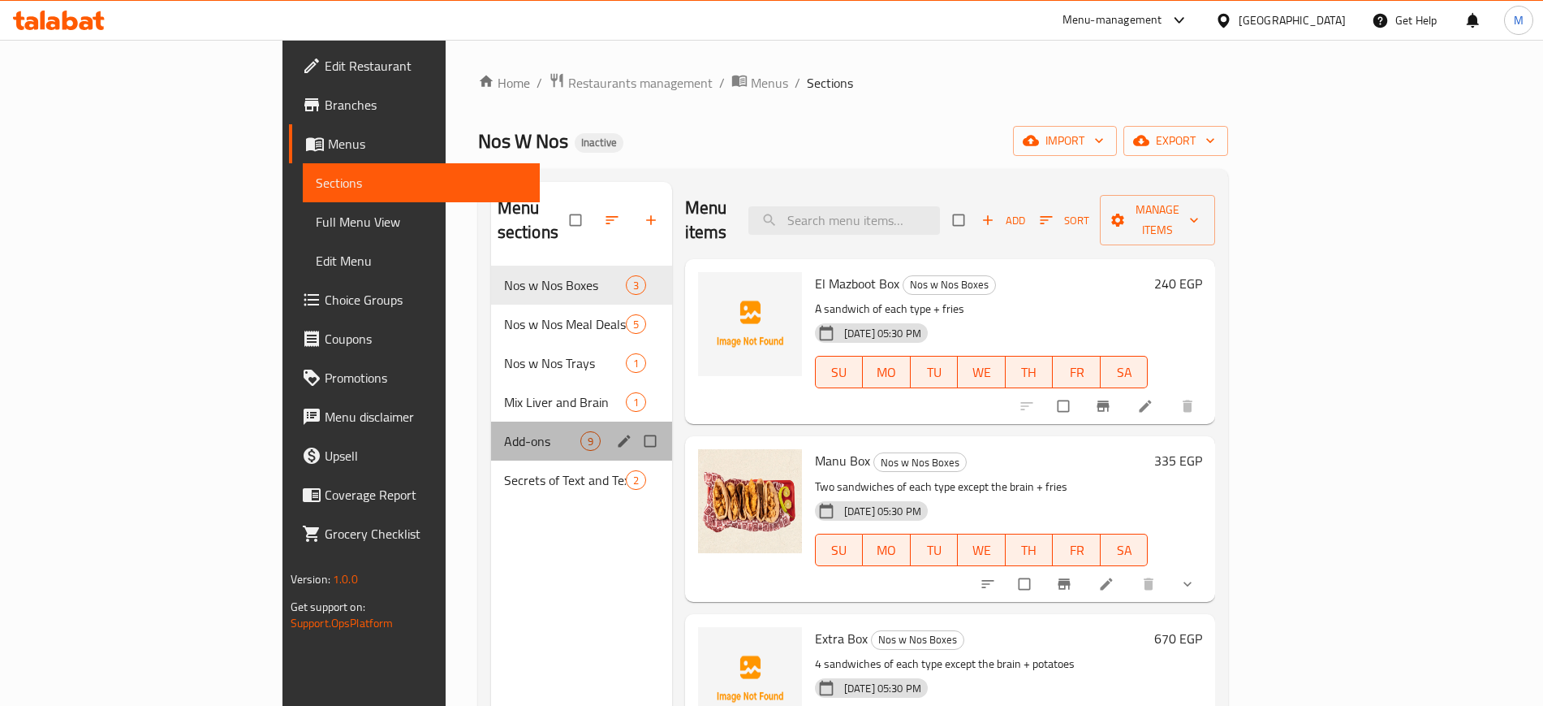
click at [491, 426] on div "Add-ons 9" at bounding box center [581, 440] width 181 height 39
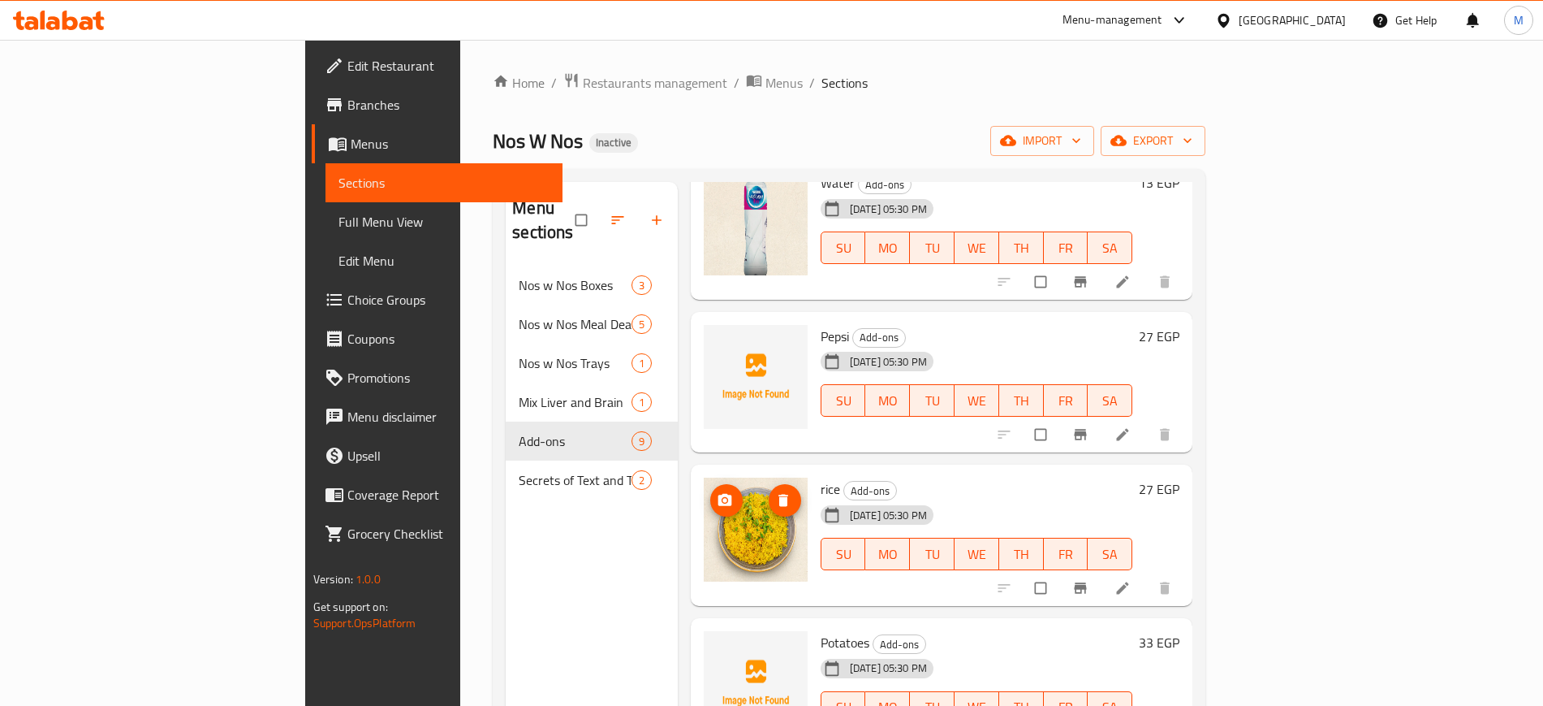
scroll to position [227, 0]
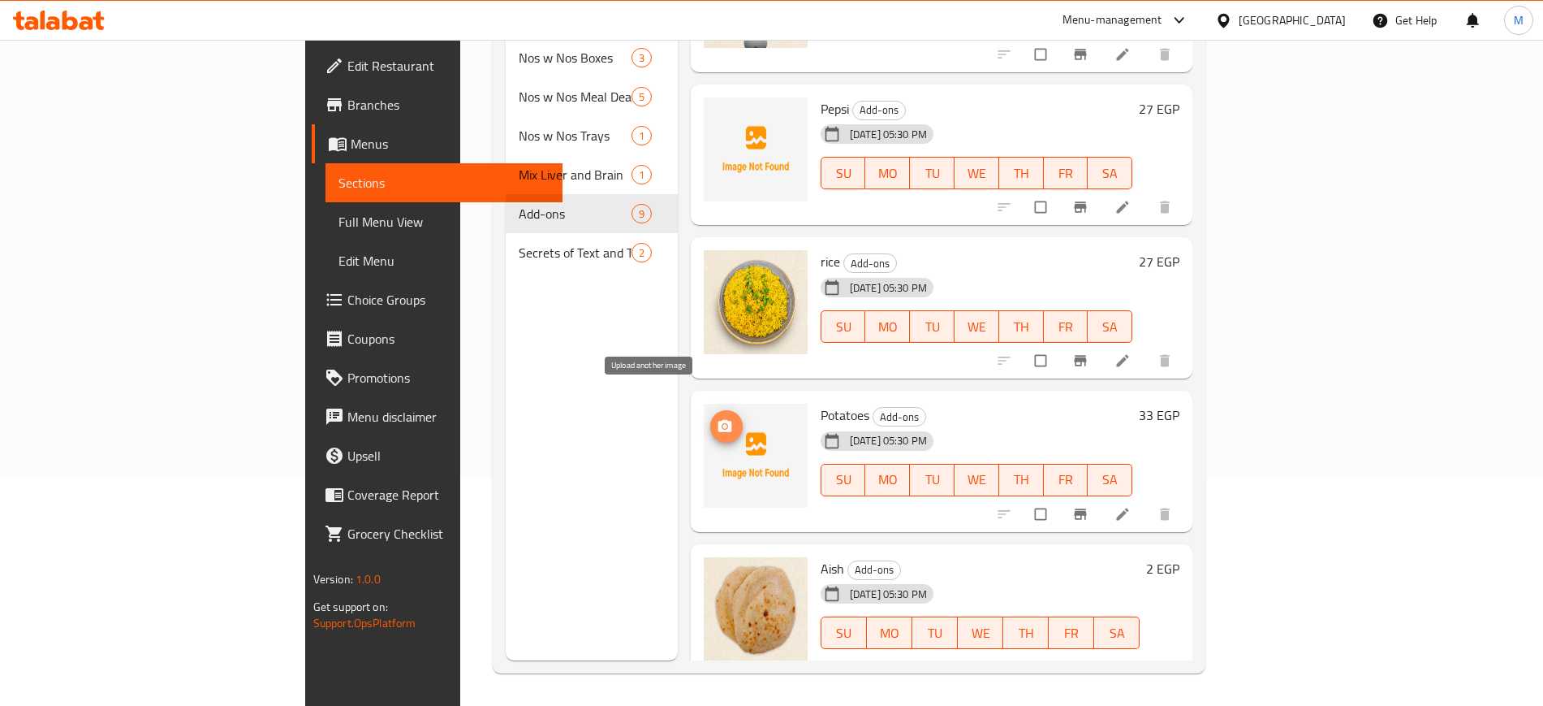
click at [710, 412] on button "upload picture" at bounding box center [726, 426] width 32 height 32
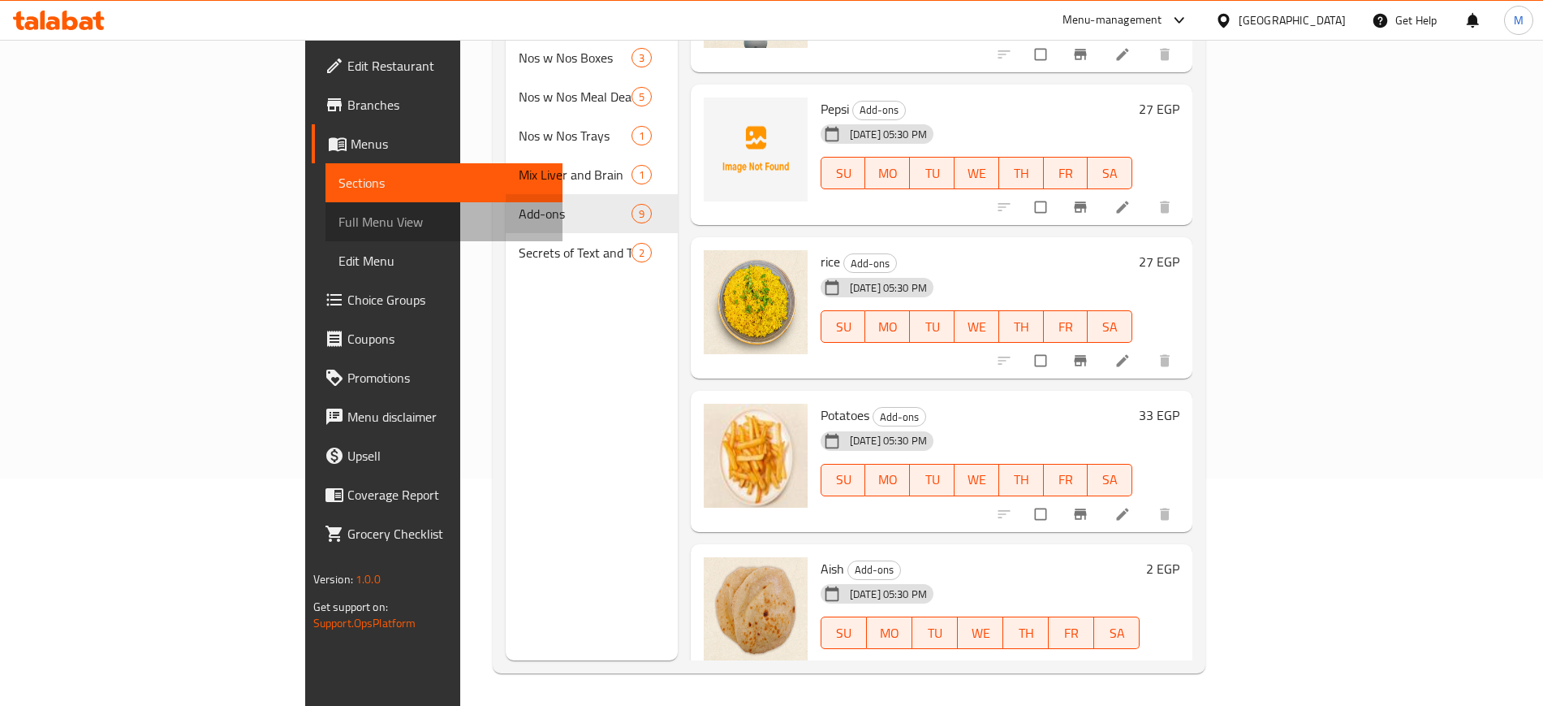
click at [339, 223] on span "Full Menu View" at bounding box center [444, 221] width 211 height 19
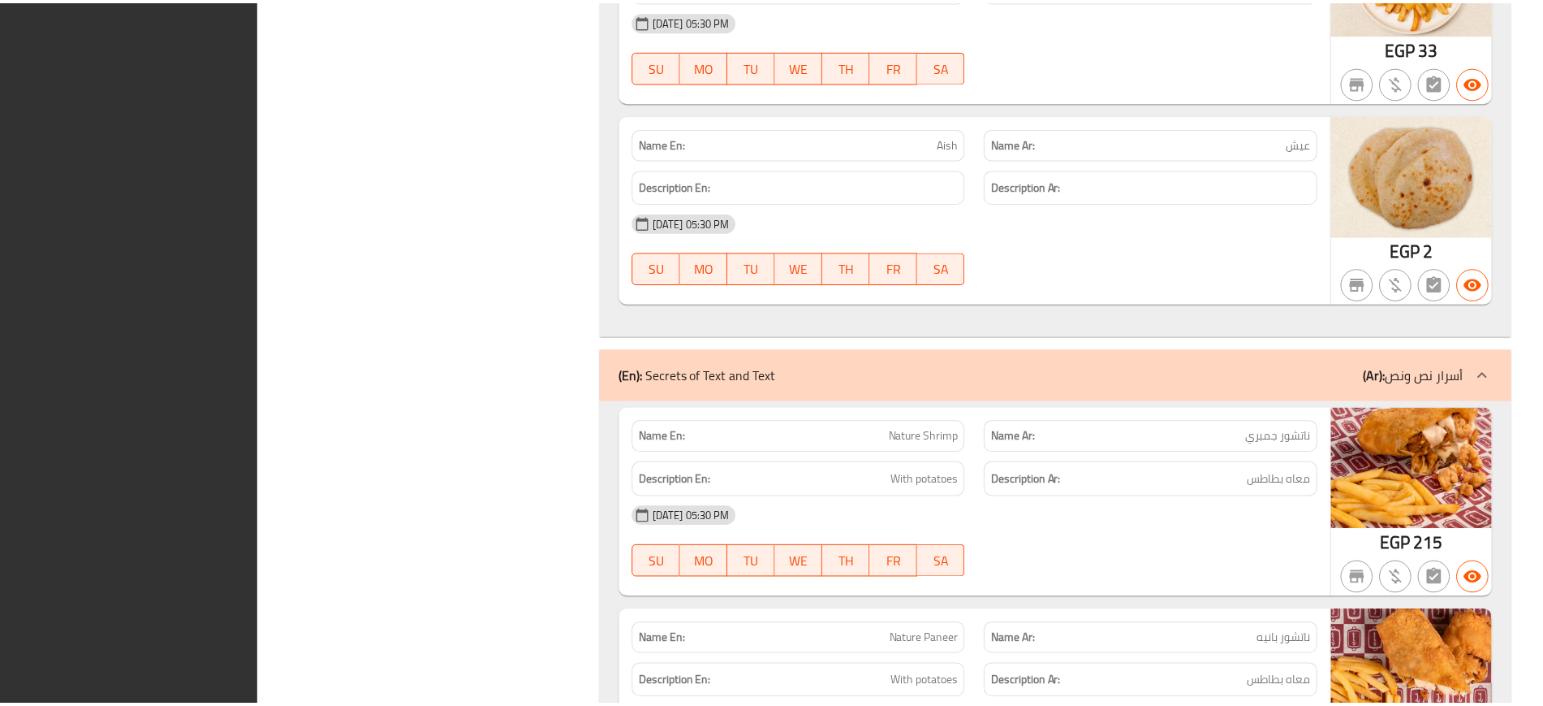
scroll to position [5041, 0]
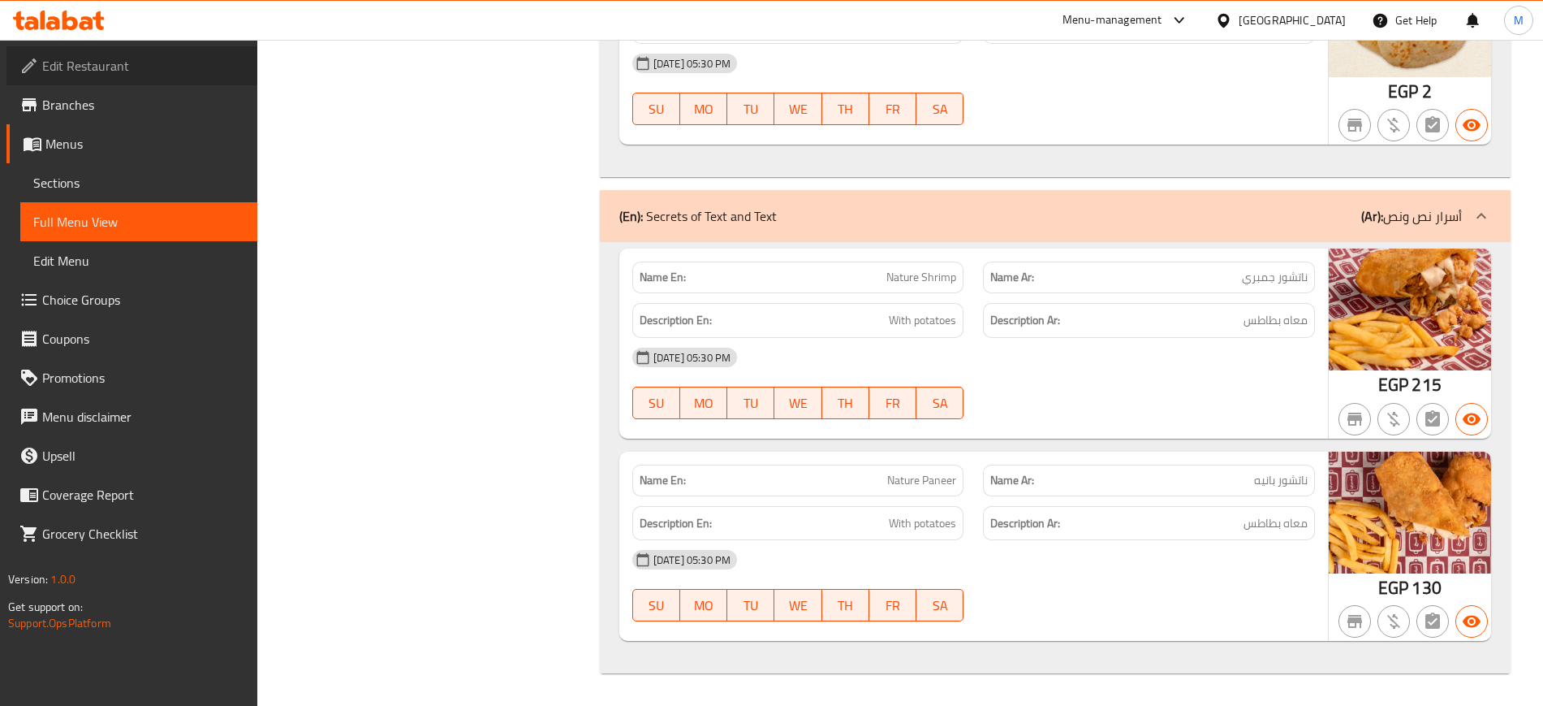
click at [30, 58] on icon at bounding box center [28, 65] width 19 height 19
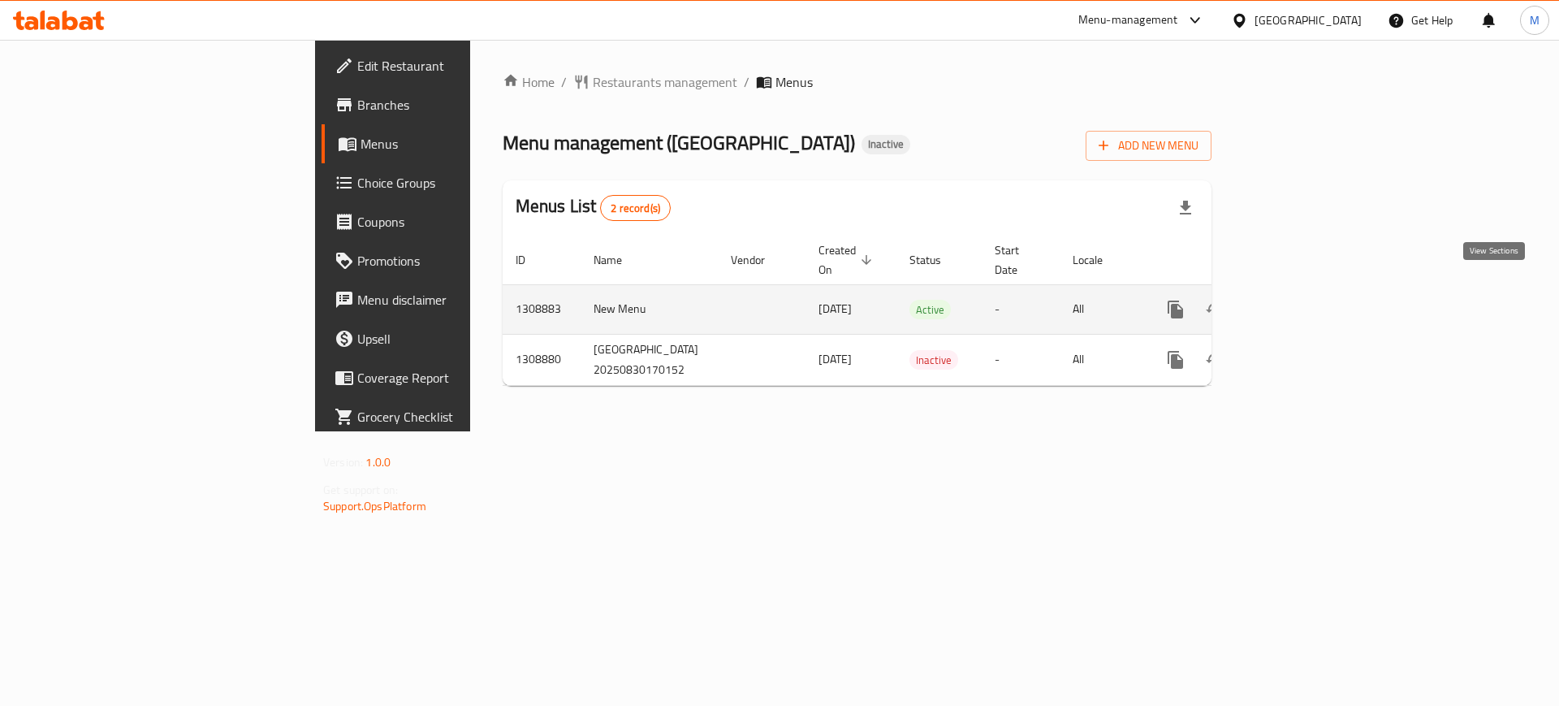
click at [1312, 295] on link "enhanced table" at bounding box center [1292, 309] width 39 height 39
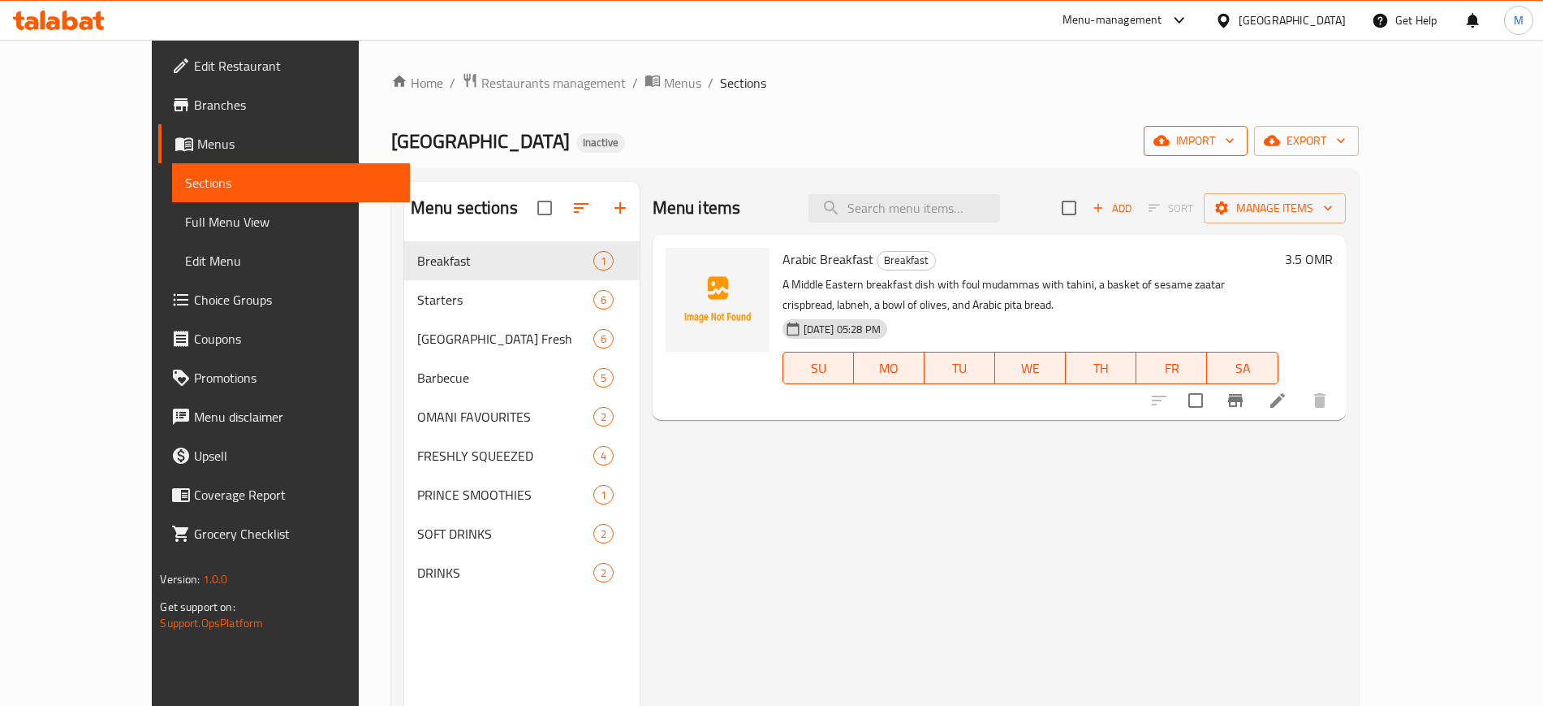
click at [1235, 141] on span "import" at bounding box center [1196, 141] width 78 height 20
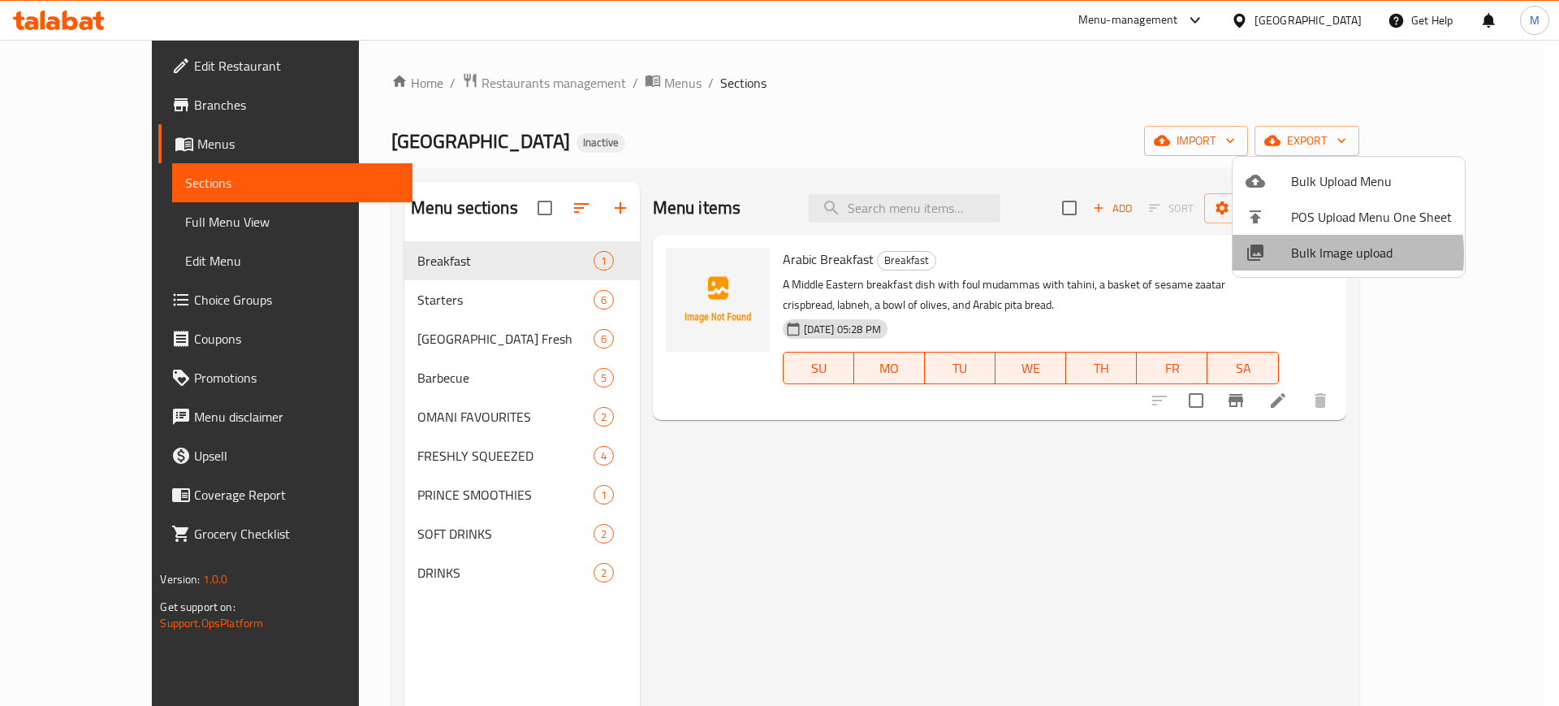
click at [1291, 254] on span "Bulk Image upload" at bounding box center [1371, 252] width 161 height 19
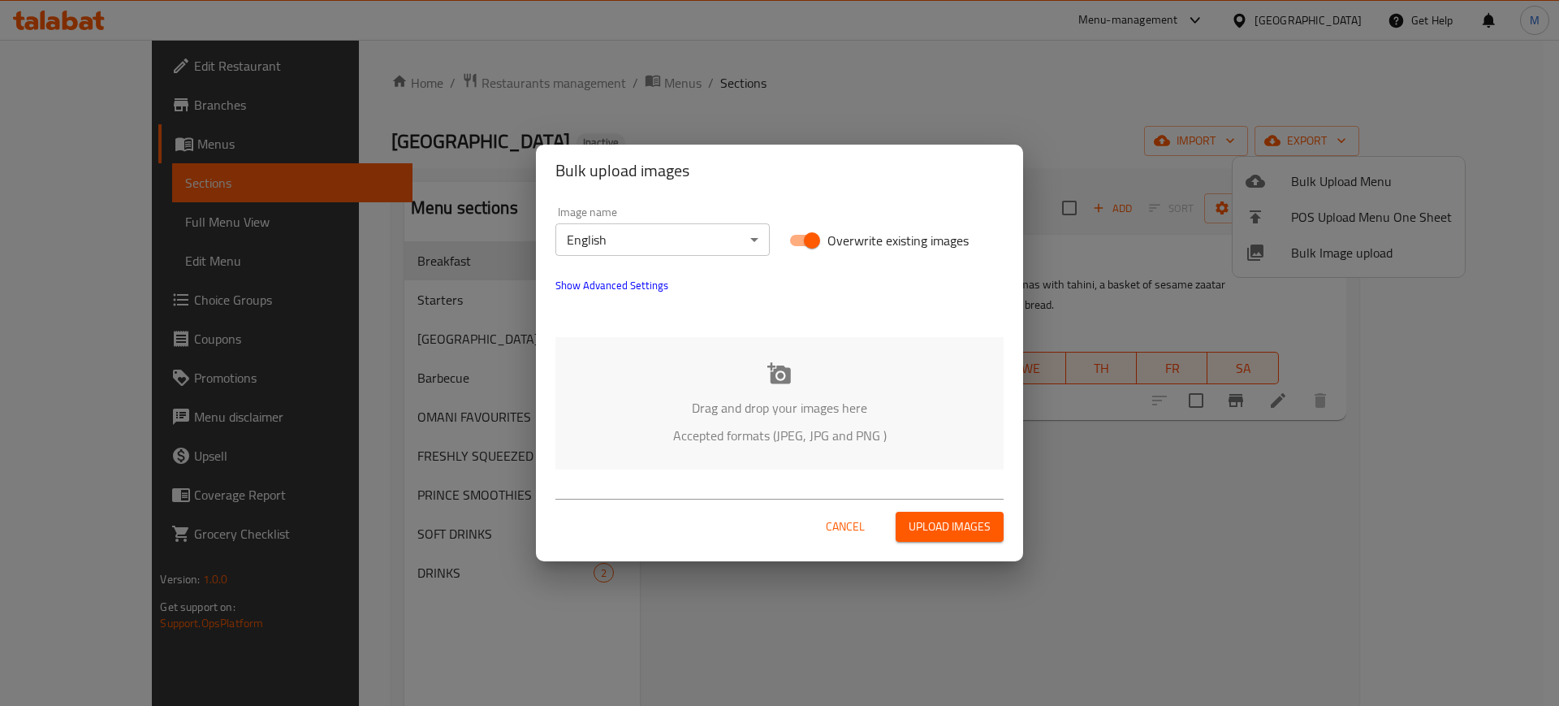
click at [773, 398] on p "Drag and drop your images here" at bounding box center [779, 407] width 399 height 19
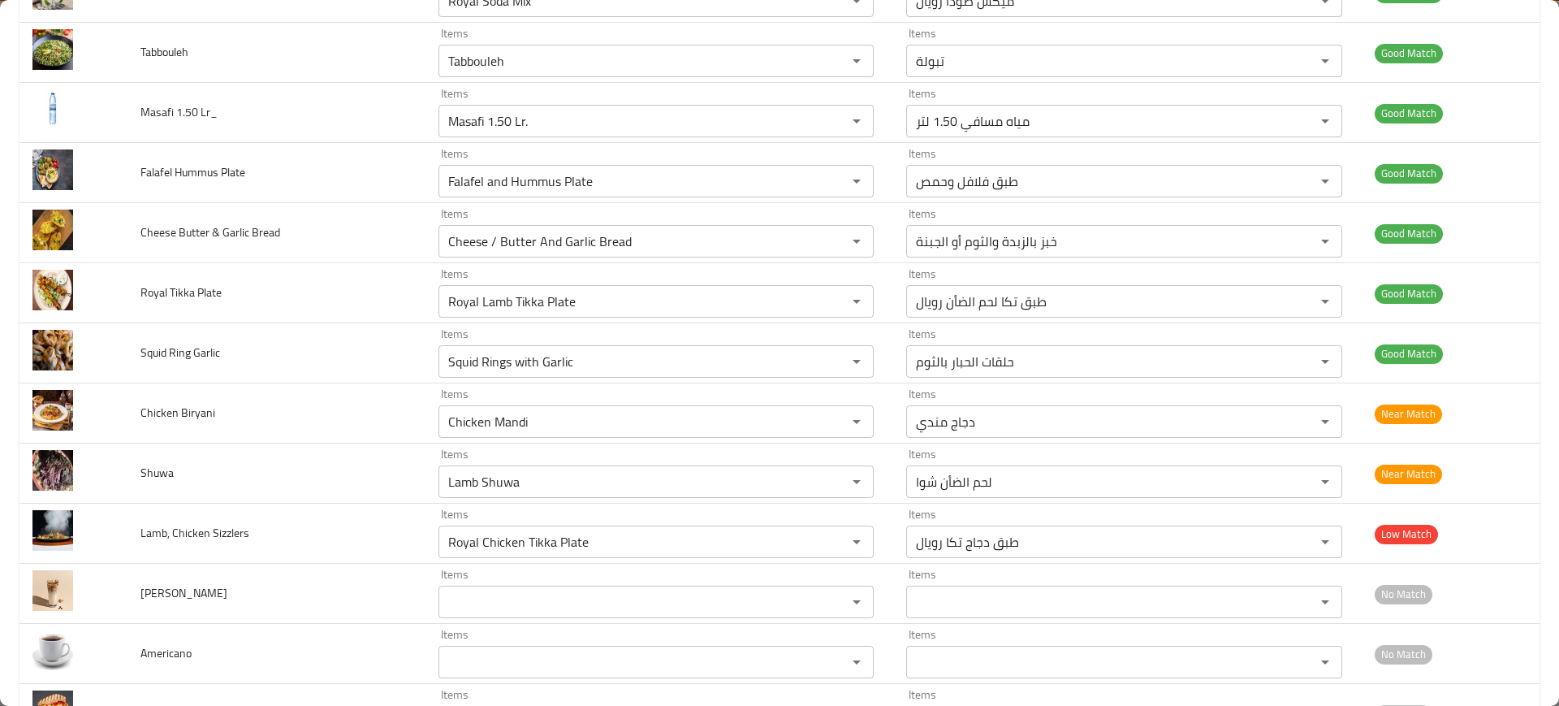
scroll to position [1366, 0]
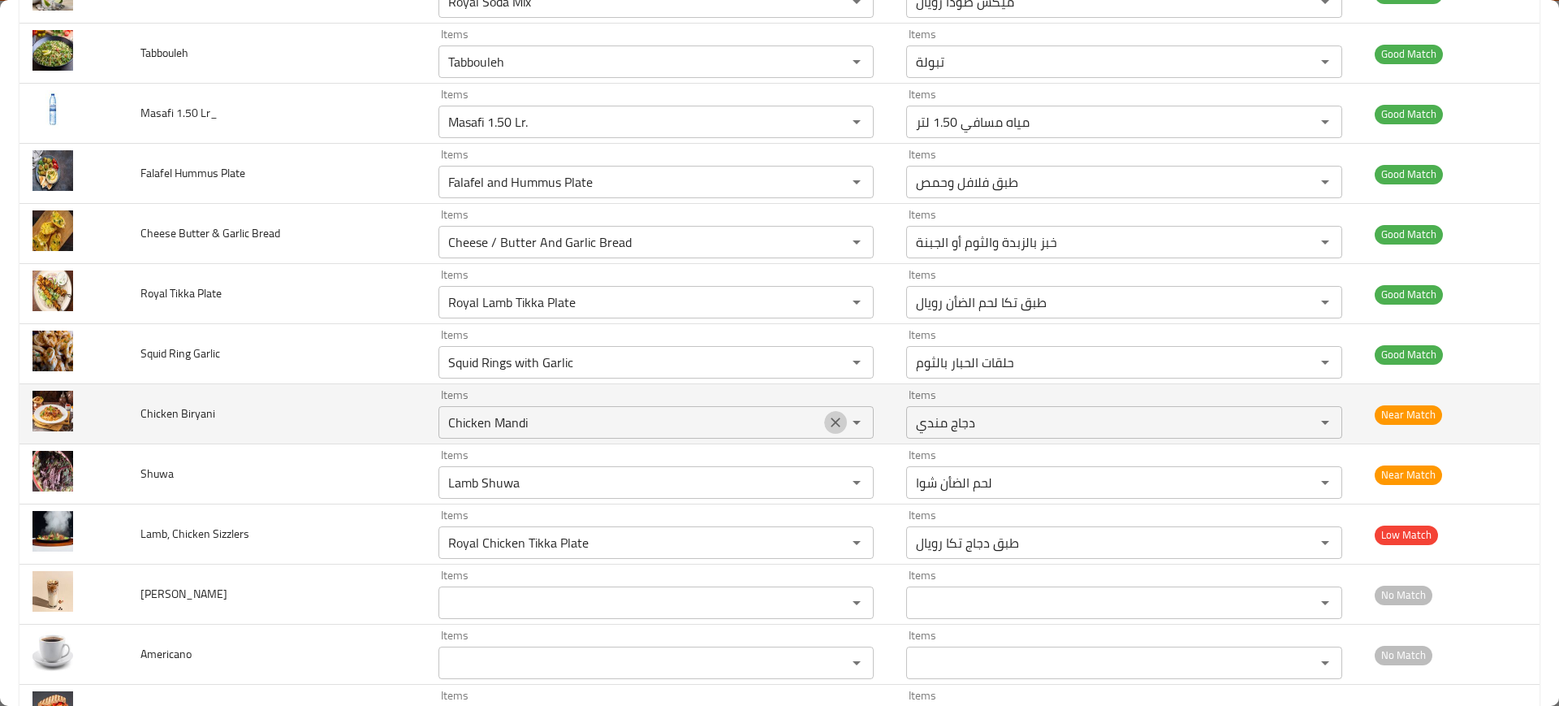
click at [827, 423] on icon "Clear" at bounding box center [835, 422] width 16 height 16
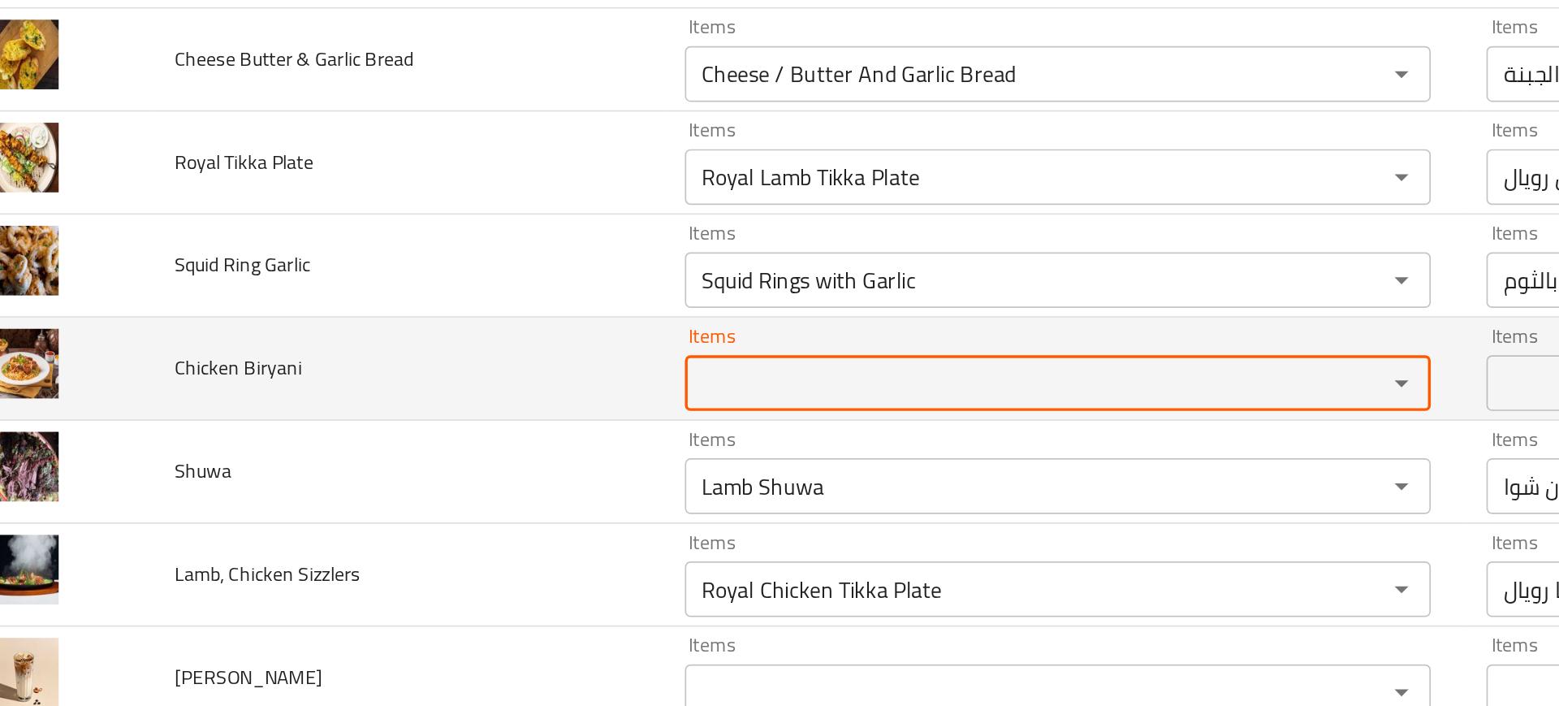
scroll to position [1435, 0]
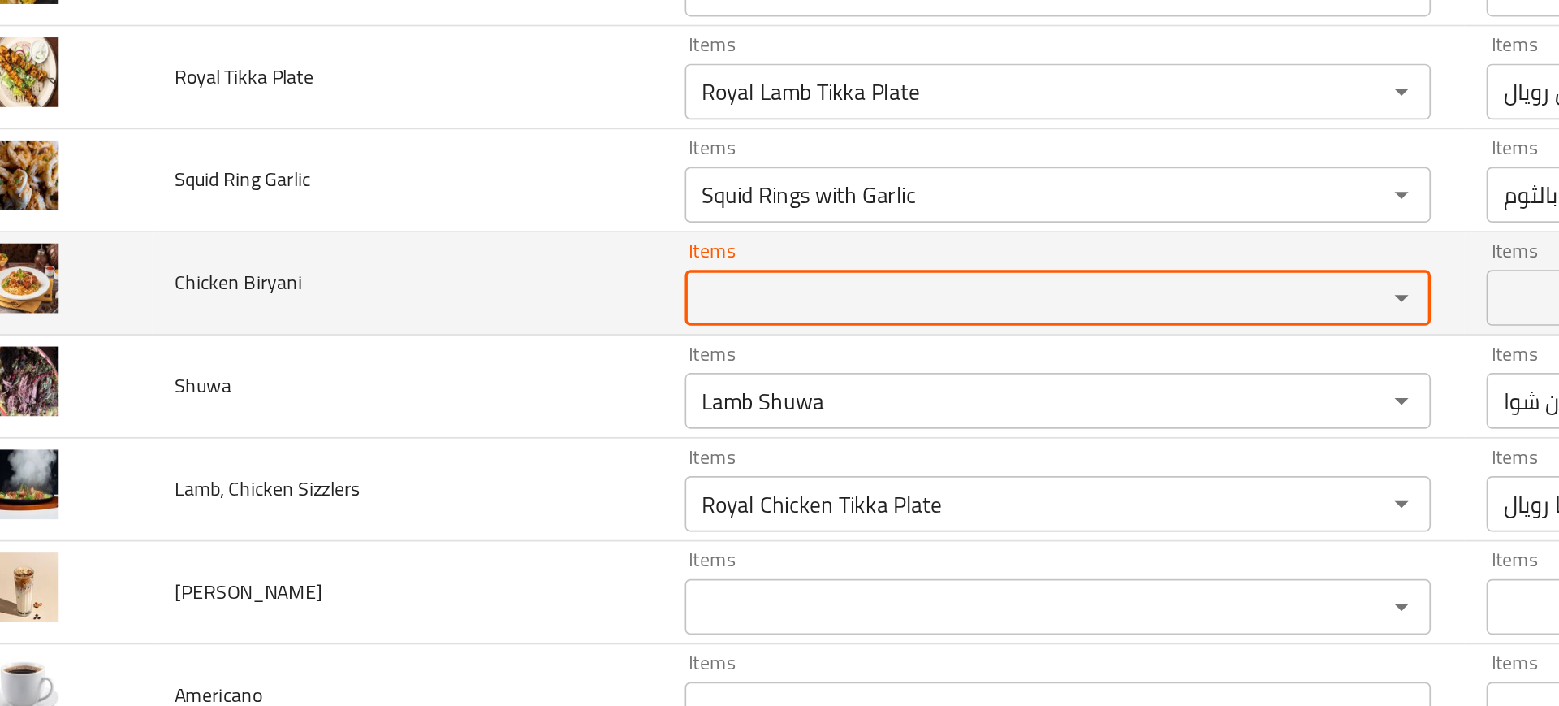
click at [183, 341] on span "Chicken Biryani" at bounding box center [177, 344] width 75 height 21
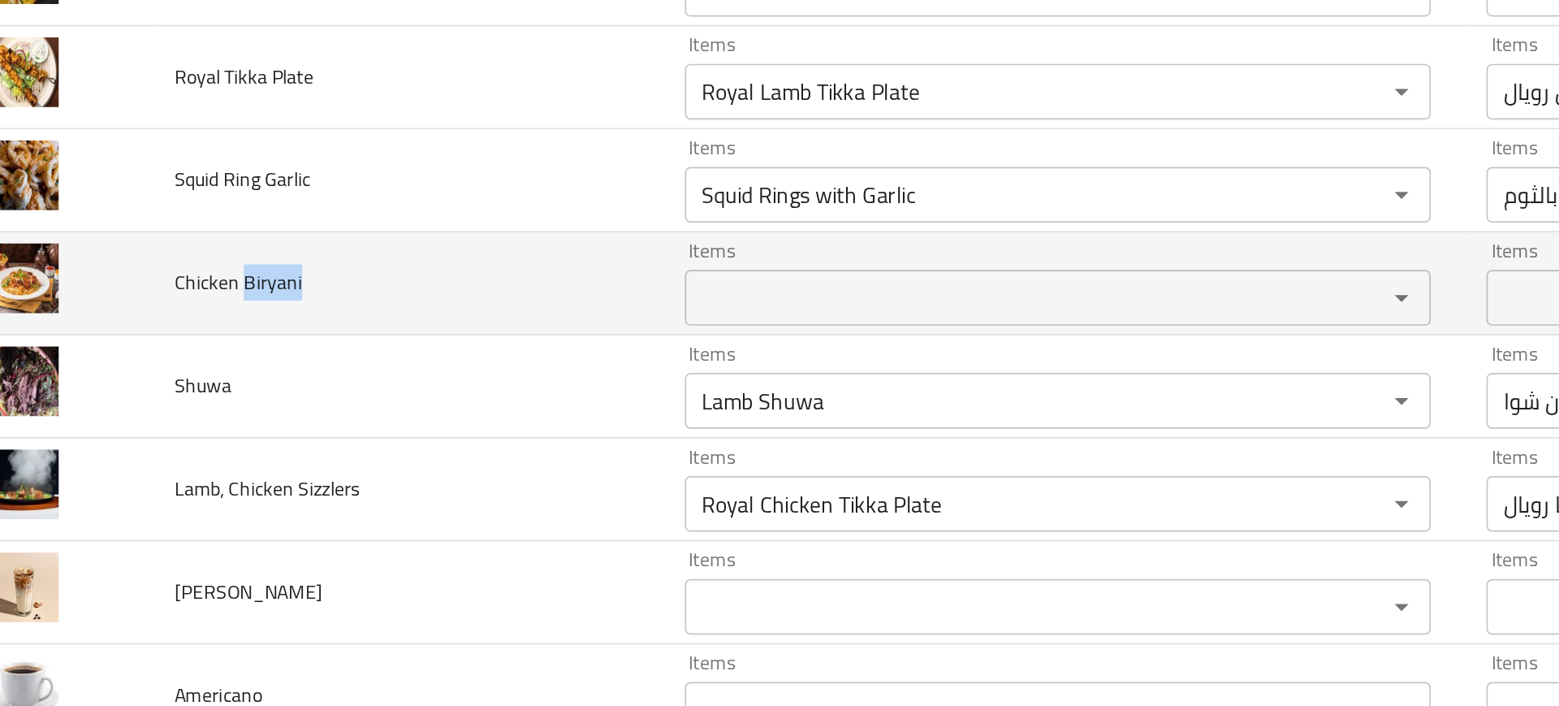
click at [183, 341] on span "Chicken Biryani" at bounding box center [177, 344] width 75 height 21
copy span "Biryani"
click at [491, 355] on Biryani "Items" at bounding box center [632, 353] width 378 height 23
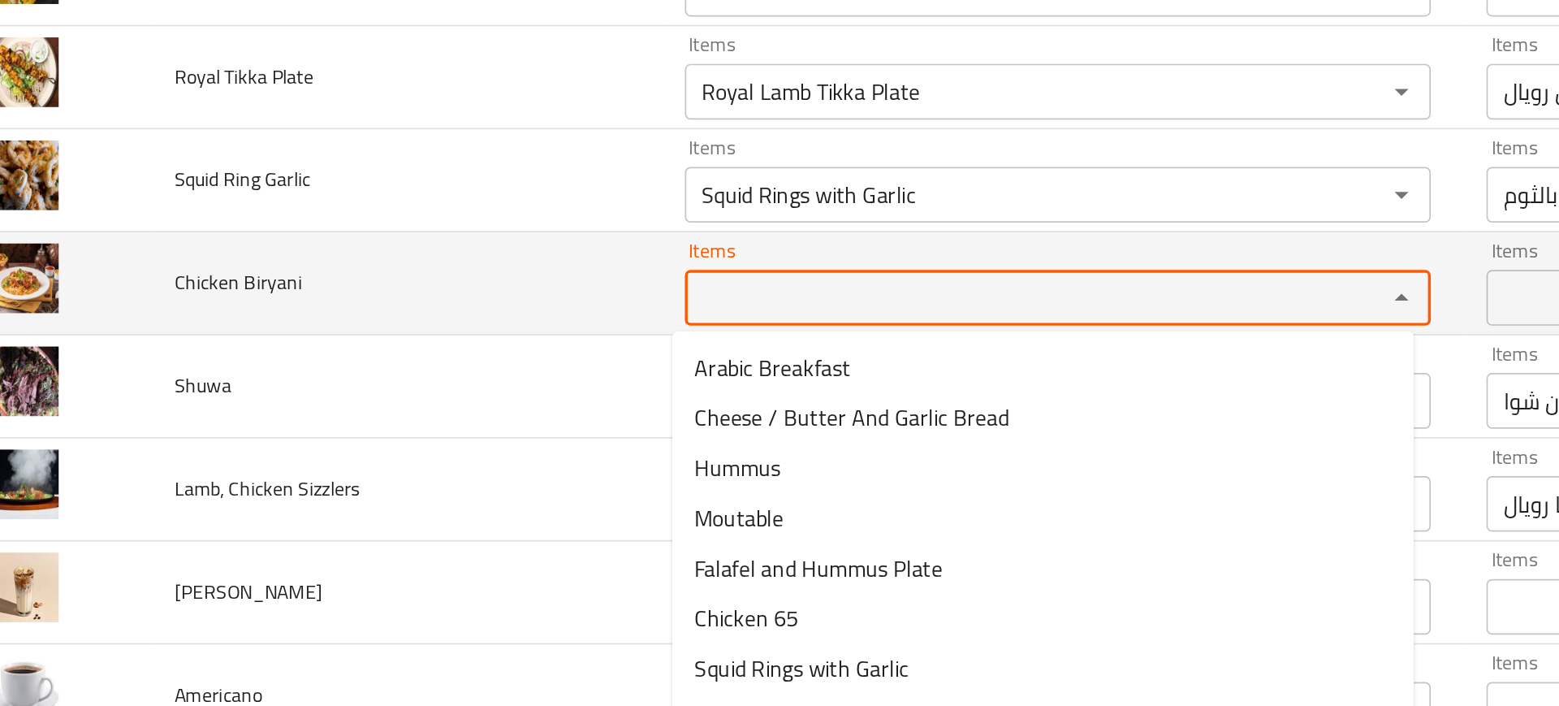
paste Biryani "Biryani"
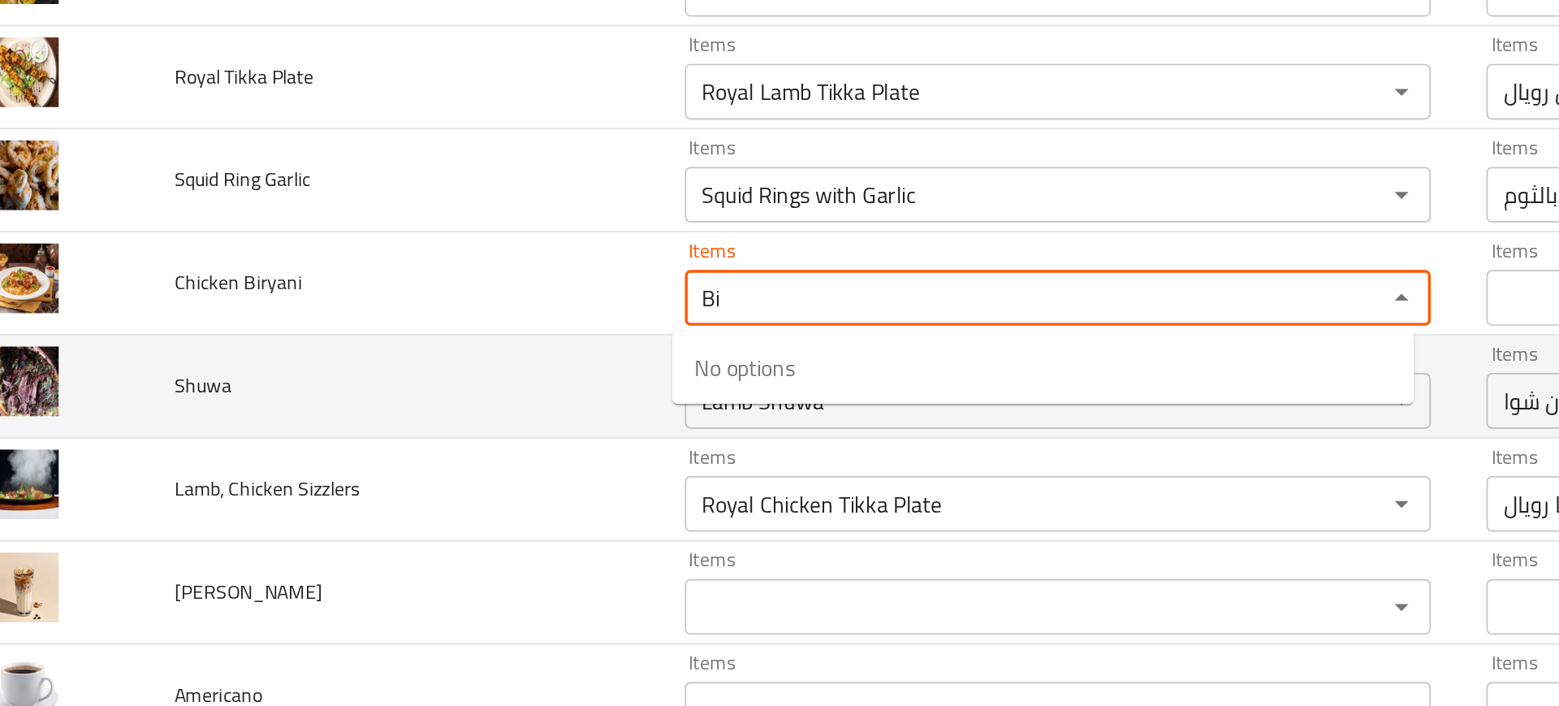
type Biryani "B"
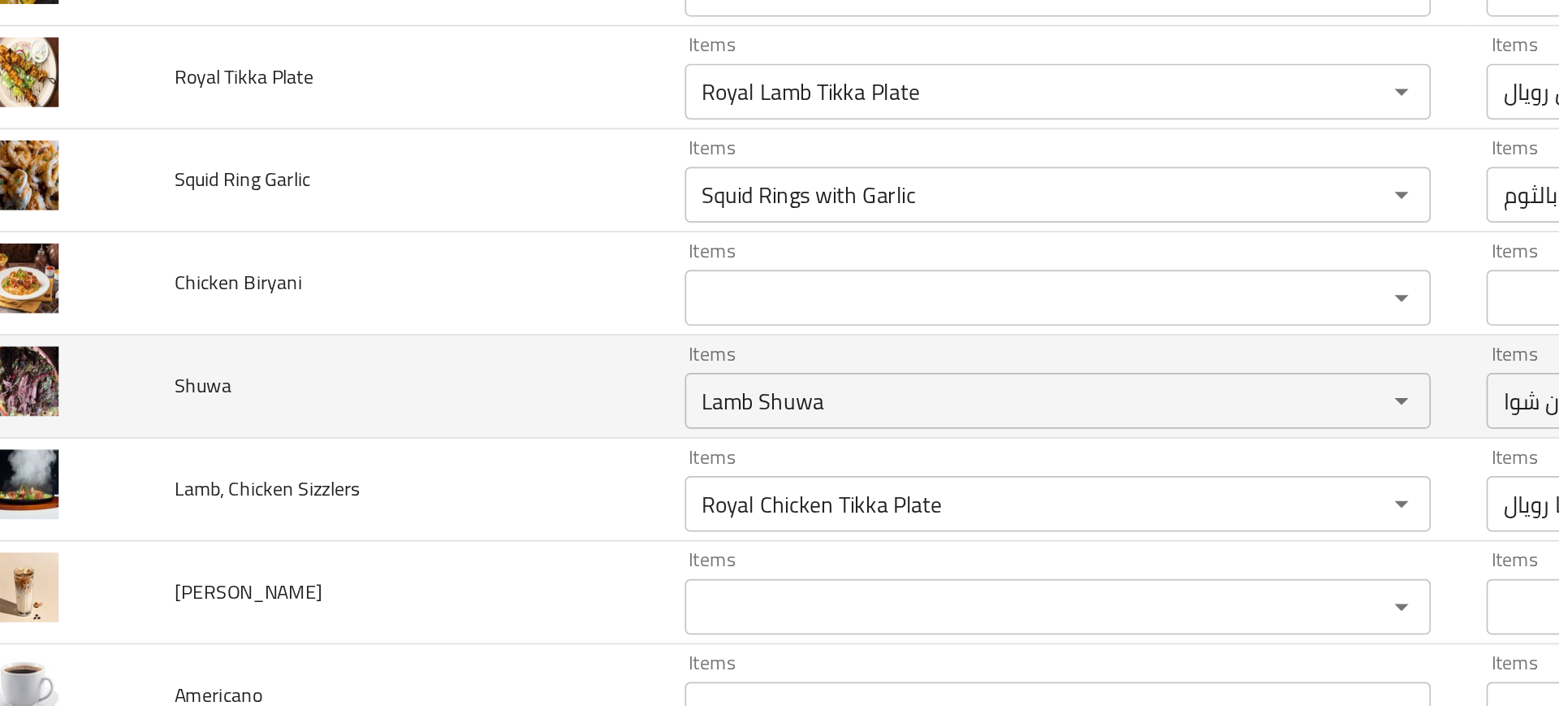
click at [343, 399] on td "Shuwa" at bounding box center [276, 405] width 298 height 60
click at [153, 404] on span "Shuwa" at bounding box center [156, 404] width 33 height 21
copy span "Shuwa"
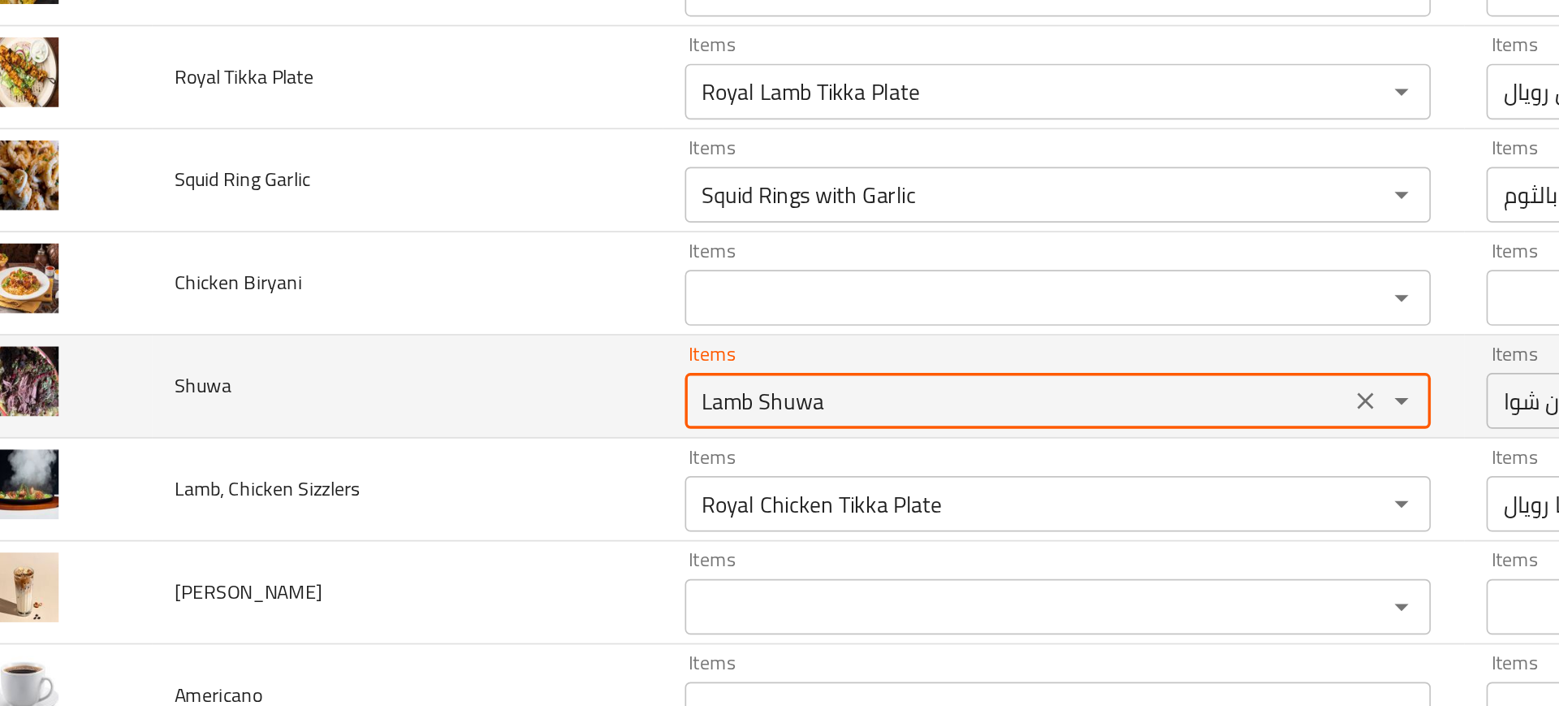
click at [464, 404] on input "Lamb Shuwa" at bounding box center [632, 413] width 378 height 23
paste input "enhanced table"
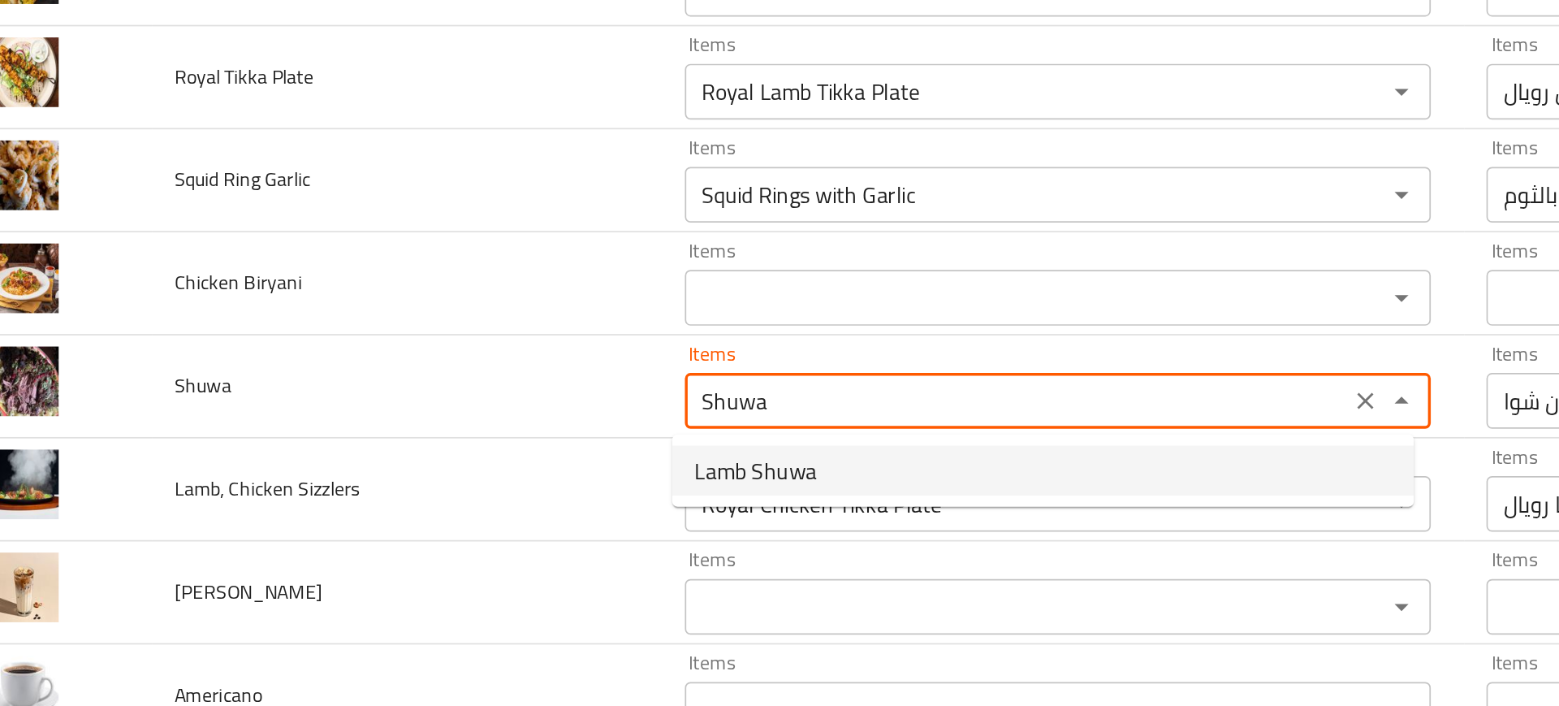
click at [463, 455] on span "Lamb Shuwa" at bounding box center [479, 453] width 71 height 19
type input "Lamb Shuwa"
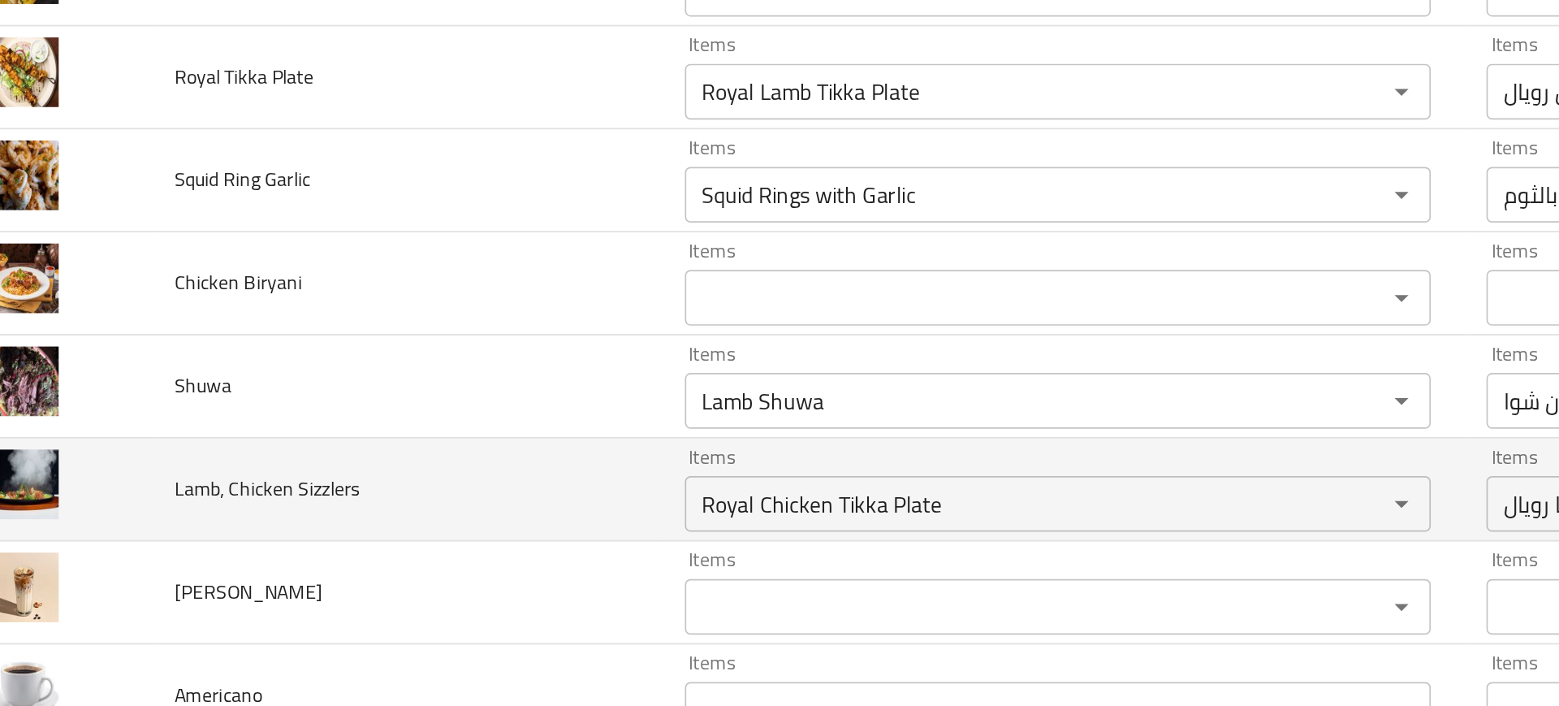
click at [227, 460] on span "Lamb, Chicken Sizzlers" at bounding box center [194, 464] width 109 height 21
copy span "Sizzlers"
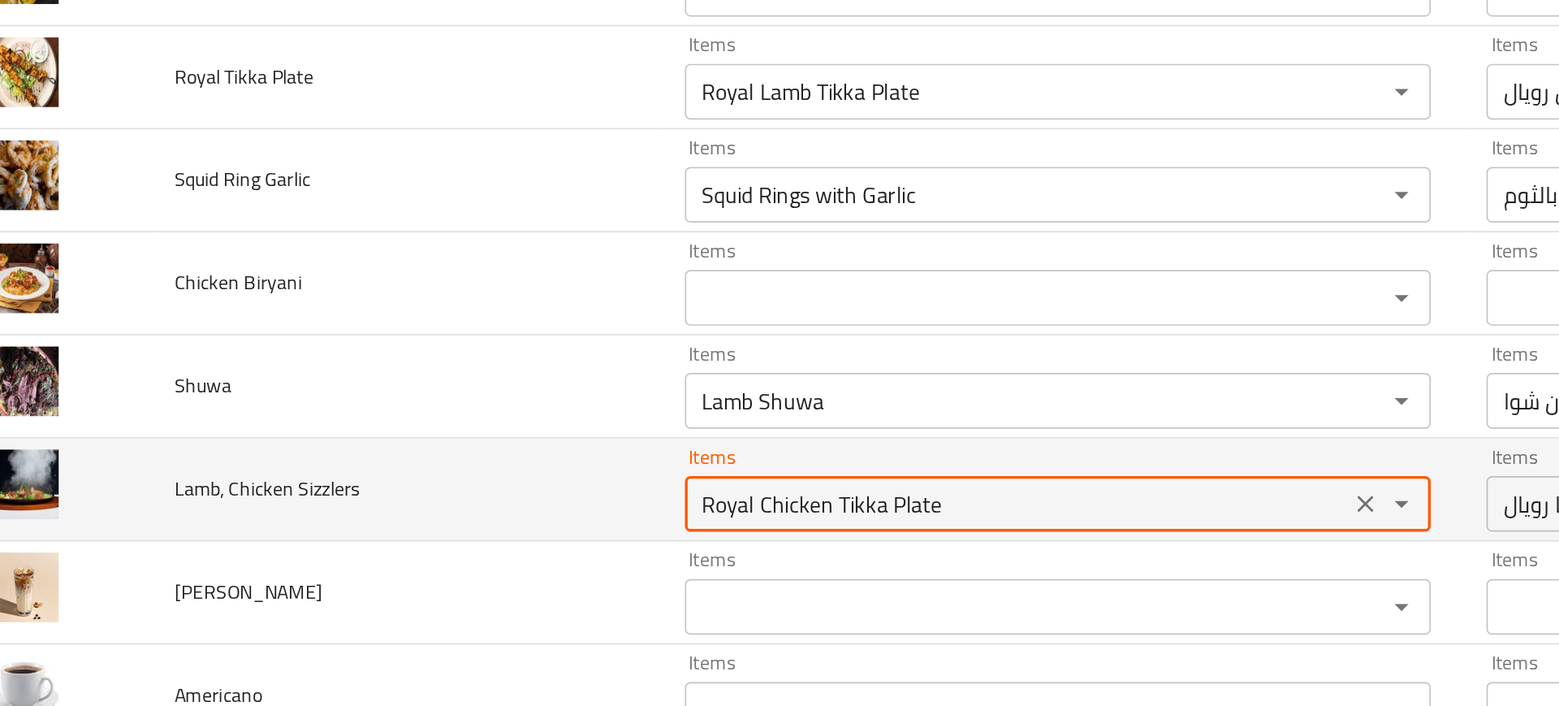
click at [494, 477] on Sizzlers "Royal Chicken Tikka Plate" at bounding box center [632, 473] width 378 height 23
paste Sizzlers "Sizzlers"
type Sizzlers "Sizz"
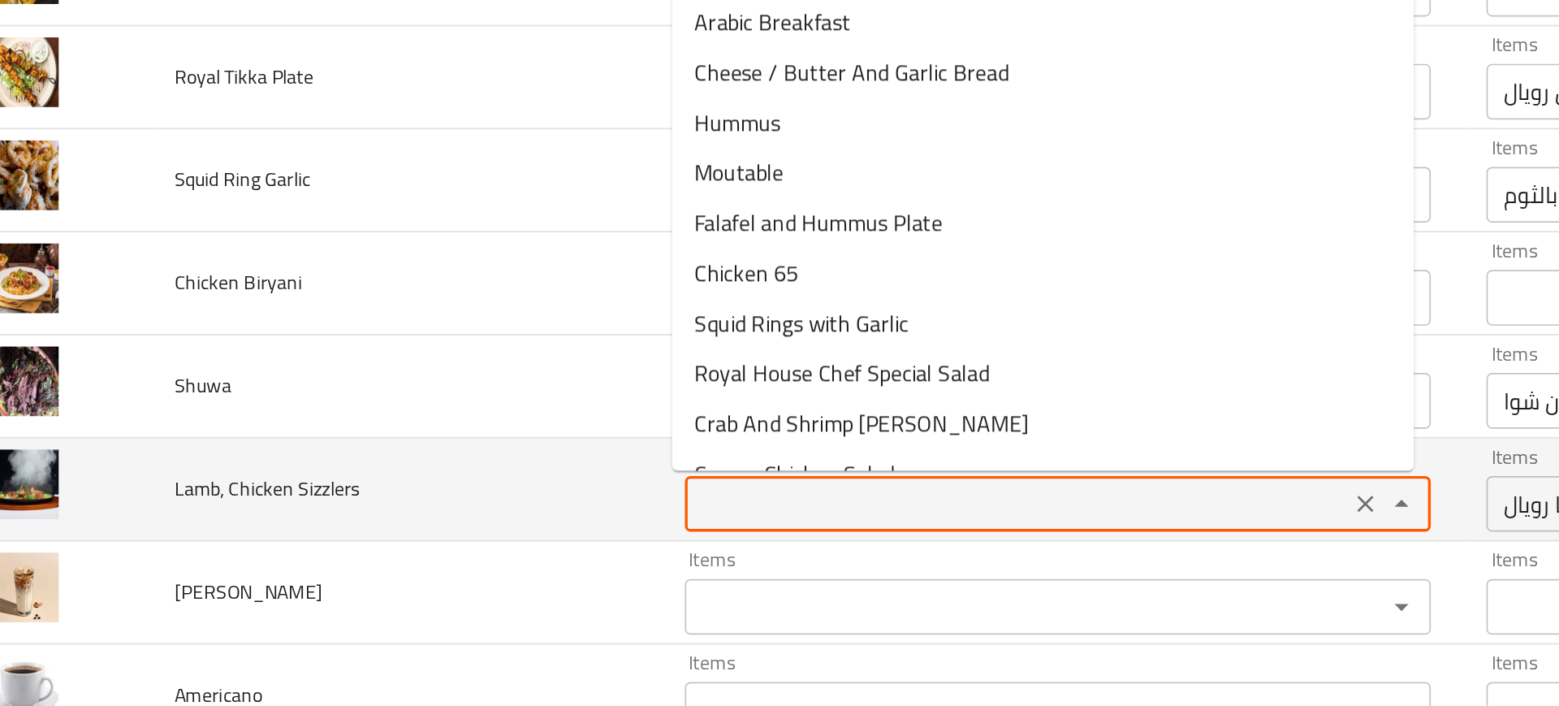
type Sizzlers "Royal Chicken Tikka Plate"
click at [309, 453] on td "Lamb, Chicken Sizzlers" at bounding box center [276, 465] width 298 height 60
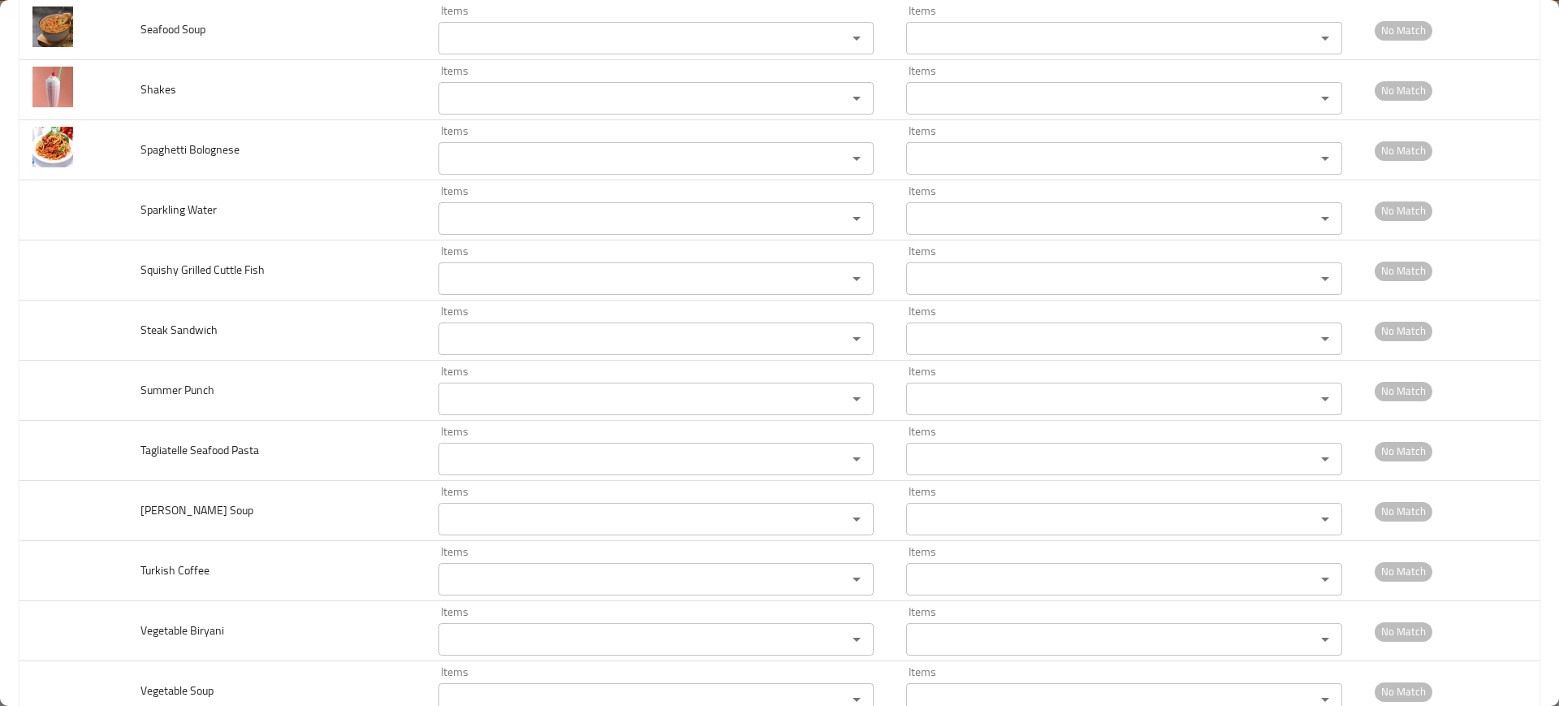
scroll to position [5583, 0]
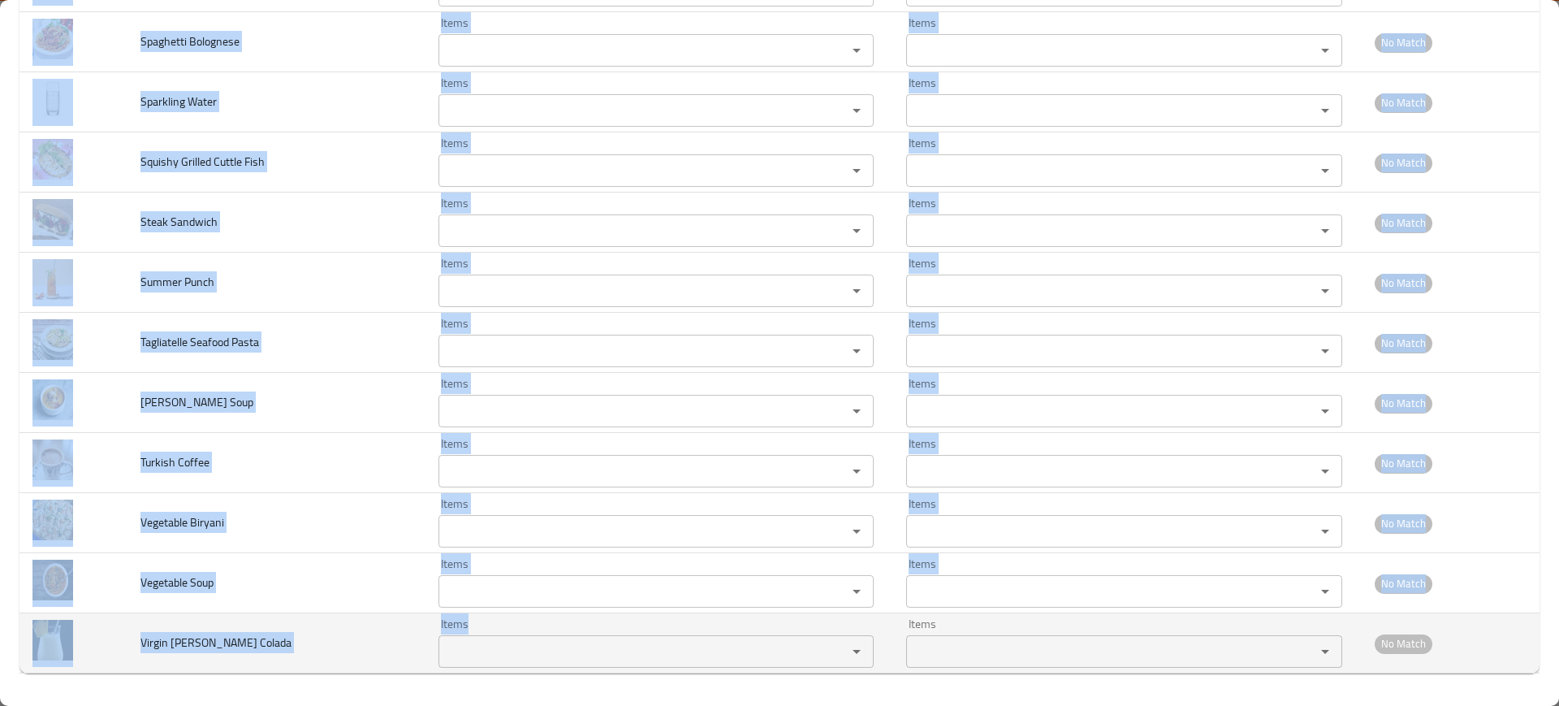
drag, startPoint x: 123, startPoint y: 280, endPoint x: 572, endPoint y: 653, distance: 584.1
copy tbody "Squid Ring Garlic Items Items Items Items Good Match Chicken Biryani Items Item…"
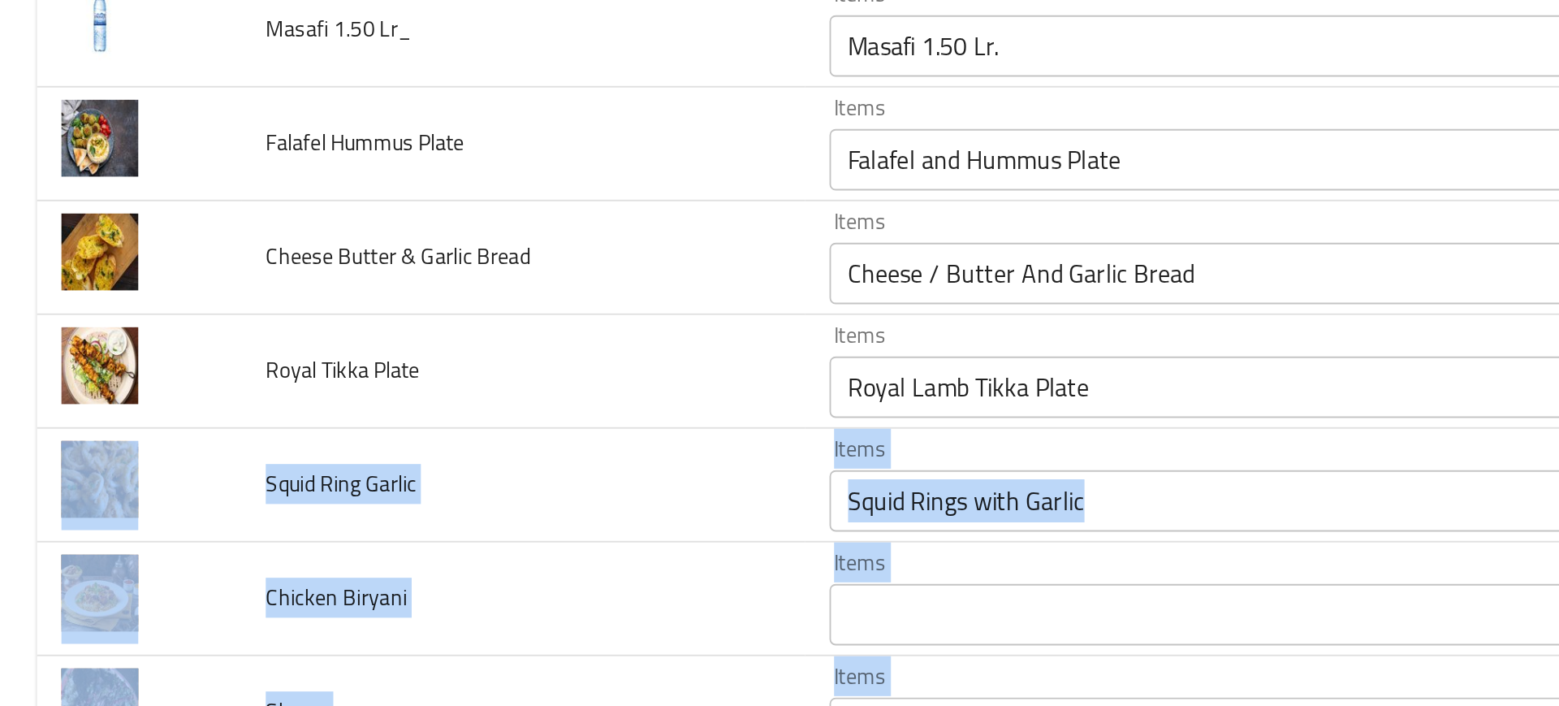
scroll to position [1324, 0]
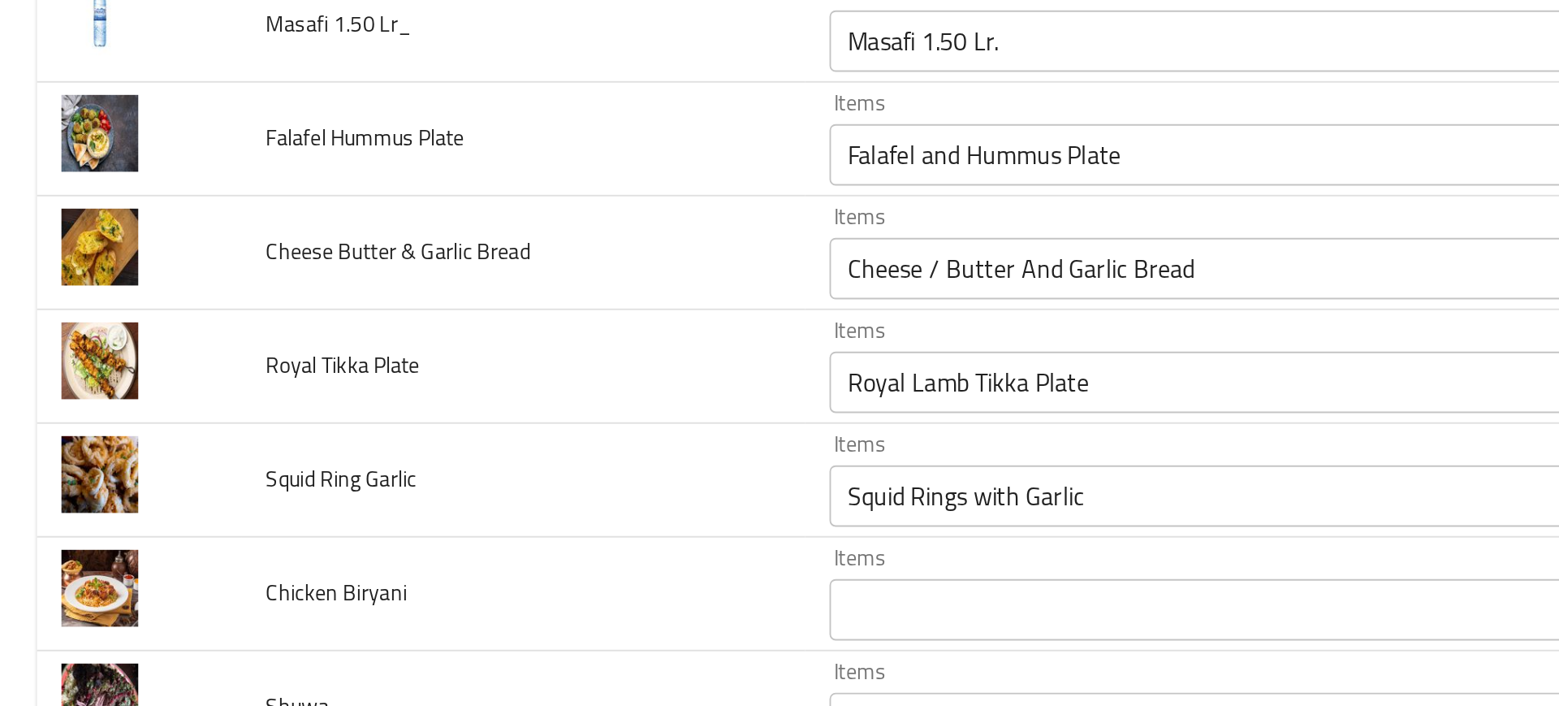
click at [66, 302] on td "enhanced table" at bounding box center [73, 276] width 108 height 60
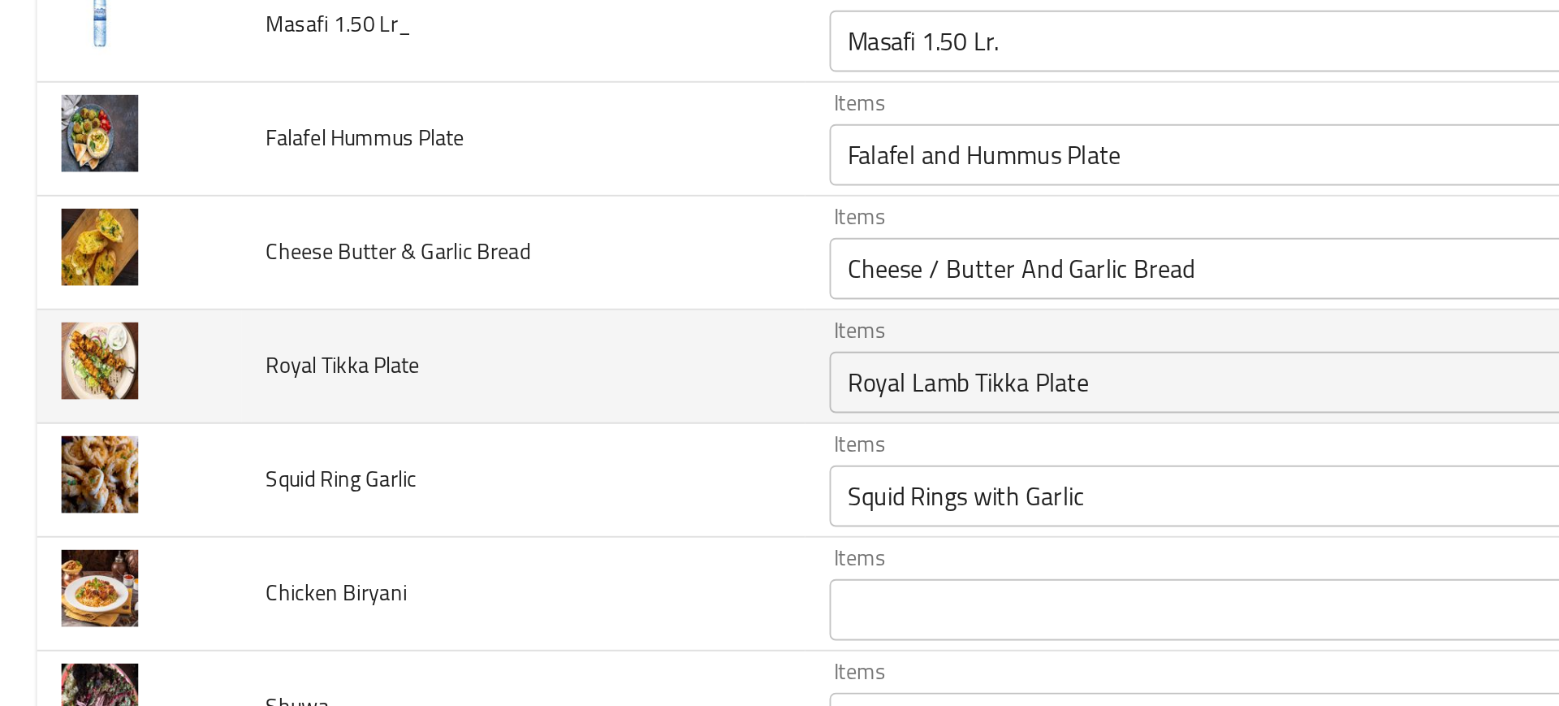
click at [140, 339] on span "Royal Tikka Plate" at bounding box center [180, 335] width 81 height 21
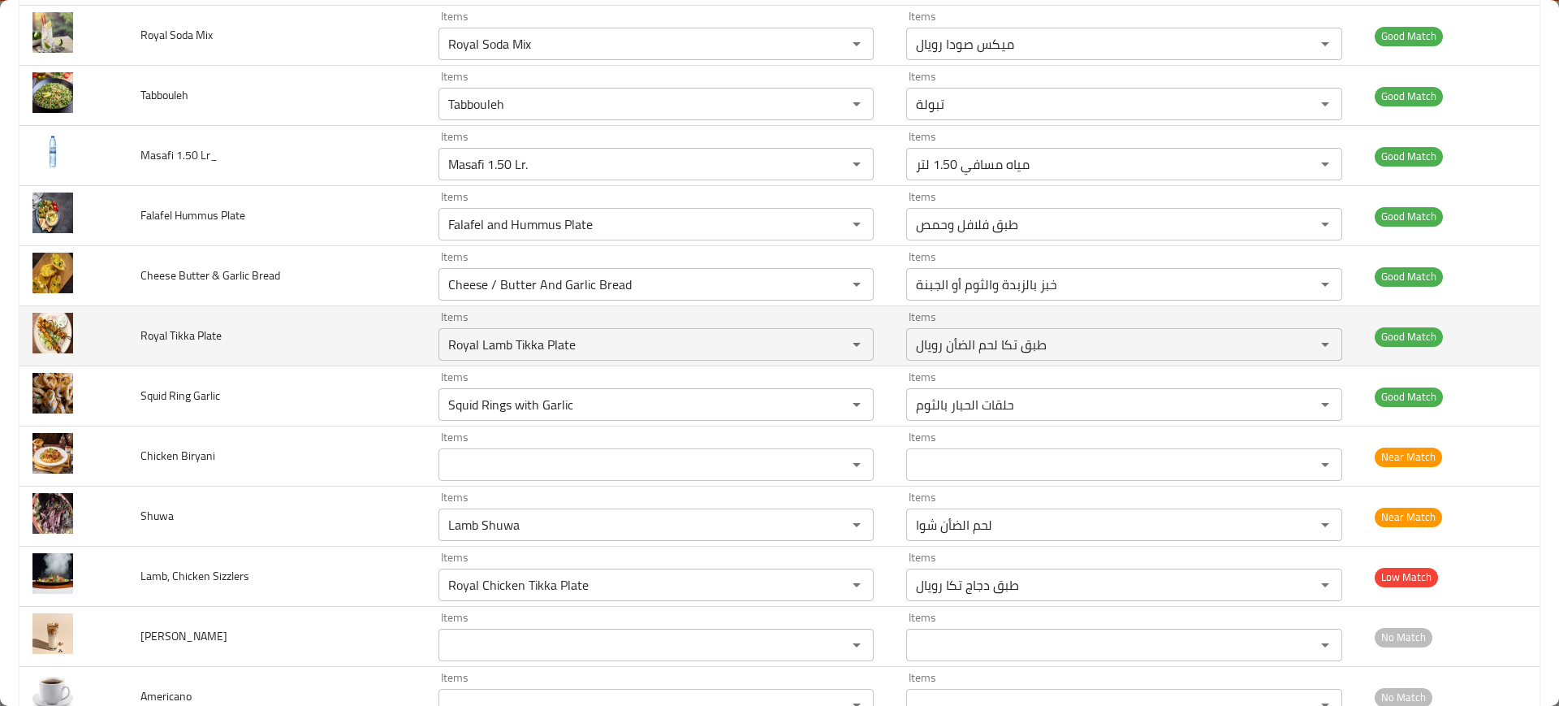
scroll to position [0, 0]
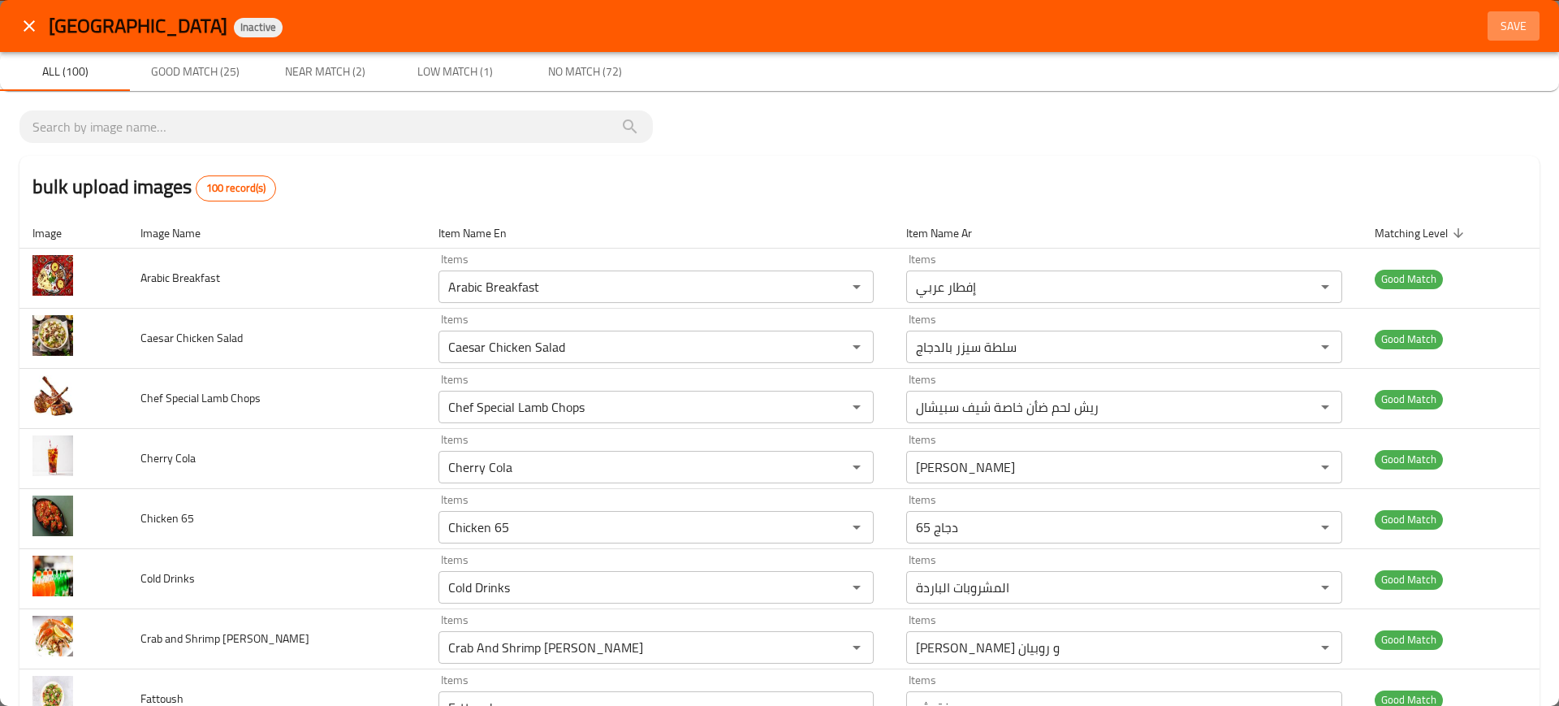
click at [1509, 32] on span "Save" at bounding box center [1513, 26] width 39 height 20
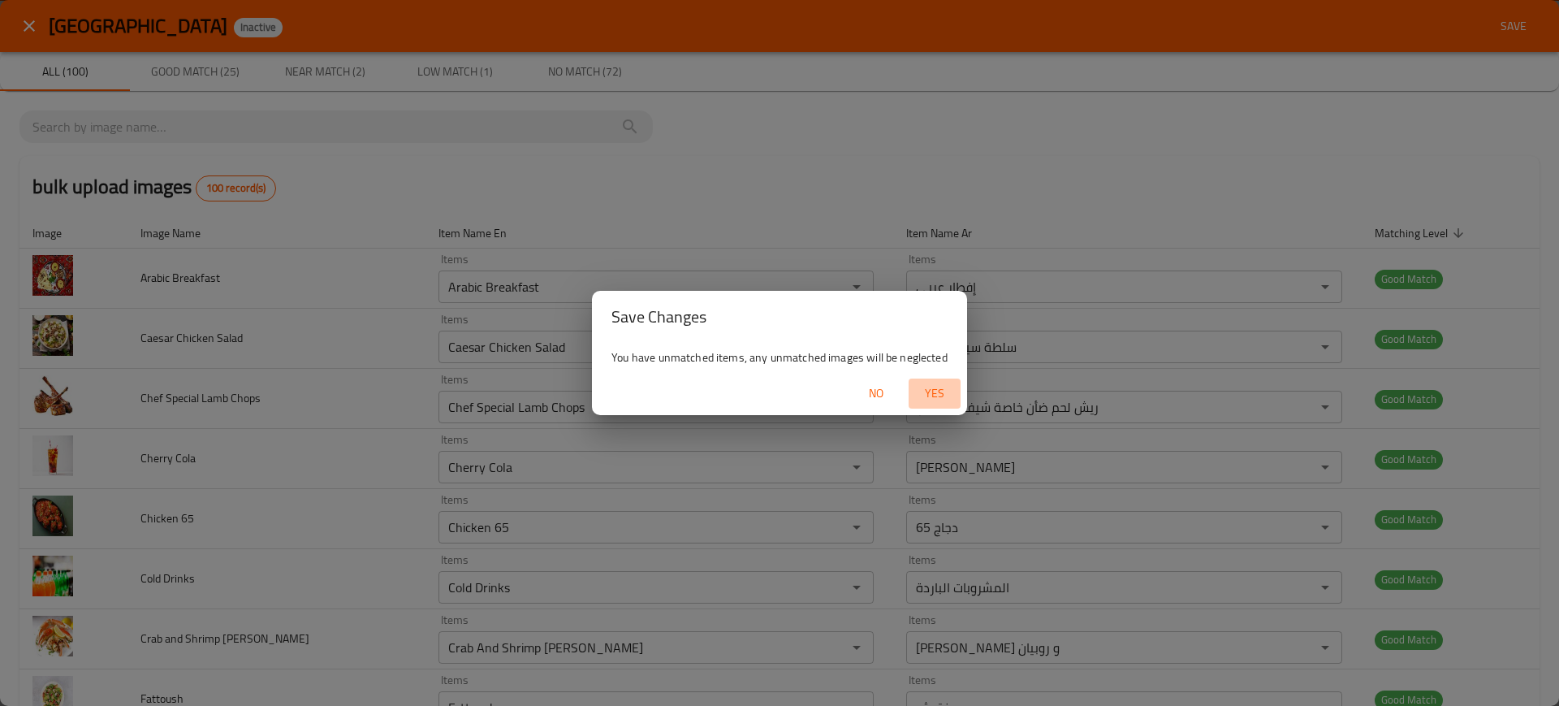
click at [946, 383] on span "Yes" at bounding box center [934, 393] width 39 height 20
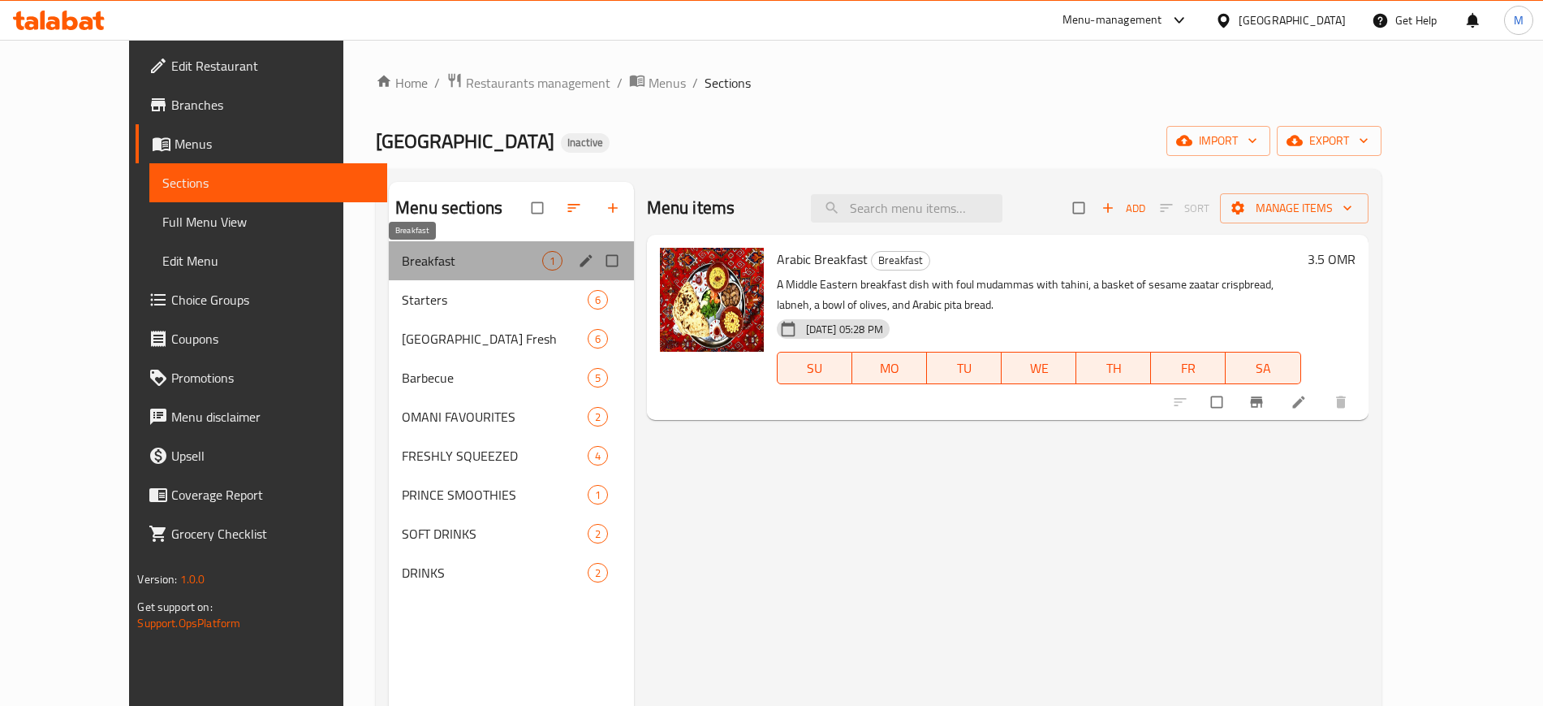
click at [485, 256] on span "Breakfast" at bounding box center [472, 260] width 140 height 19
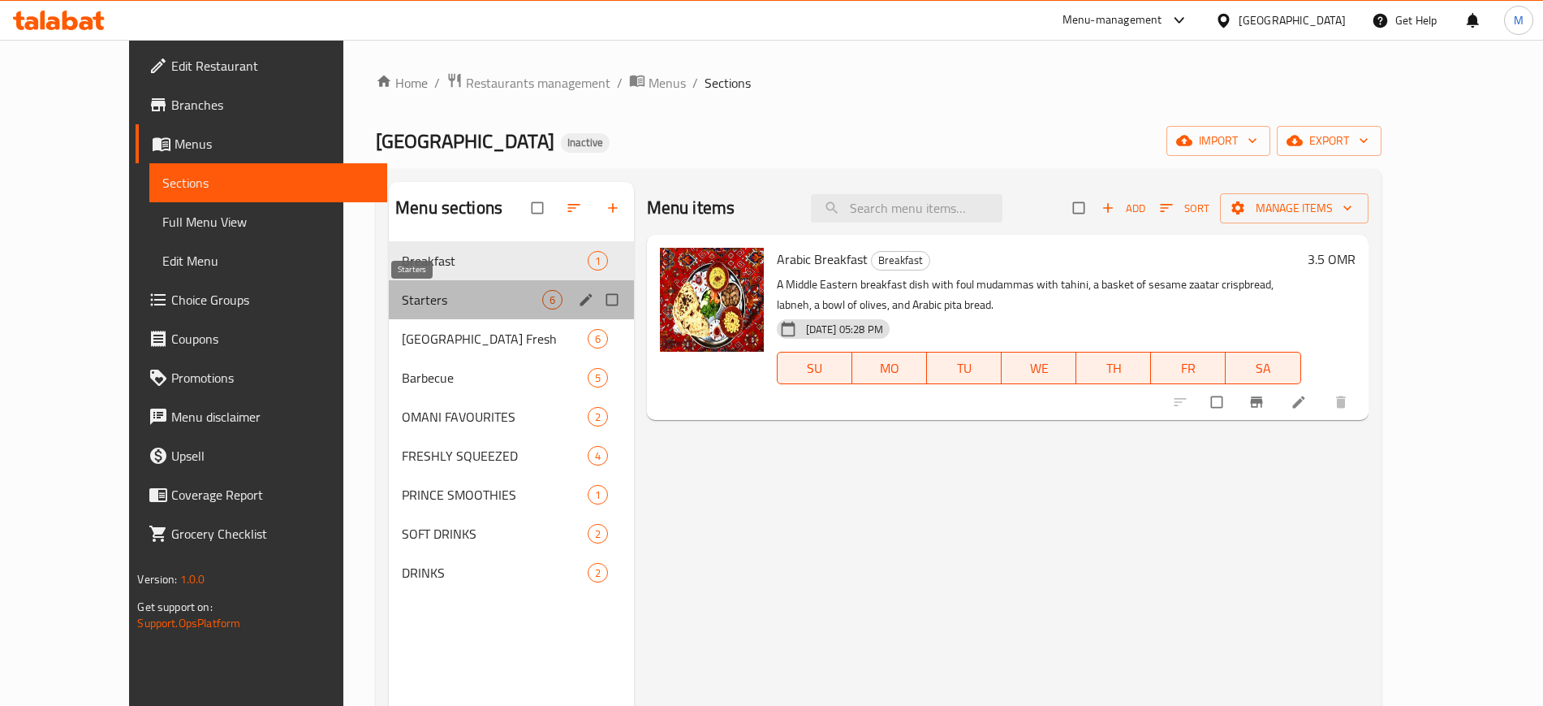
click at [486, 296] on span "Starters" at bounding box center [472, 299] width 140 height 19
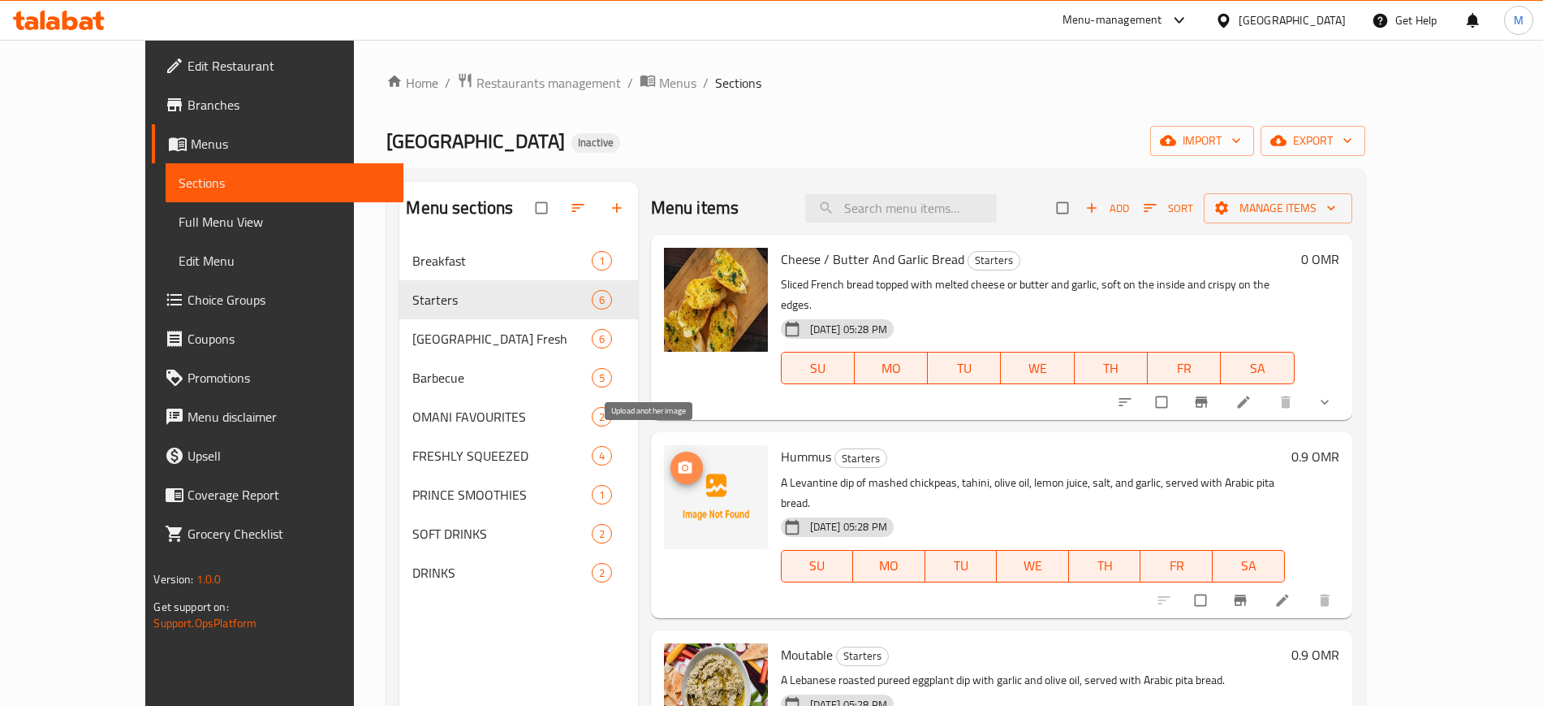
click at [671, 458] on button "upload picture" at bounding box center [687, 467] width 32 height 32
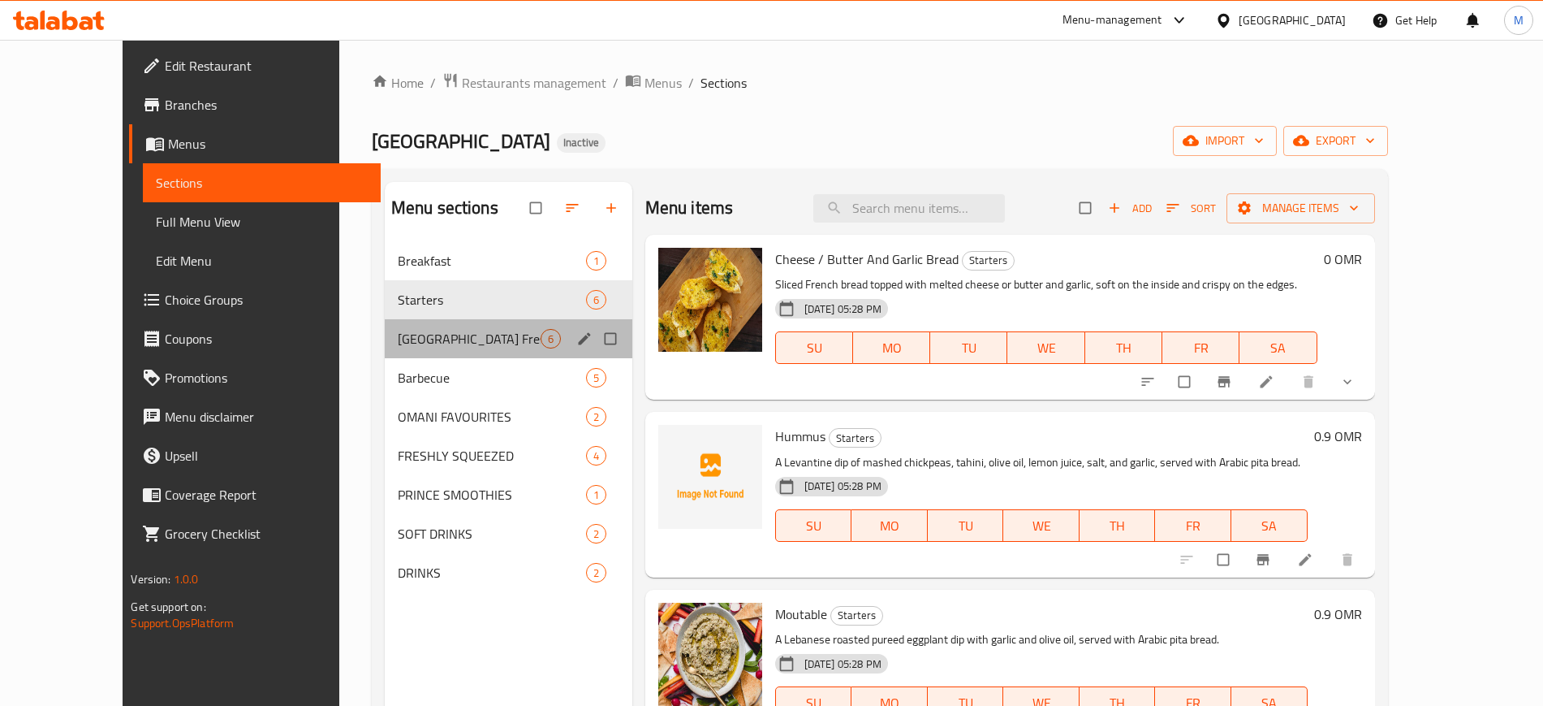
click at [432, 324] on div "[GEOGRAPHIC_DATA] Fresh 6" at bounding box center [509, 338] width 248 height 39
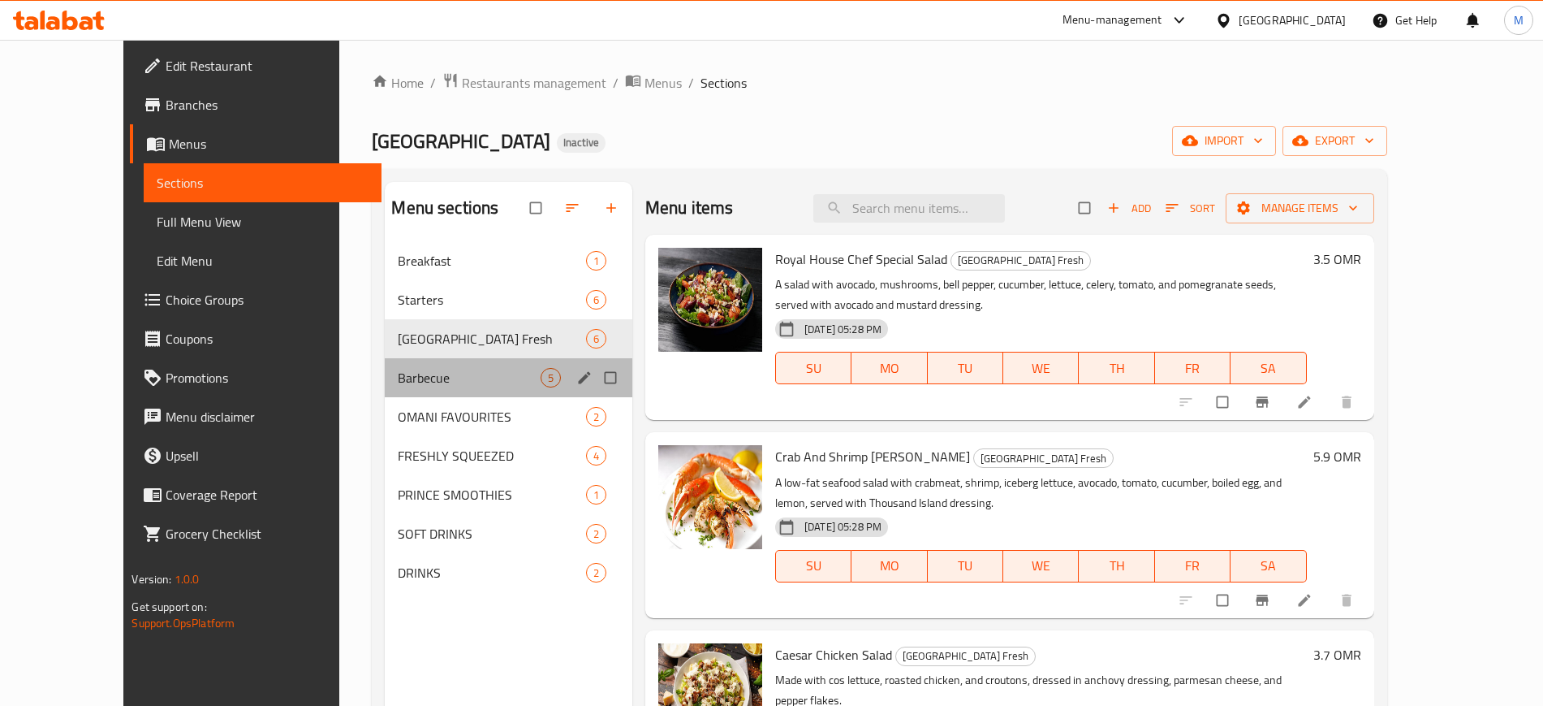
click at [461, 364] on div "Barbecue 5" at bounding box center [509, 377] width 248 height 39
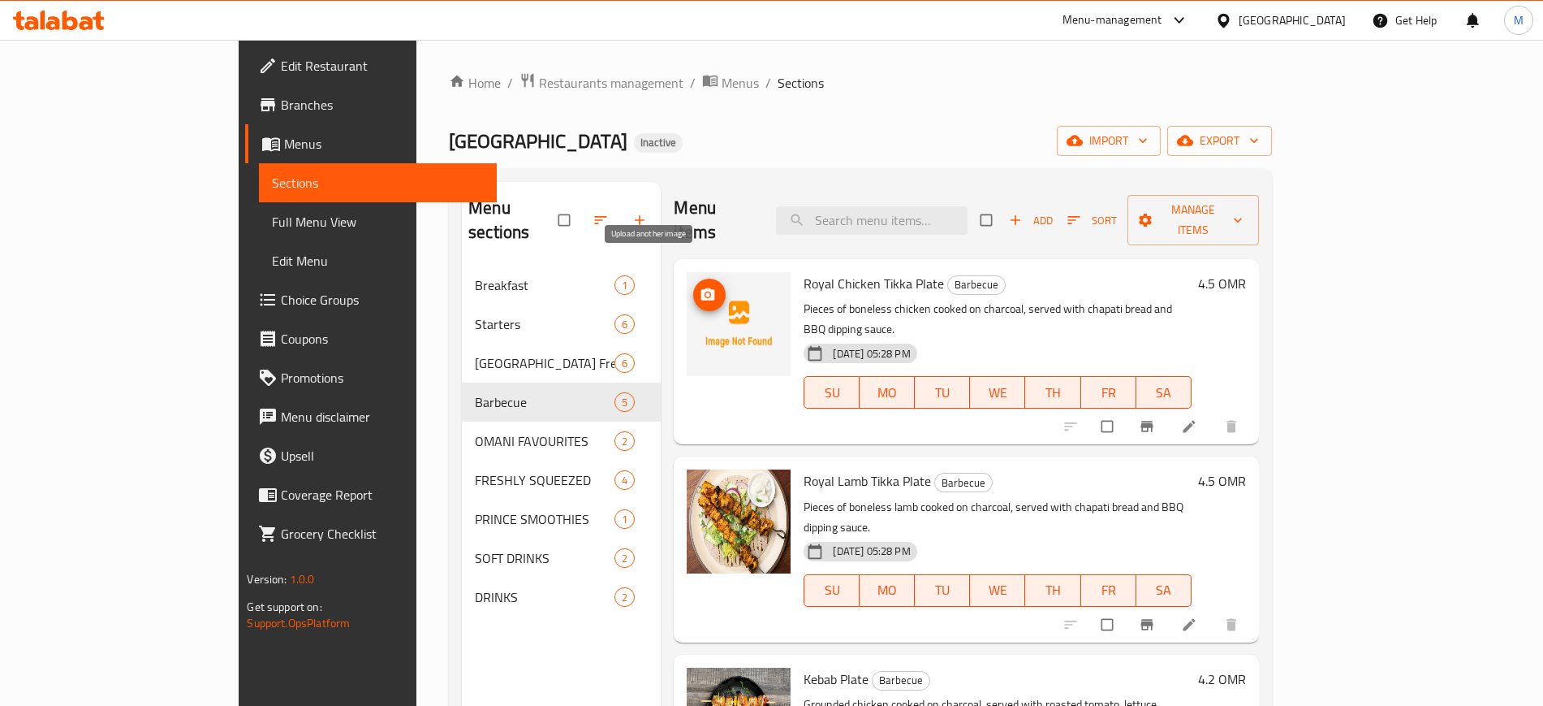
click at [693, 287] on span "upload picture" at bounding box center [709, 295] width 32 height 16
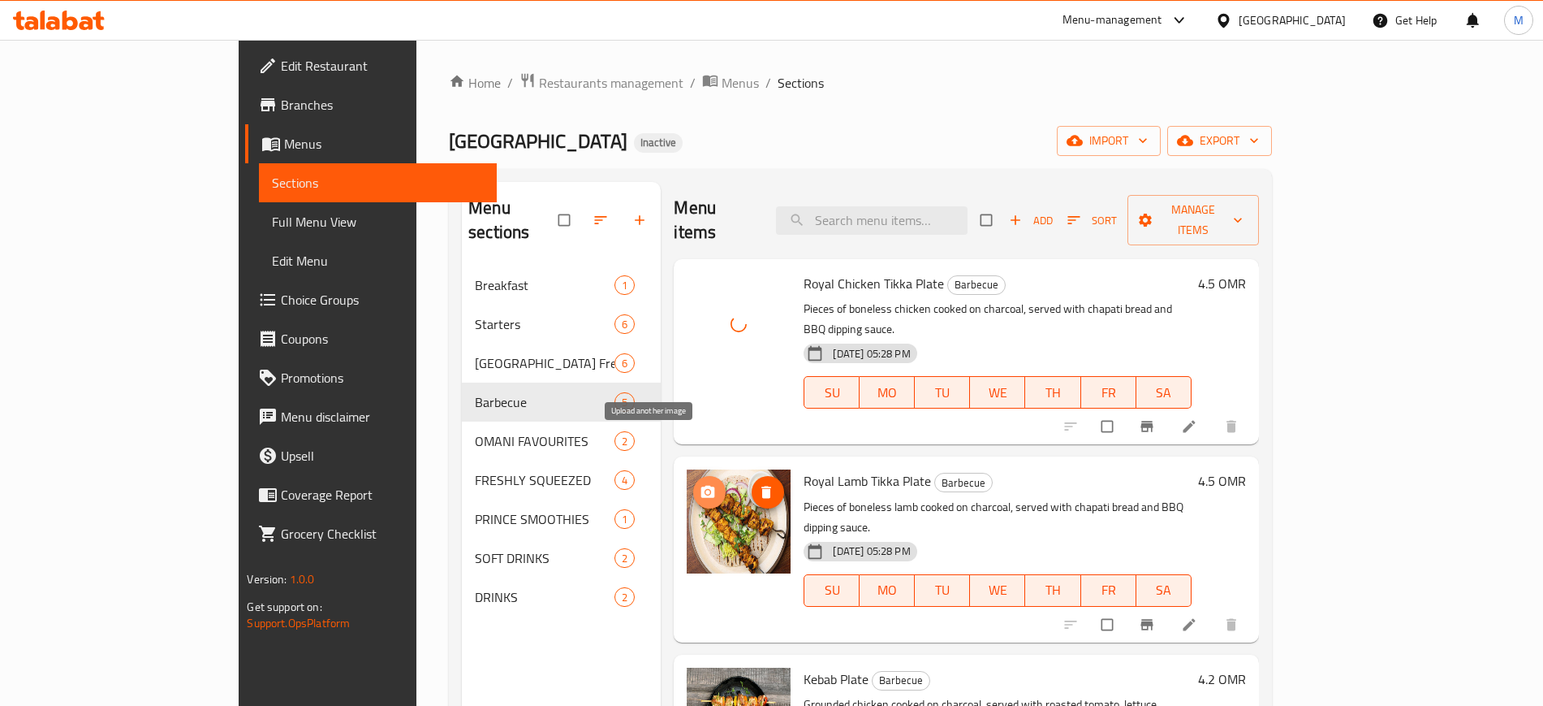
click at [701, 486] on icon "upload picture" at bounding box center [708, 492] width 14 height 12
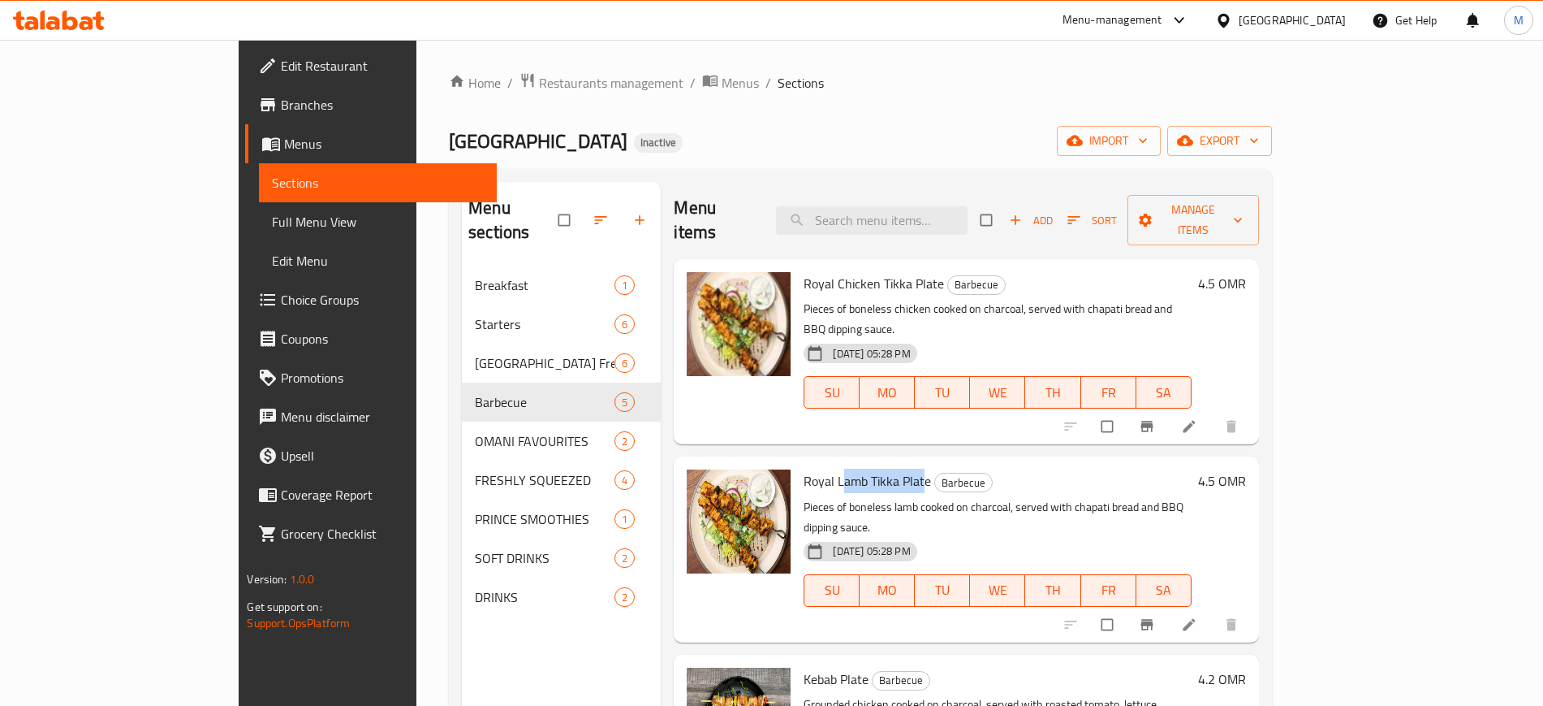
drag, startPoint x: 782, startPoint y: 435, endPoint x: 864, endPoint y: 439, distance: 82.1
click at [864, 468] on span "Royal Lamb Tikka Plate" at bounding box center [867, 480] width 127 height 24
click at [804, 468] on span "Royal Lamb Tikka Plate" at bounding box center [867, 480] width 127 height 24
drag, startPoint x: 778, startPoint y: 436, endPoint x: 872, endPoint y: 438, distance: 94.2
click at [872, 469] on h6 "Royal Lamb Tikka Plate Barbecue" at bounding box center [997, 480] width 387 height 23
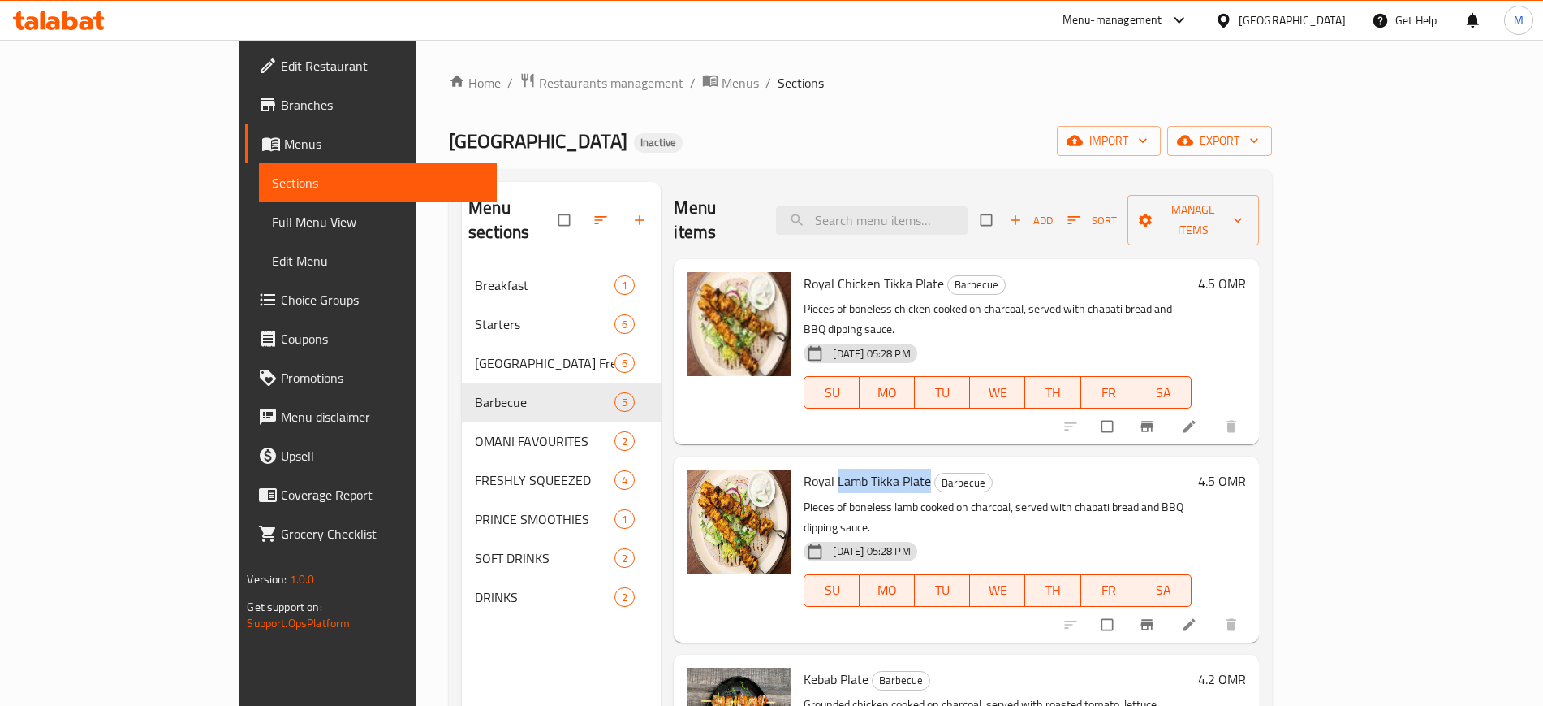
copy span "Lamb Tikka Plate"
click at [674, 545] on div "Royal Lamb Tikka Plate Barbecue Pieces of boneless lamb cooked on charcoal, ser…" at bounding box center [966, 548] width 585 height 185
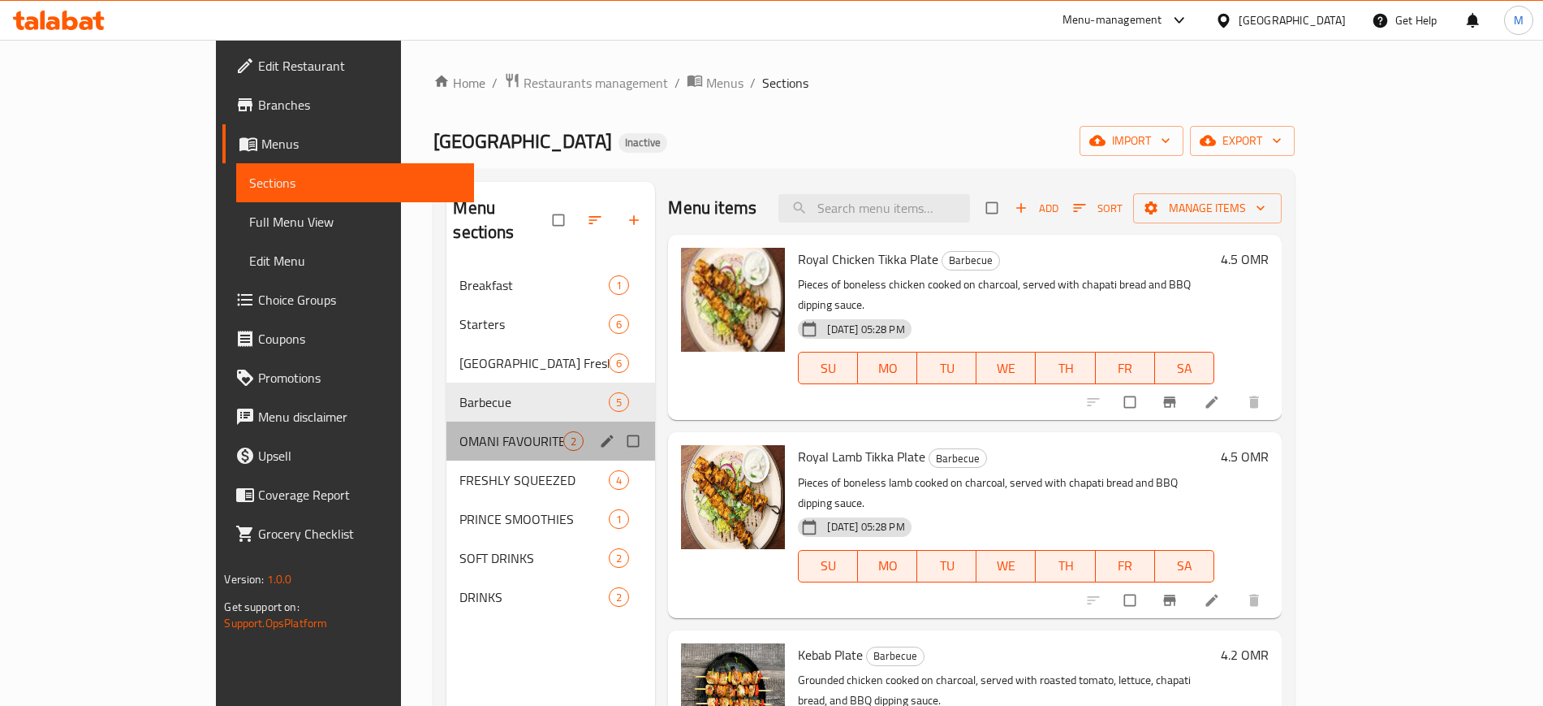
click at [447, 421] on div "OMANI FAVOURITES 2" at bounding box center [551, 440] width 209 height 39
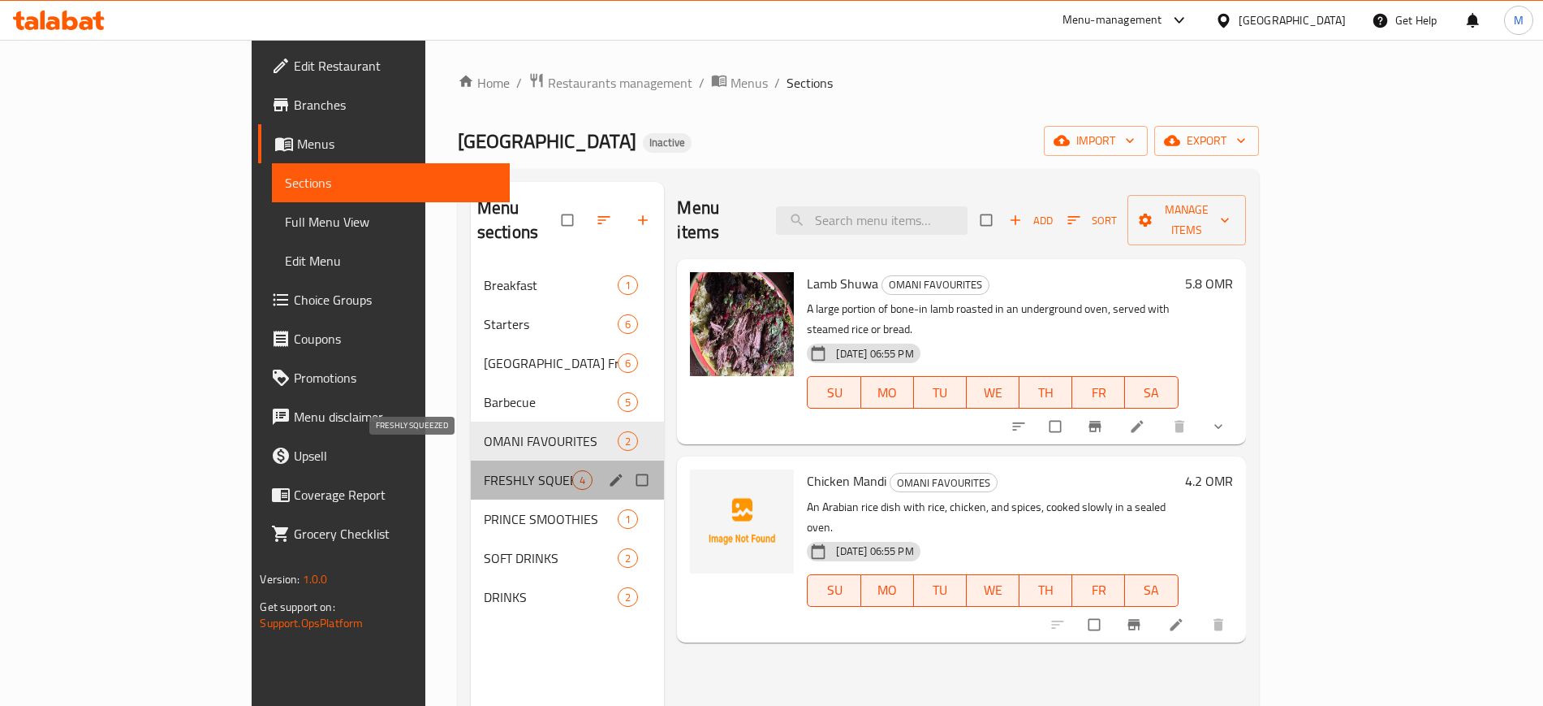
click at [491, 470] on span "FRESHLY SQUEEZED" at bounding box center [528, 479] width 89 height 19
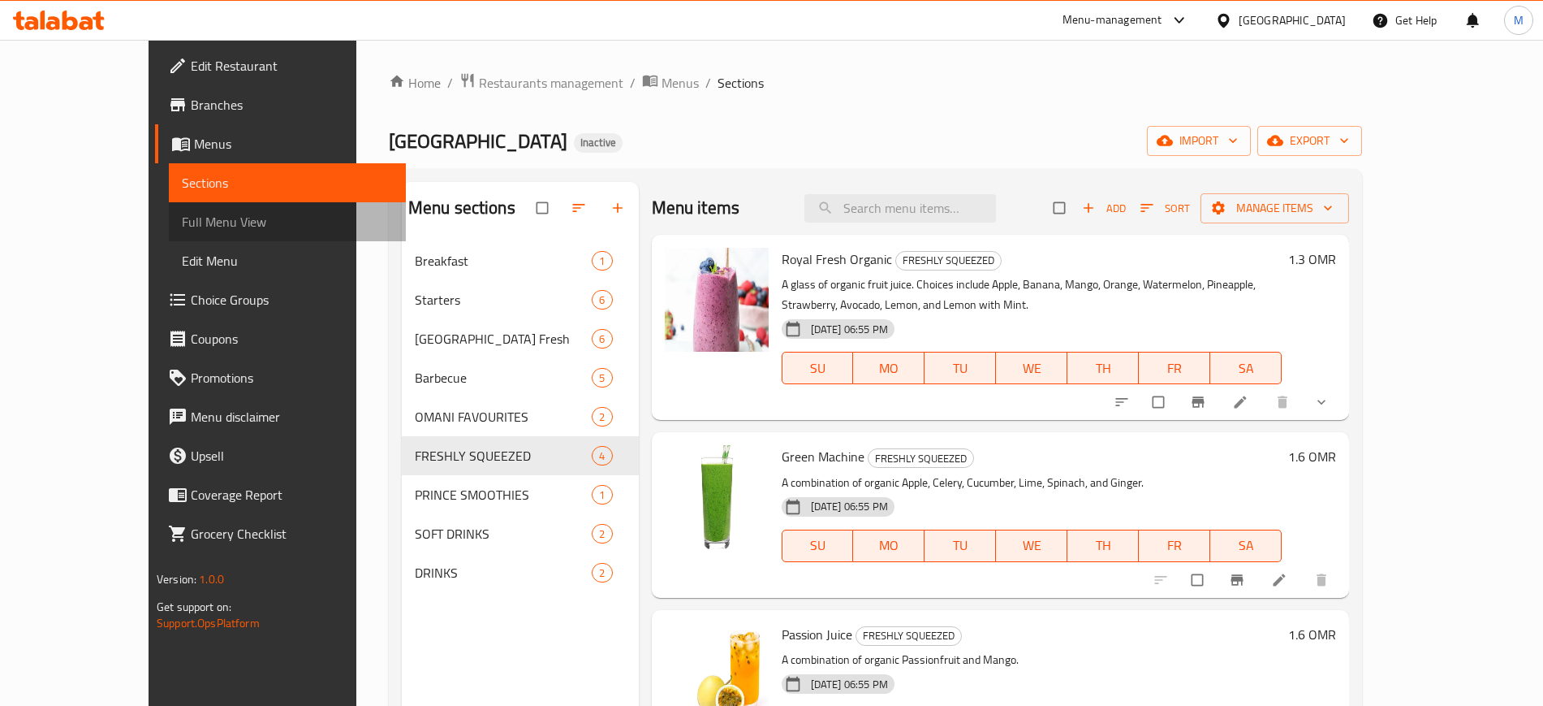
click at [198, 214] on span "Full Menu View" at bounding box center [287, 221] width 211 height 19
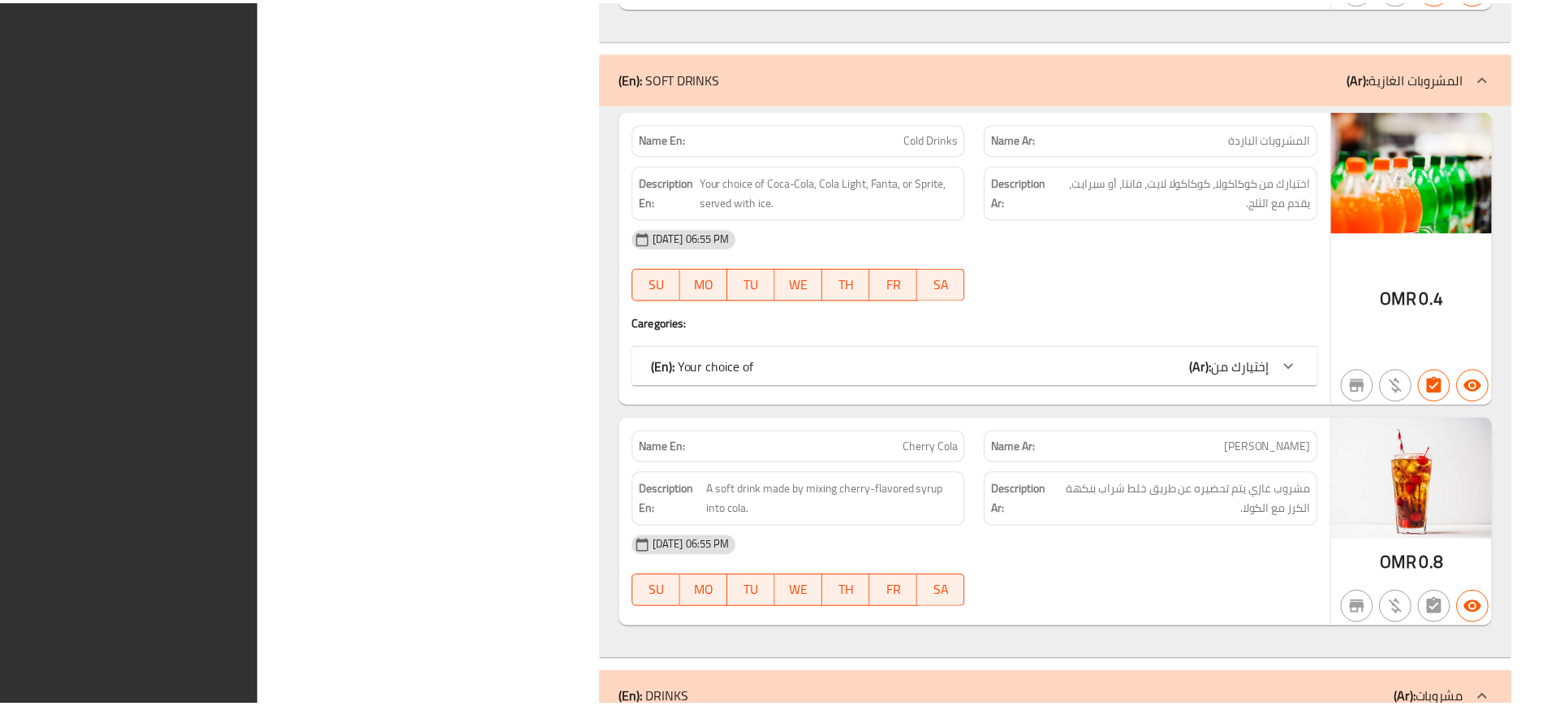
scroll to position [7494, 0]
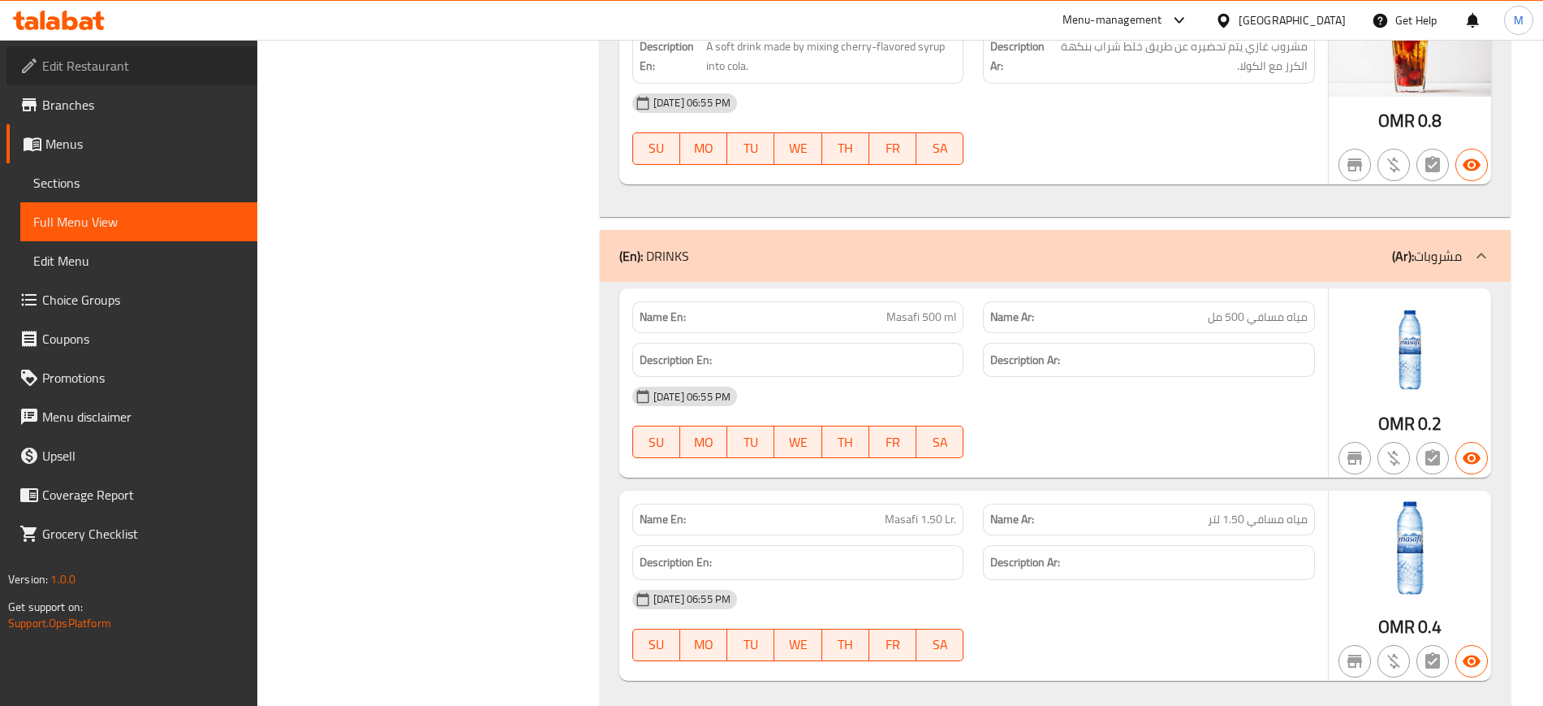
click at [88, 63] on span "Edit Restaurant" at bounding box center [143, 65] width 202 height 19
